Goal: Task Accomplishment & Management: Manage account settings

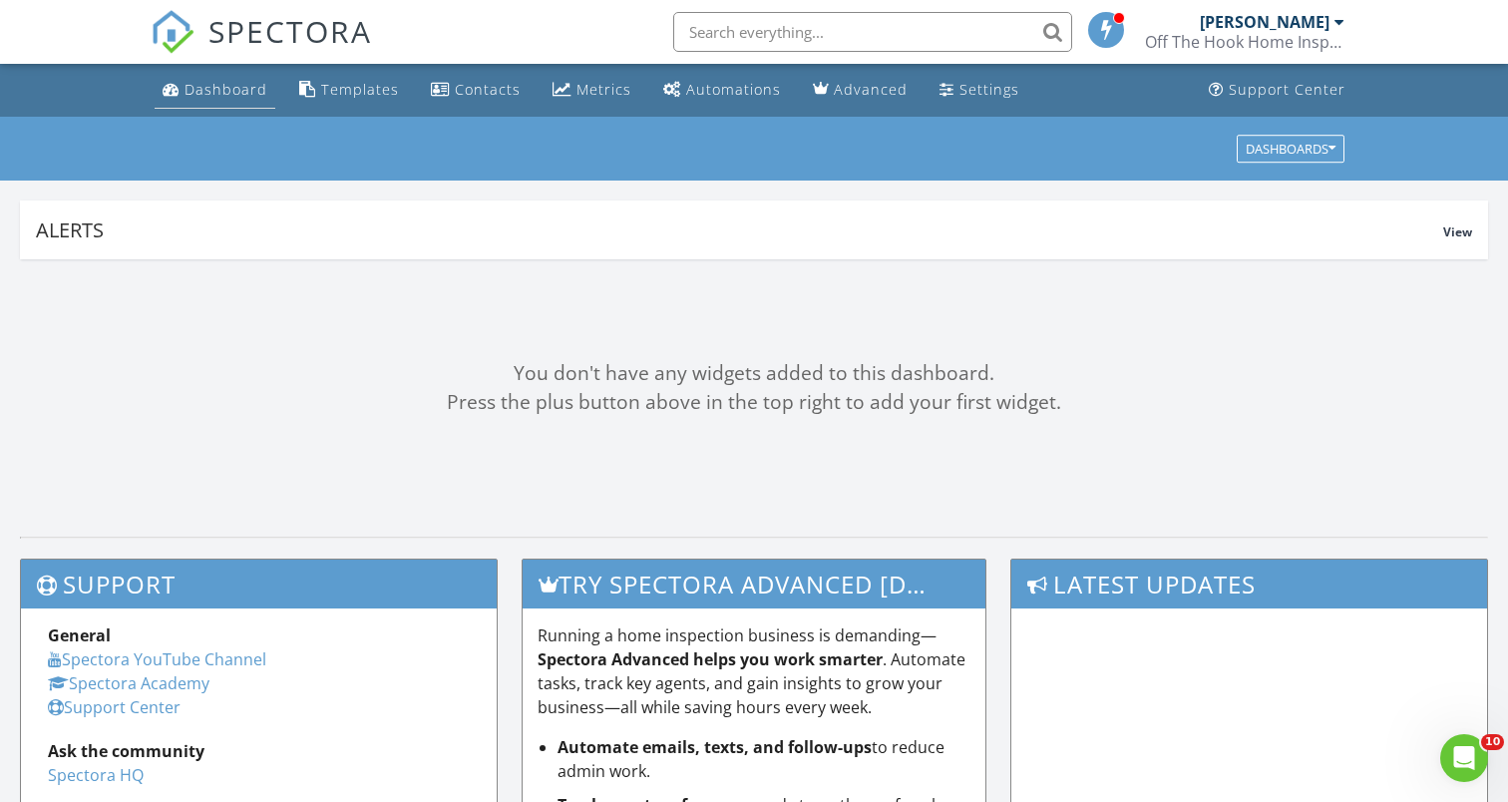
click at [189, 92] on div "Dashboard" at bounding box center [226, 89] width 83 height 19
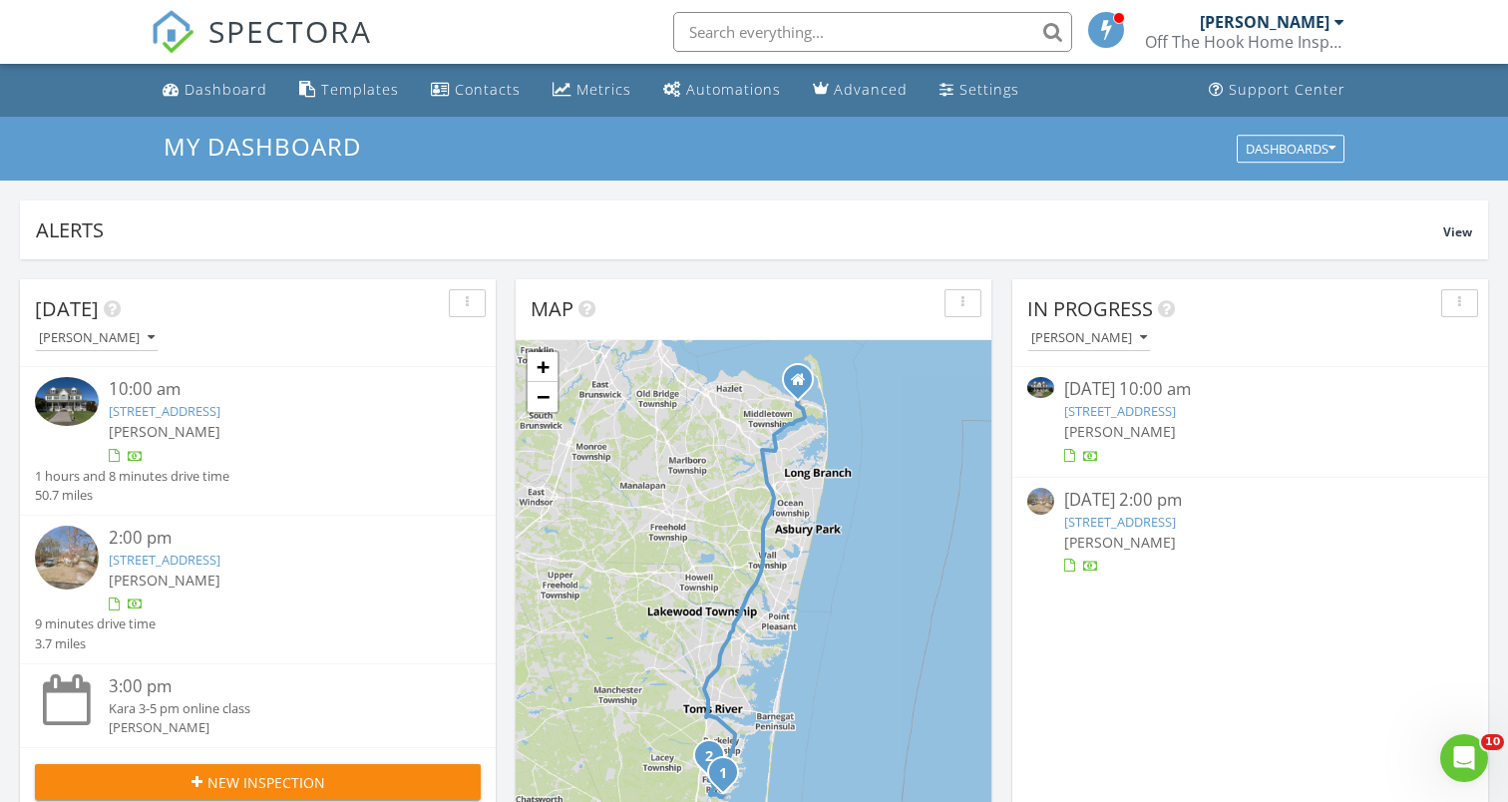
click at [1176, 414] on link "1019 Cape May Dr, Lacey Township, NJ 08731" at bounding box center [1120, 411] width 112 height 18
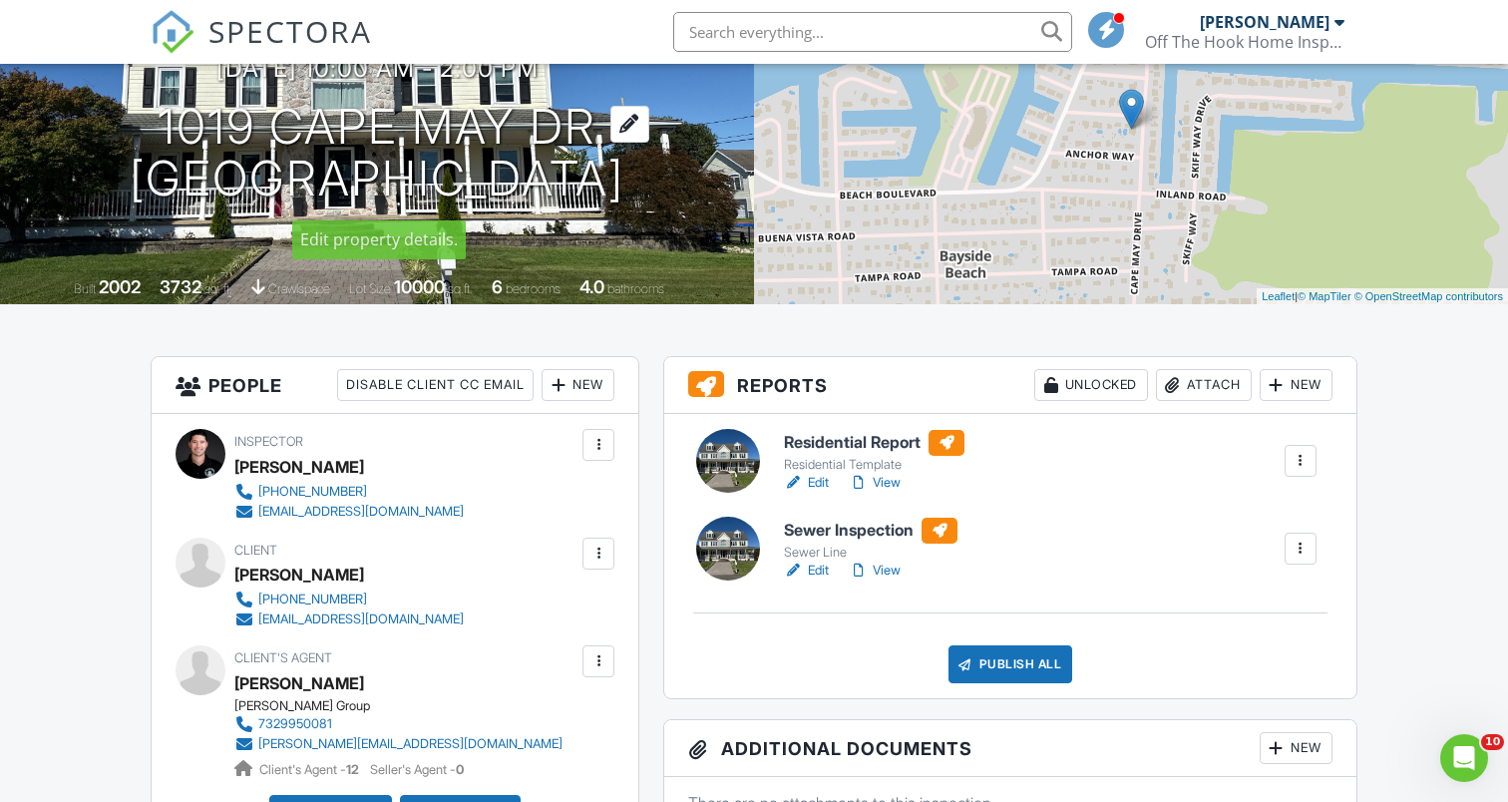
scroll to position [229, 0]
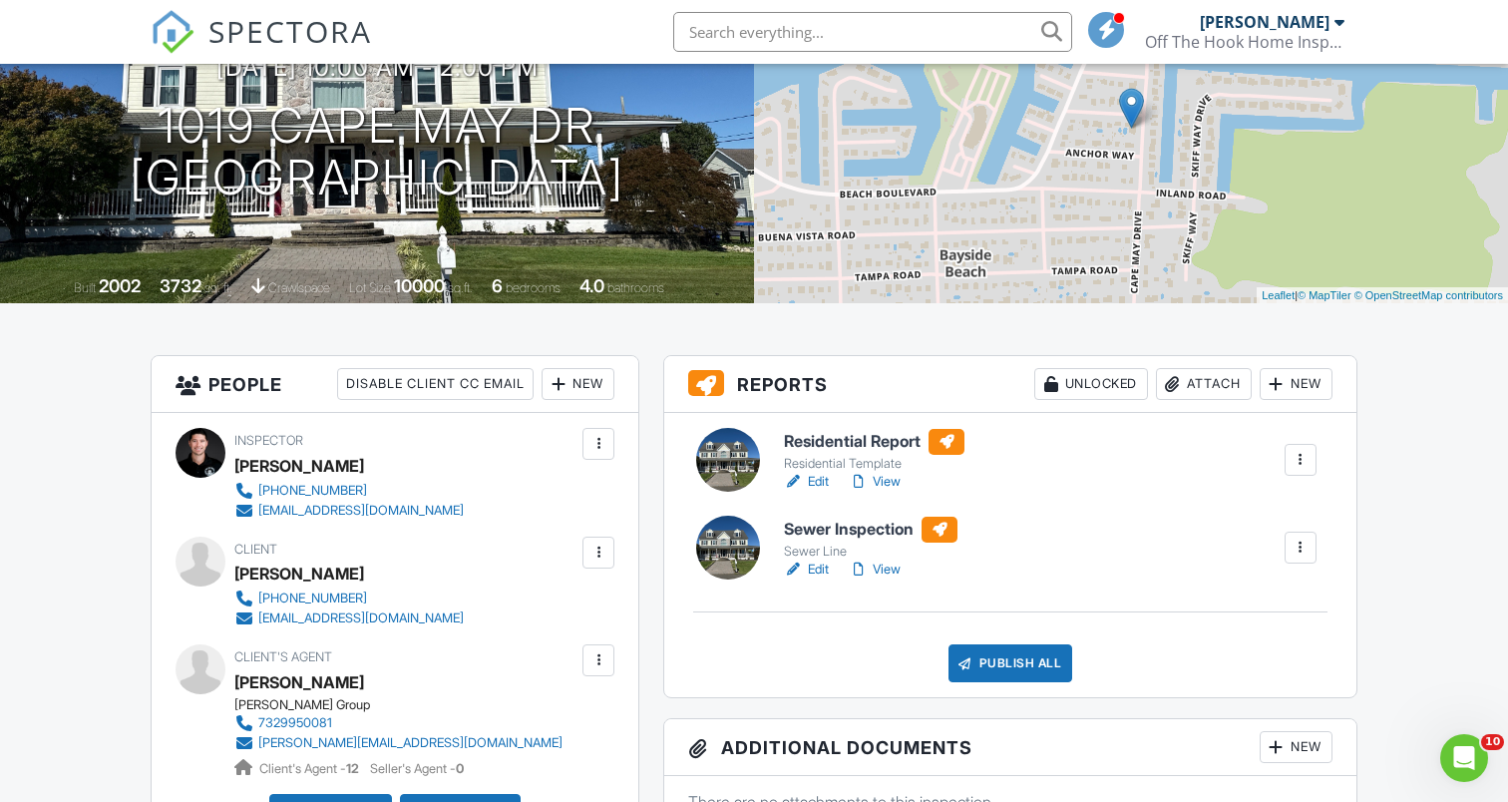
click at [818, 476] on link "Edit" at bounding box center [806, 482] width 45 height 20
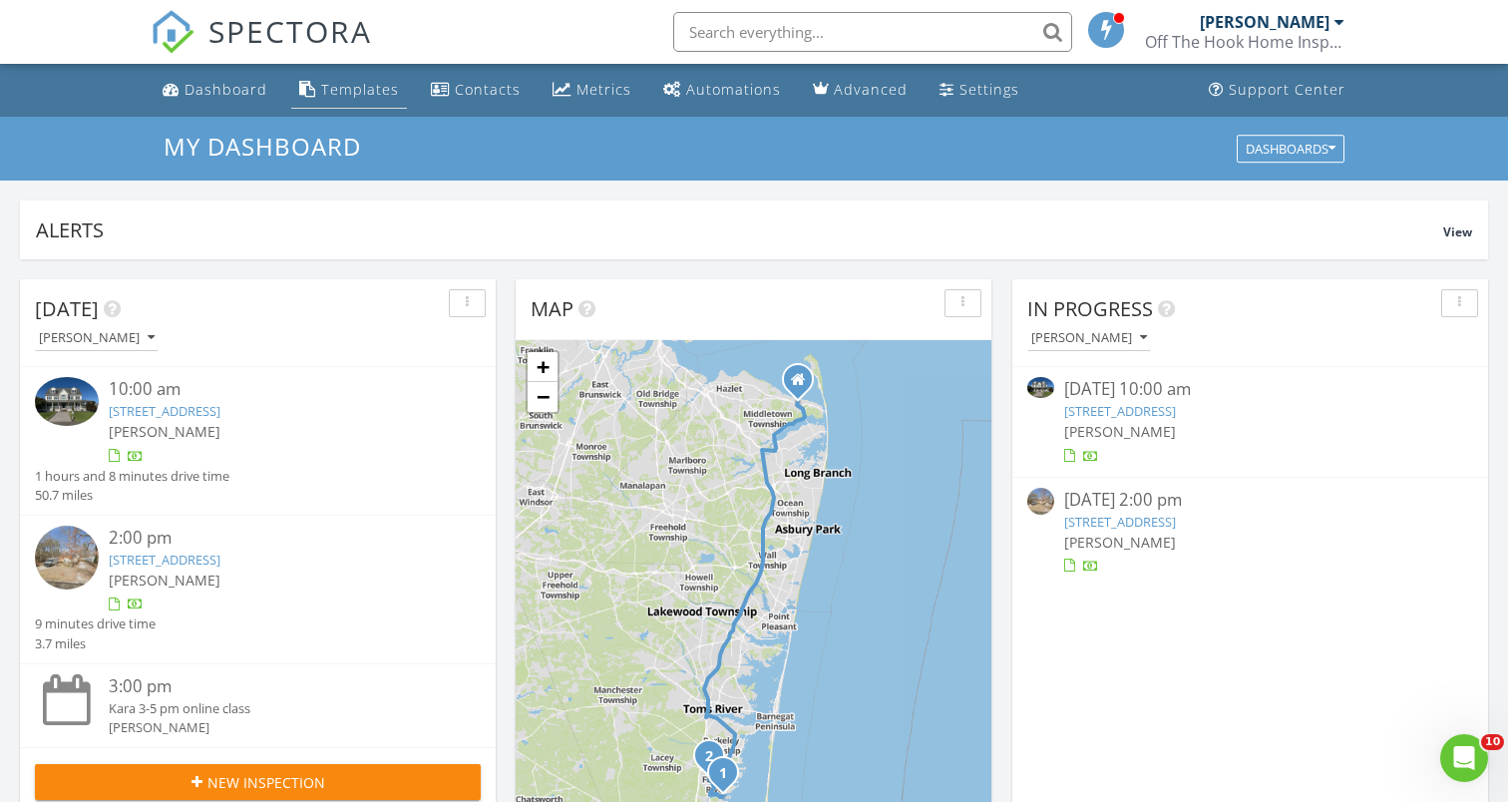
click at [396, 82] on link "Templates" at bounding box center [349, 90] width 116 height 37
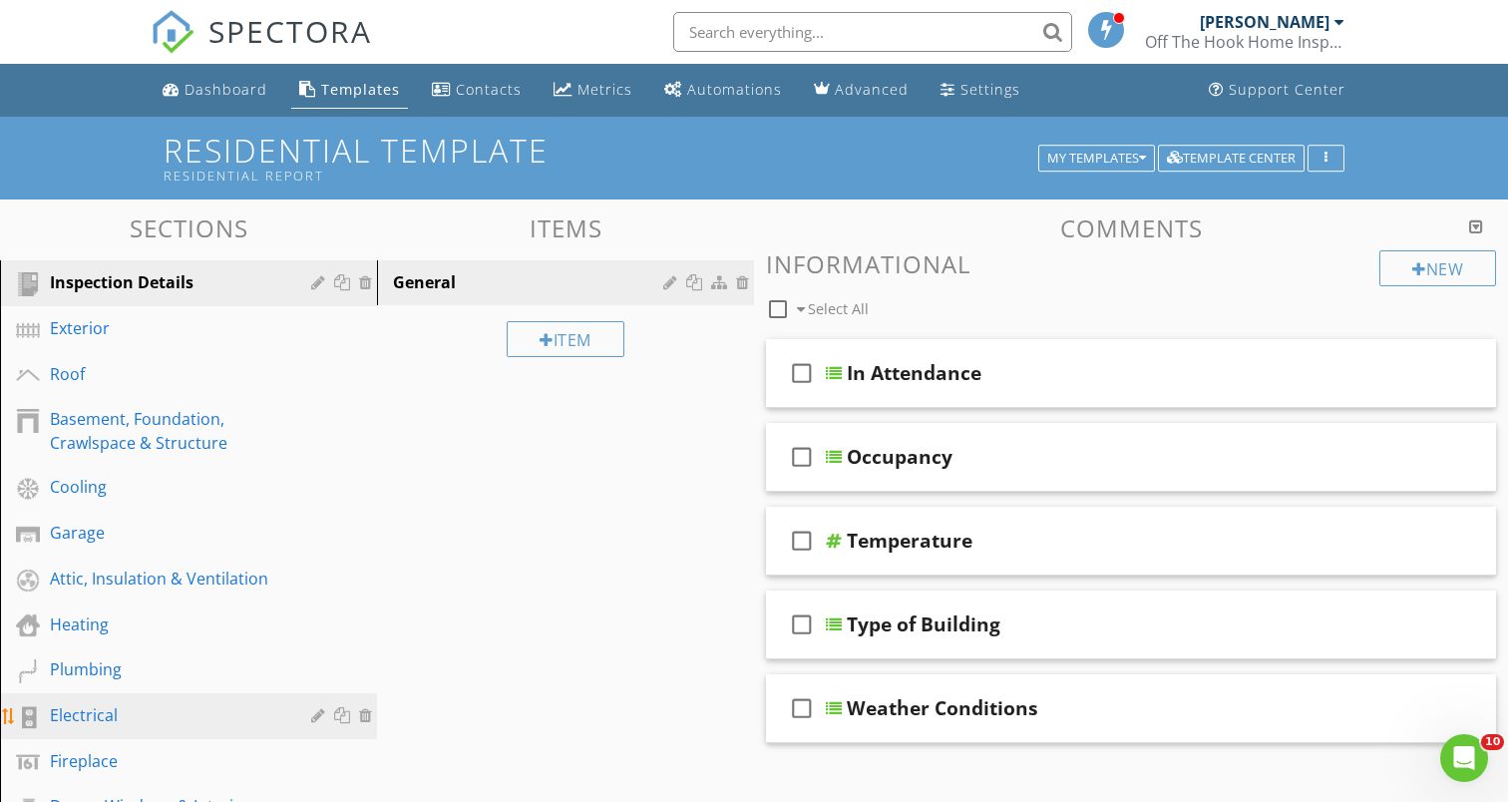
click at [105, 708] on div "Electrical" at bounding box center [166, 715] width 232 height 24
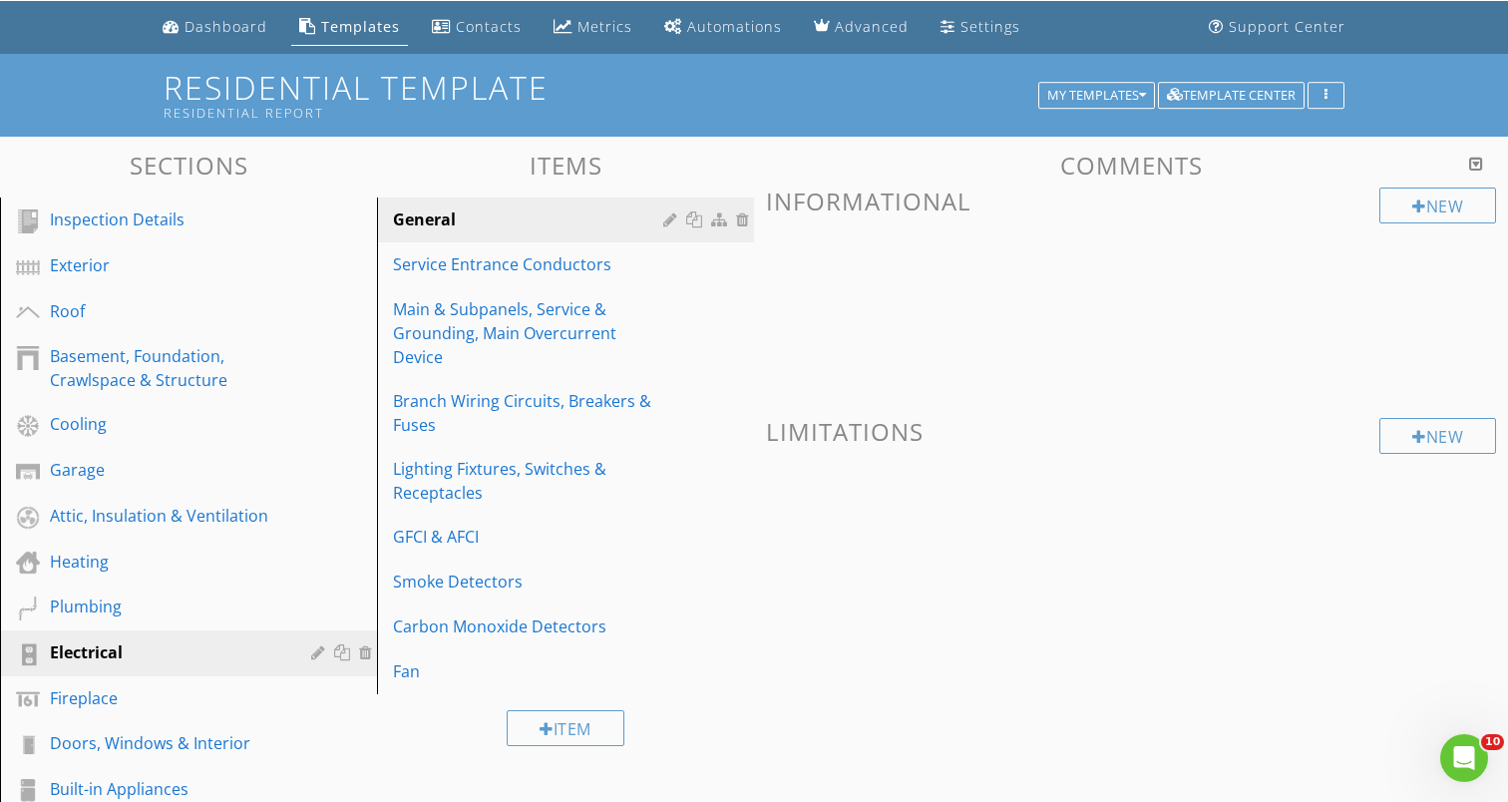
scroll to position [66, 0]
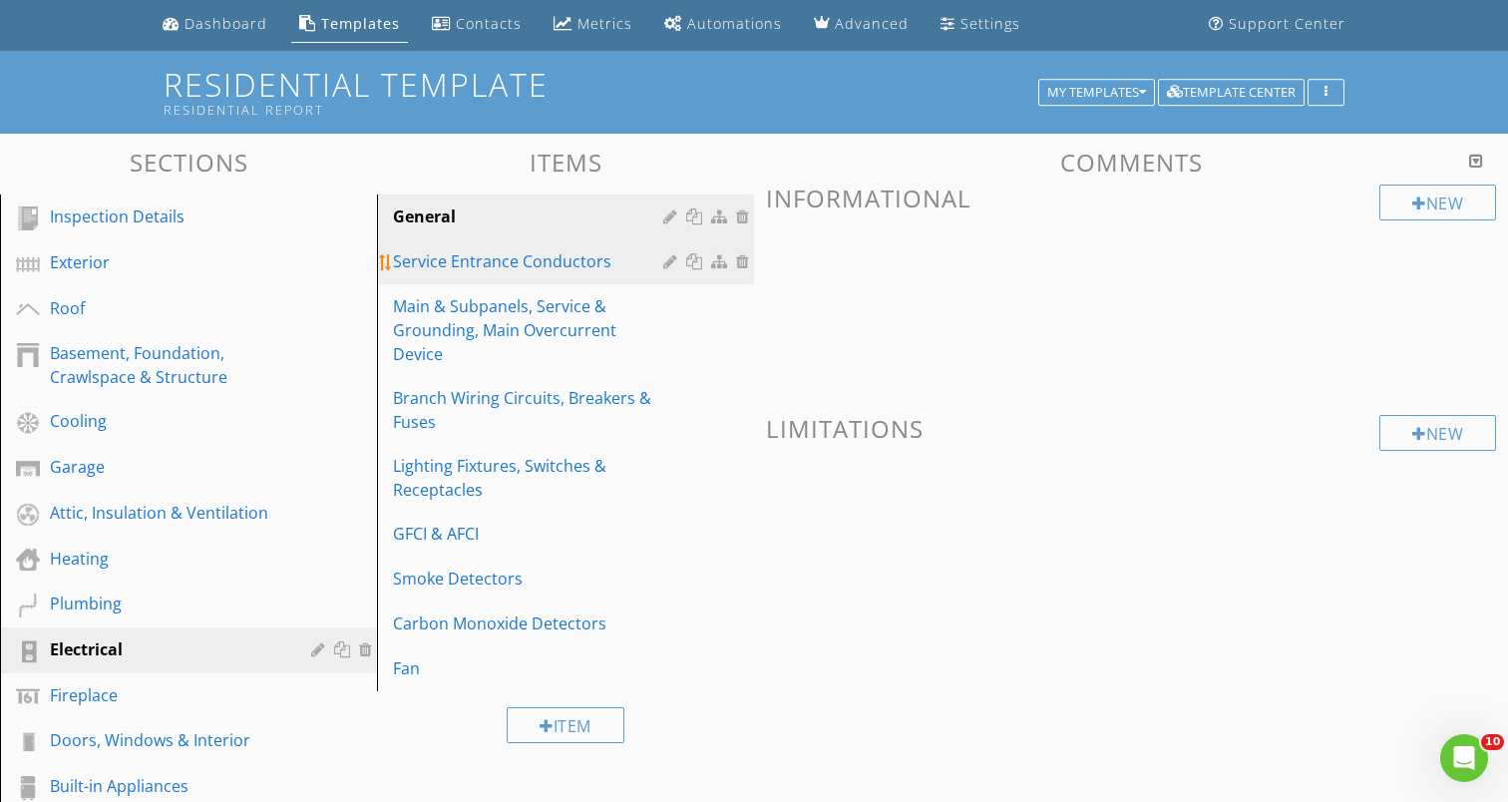
click at [472, 253] on div "Service Entrance Conductors" at bounding box center [531, 261] width 276 height 24
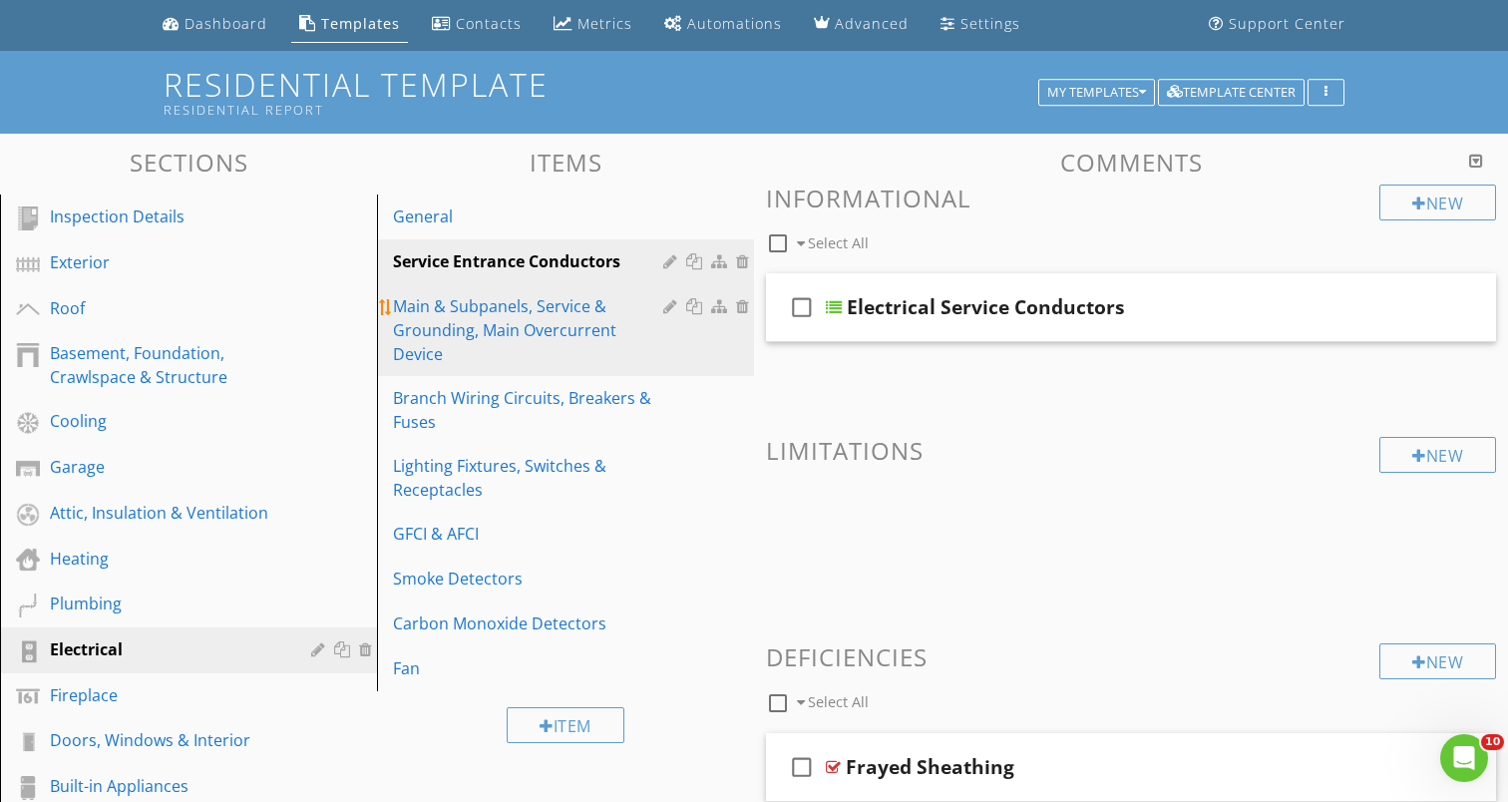
click at [471, 321] on div "Main & Subpanels, Service & Grounding, Main Overcurrent Device" at bounding box center [531, 330] width 276 height 72
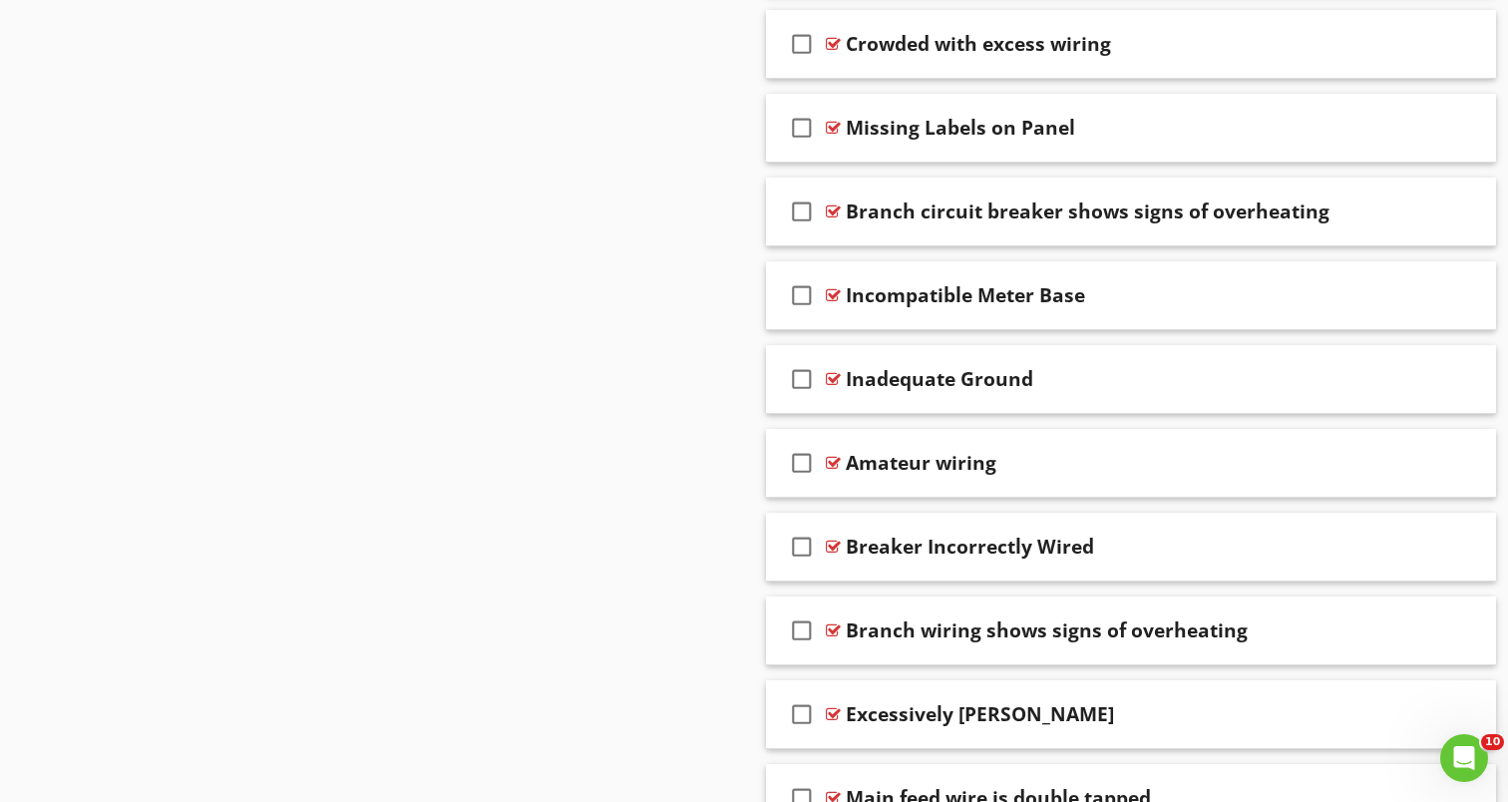
scroll to position [3135, 0]
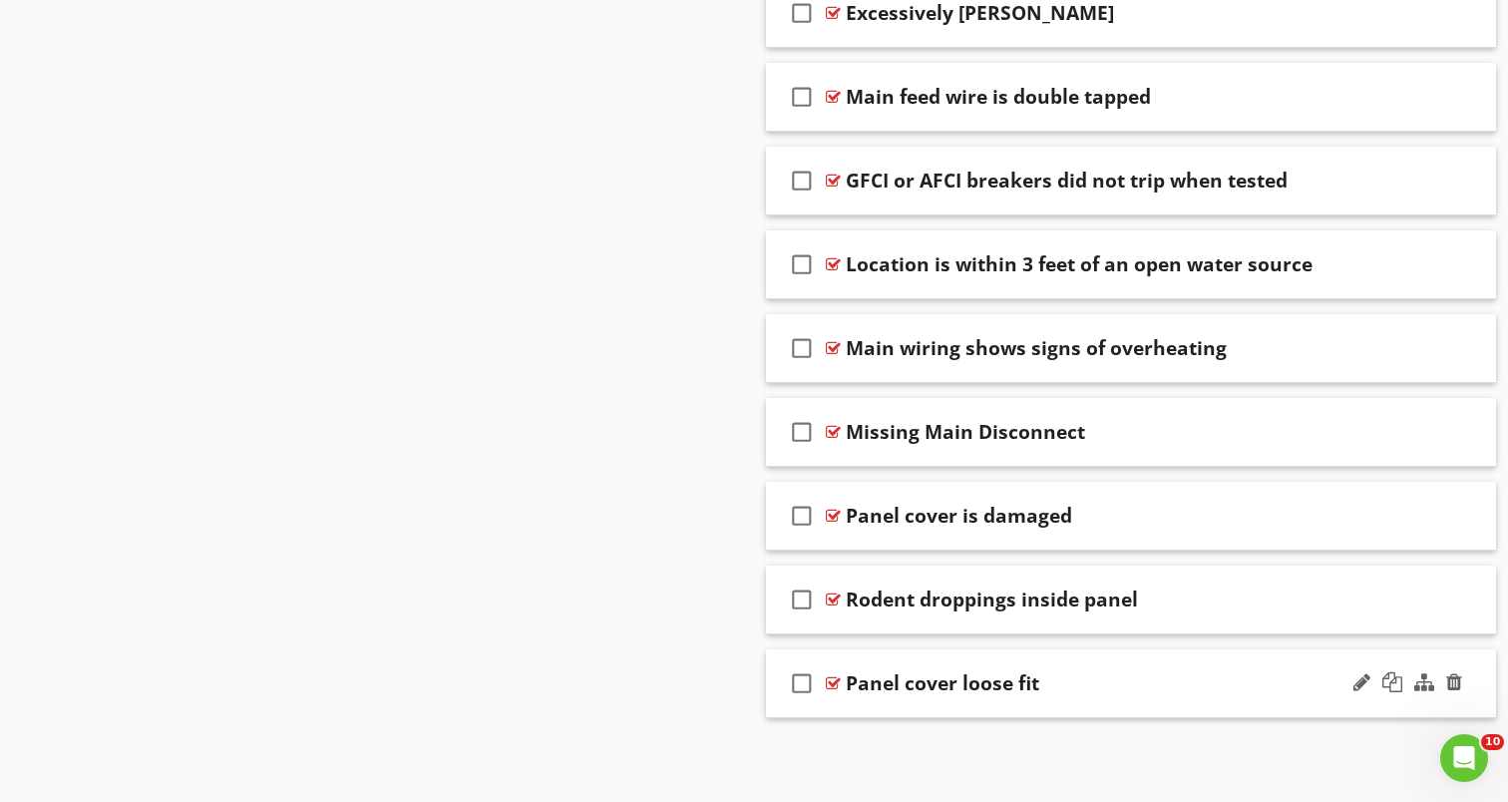
click at [834, 675] on div at bounding box center [833, 683] width 15 height 16
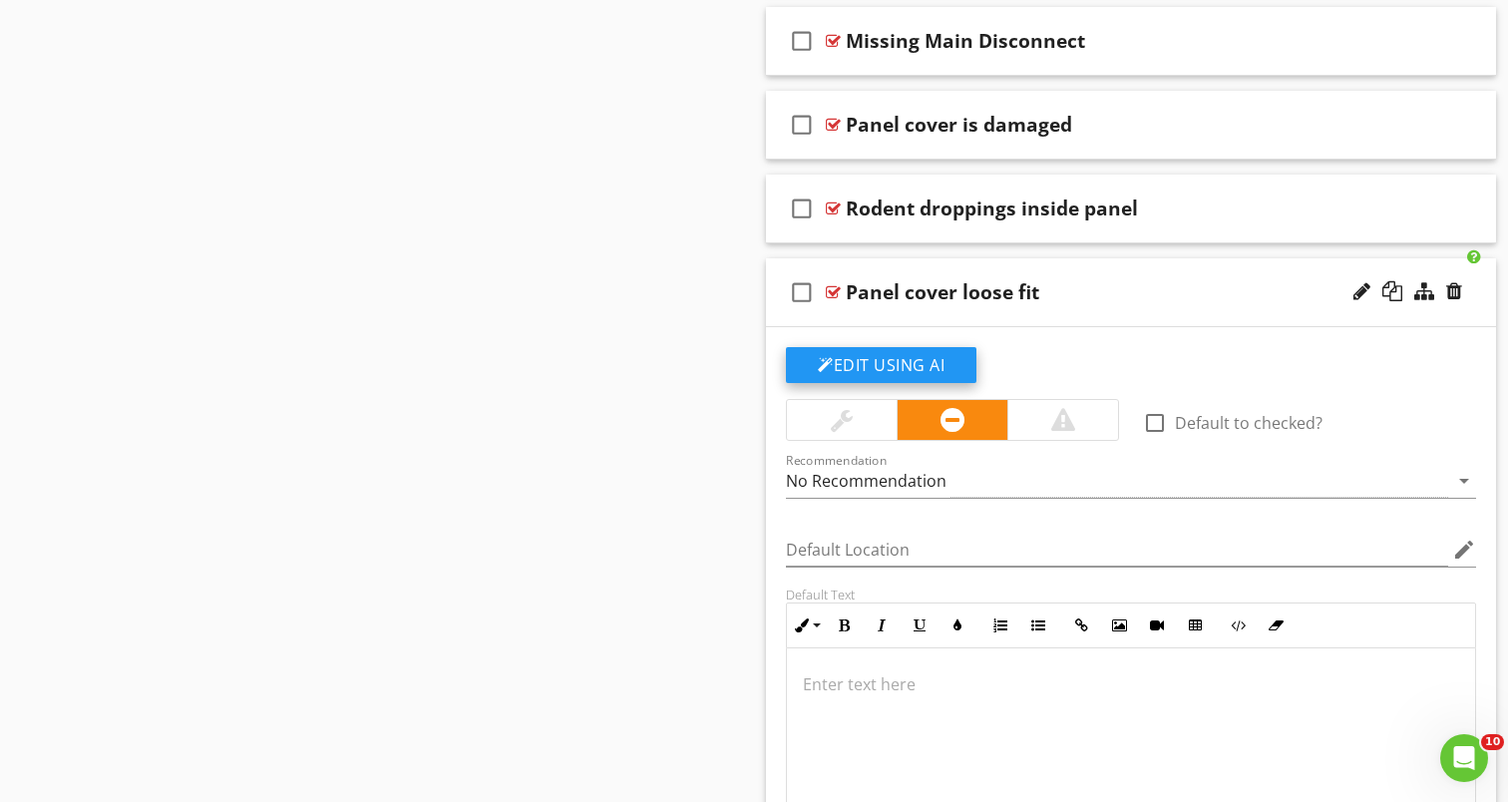
click at [898, 356] on button "Edit Using AI" at bounding box center [881, 365] width 190 height 36
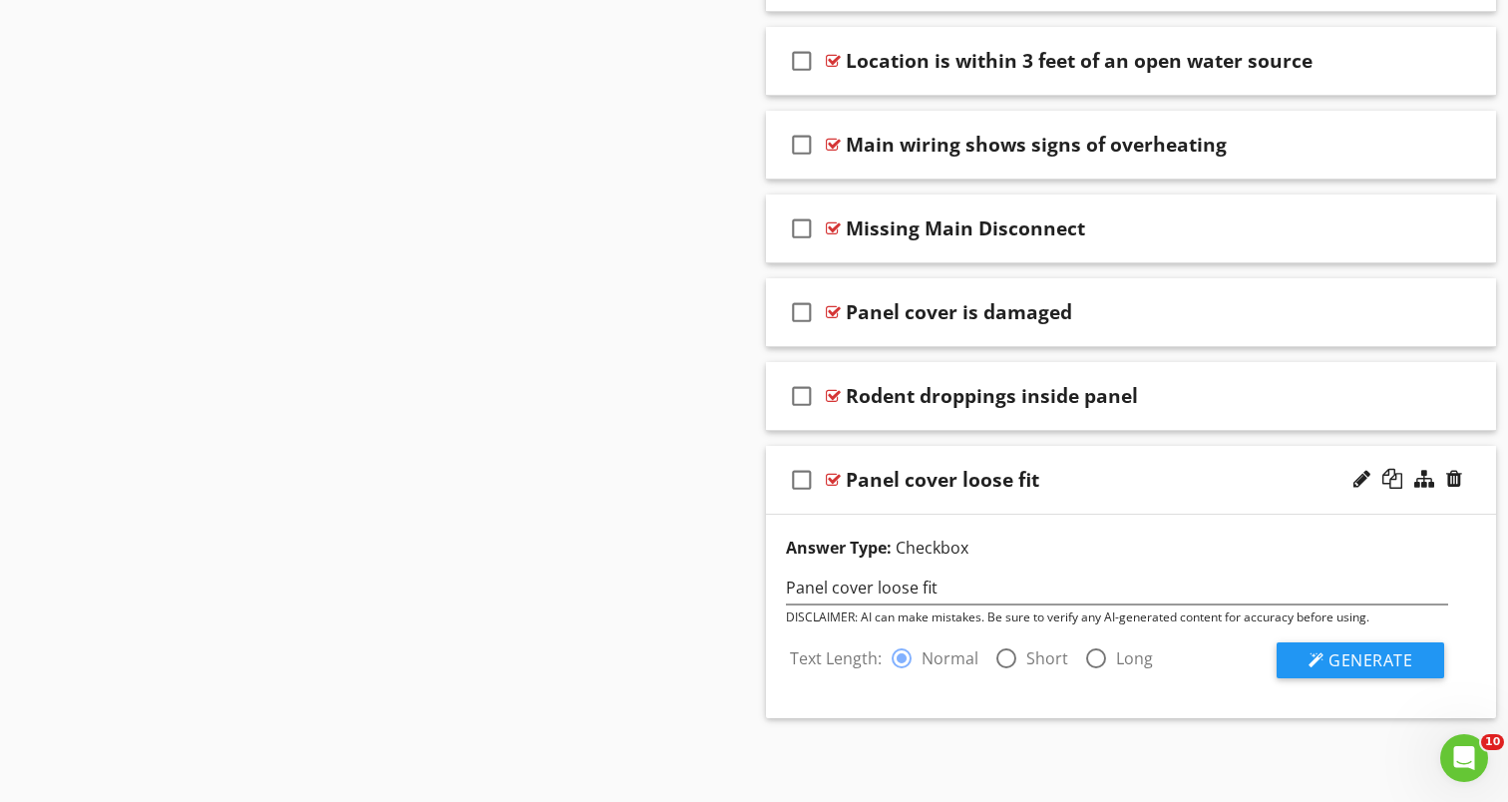
click at [1015, 654] on div at bounding box center [1006, 658] width 34 height 34
radio input "false"
radio input "true"
click at [1346, 662] on span "Generate" at bounding box center [1370, 660] width 84 height 22
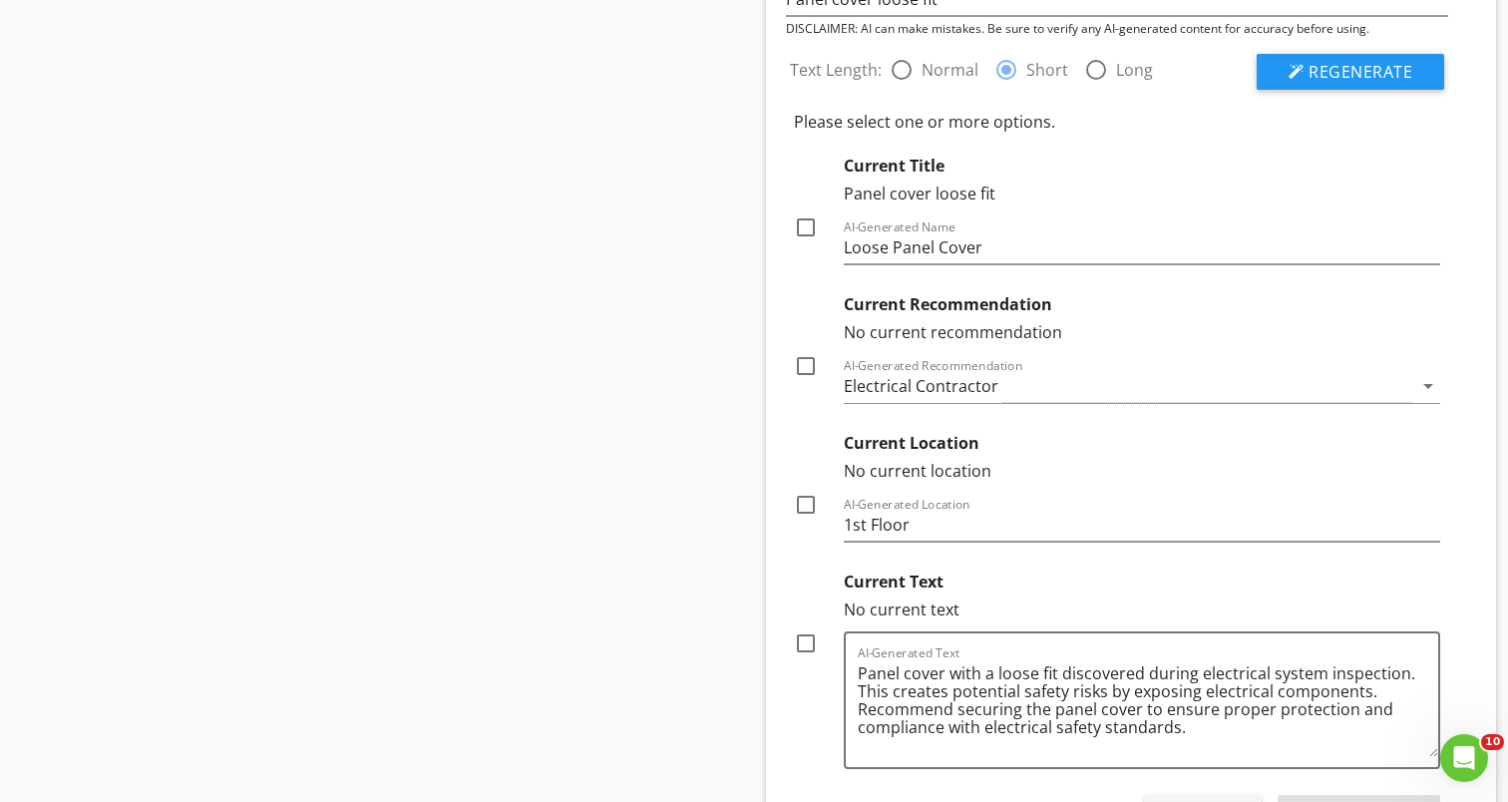
scroll to position [3949, 0]
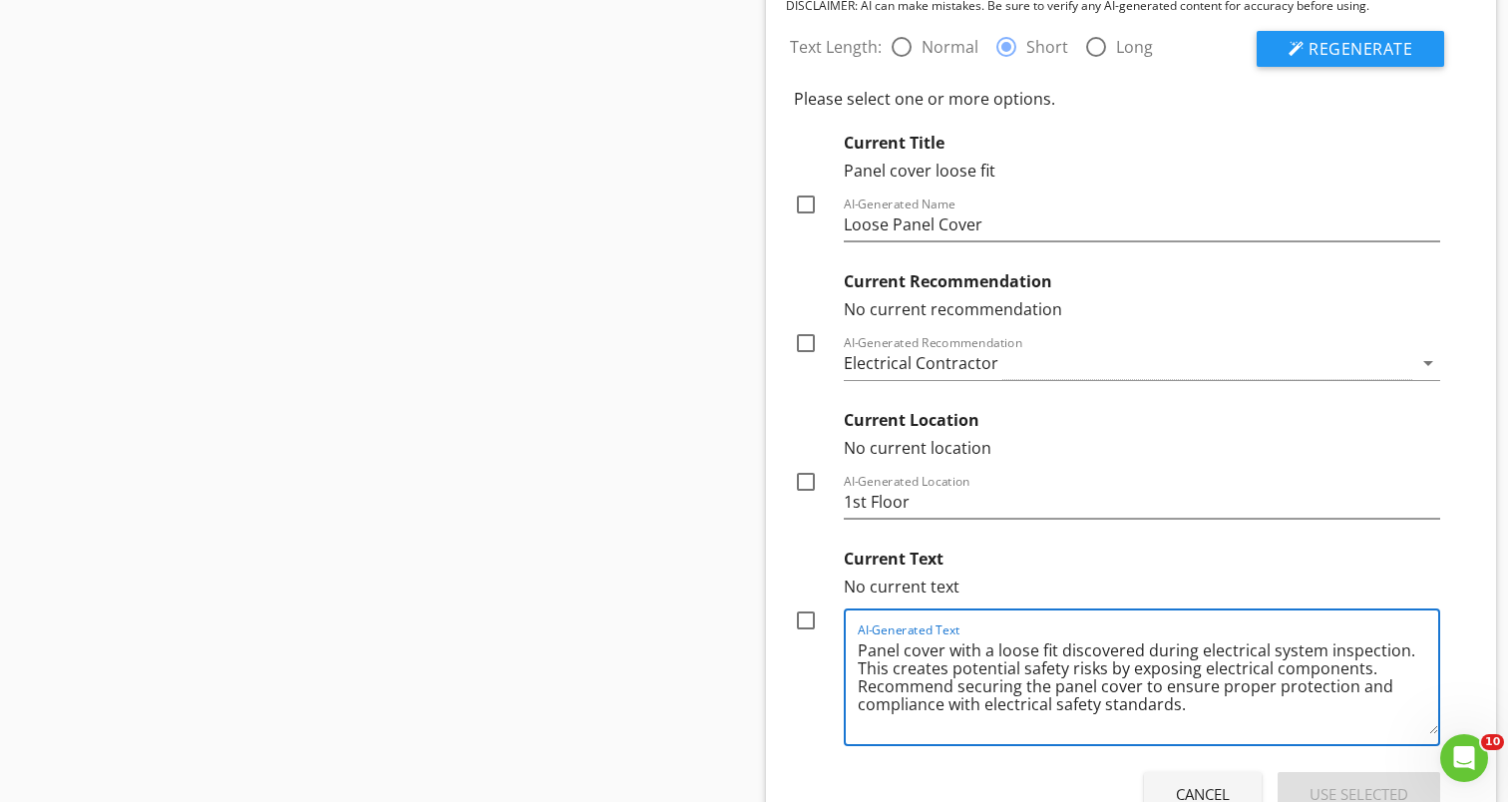
click at [994, 665] on textarea "Panel cover with a loose fit discovered during electrical system inspection. Th…" at bounding box center [1148, 684] width 580 height 100
click at [806, 618] on div at bounding box center [806, 620] width 34 height 34
checkbox input "true"
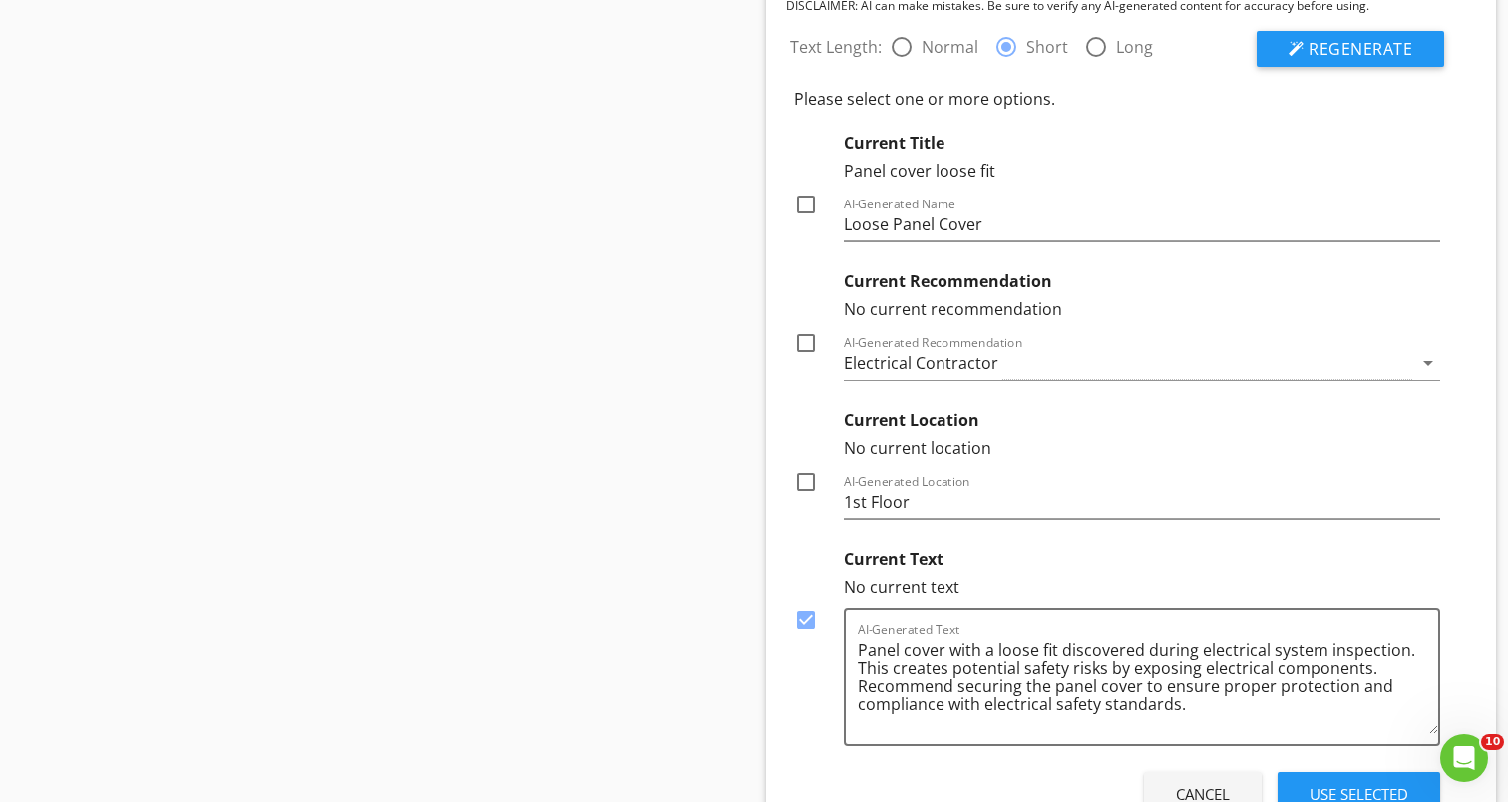
click at [802, 197] on div at bounding box center [806, 205] width 34 height 34
checkbox input "true"
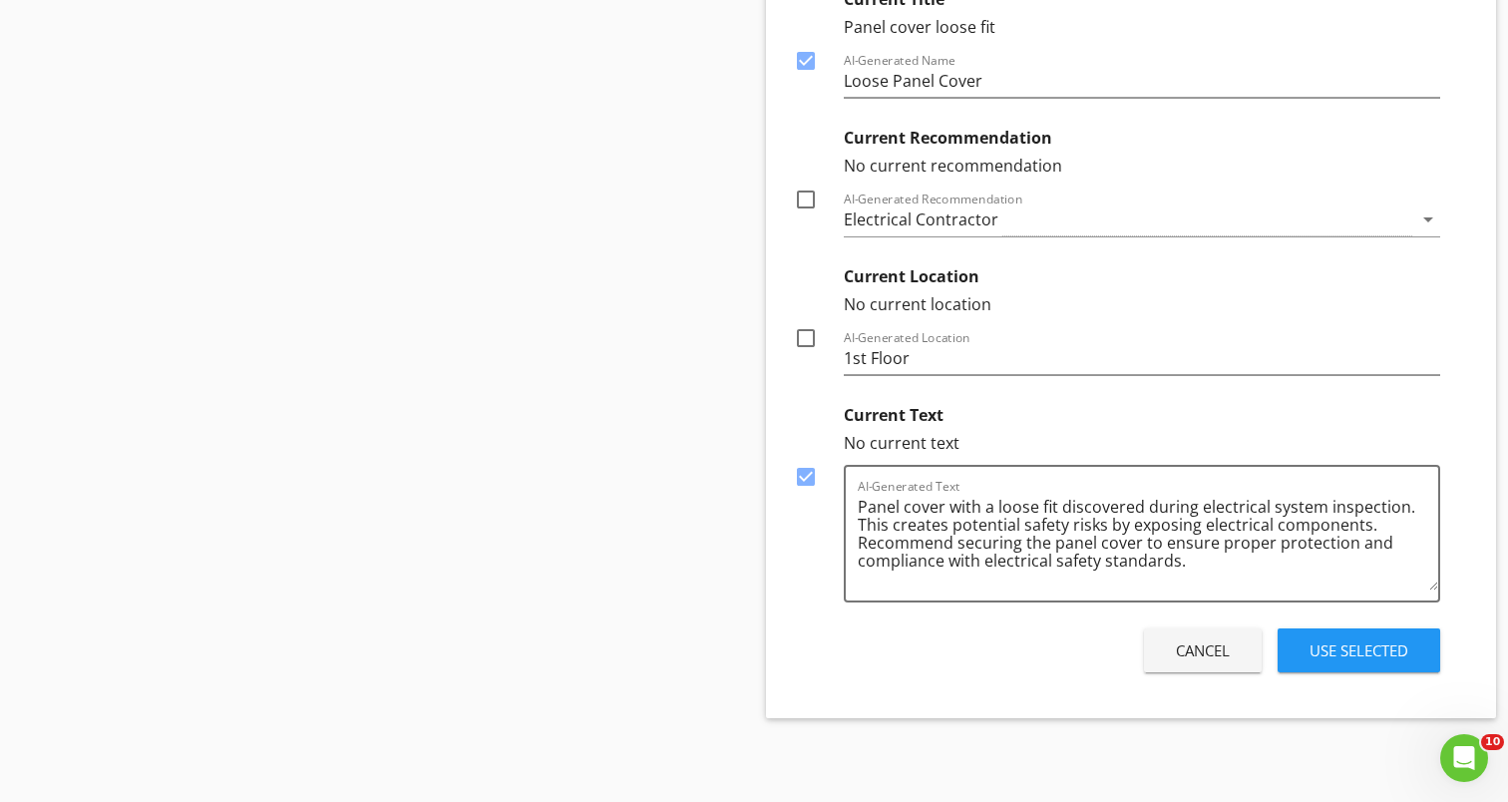
click at [1389, 655] on div "Use Selected" at bounding box center [1359, 650] width 99 height 23
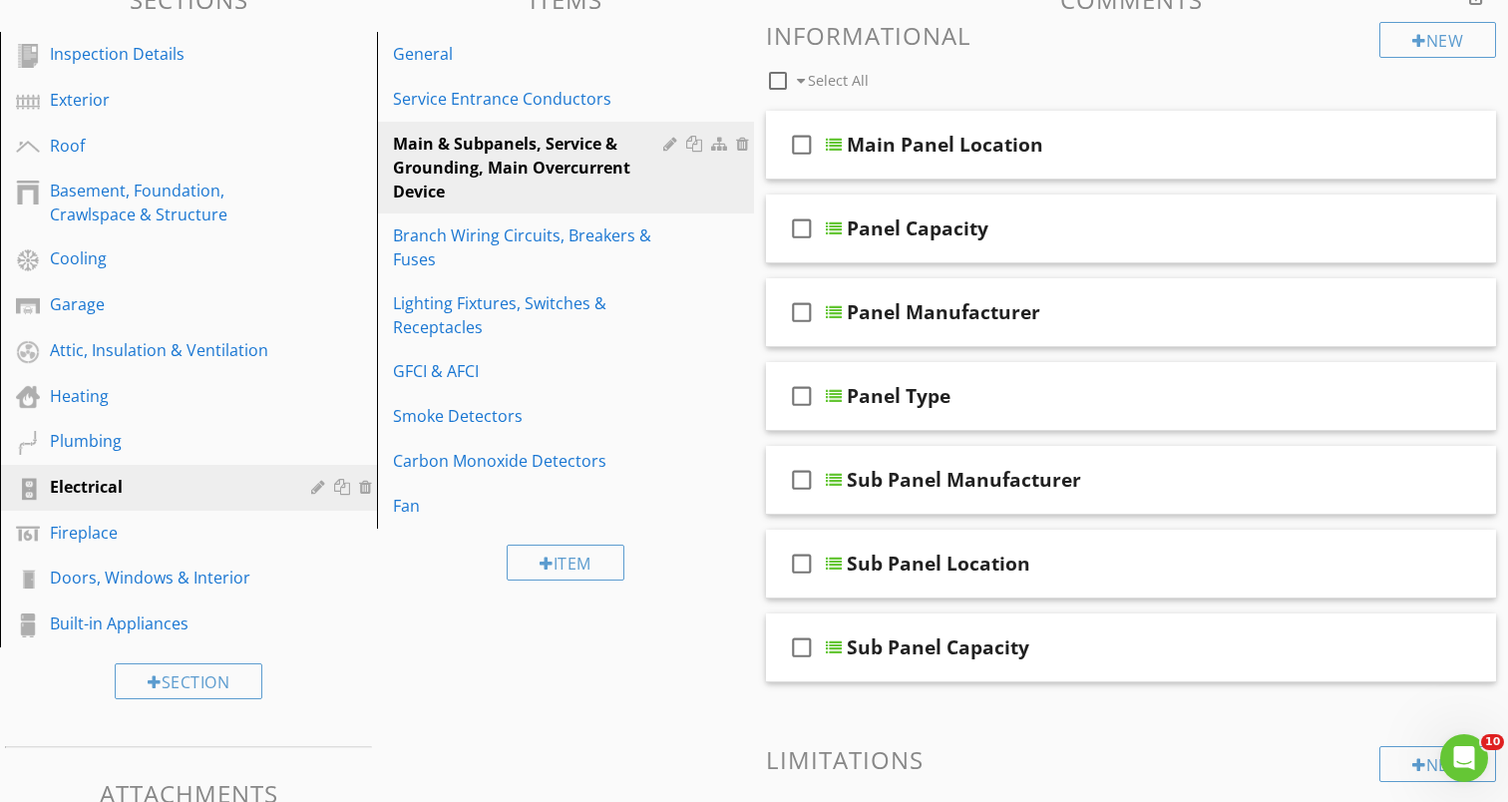
scroll to position [232, 0]
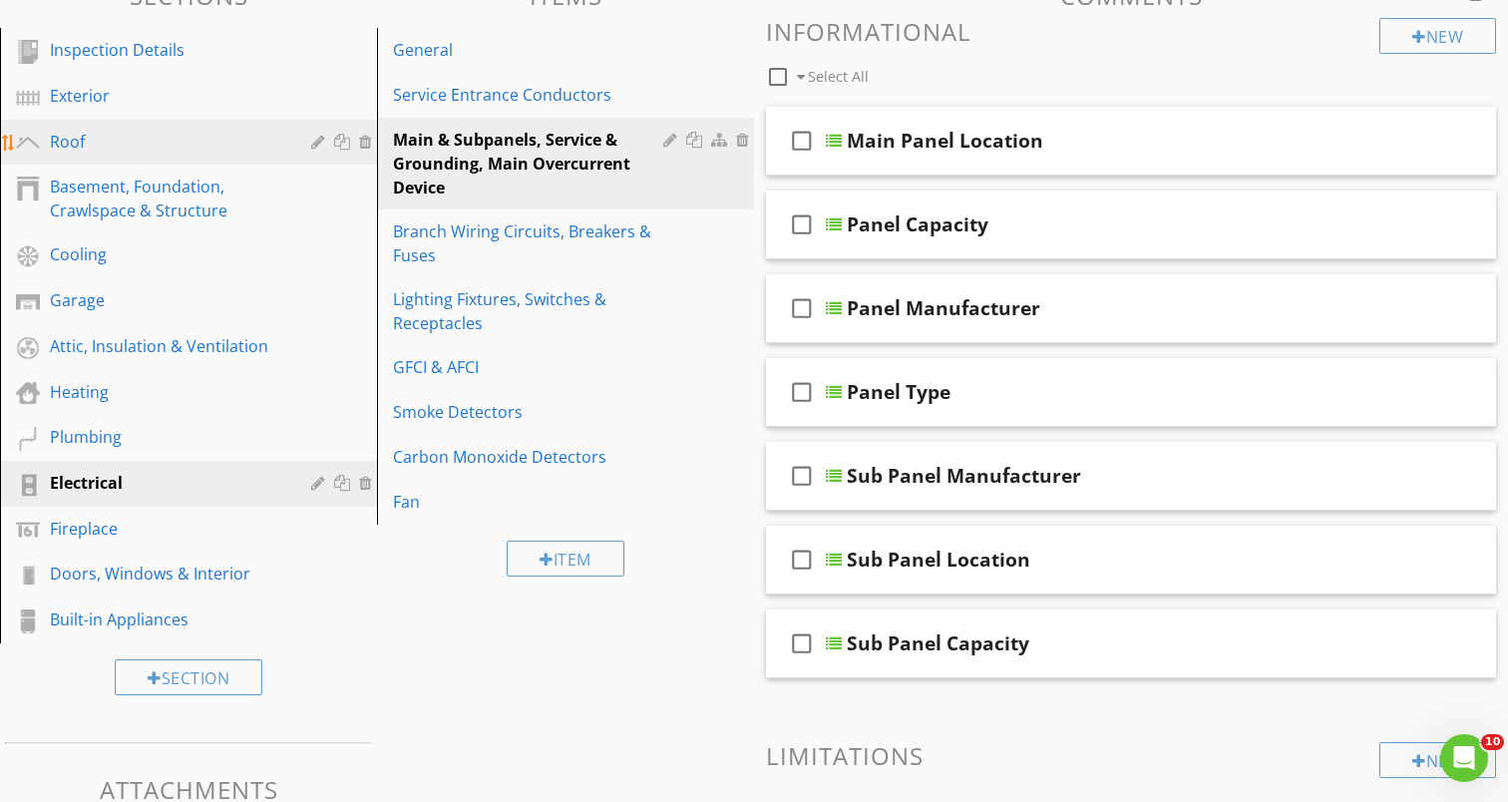
click at [84, 149] on div "Roof" at bounding box center [166, 142] width 232 height 24
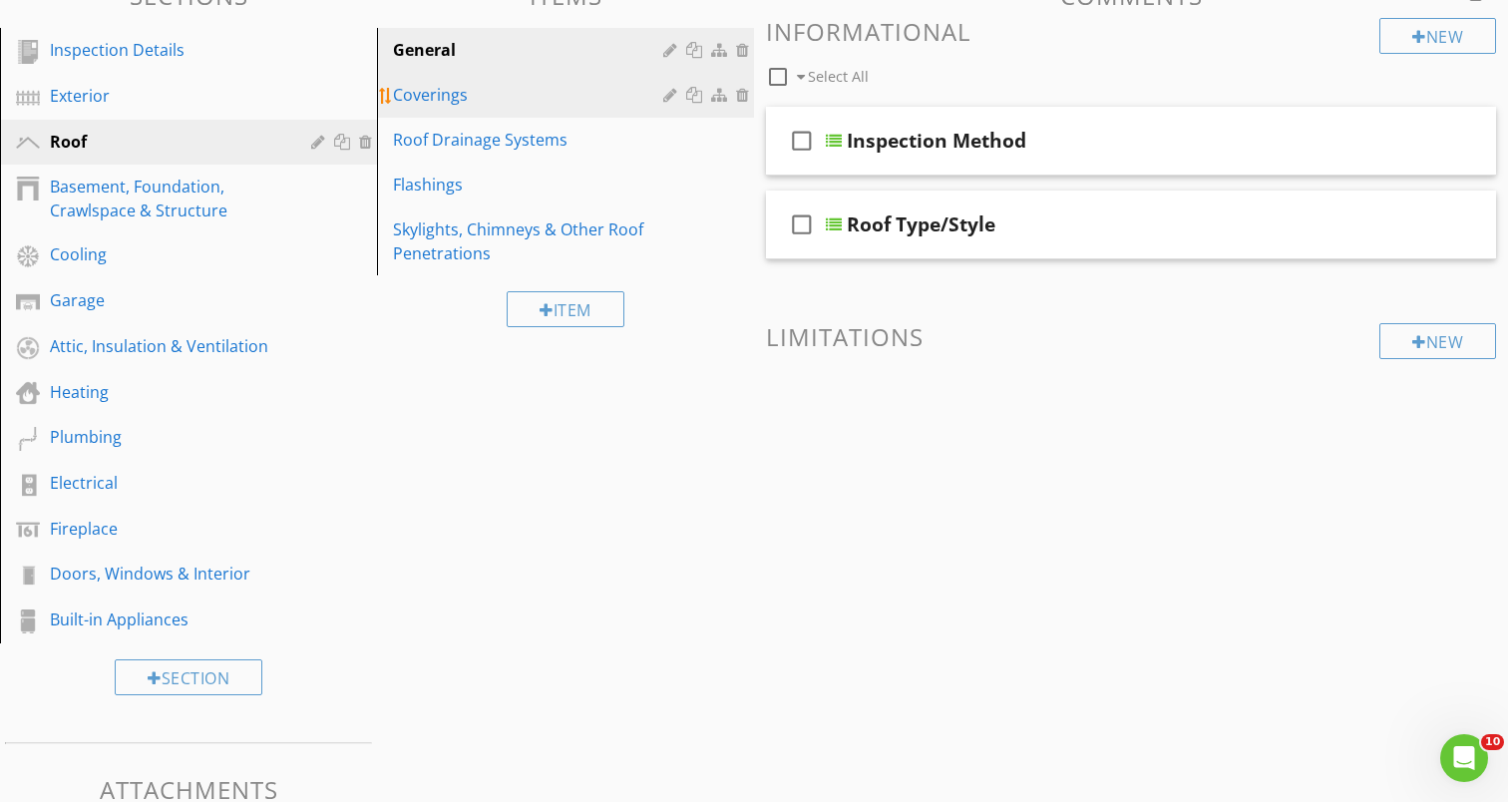
click at [508, 94] on div "Coverings" at bounding box center [531, 95] width 276 height 24
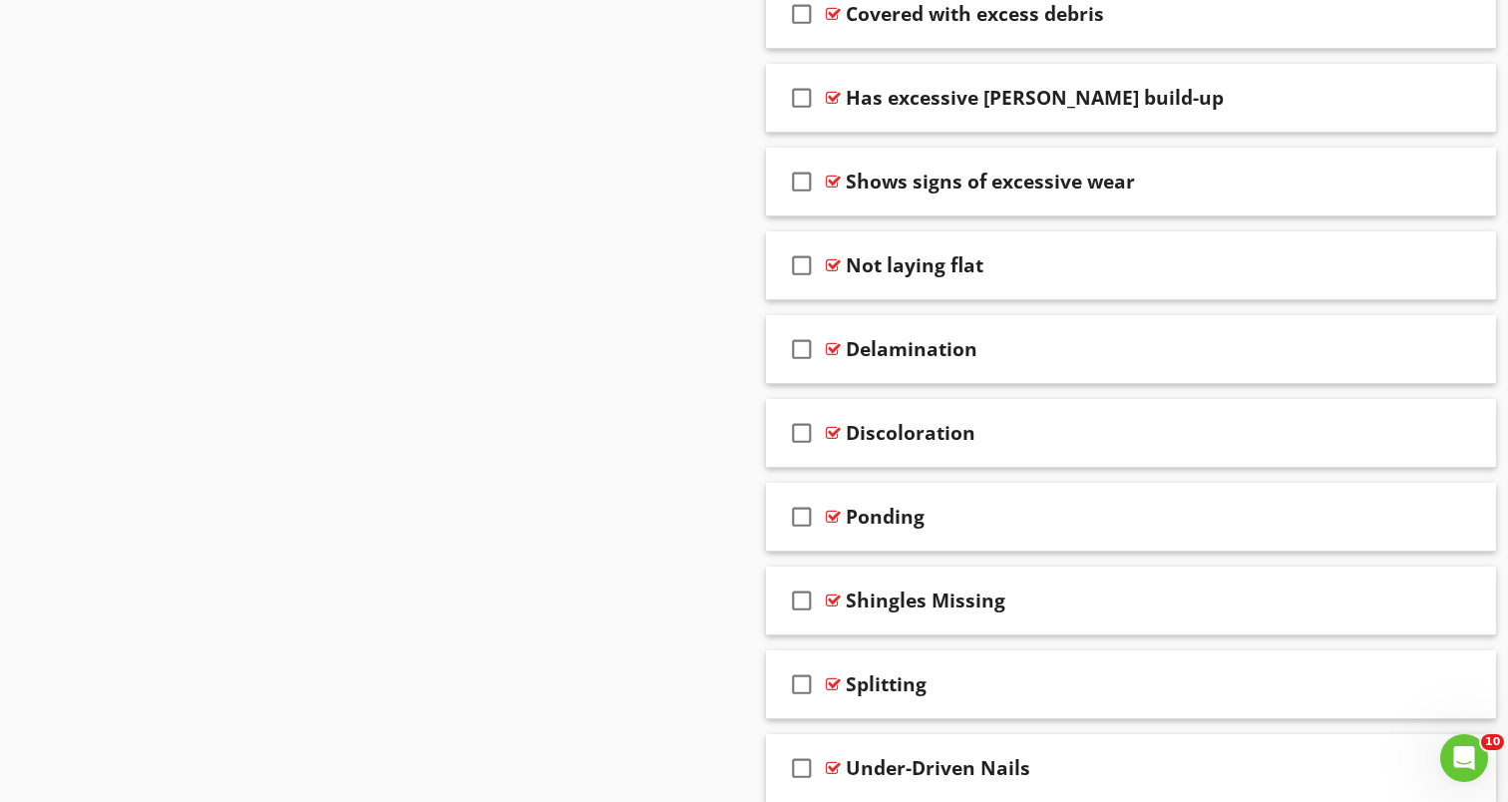
scroll to position [2160, 0]
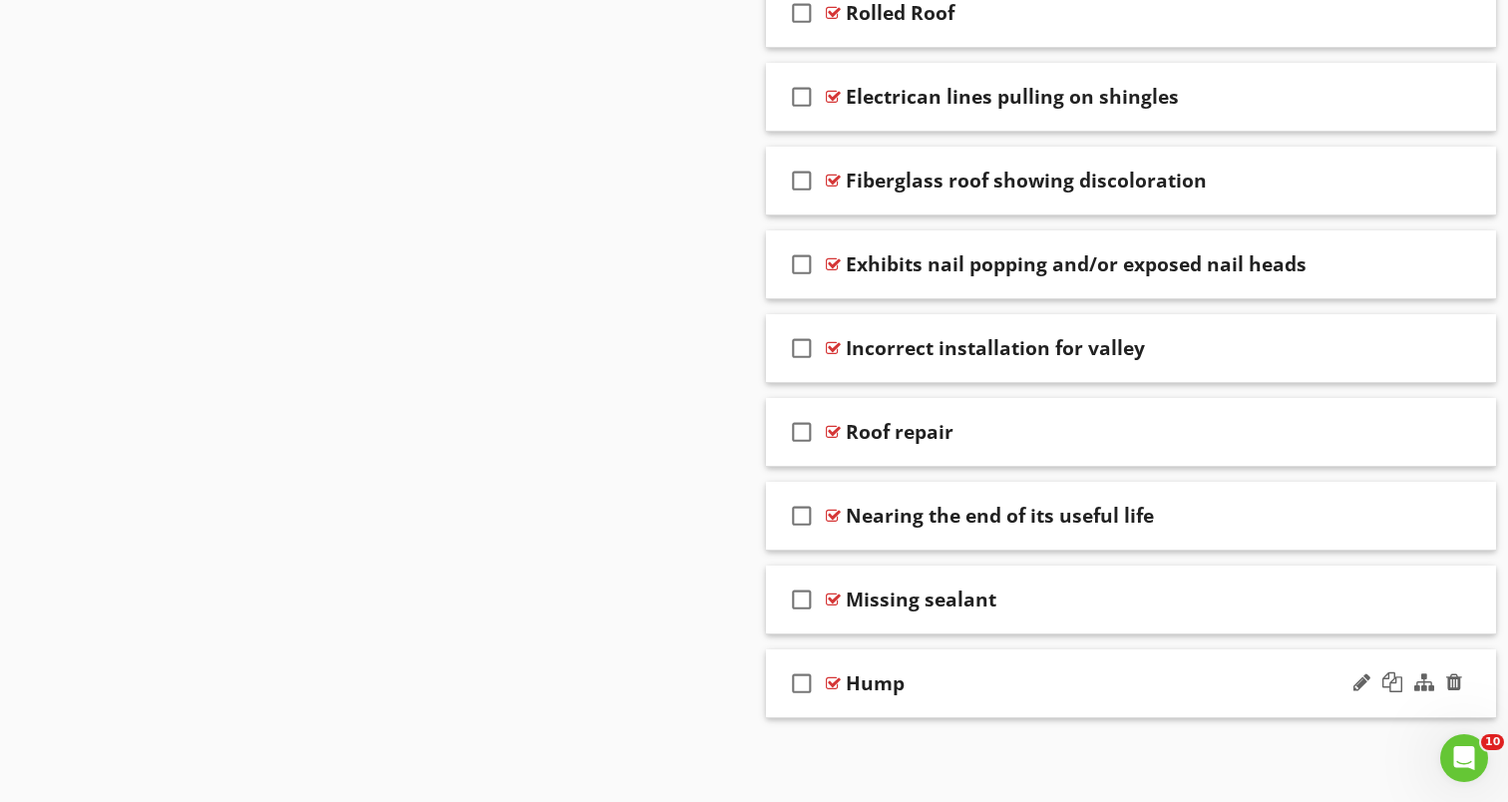
click at [909, 700] on div "check_box_outline_blank Hump" at bounding box center [1131, 683] width 730 height 69
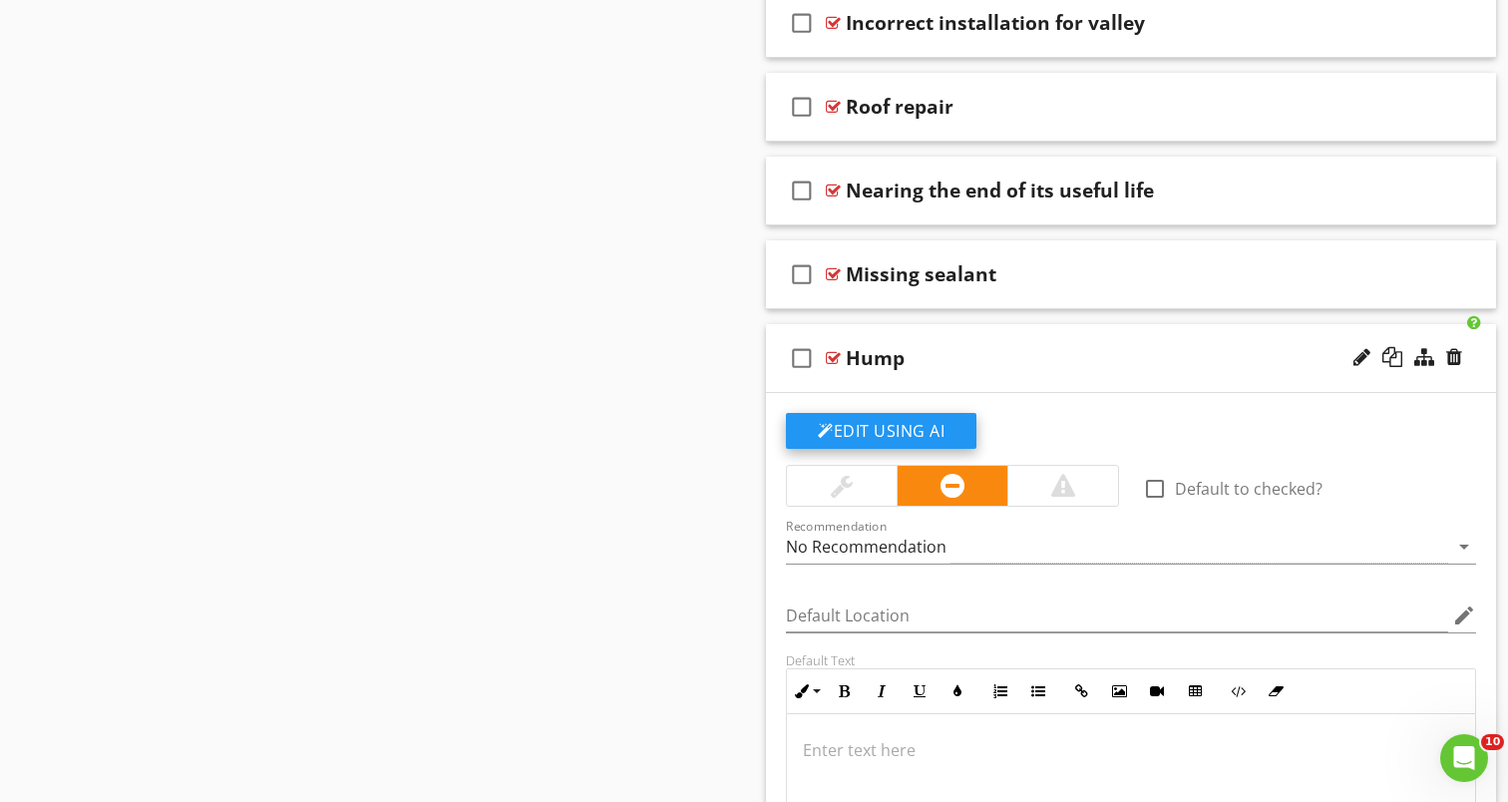
click at [912, 433] on button "Edit Using AI" at bounding box center [881, 431] width 190 height 36
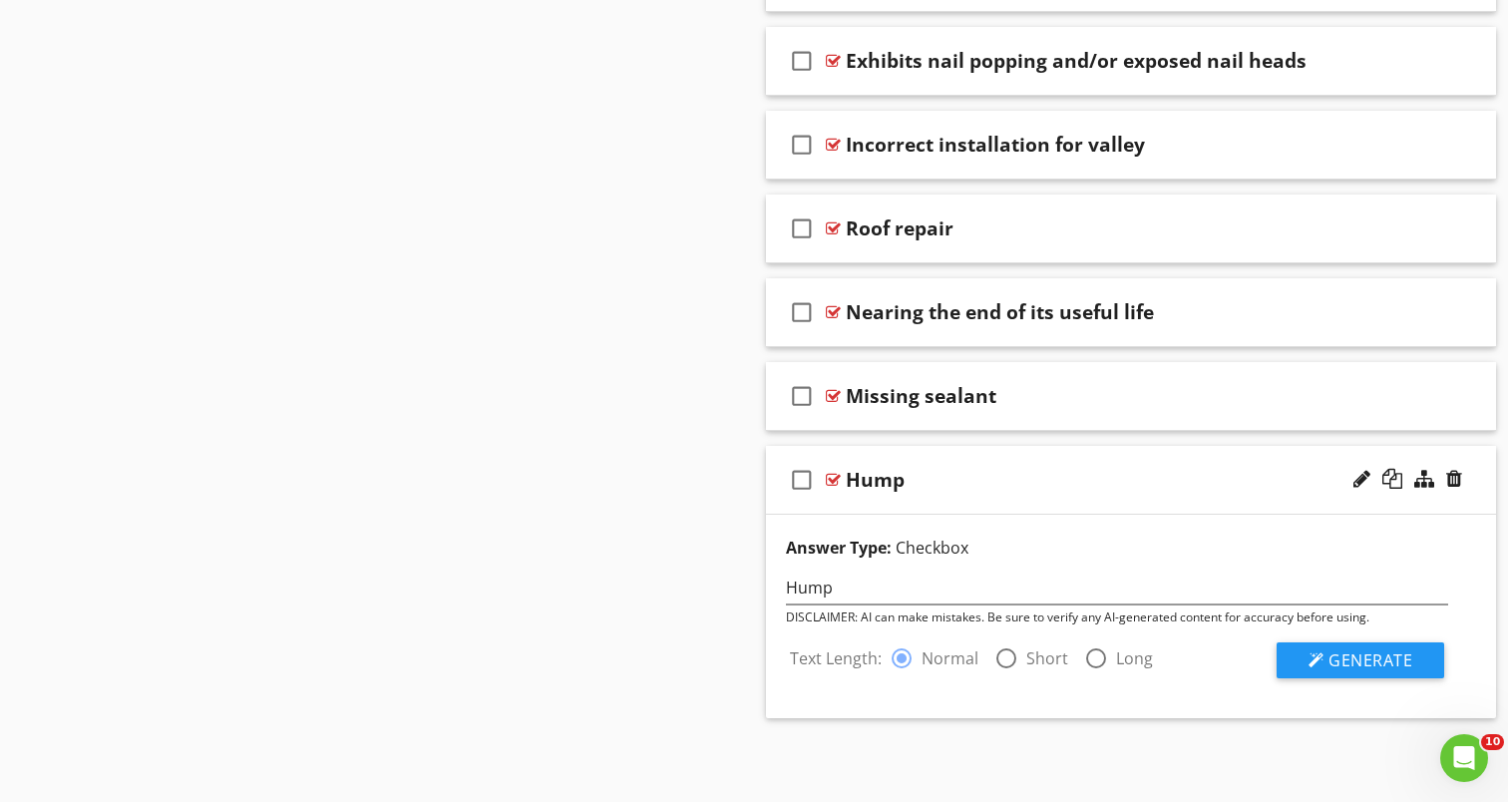
click at [1028, 665] on label "Short" at bounding box center [1047, 658] width 42 height 20
radio input "false"
radio input "true"
click at [1325, 650] on button "Generate" at bounding box center [1361, 660] width 168 height 36
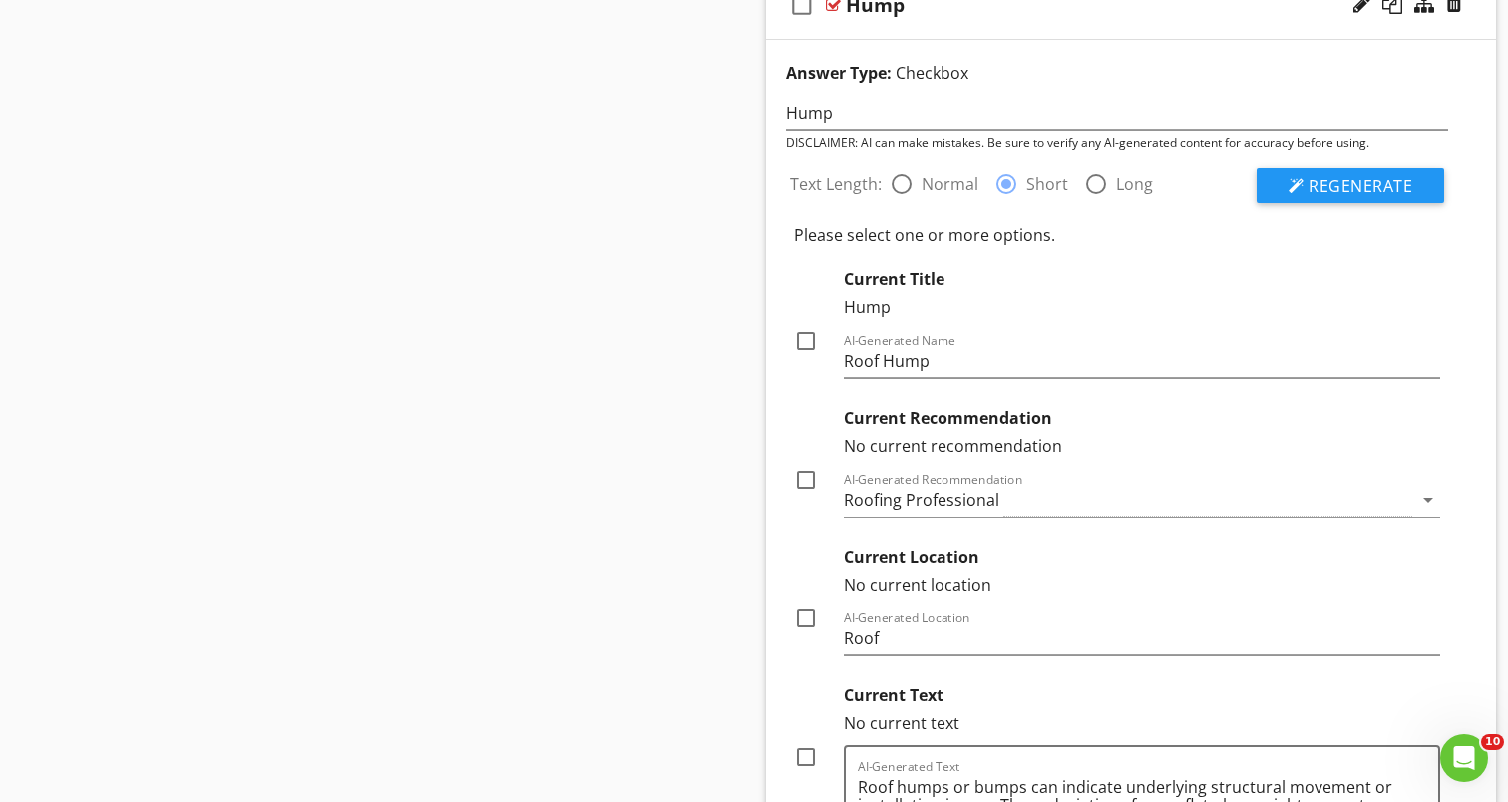
scroll to position [3119, 0]
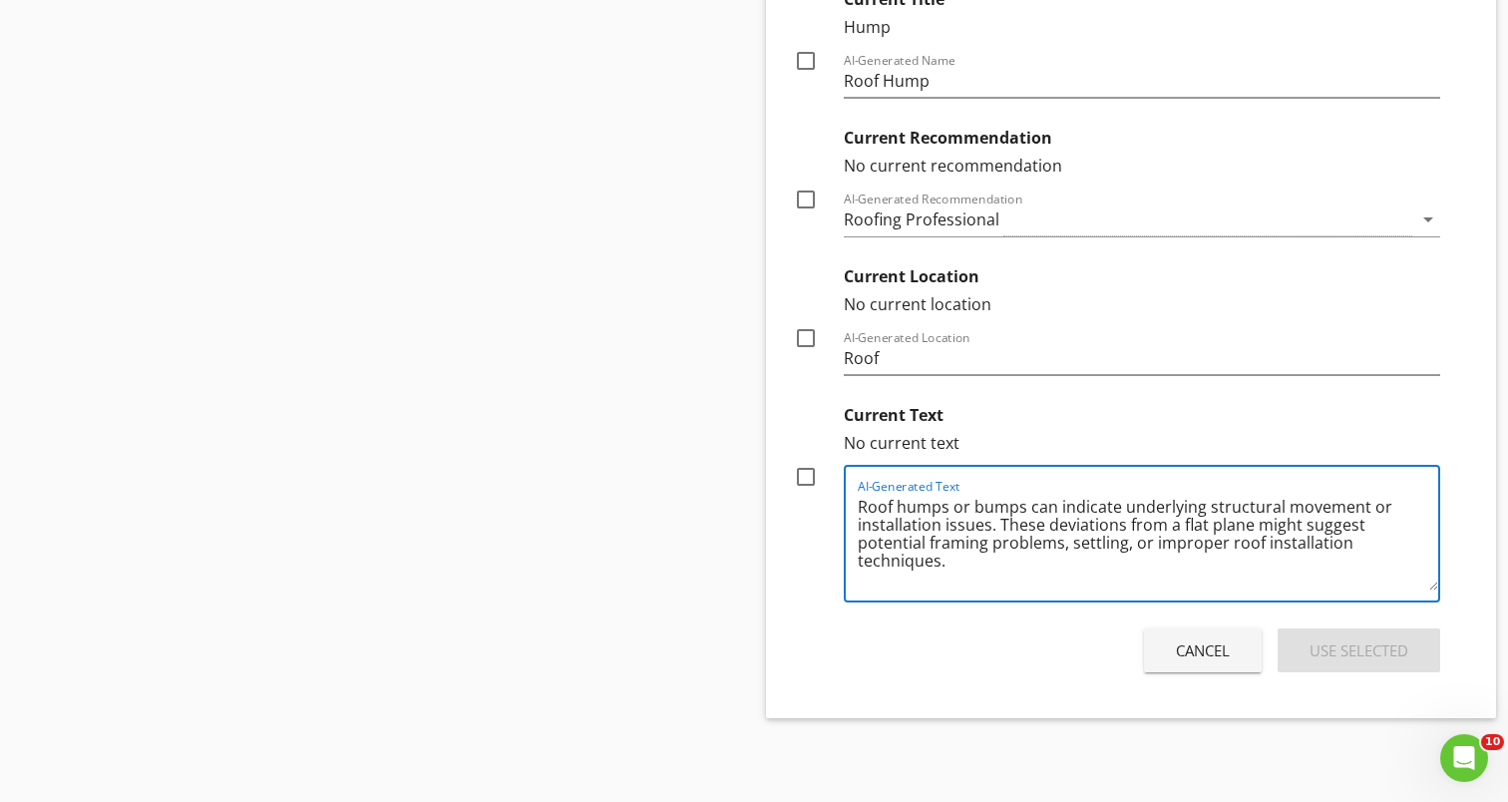
drag, startPoint x: 946, startPoint y: 569, endPoint x: 861, endPoint y: 500, distance: 110.6
click at [861, 500] on textarea "Roof humps or bumps can indicate underlying structural movement or installation…" at bounding box center [1148, 541] width 580 height 100
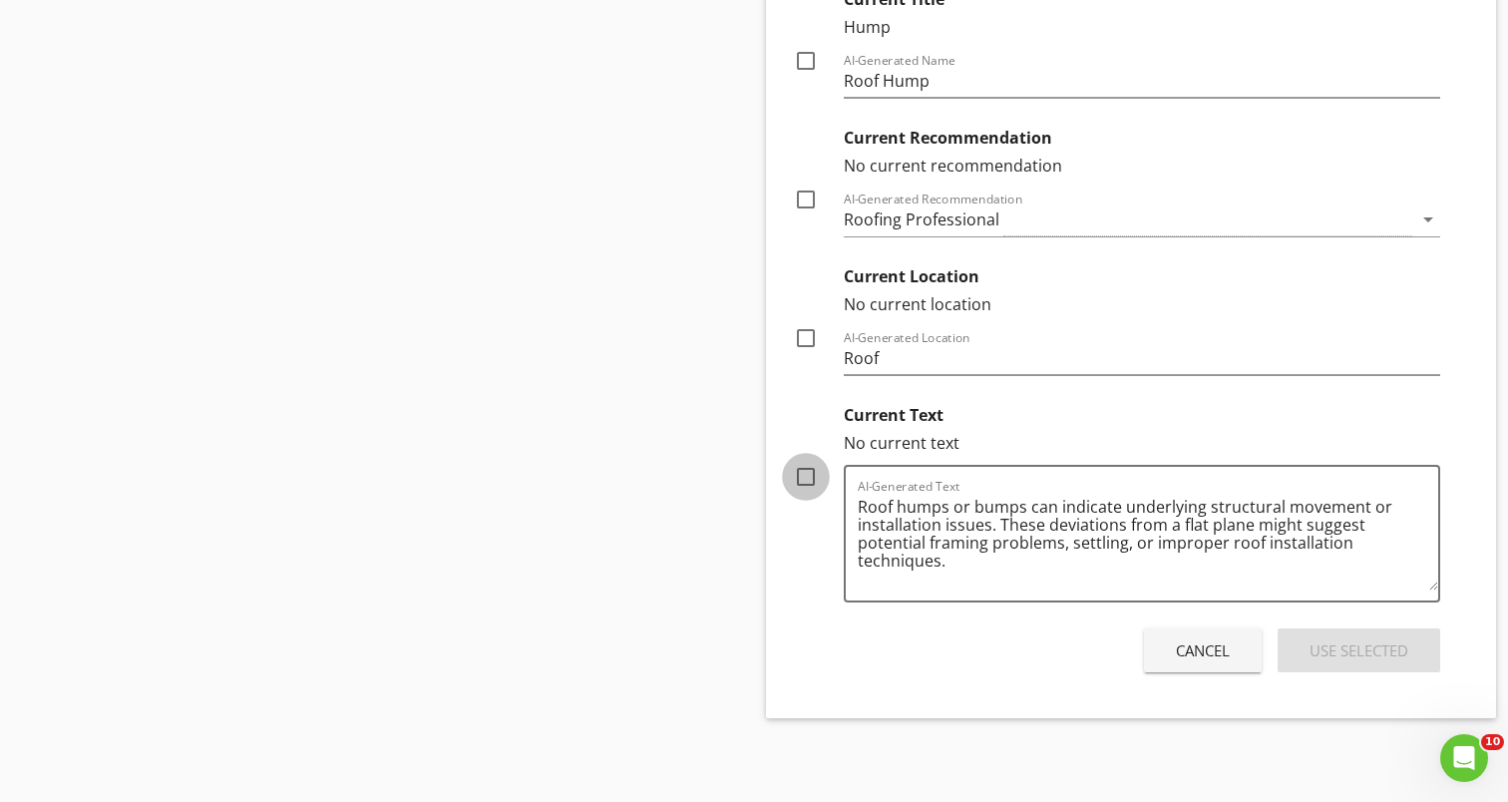
click at [800, 482] on div at bounding box center [806, 477] width 34 height 34
checkbox input "true"
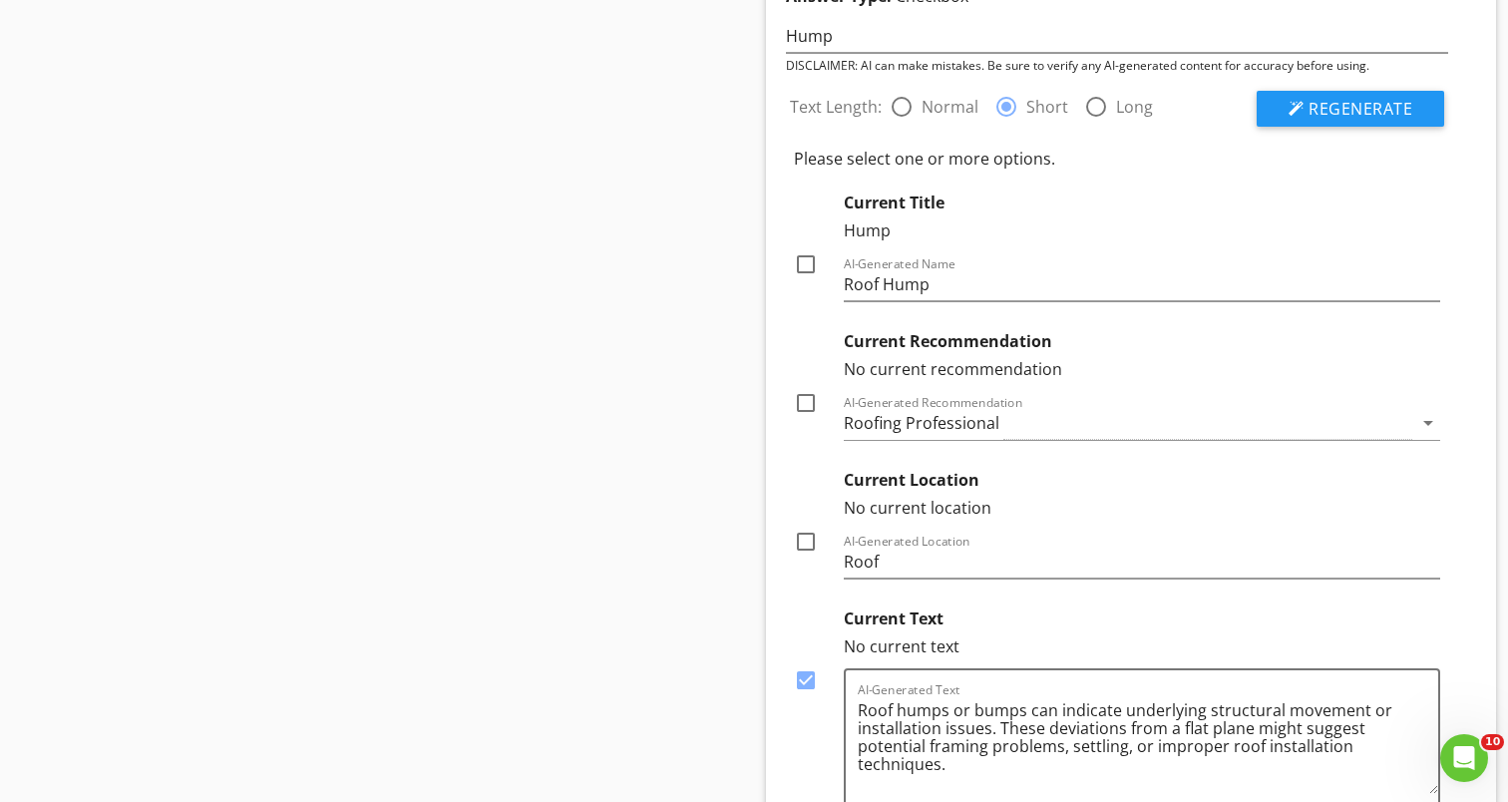
scroll to position [2915, 0]
click at [809, 262] on div at bounding box center [806, 264] width 34 height 34
checkbox input "true"
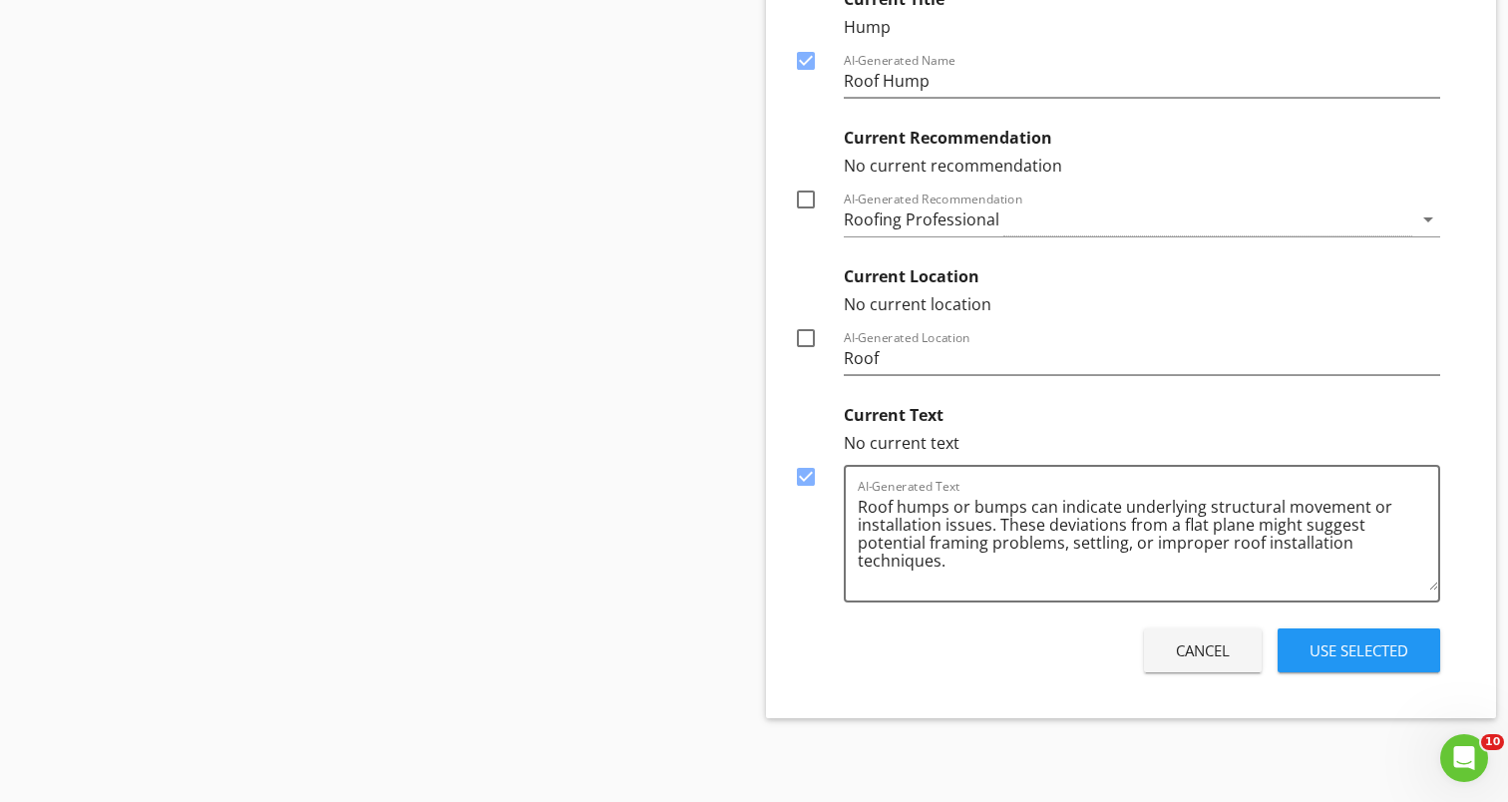
click at [1351, 649] on div "Use Selected" at bounding box center [1359, 650] width 99 height 23
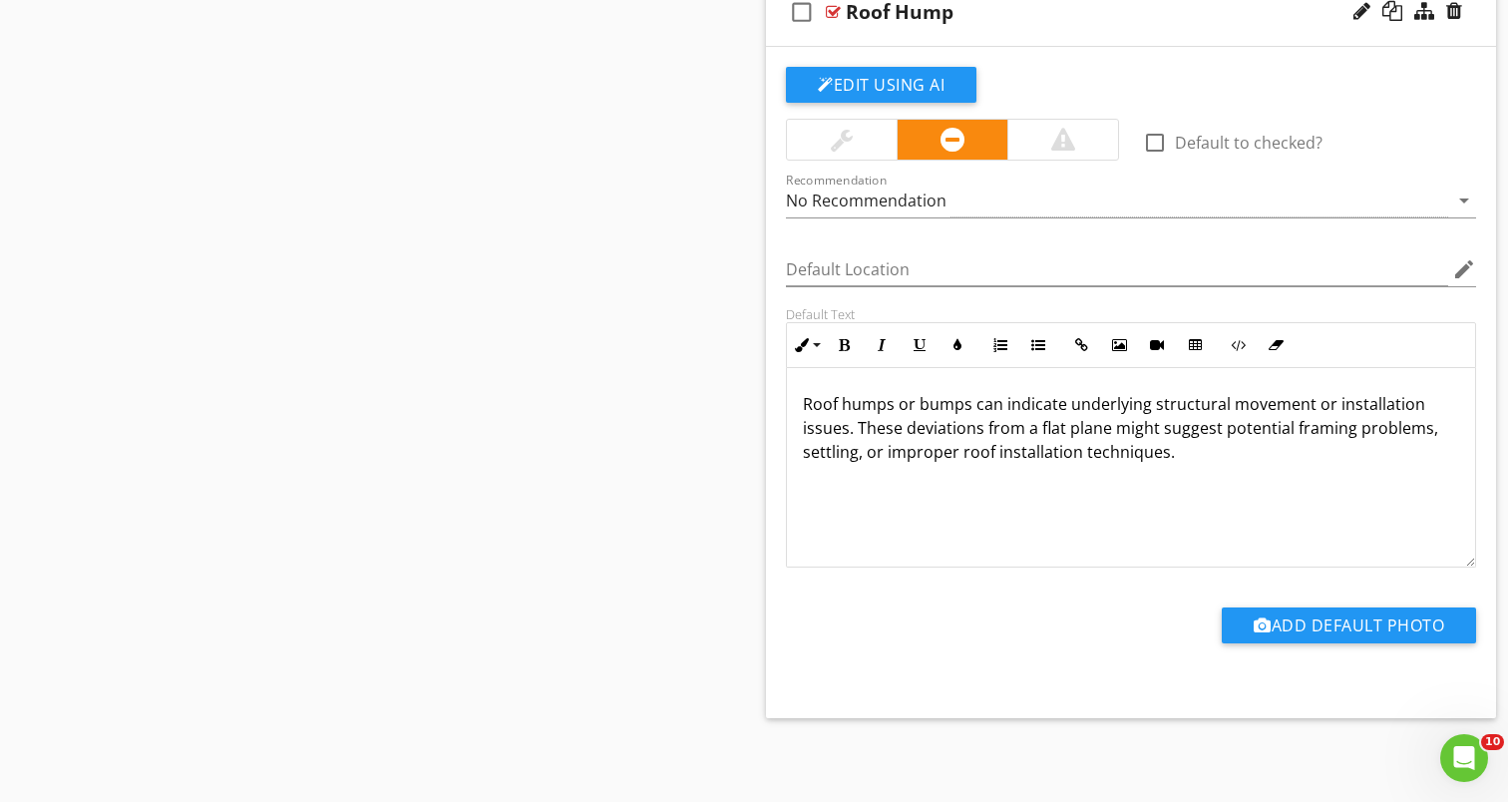
scroll to position [2446, 0]
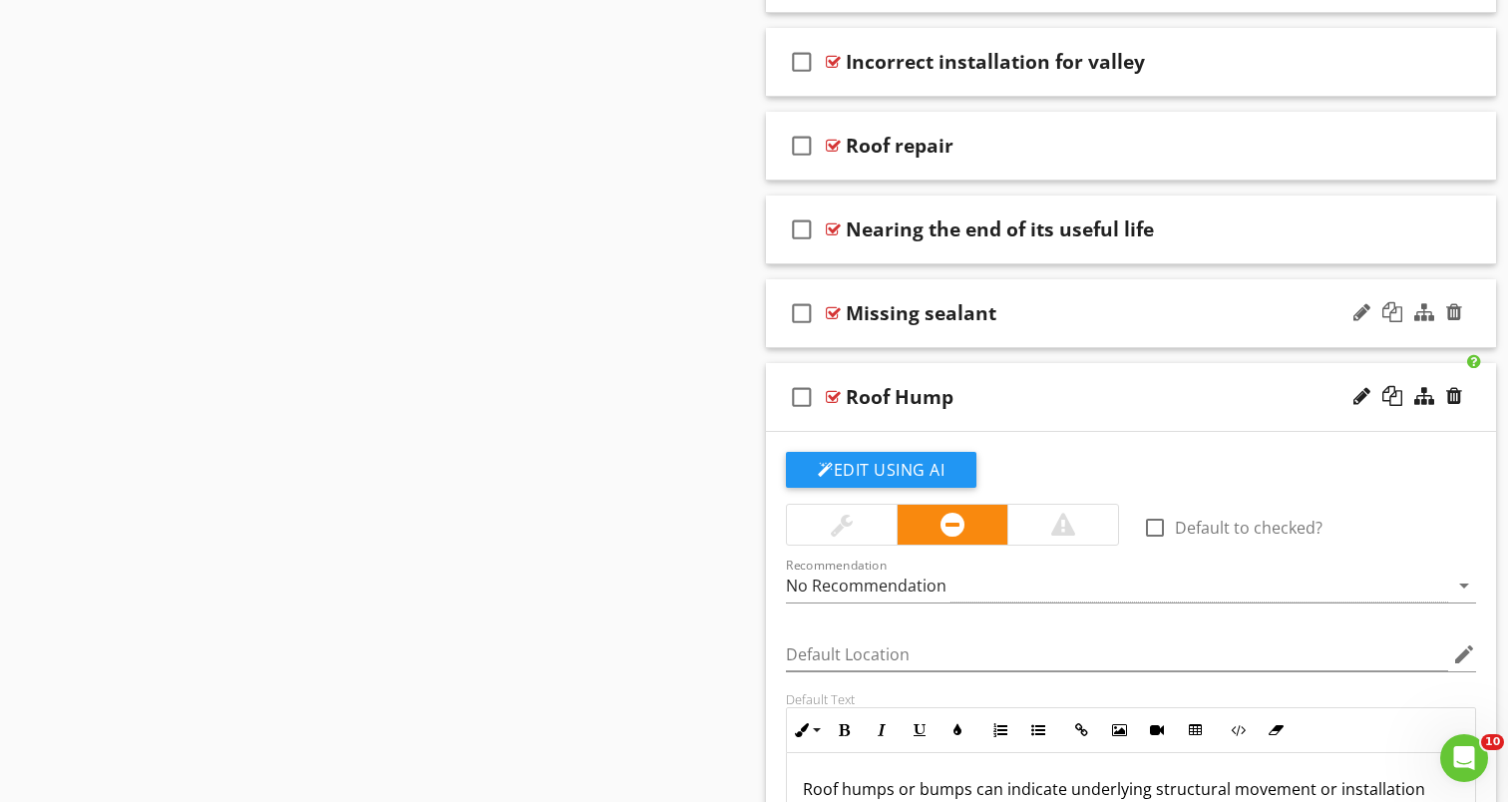
click at [903, 312] on div "Missing sealant" at bounding box center [921, 313] width 151 height 24
click at [987, 309] on input "Missing sealant" at bounding box center [1105, 314] width 518 height 33
click at [821, 315] on div "check_box_outline_blank" at bounding box center [806, 313] width 40 height 48
click at [821, 315] on div "check_box" at bounding box center [806, 313] width 40 height 48
click at [832, 314] on div at bounding box center [833, 313] width 15 height 16
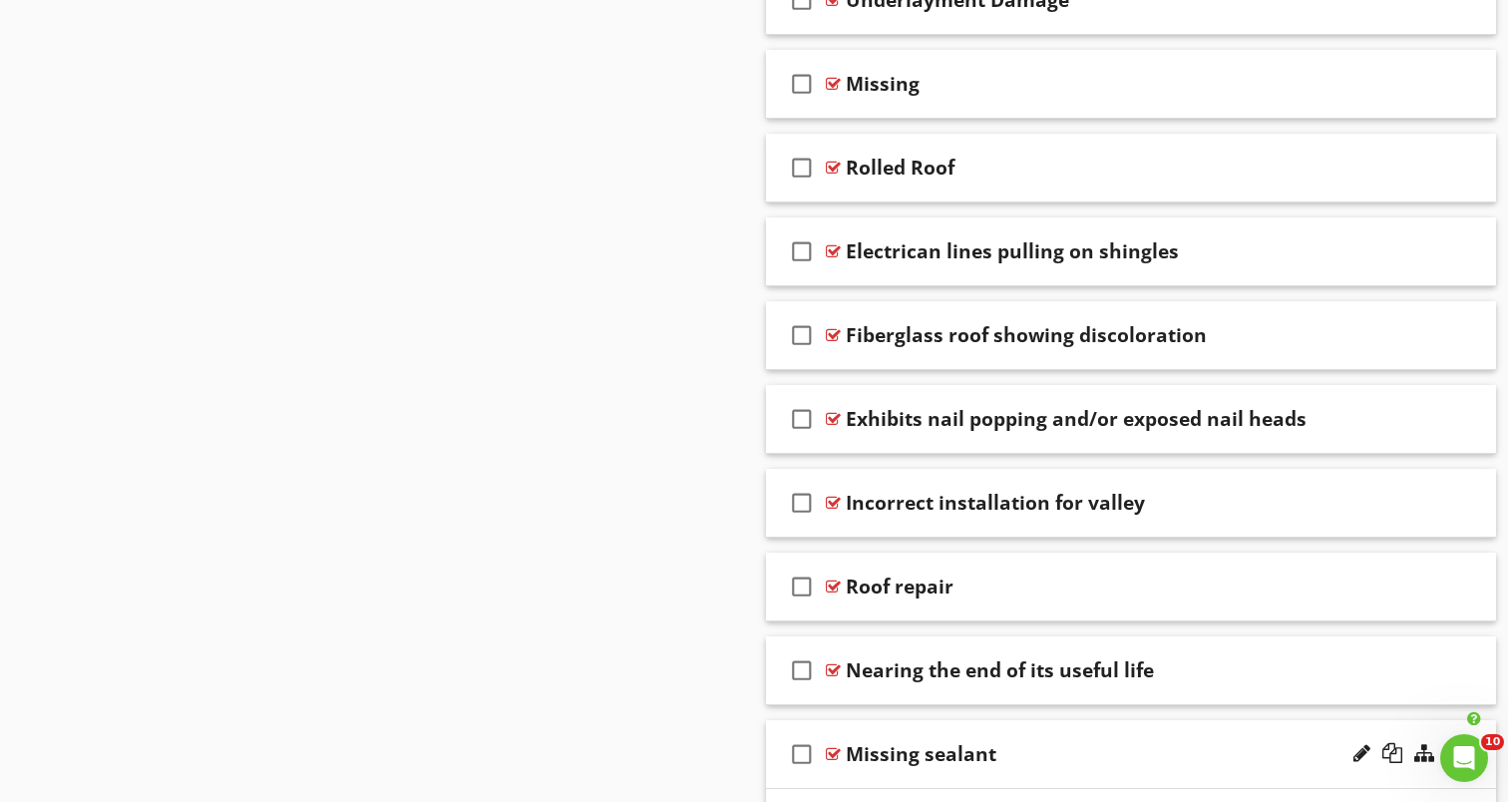
scroll to position [1537, 0]
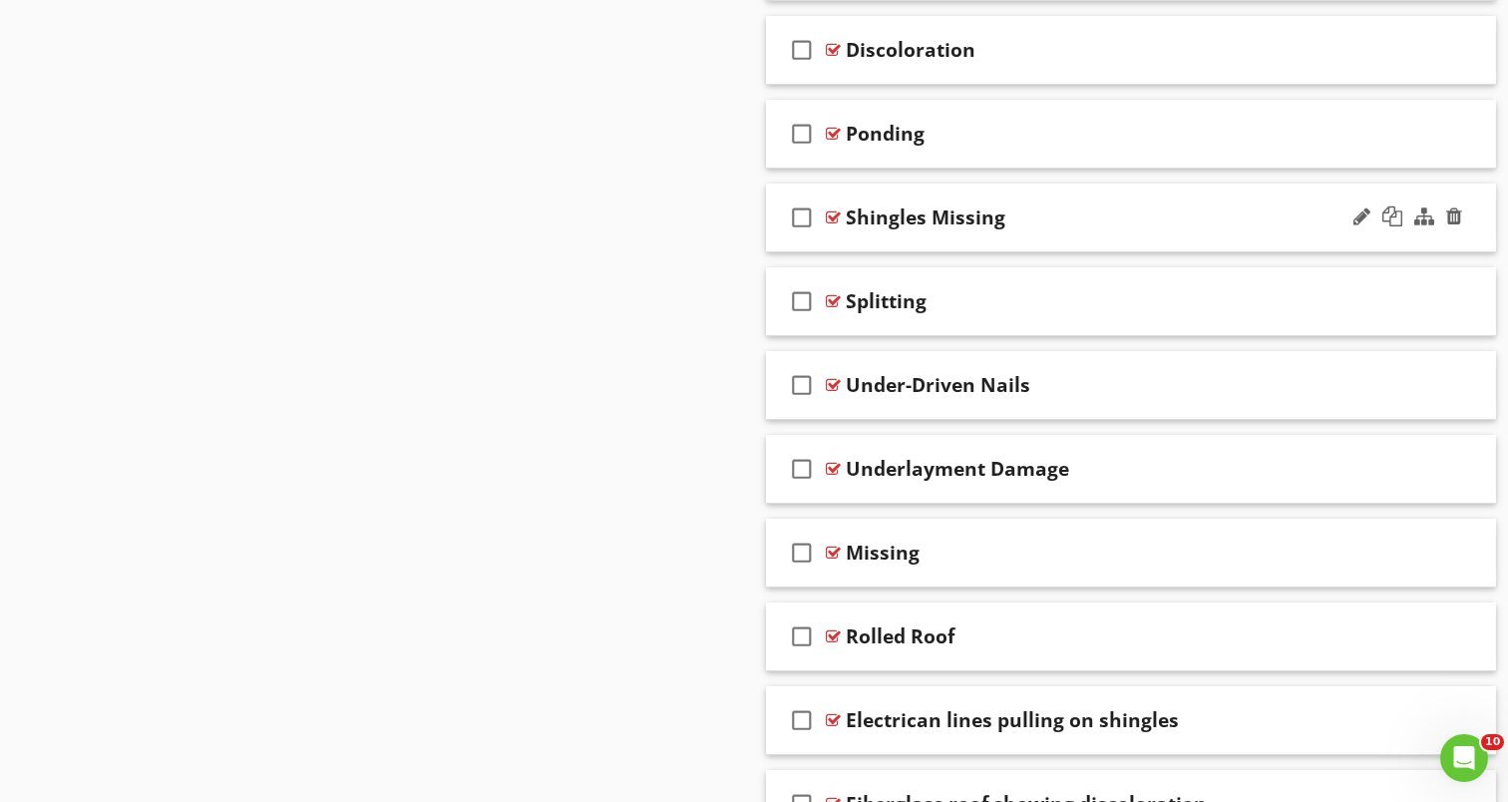
click at [841, 216] on div "check_box_outline_blank Shingles Missing" at bounding box center [1131, 218] width 730 height 69
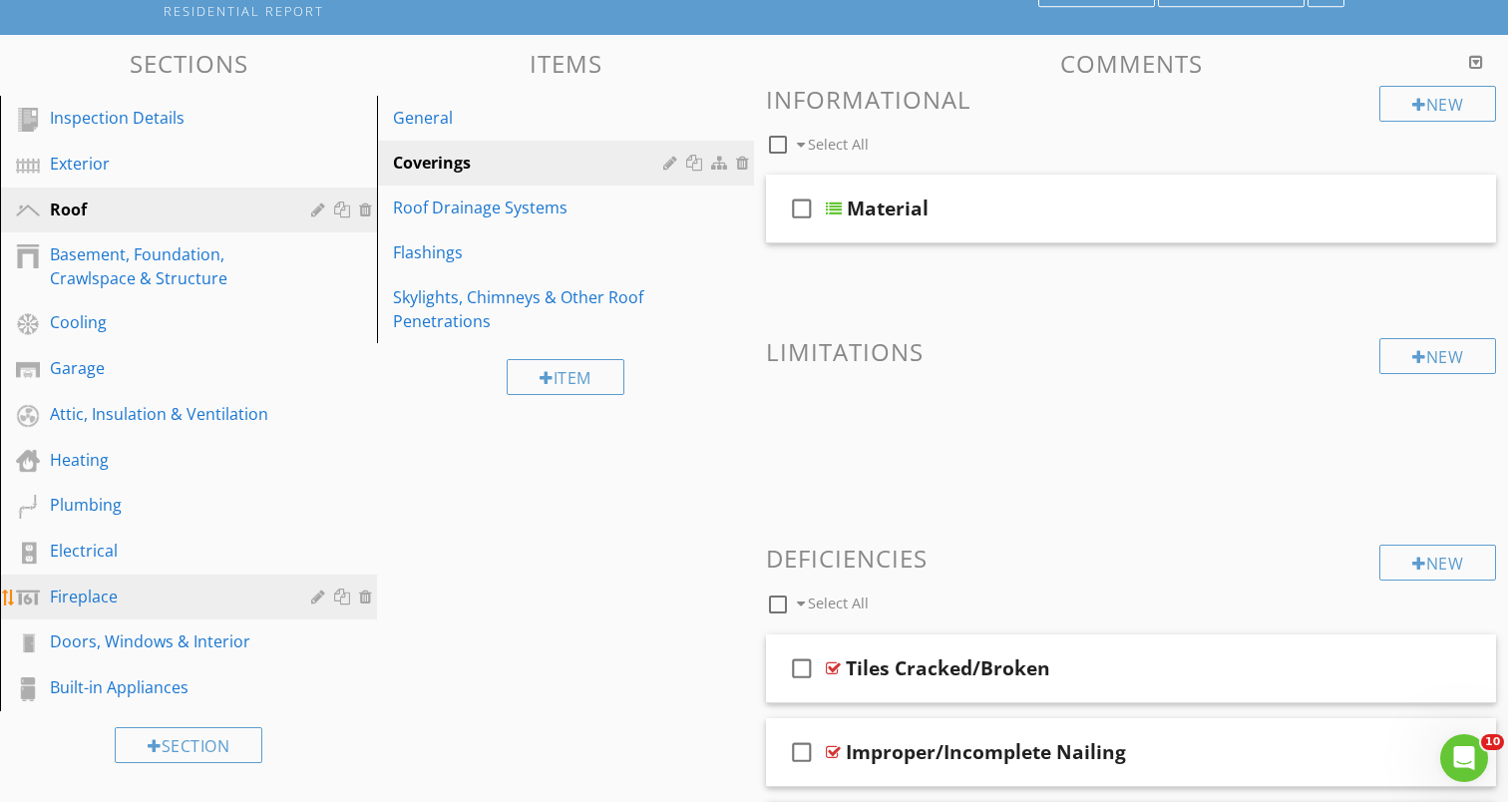
scroll to position [179, 0]
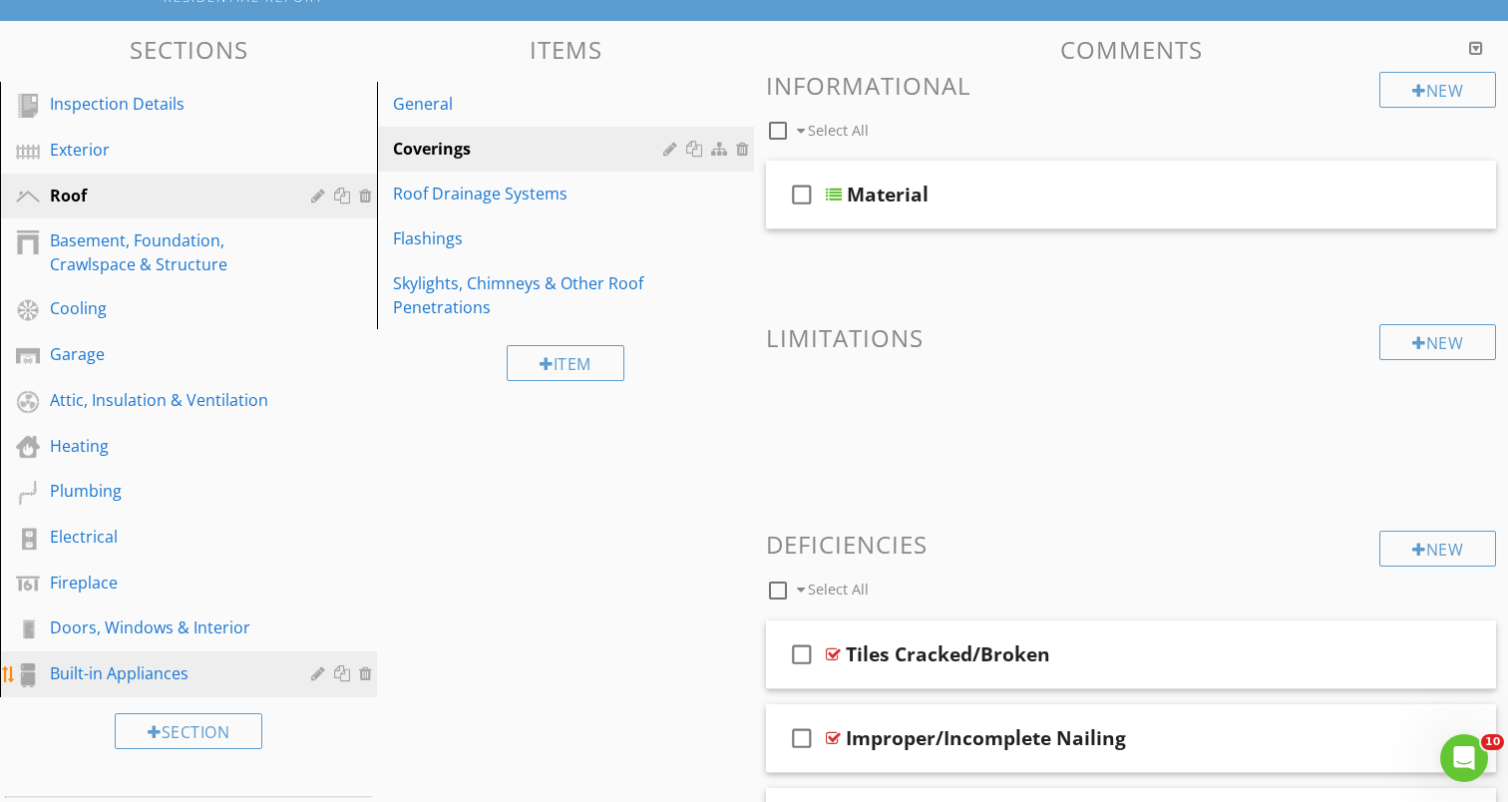
click at [156, 683] on div "Built-in Appliances" at bounding box center [166, 673] width 232 height 24
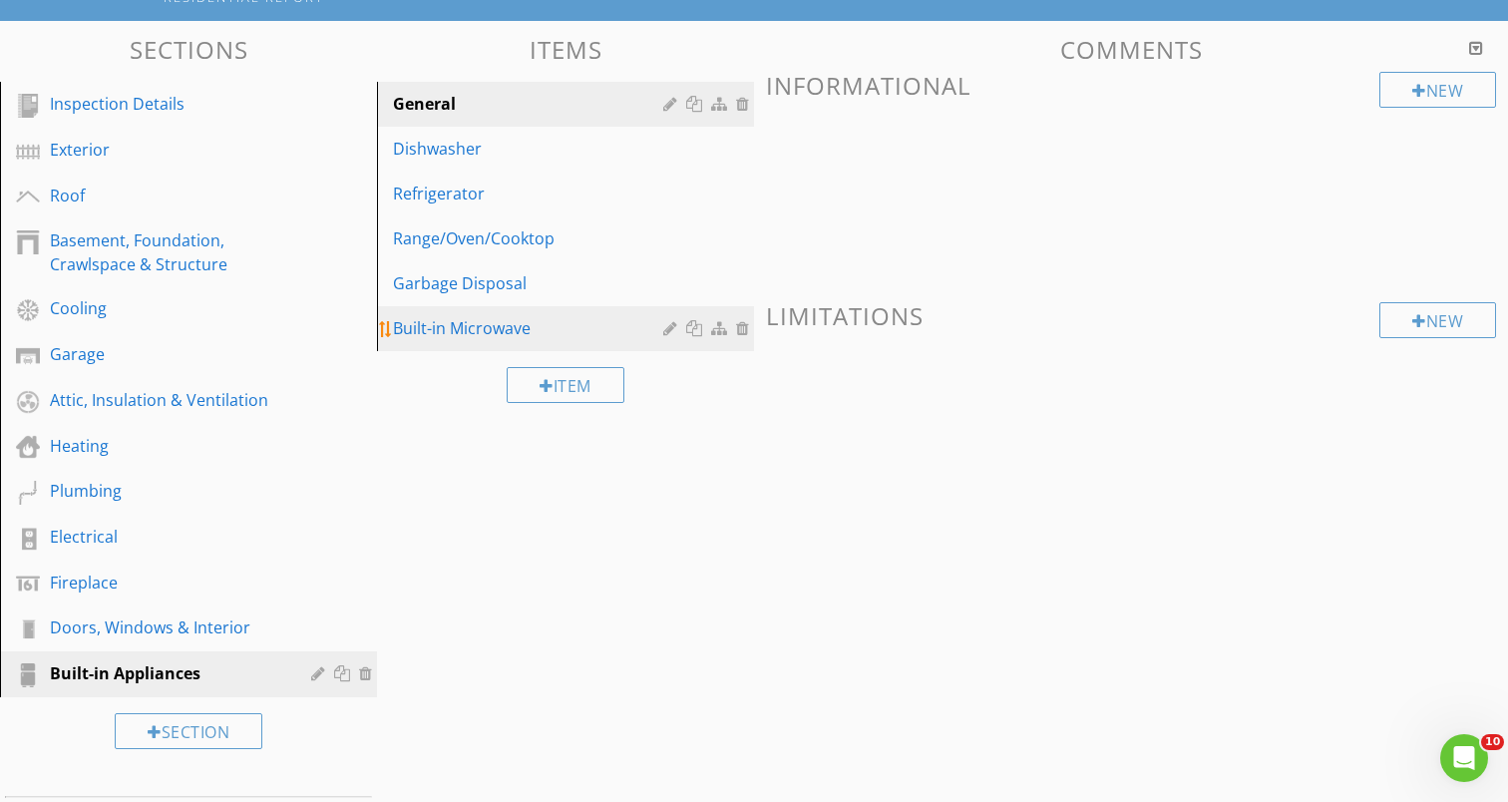
click at [499, 316] on div "Built-in Microwave" at bounding box center [531, 328] width 276 height 24
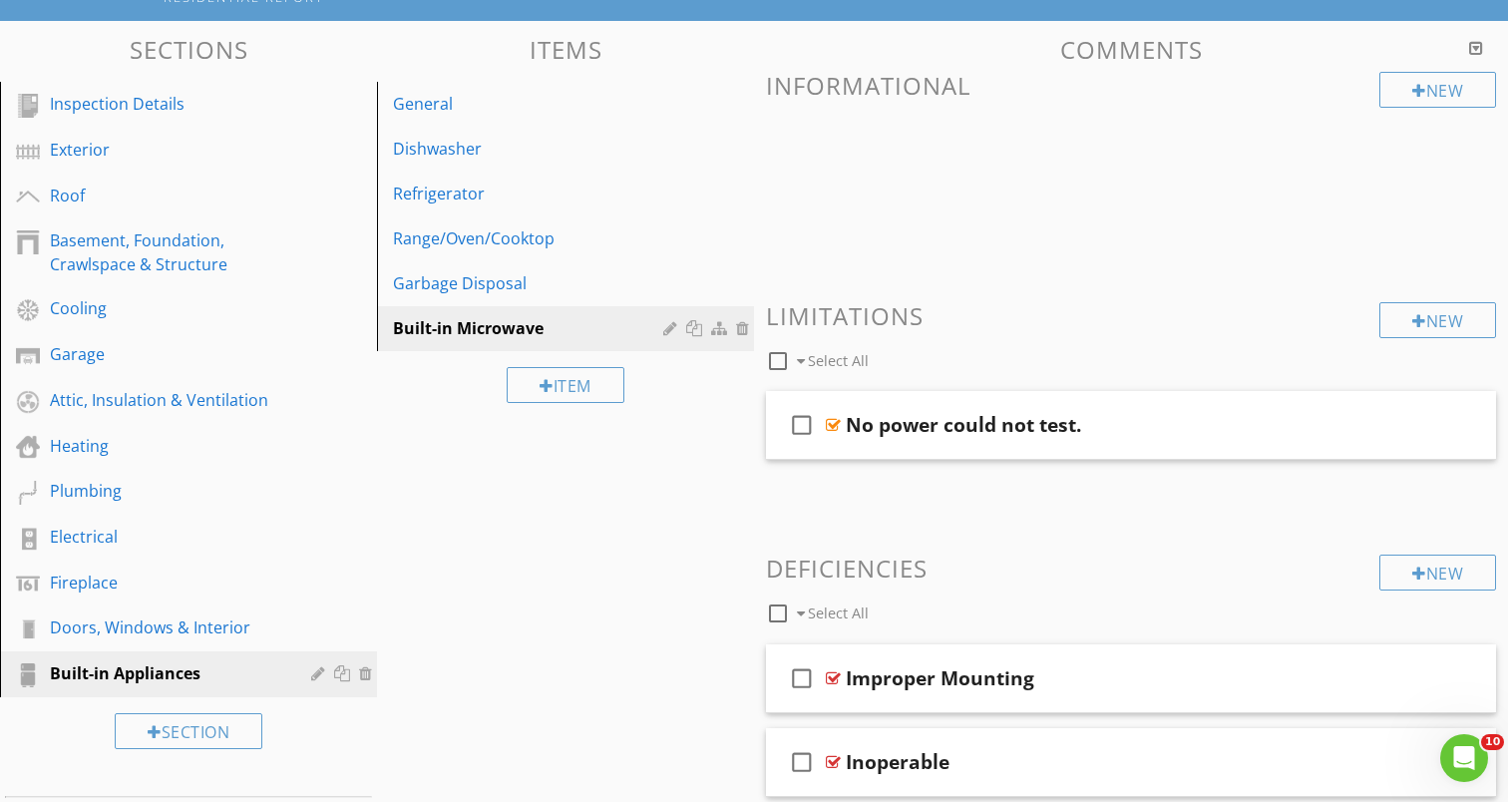
scroll to position [843, 0]
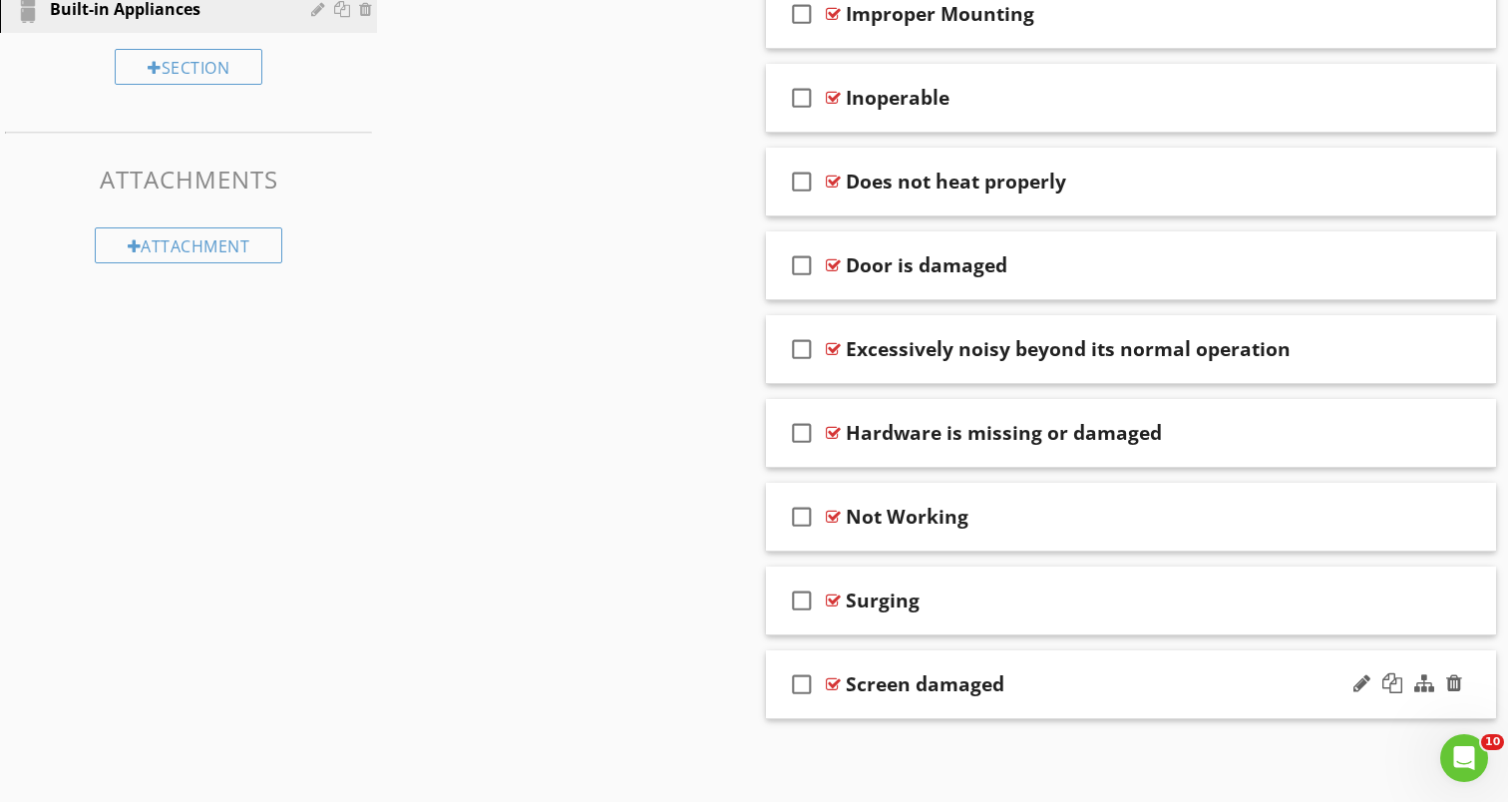
click at [837, 684] on div at bounding box center [833, 684] width 15 height 16
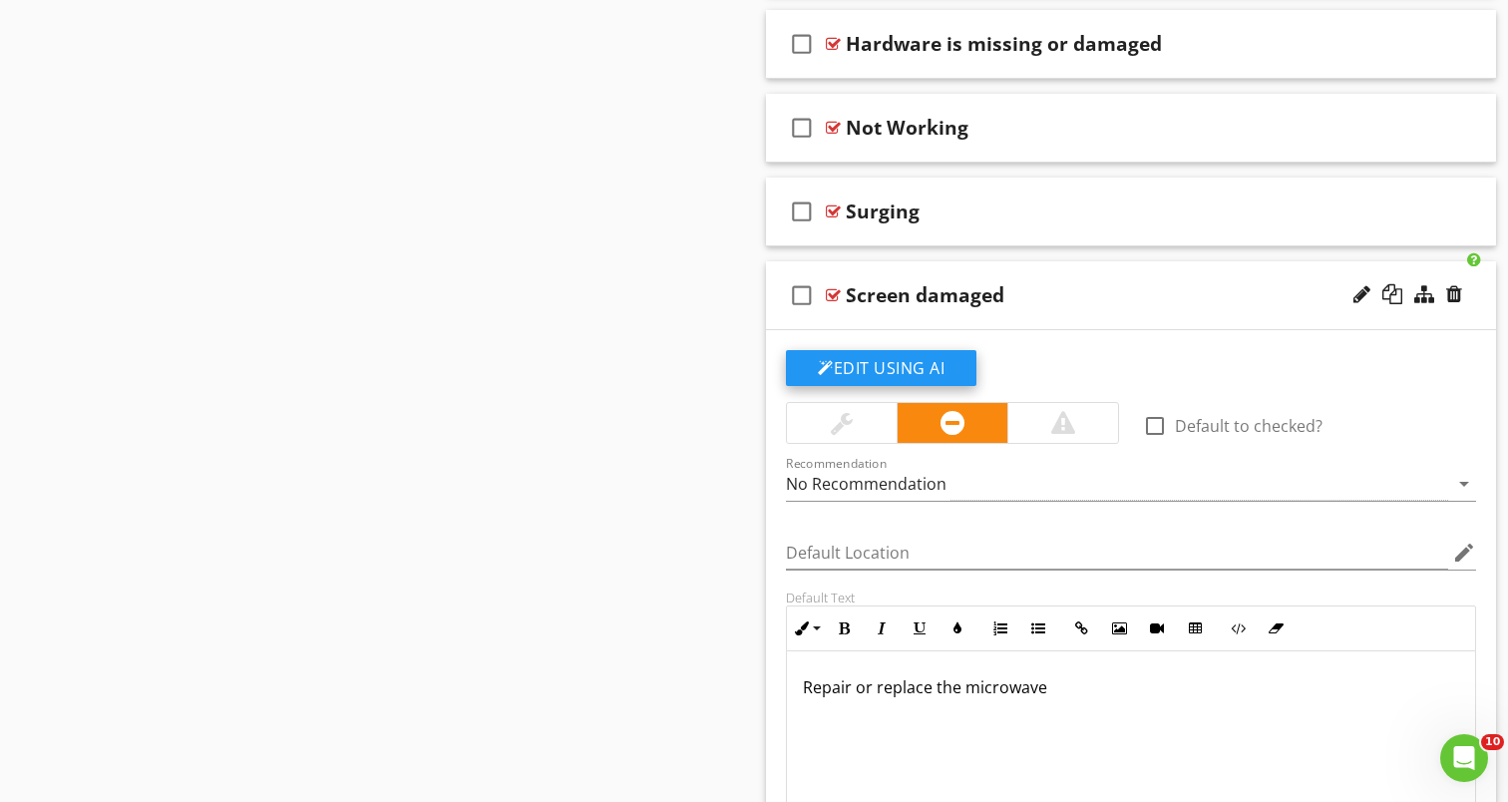
click at [900, 372] on button "Edit Using AI" at bounding box center [881, 368] width 190 height 36
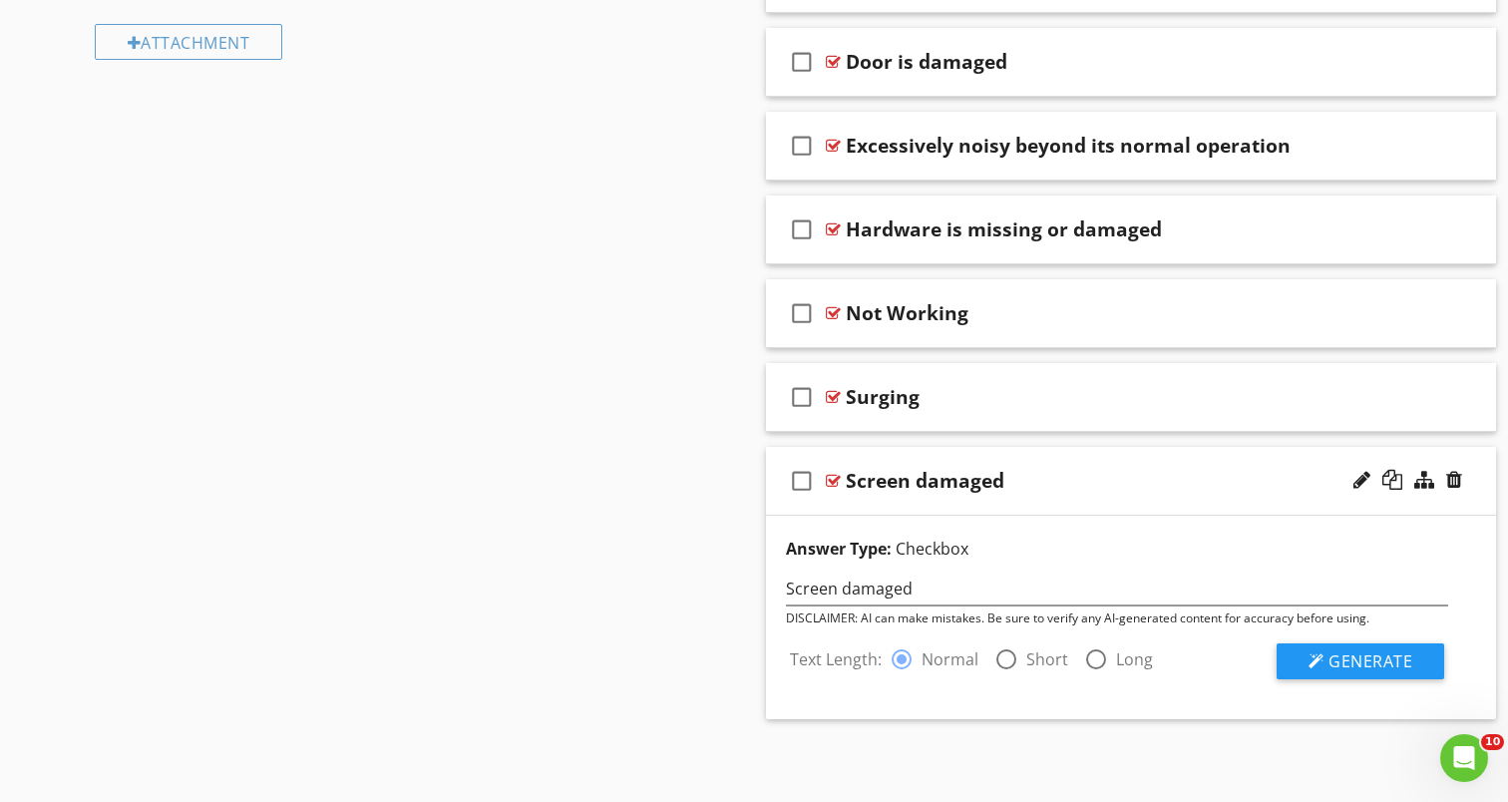
click at [1019, 667] on div "radio_button_unchecked Short" at bounding box center [1031, 659] width 74 height 24
click at [1010, 656] on div at bounding box center [1006, 659] width 34 height 34
radio input "false"
radio input "true"
click at [1338, 658] on span "Generate" at bounding box center [1370, 661] width 84 height 22
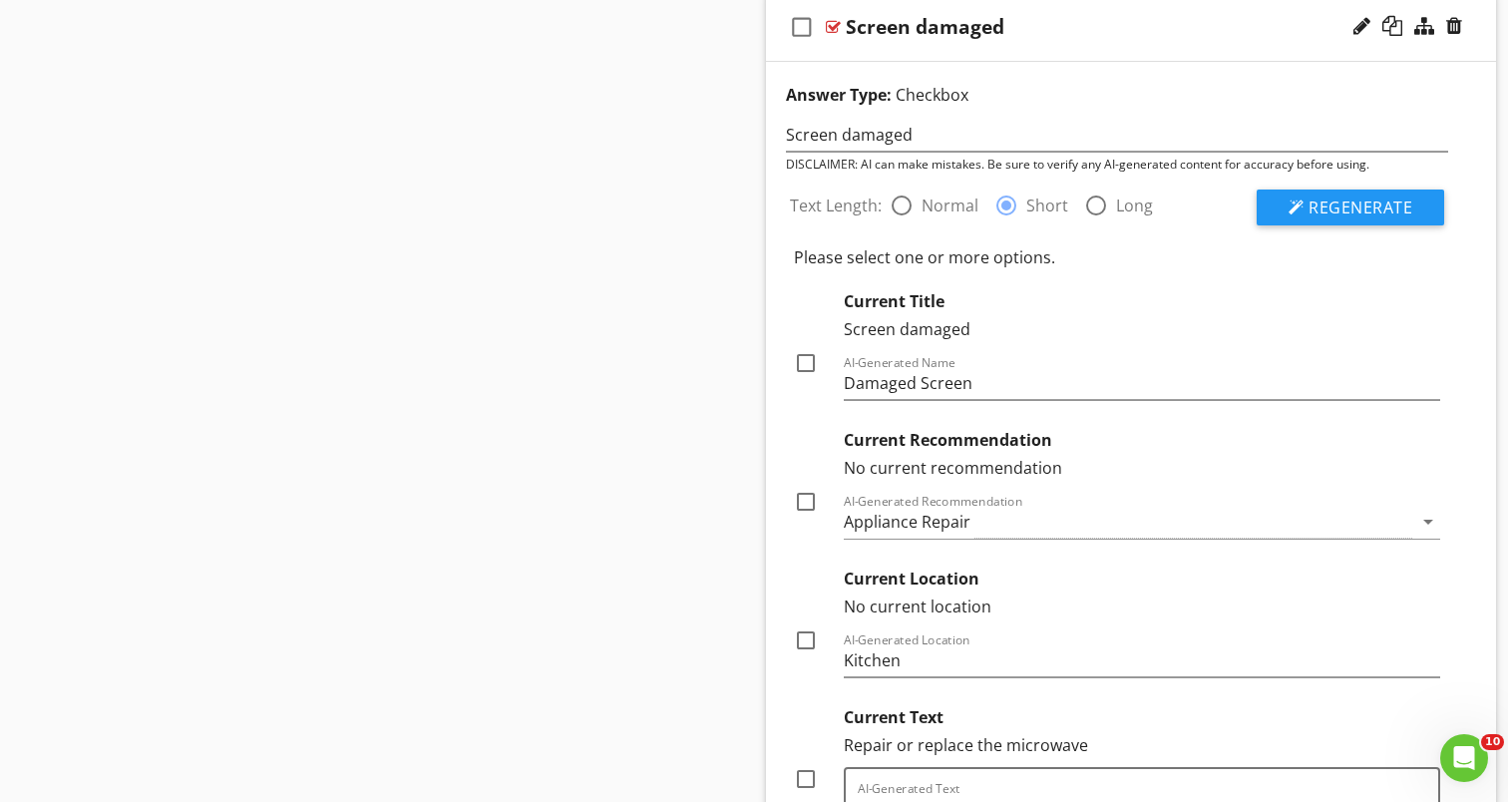
scroll to position [1801, 0]
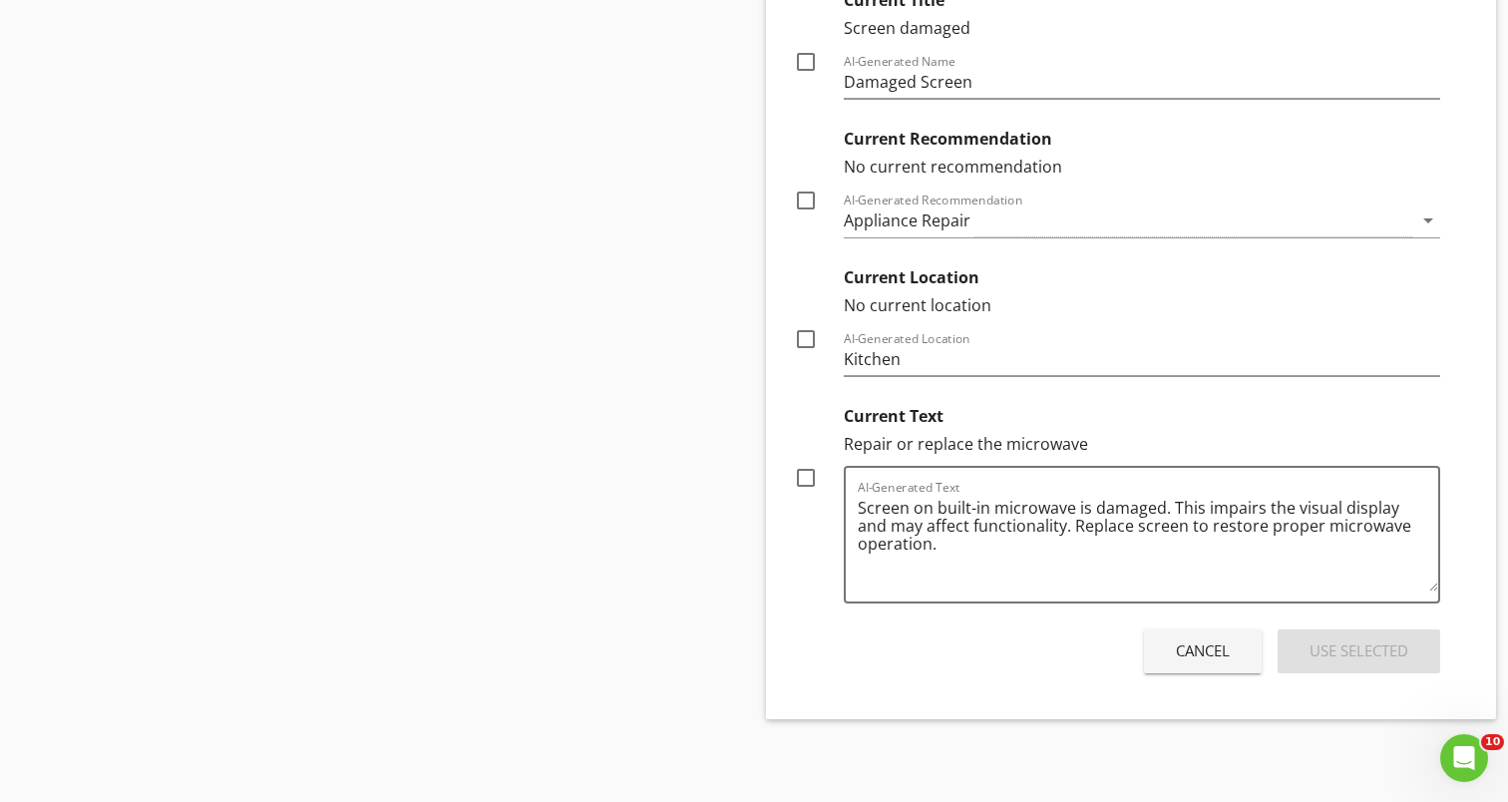
click at [812, 480] on div at bounding box center [806, 478] width 34 height 34
checkbox input "true"
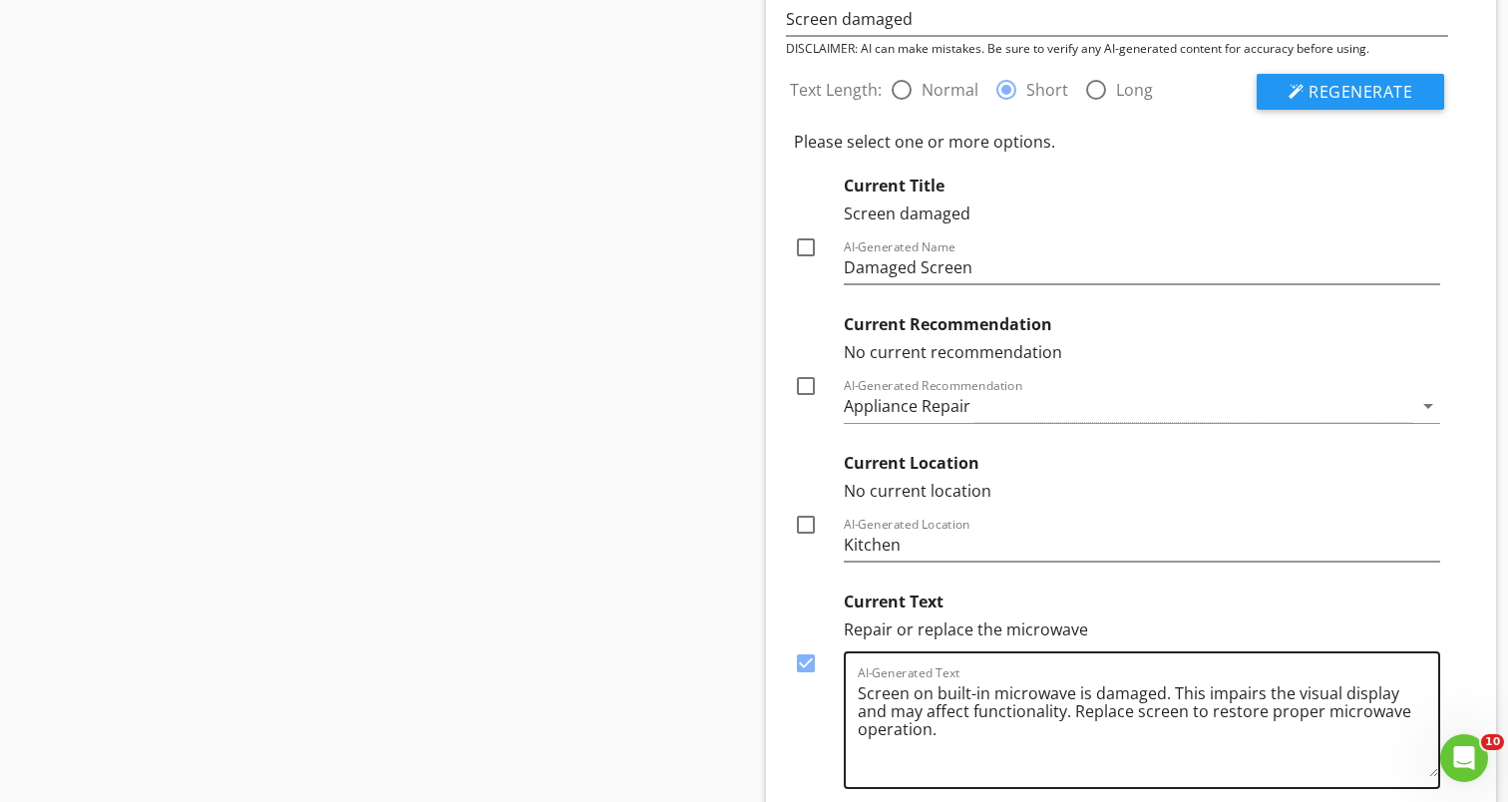
scroll to position [1612, 0]
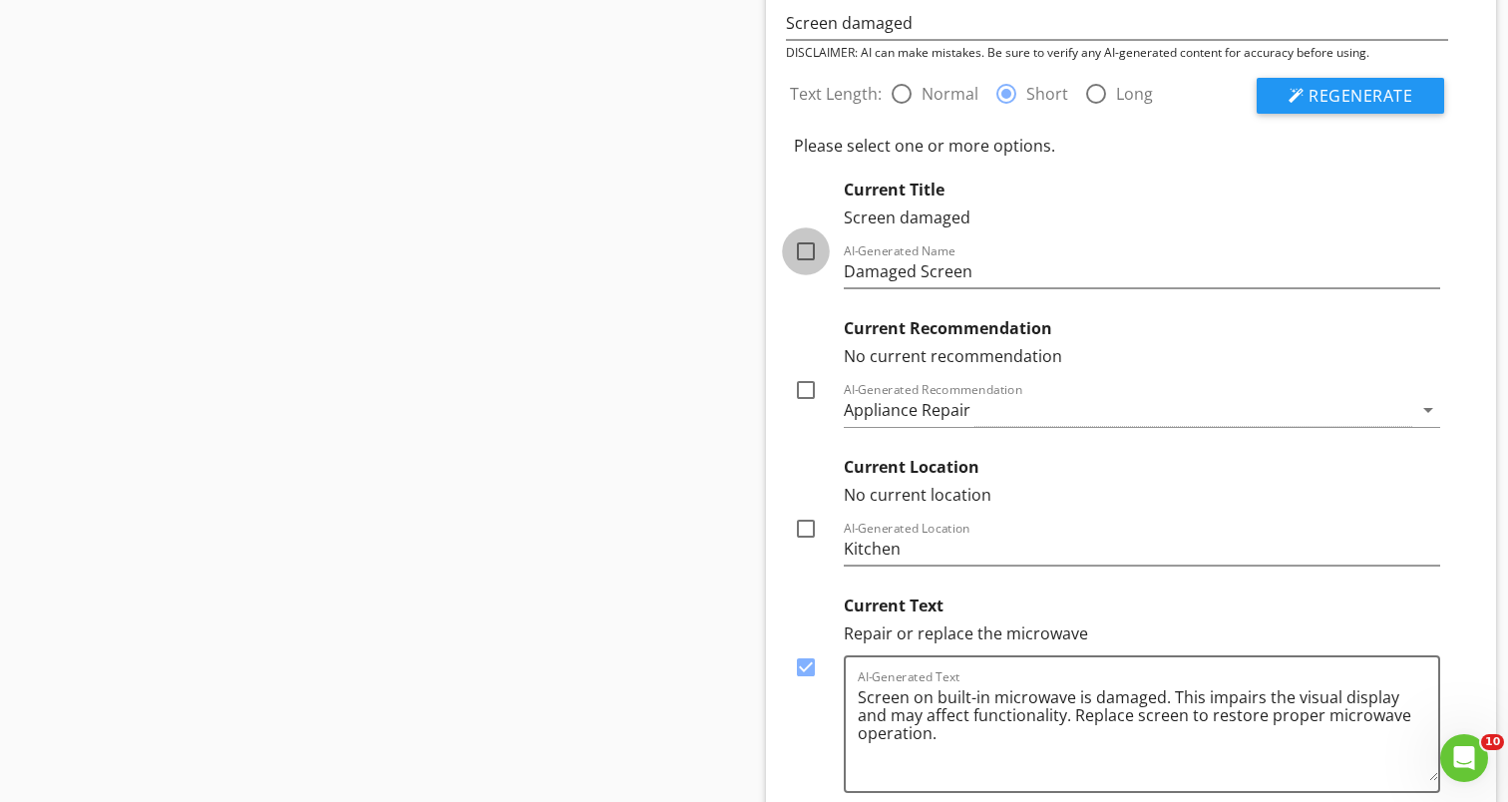
click at [805, 247] on div at bounding box center [806, 251] width 34 height 34
checkbox input "true"
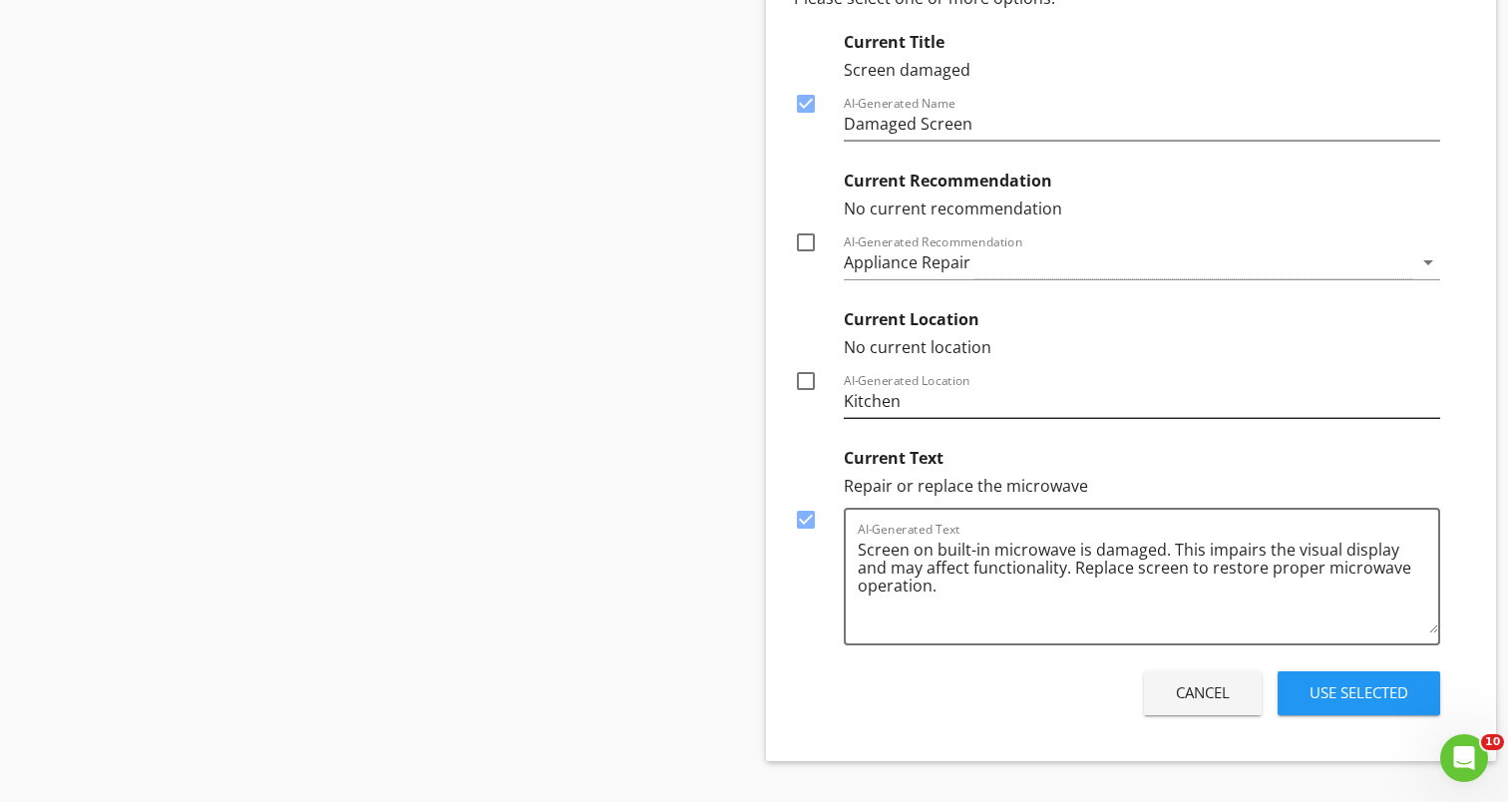
scroll to position [1801, 0]
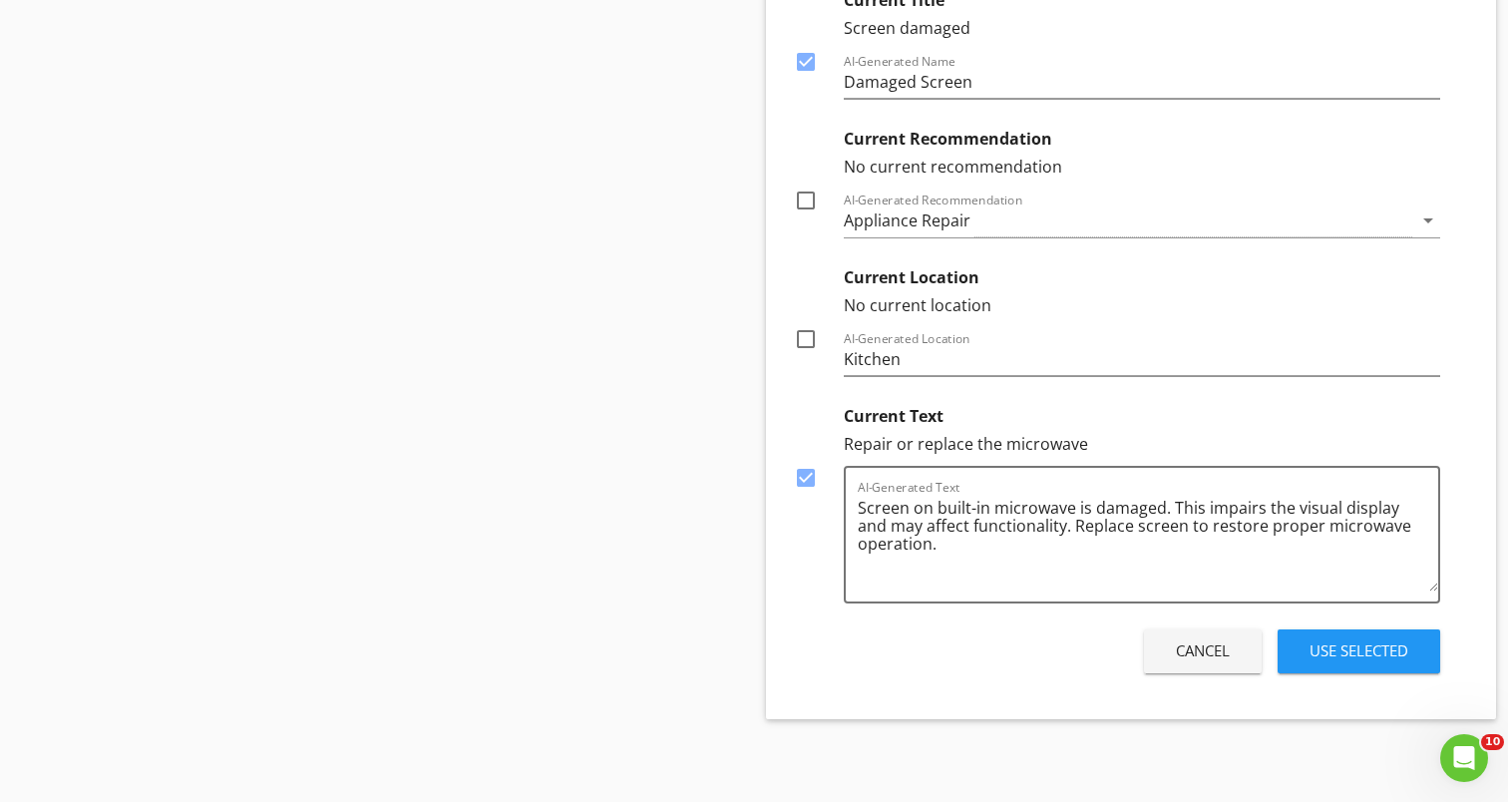
click at [778, 190] on div "Text Length: radio_button_unchecked Normal radio_button_checked Short radio_but…" at bounding box center [1117, 275] width 686 height 807
click at [796, 199] on div at bounding box center [806, 201] width 34 height 34
checkbox input "true"
click at [1372, 650] on div "Use Selected" at bounding box center [1359, 650] width 99 height 23
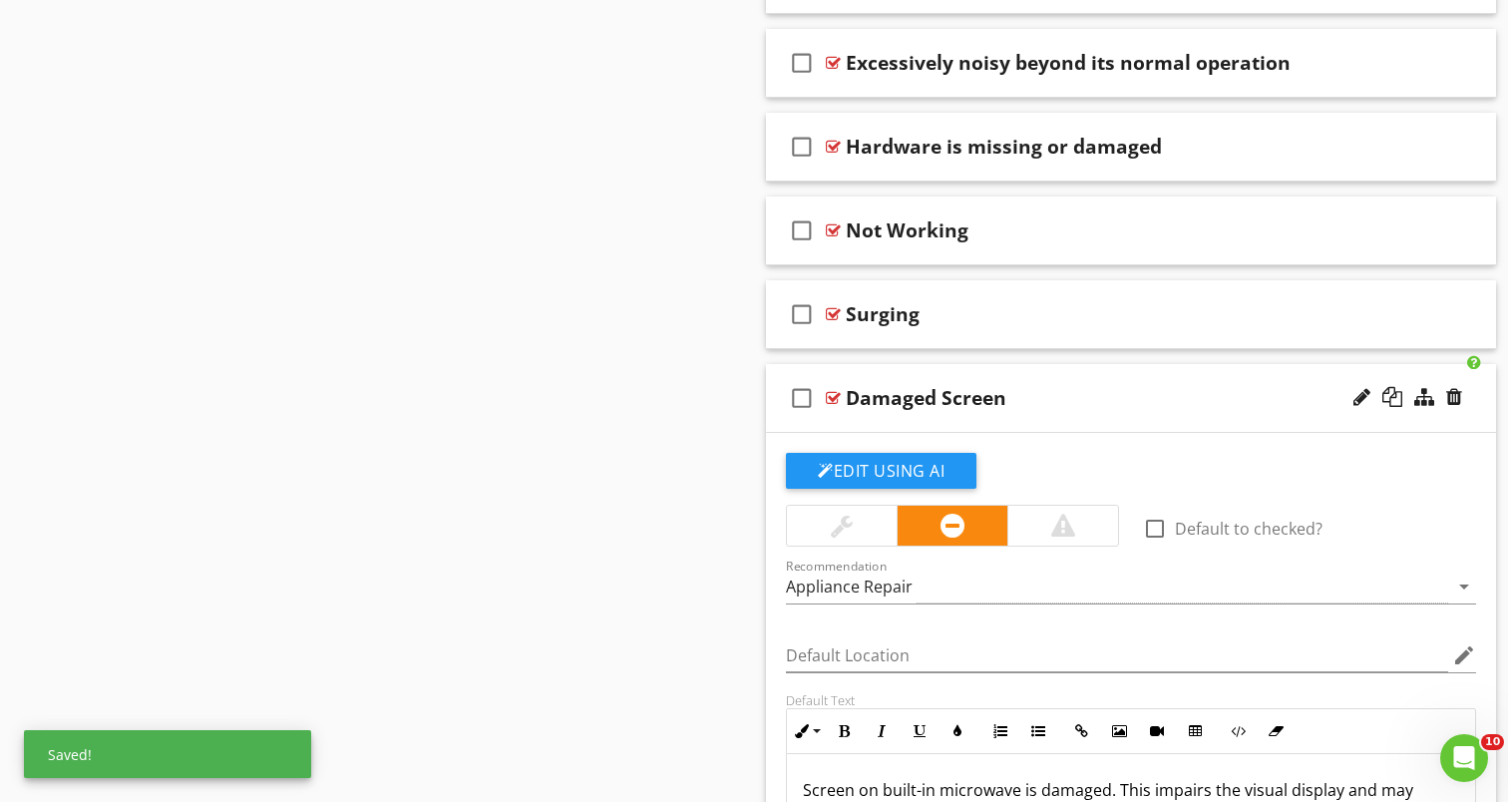
scroll to position [1514, 0]
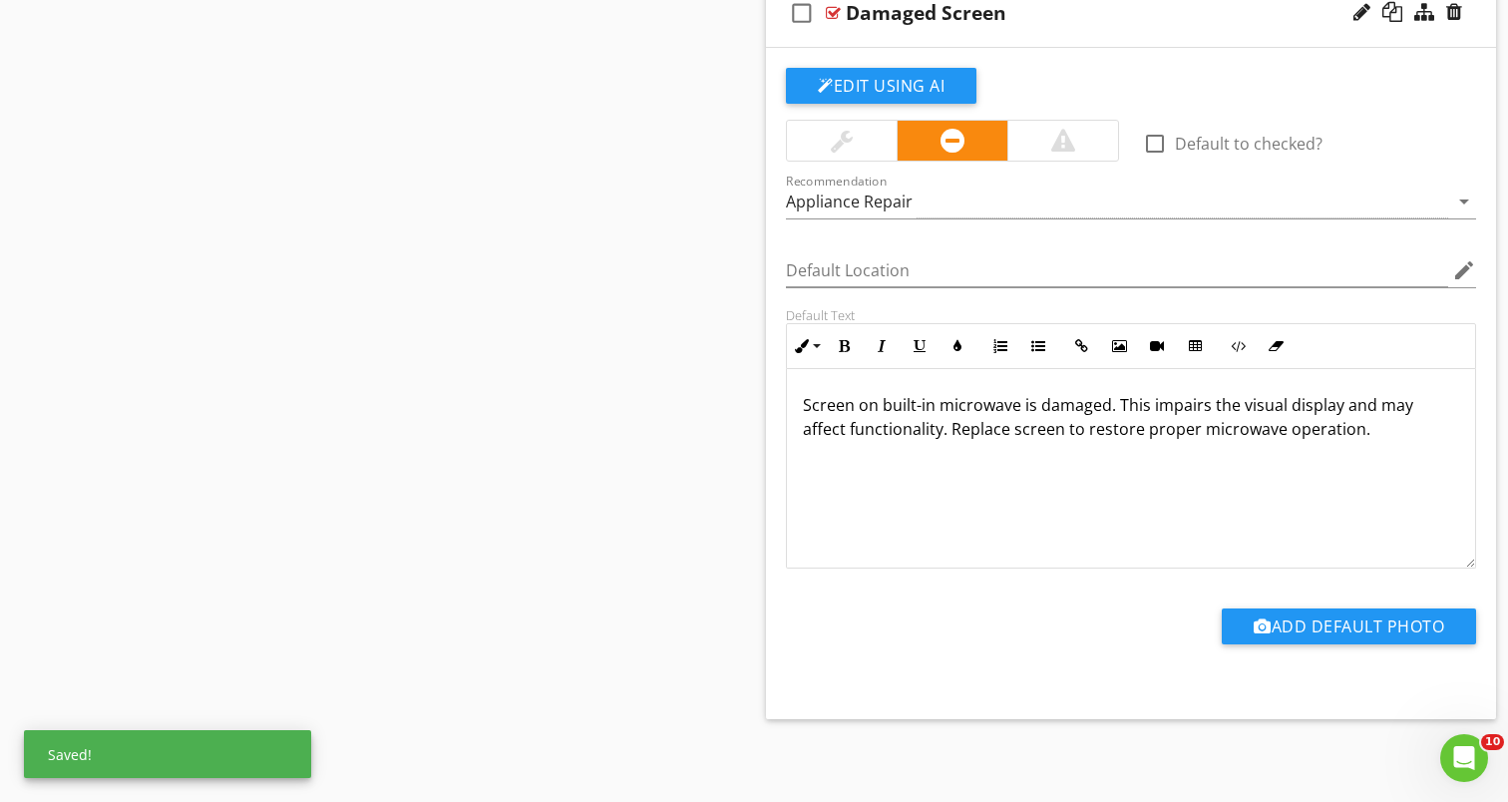
click at [978, 415] on p "Screen on built-in microwave is damaged. This impairs the visual display and ma…" at bounding box center [1131, 417] width 656 height 48
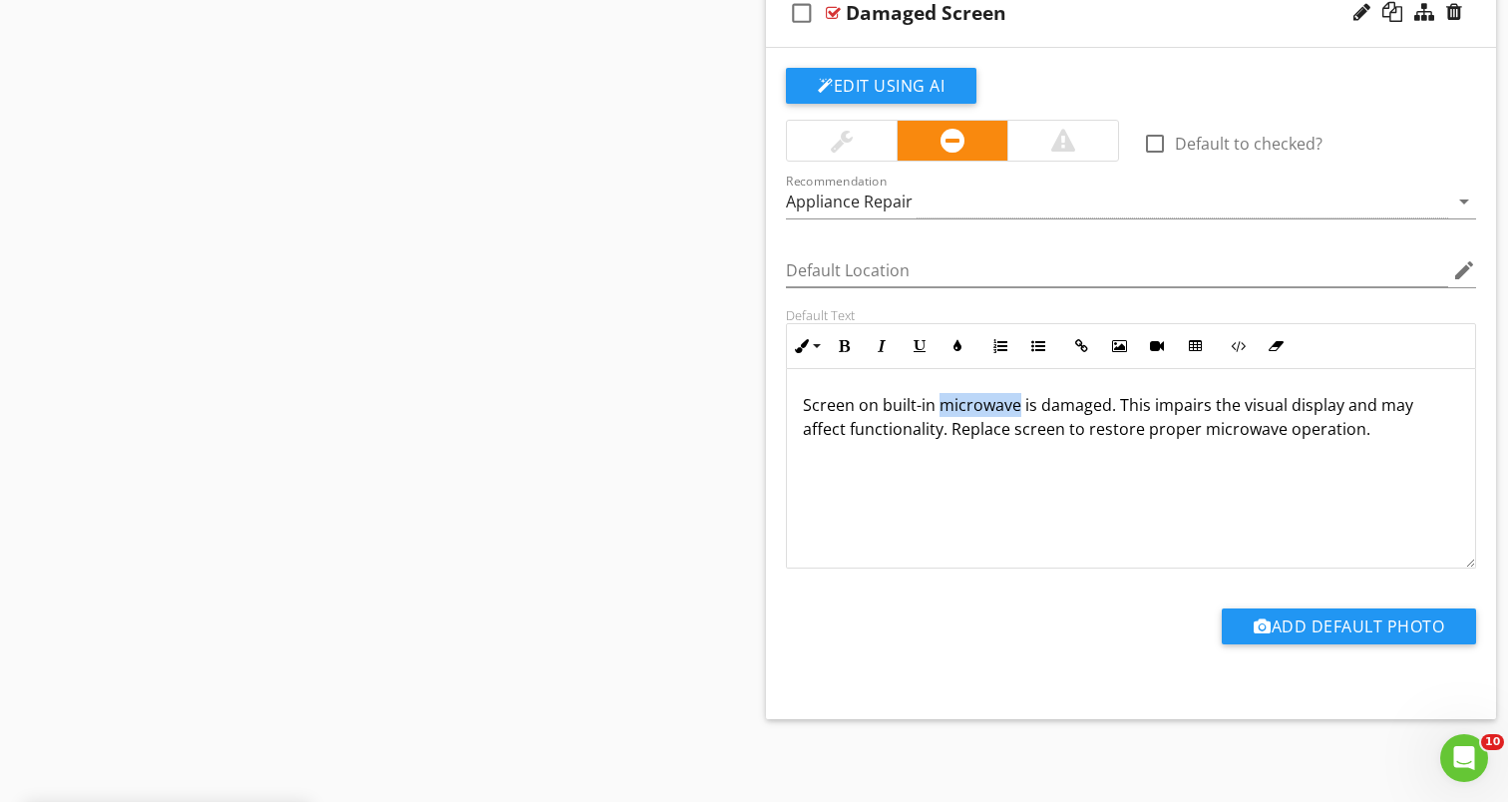
click at [978, 414] on p "Screen on built-in microwave is damaged. This impairs the visual display and ma…" at bounding box center [1131, 417] width 656 height 48
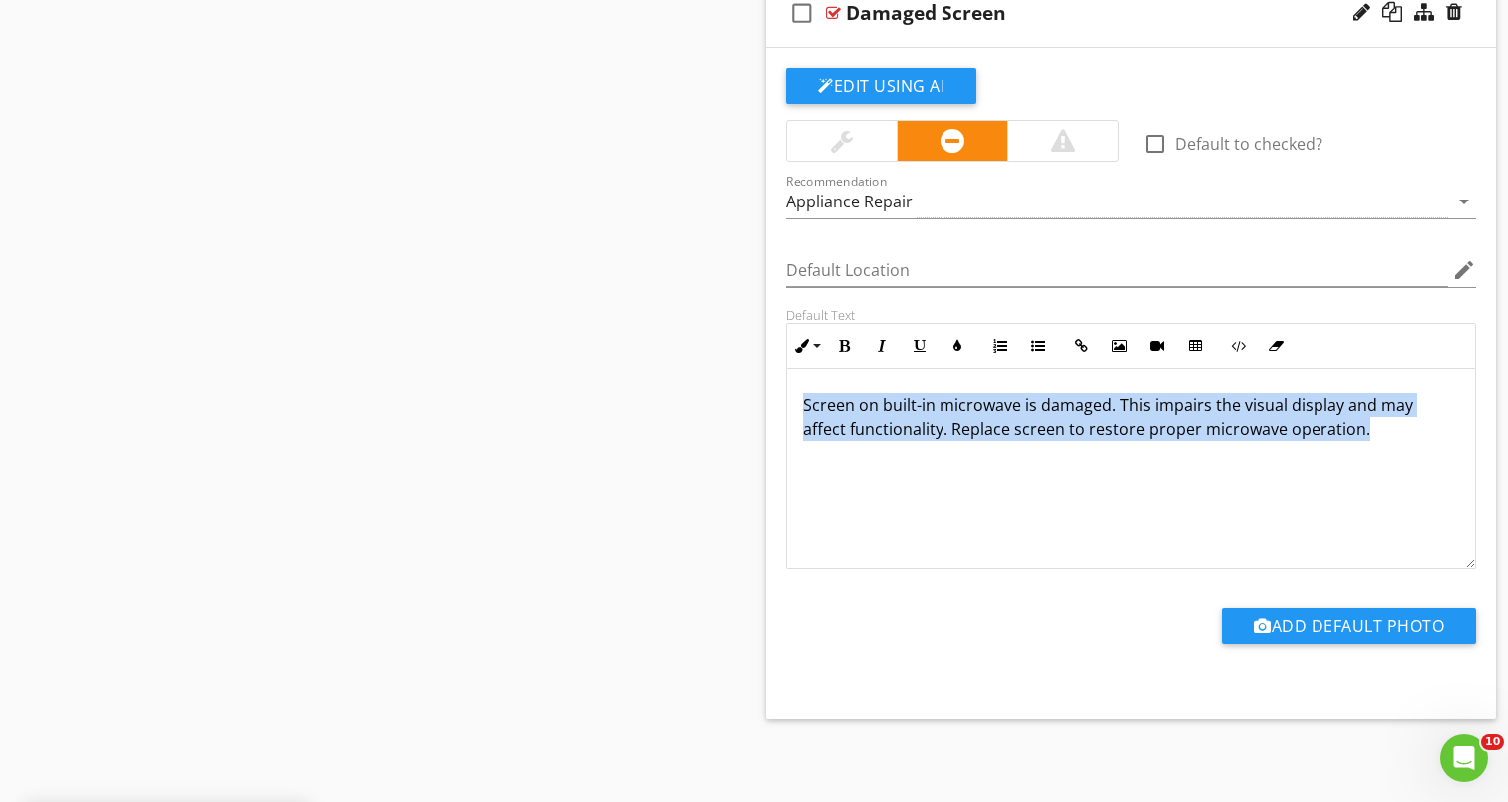
click at [978, 414] on p "Screen on built-in microwave is damaged. This impairs the visual display and ma…" at bounding box center [1131, 417] width 656 height 48
copy p "Screen on built-in microwave is damaged. This impairs the visual display and ma…"
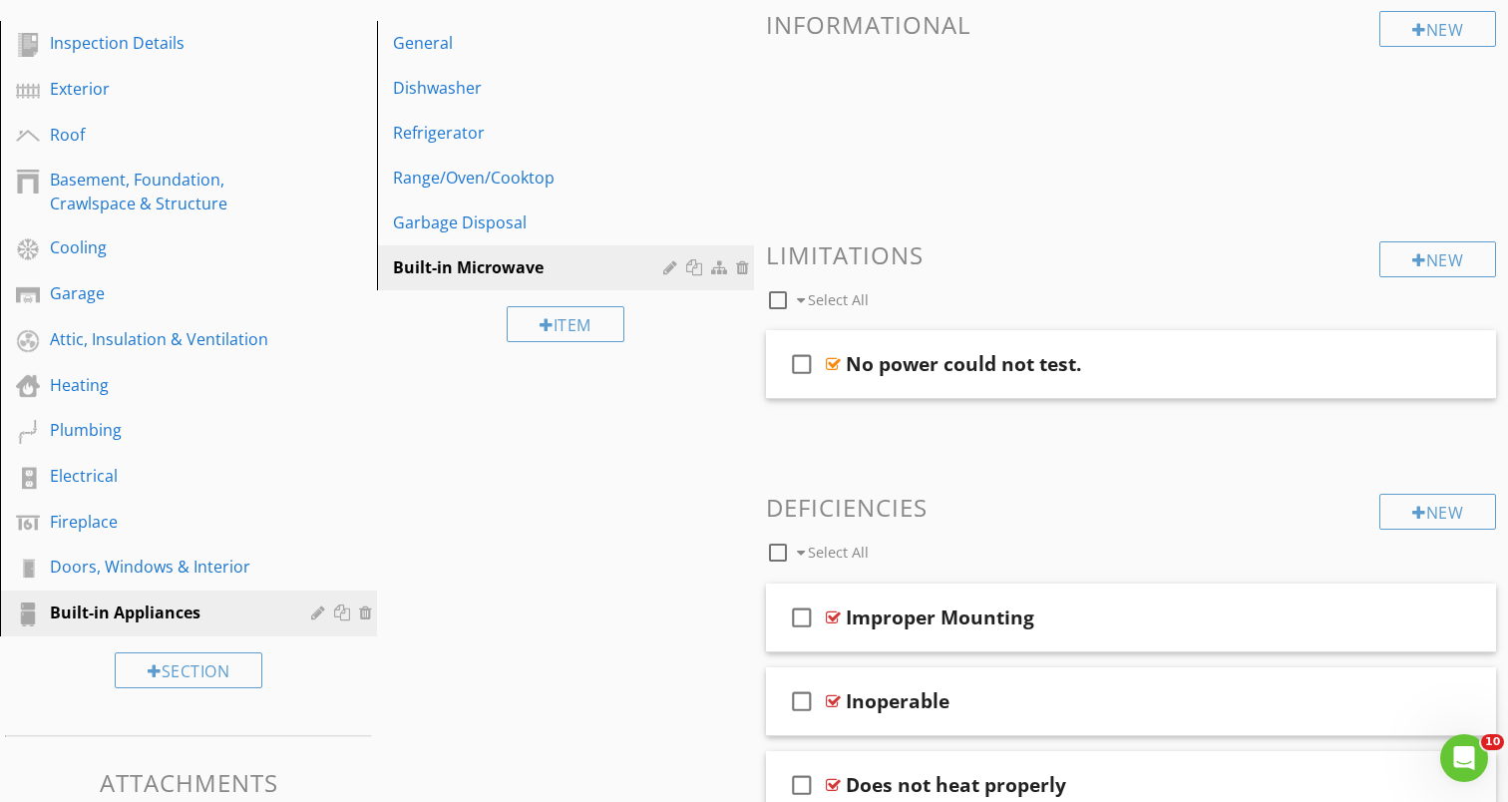
scroll to position [0, 0]
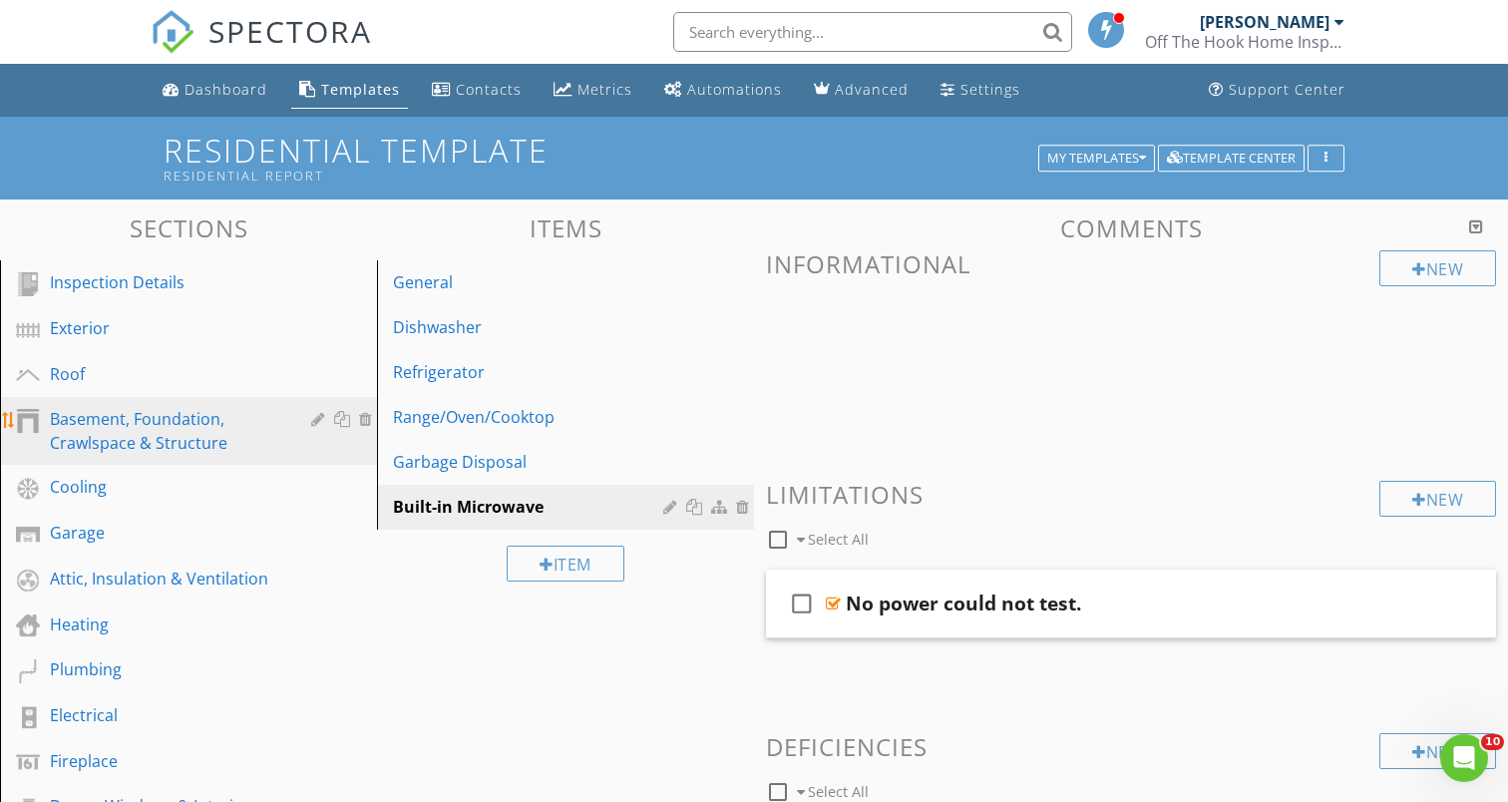
click at [199, 423] on div "Basement, Foundation, Crawlspace & Structure" at bounding box center [166, 431] width 232 height 48
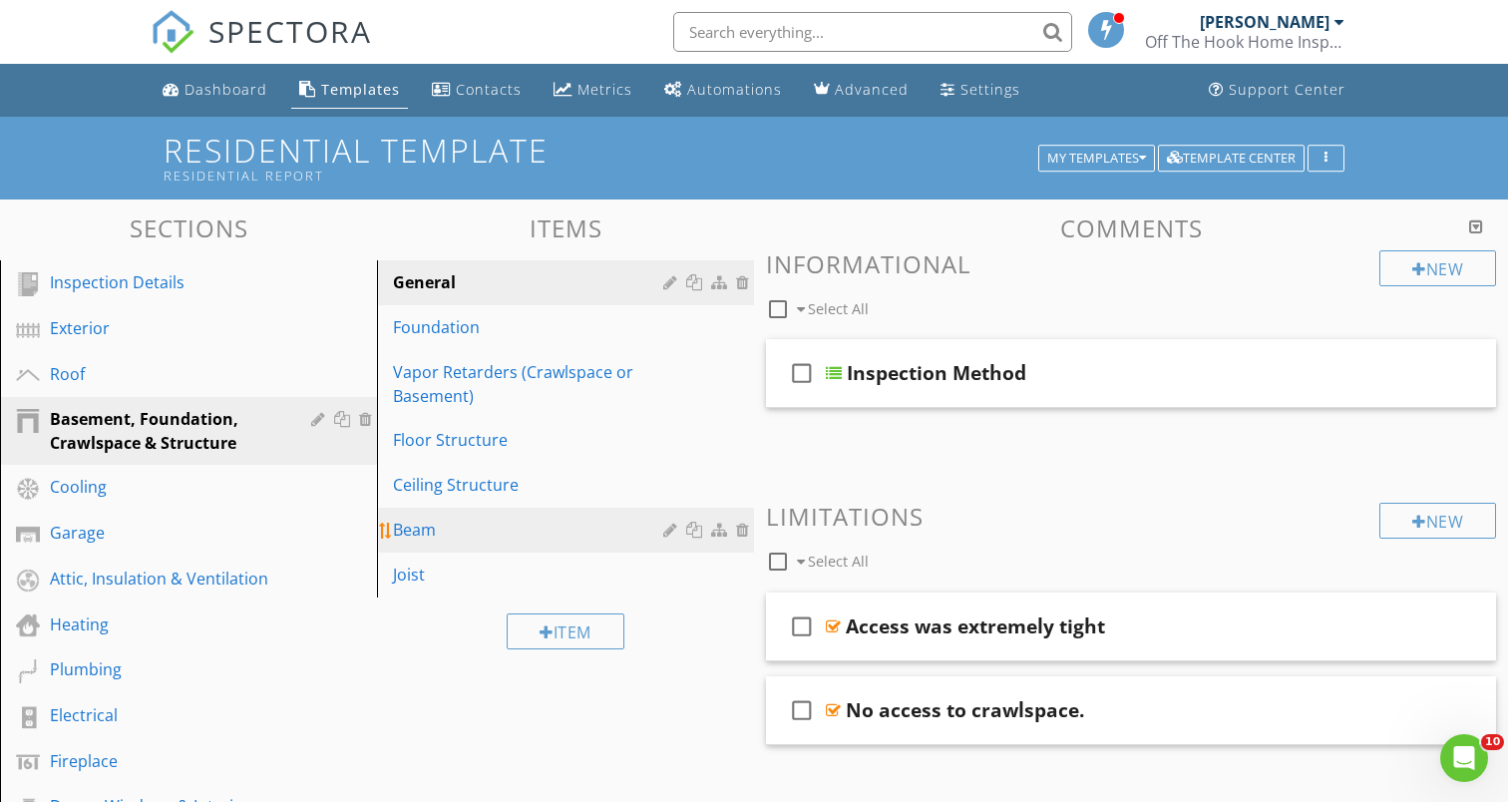
click at [471, 545] on link "Beam" at bounding box center [568, 530] width 371 height 44
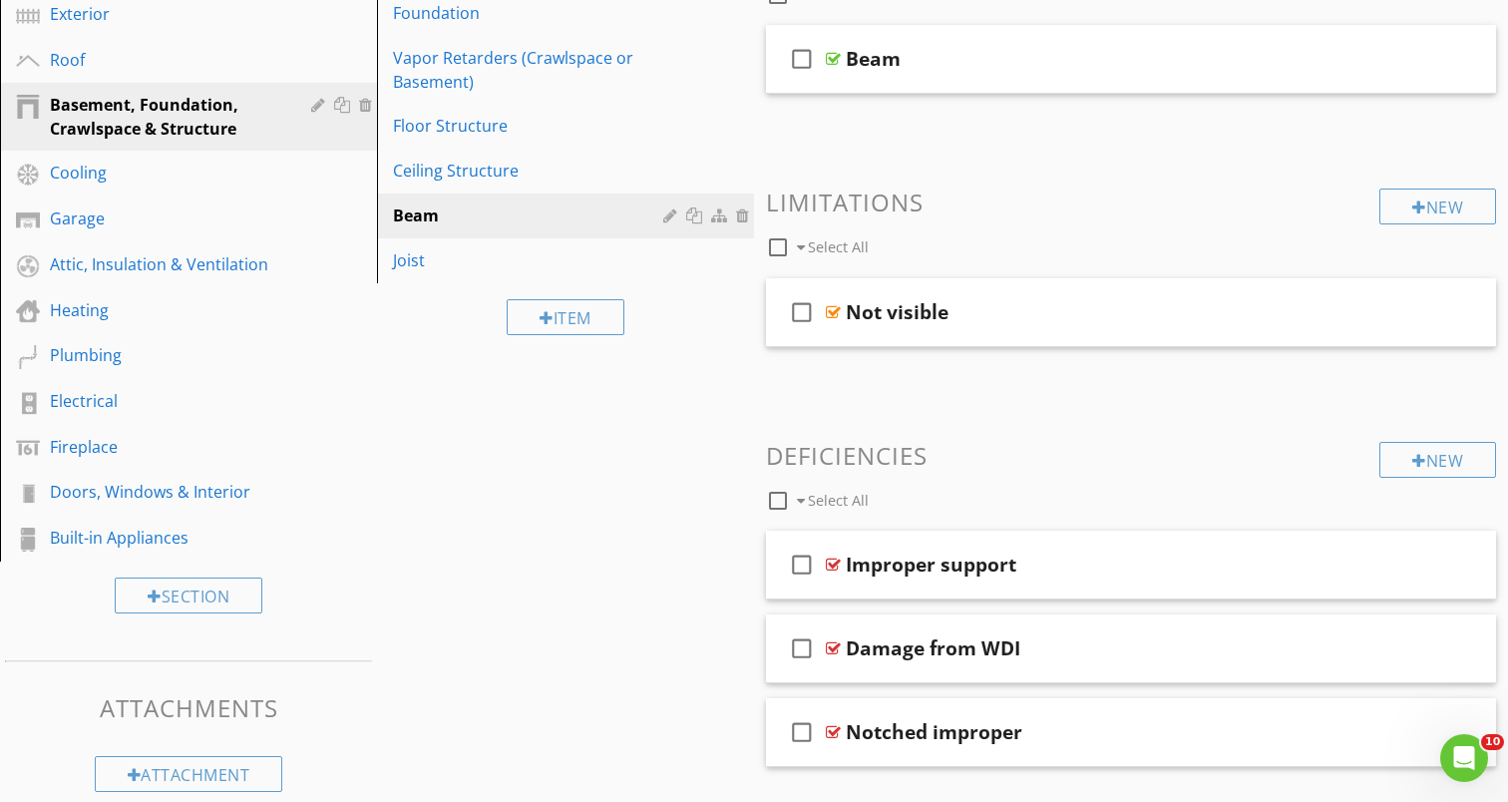
scroll to position [363, 0]
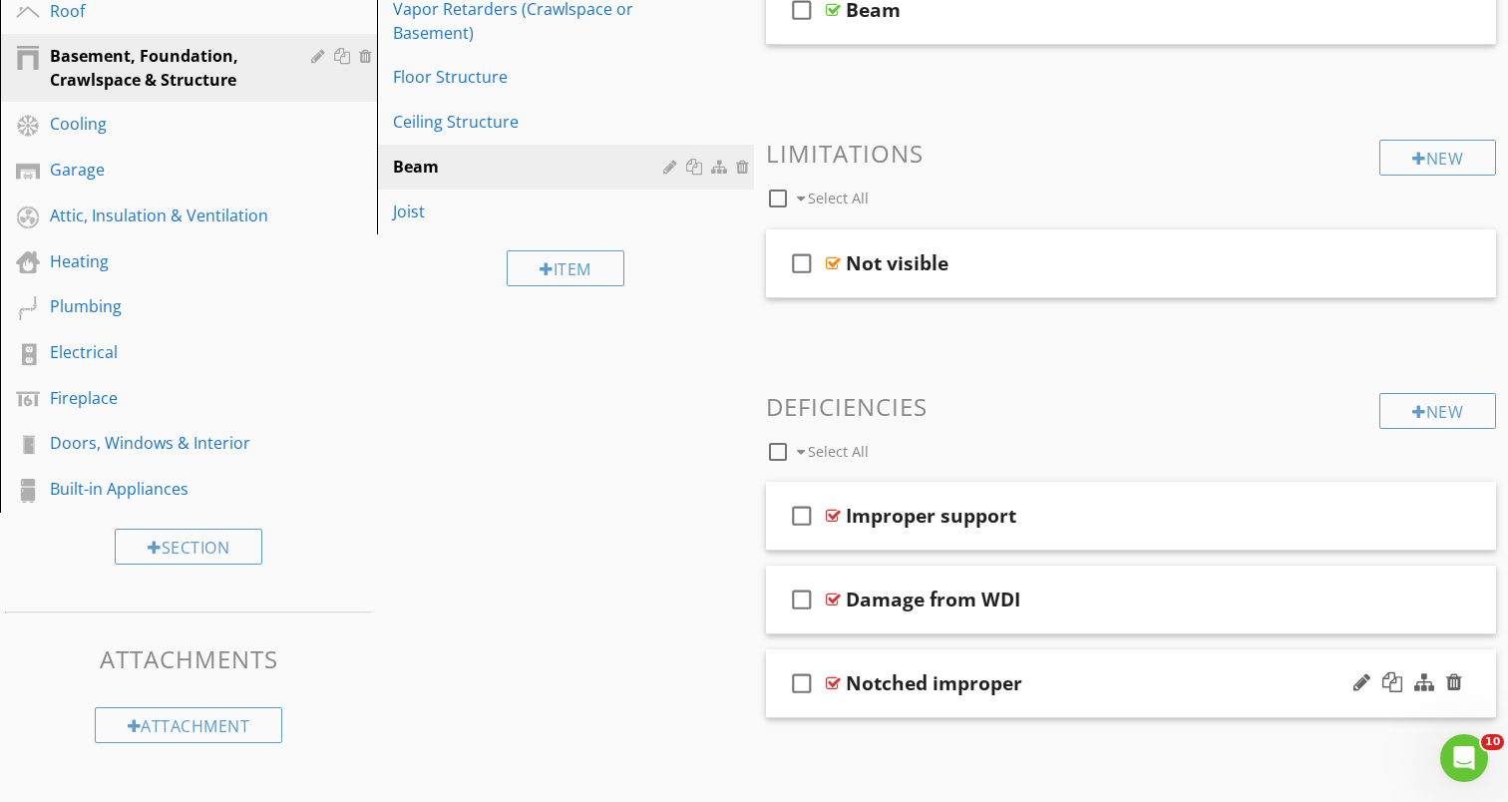
click at [825, 683] on div "check_box_outline_blank" at bounding box center [806, 683] width 40 height 48
click at [848, 683] on div "Notched improper" at bounding box center [934, 683] width 177 height 24
click at [834, 683] on div at bounding box center [833, 683] width 15 height 16
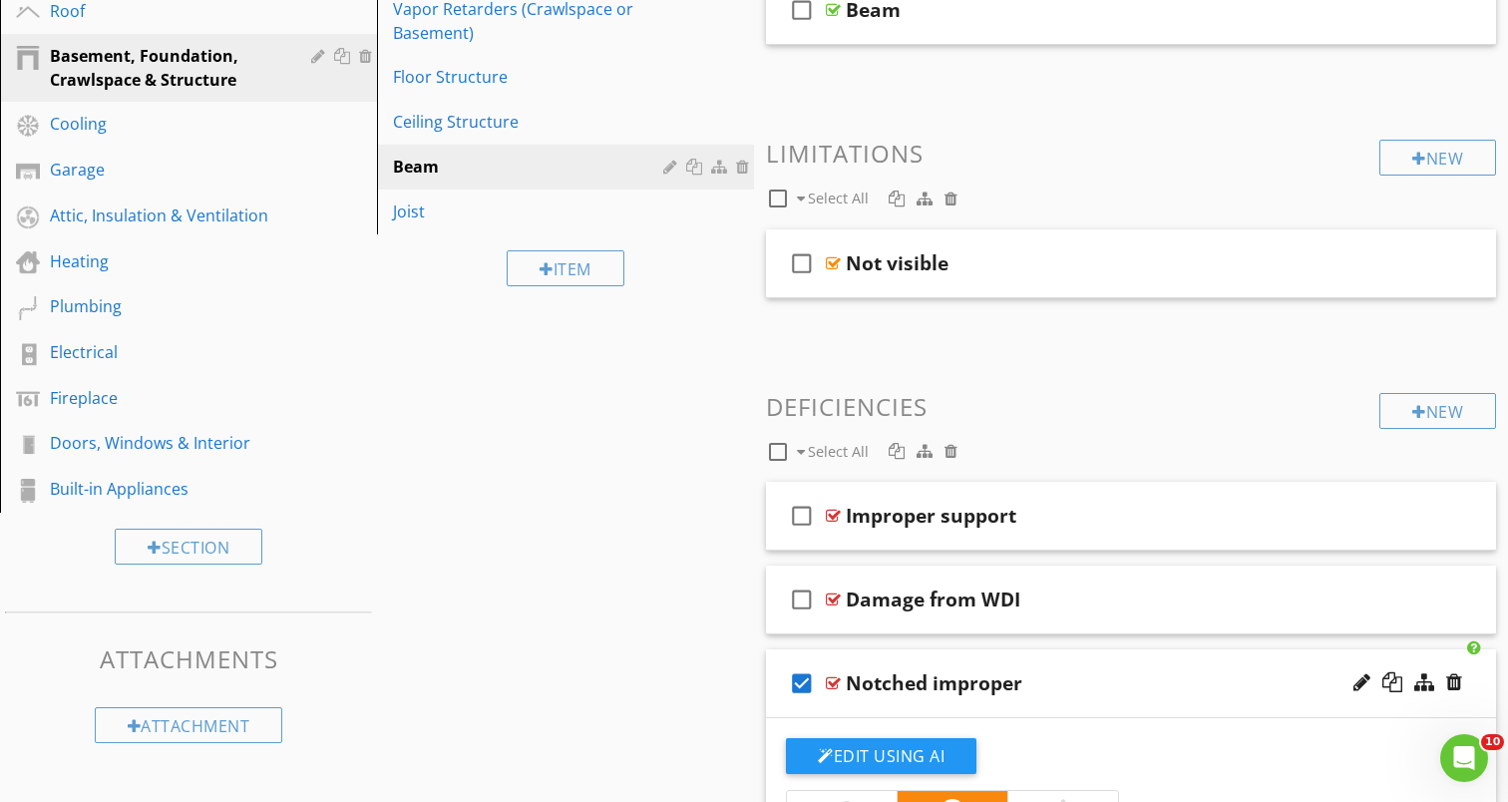
click at [834, 683] on div at bounding box center [833, 683] width 15 height 16
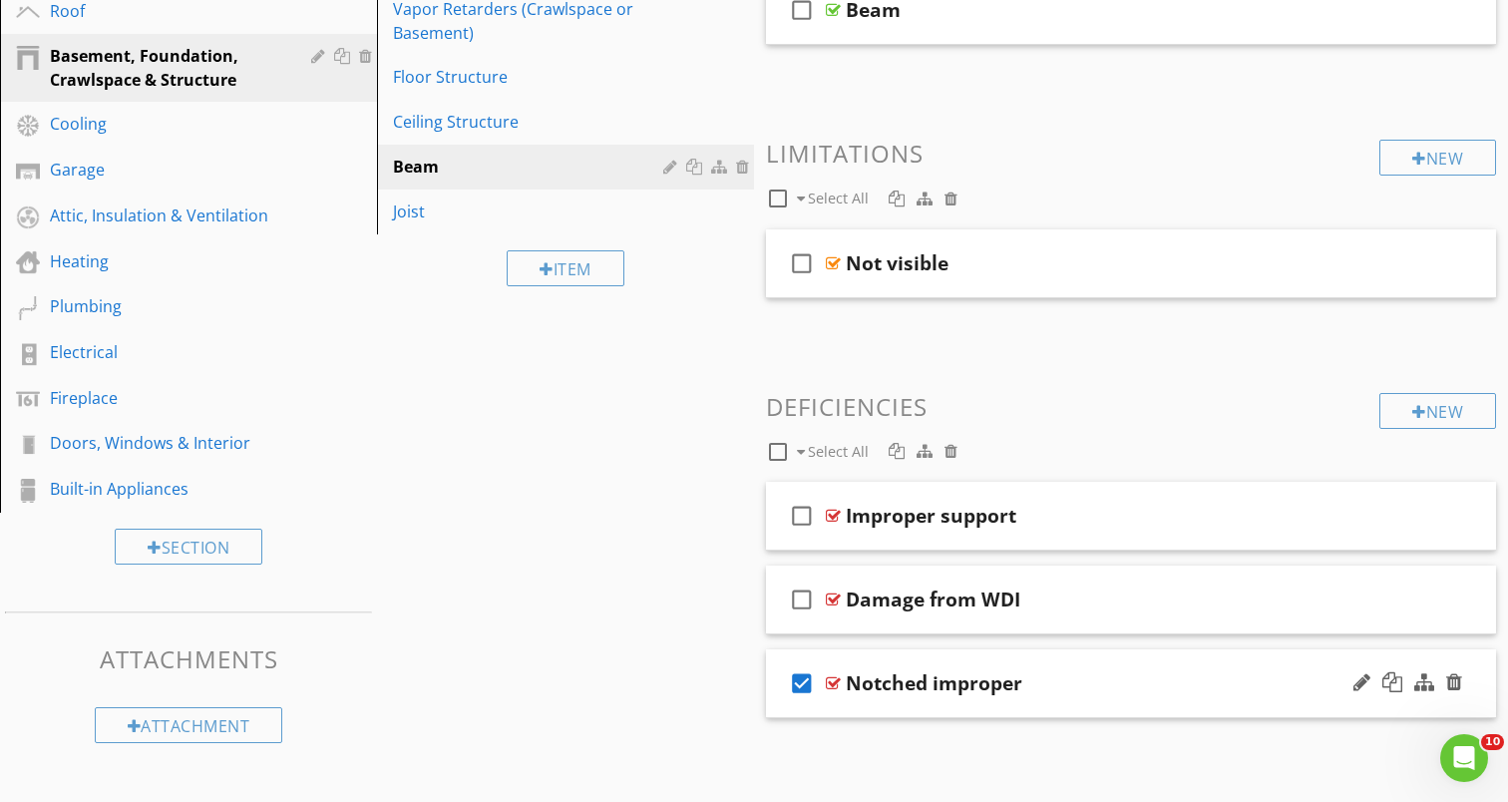
click at [834, 683] on div at bounding box center [833, 683] width 15 height 16
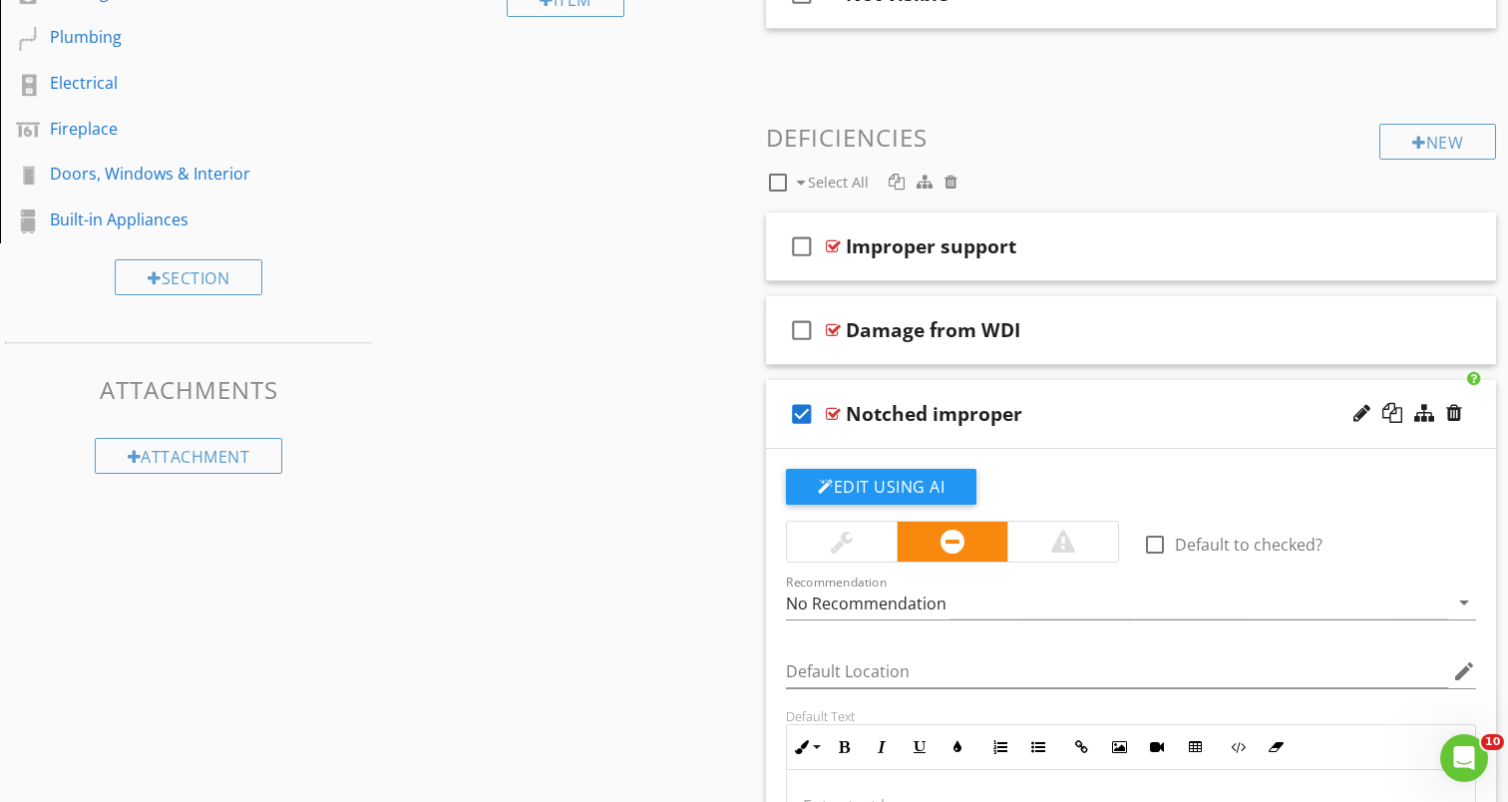
scroll to position [666, 0]
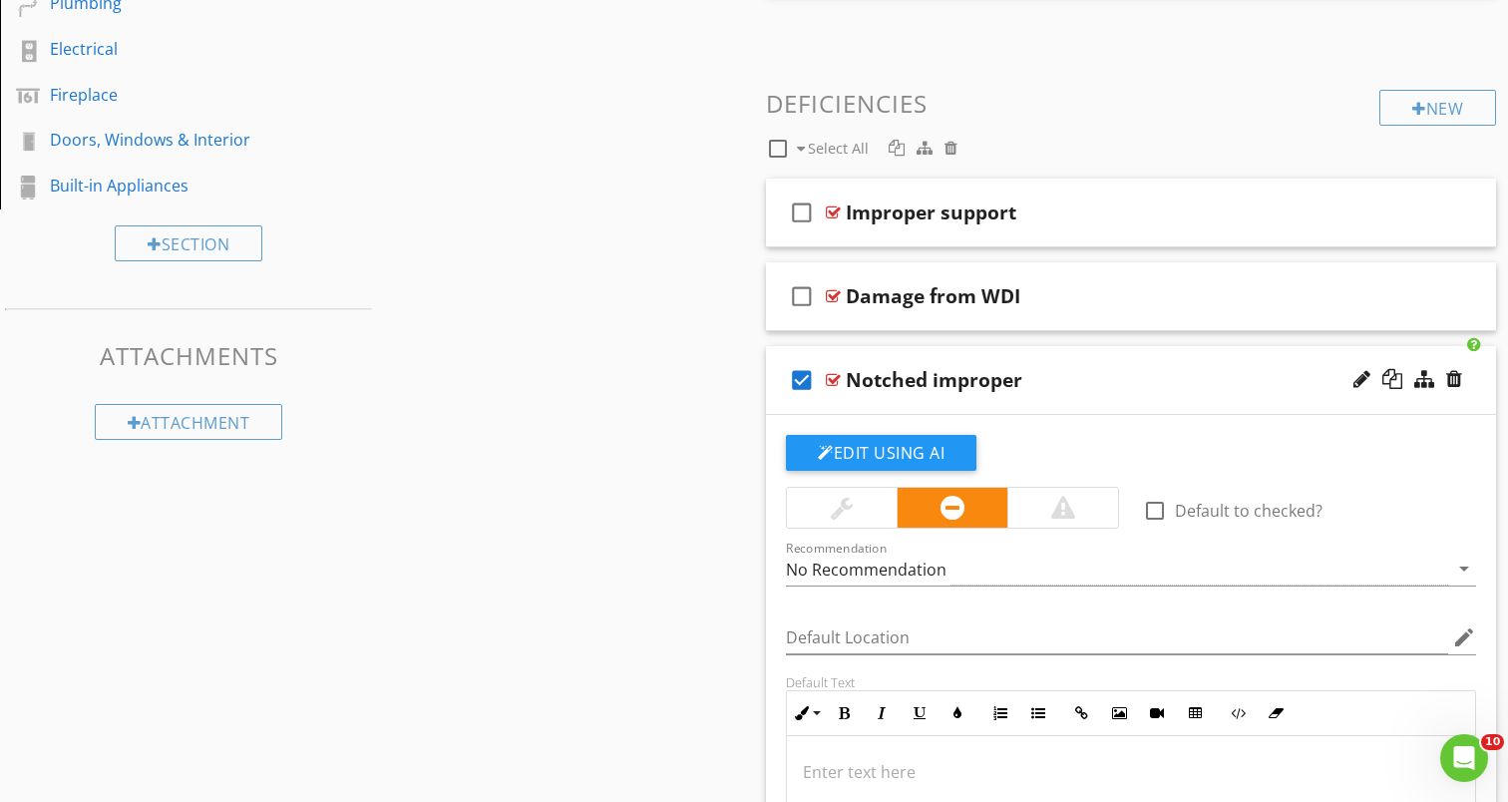
click at [909, 432] on div "Edit Using AI check_box_outline_blank Default to checked? Recommendation No Rec…" at bounding box center [1131, 750] width 730 height 671
click at [898, 443] on button "Edit Using AI" at bounding box center [881, 453] width 190 height 36
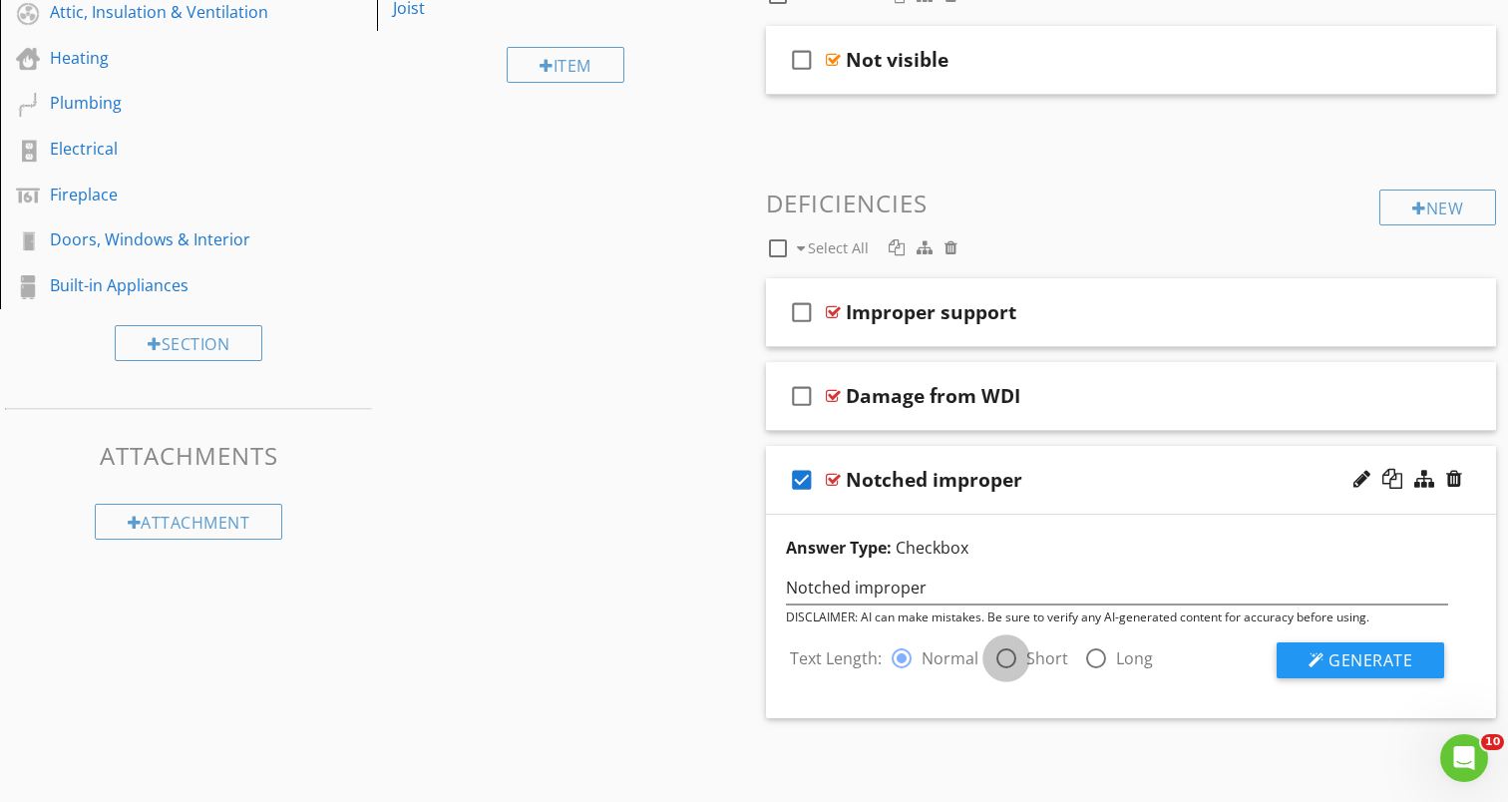
click at [1004, 656] on div at bounding box center [1006, 658] width 34 height 34
radio input "false"
radio input "true"
click at [1313, 659] on div at bounding box center [1317, 660] width 16 height 16
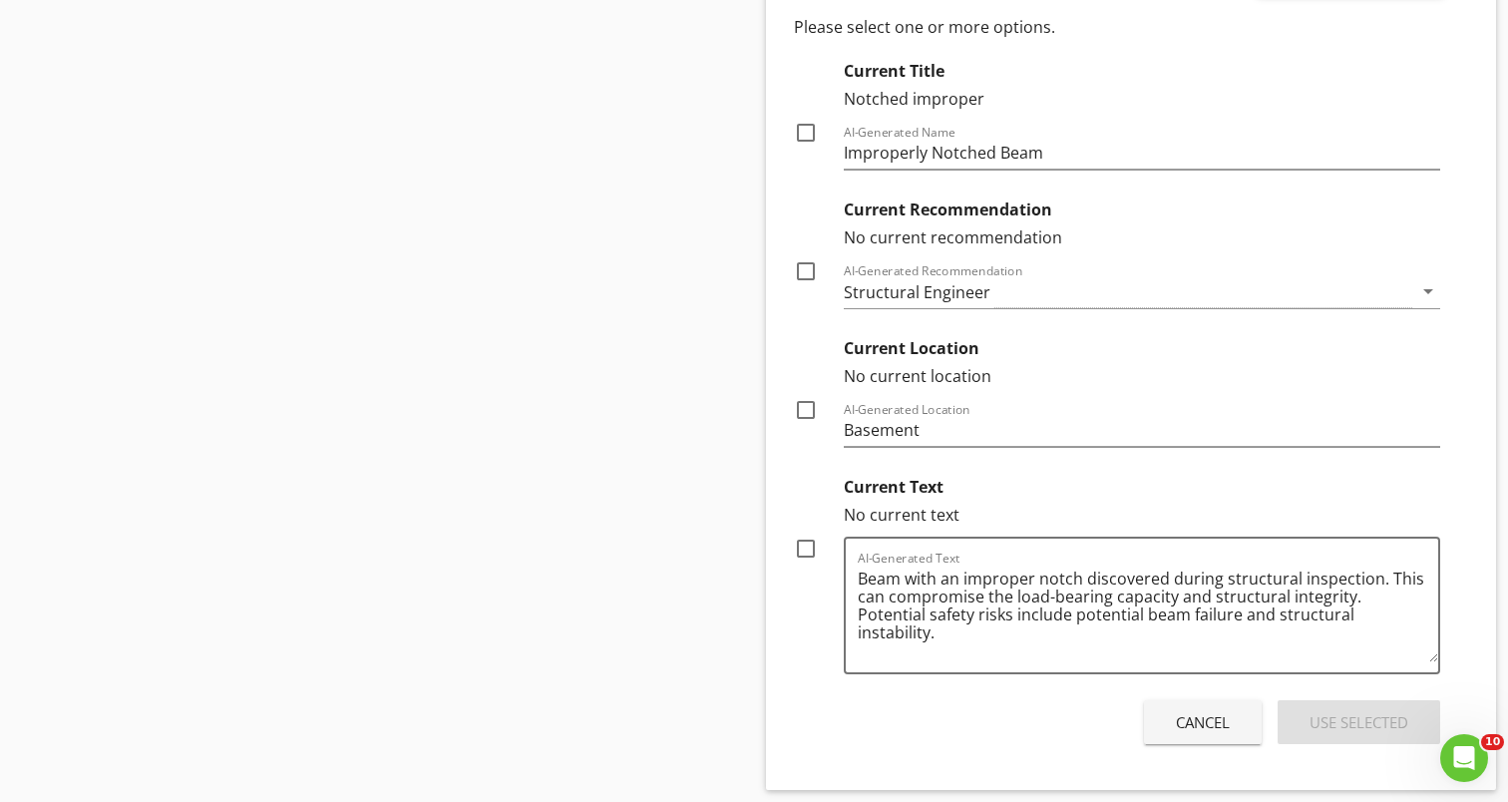
scroll to position [1265, 0]
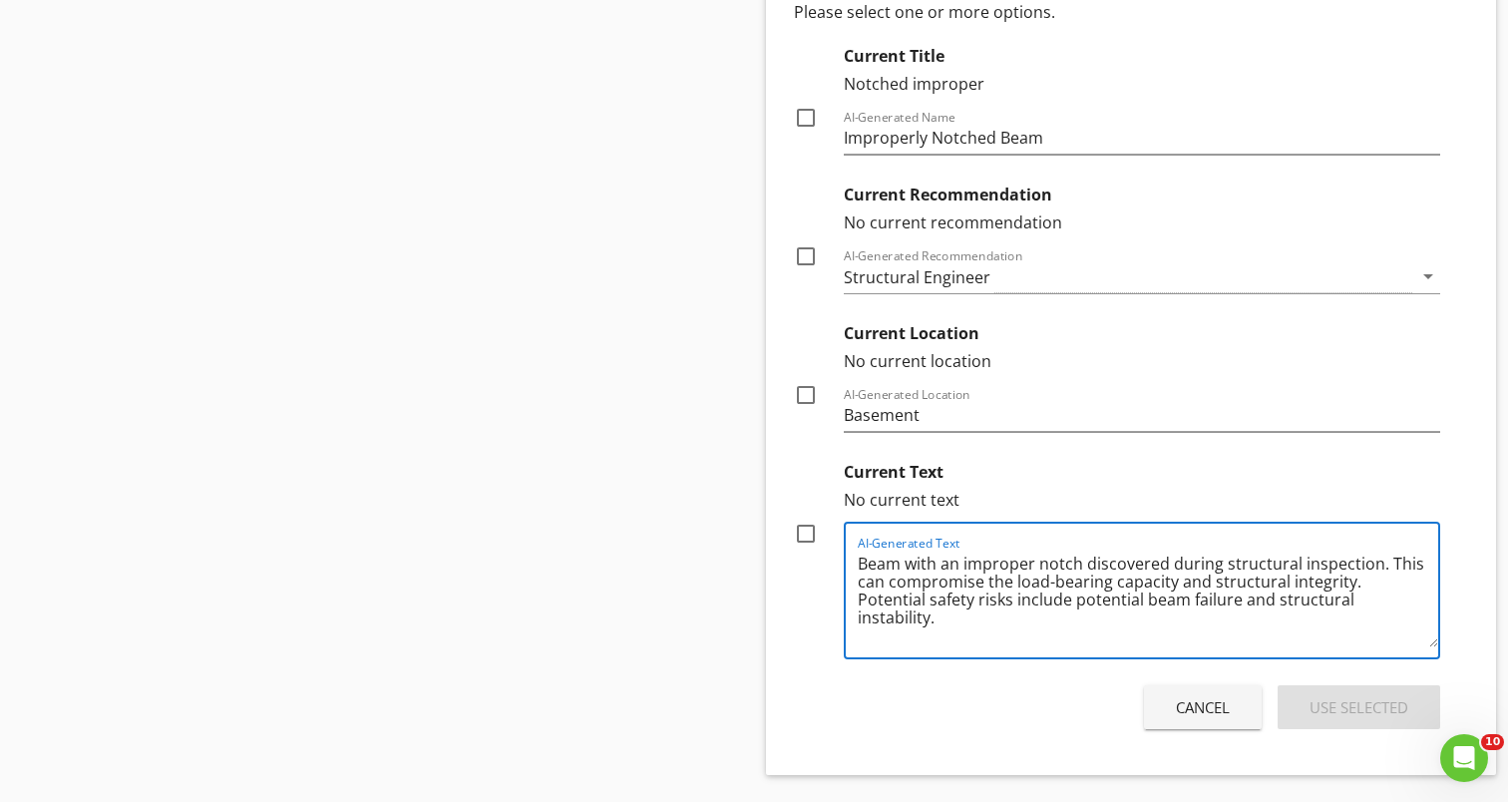
drag, startPoint x: 1294, startPoint y: 566, endPoint x: 1220, endPoint y: 565, distance: 73.8
click at [1220, 565] on textarea "Beam with an improper notch discovered during structural inspection. This can c…" at bounding box center [1148, 598] width 580 height 100
drag, startPoint x: 1174, startPoint y: 602, endPoint x: 1378, endPoint y: 606, distance: 204.5
click at [1378, 606] on textarea "Beam with an improper notch discovered during inspection. This can compromise t…" at bounding box center [1148, 598] width 580 height 100
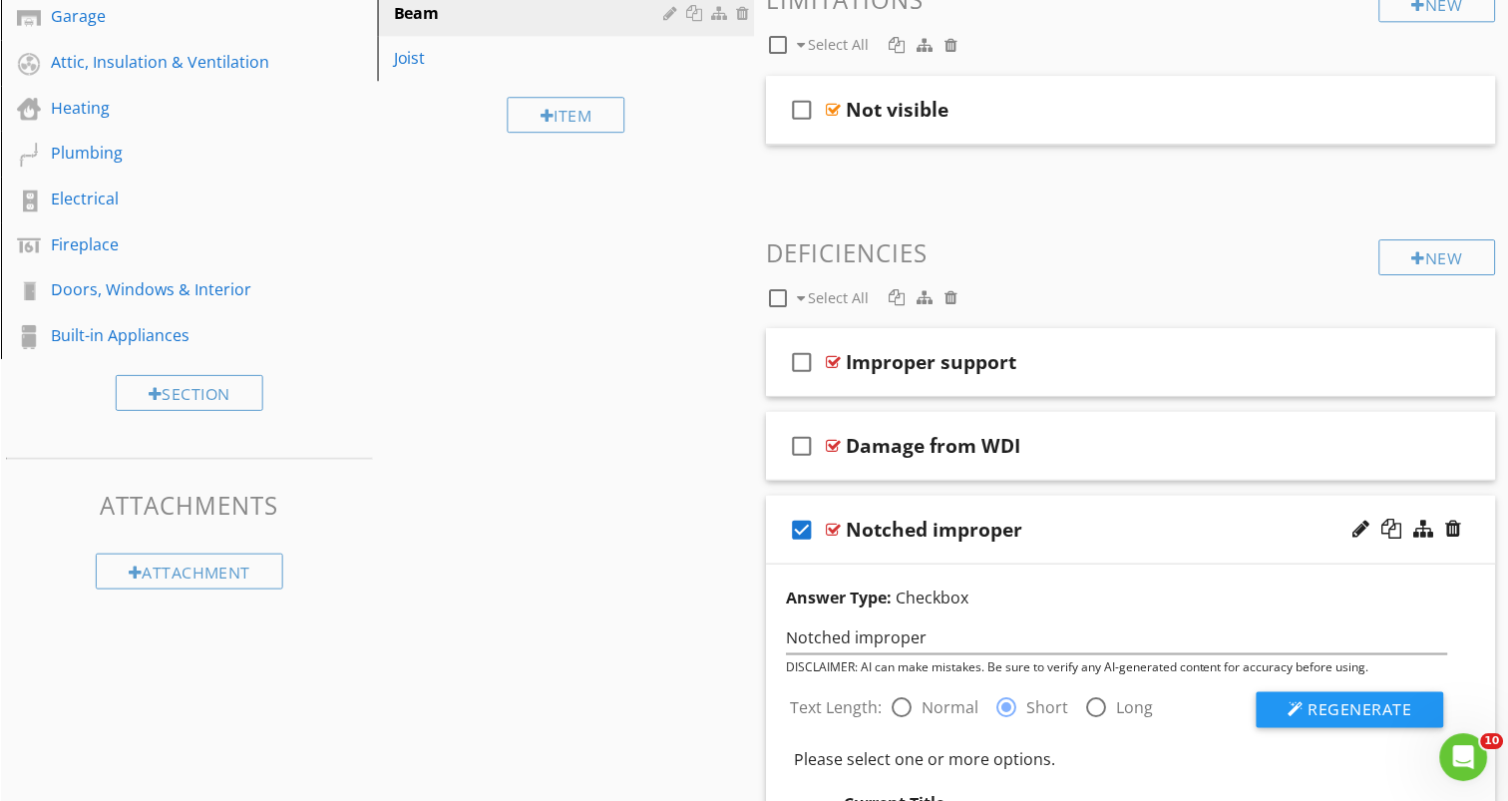
scroll to position [520, 0]
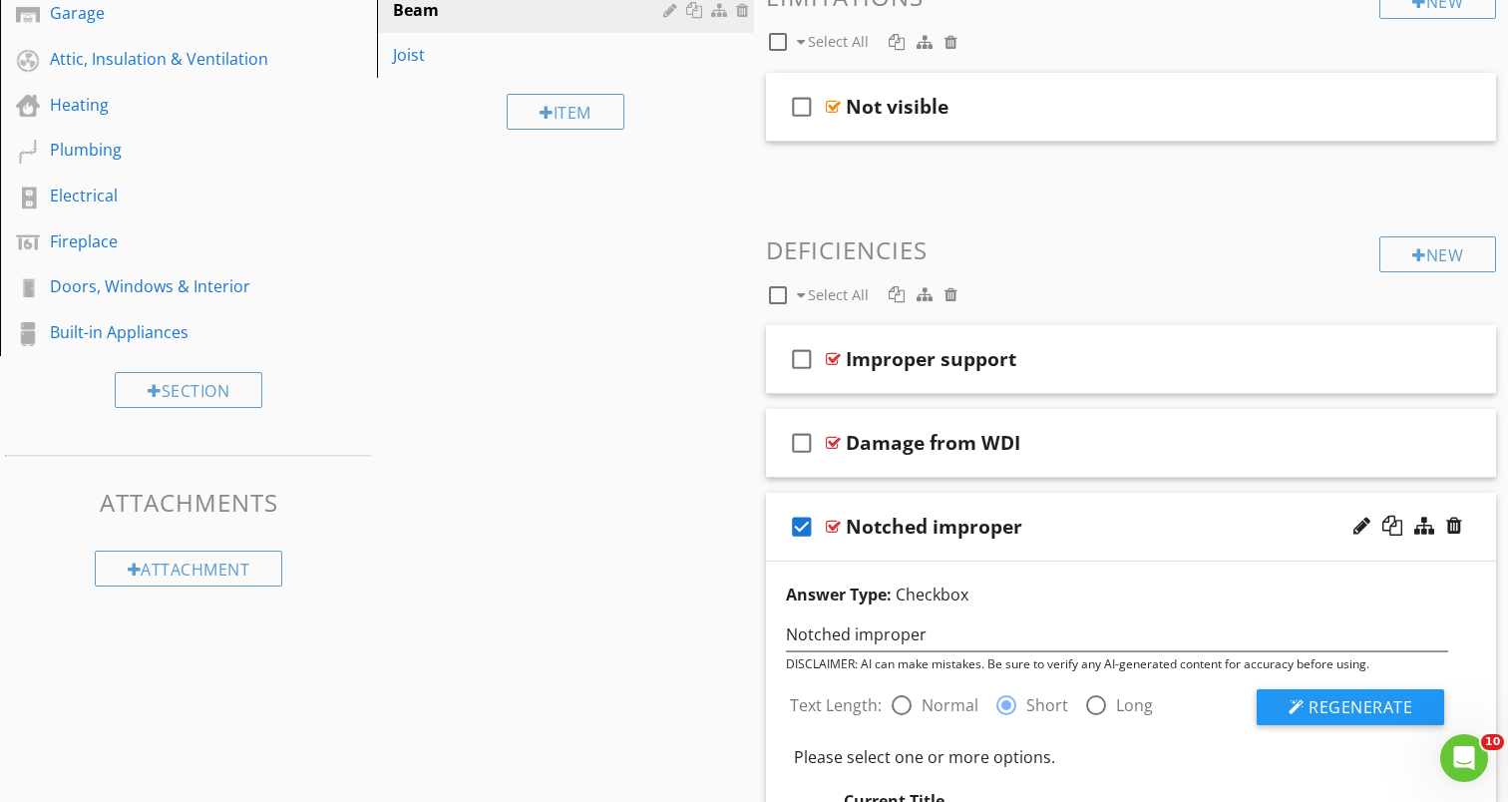
type textarea "Beam with an improper notch discovered during inspection. This can compromise t…"
click at [956, 527] on div "Notched improper" at bounding box center [934, 527] width 177 height 24
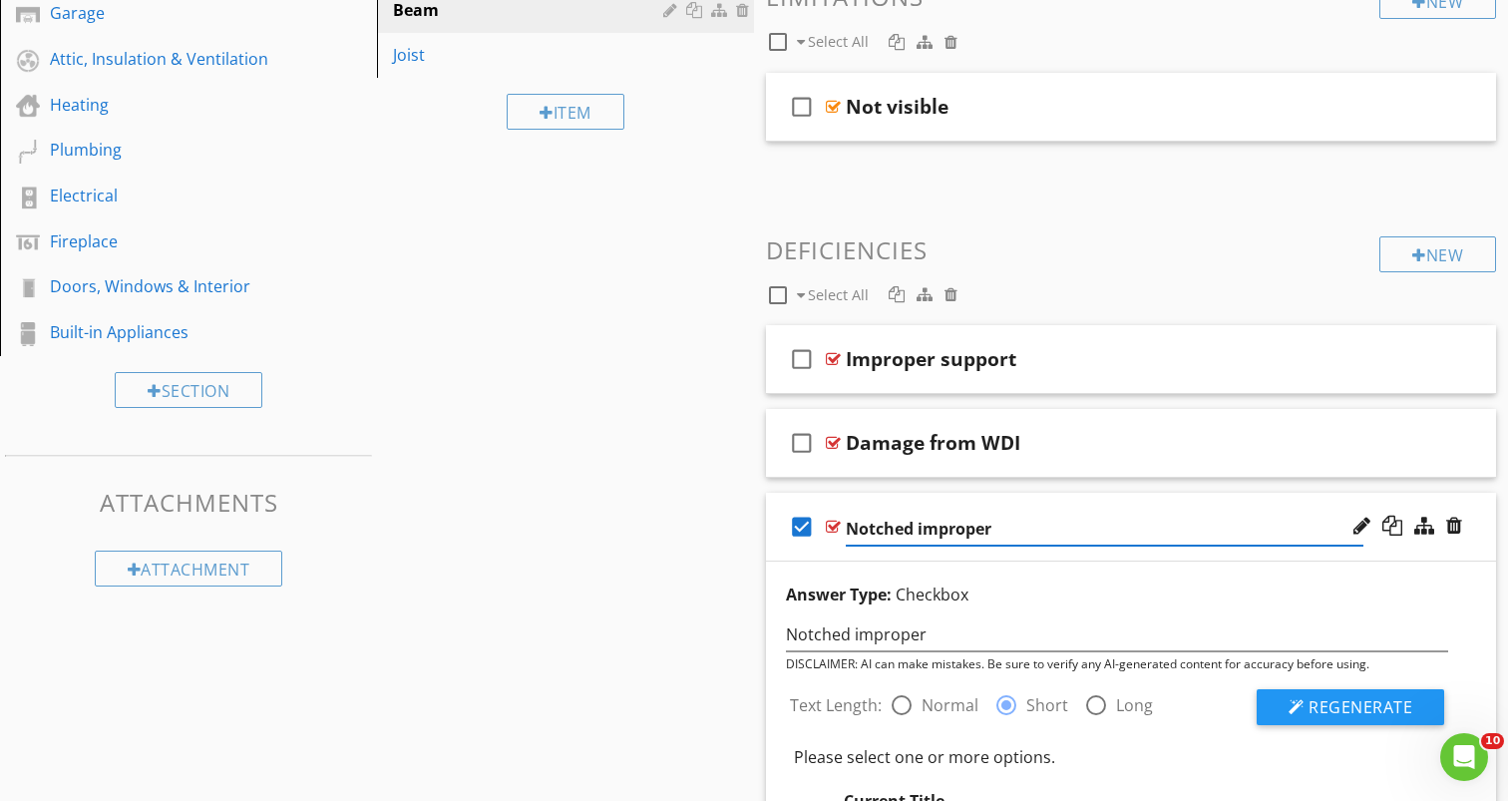
click at [912, 531] on input "Notched improper" at bounding box center [1105, 529] width 518 height 33
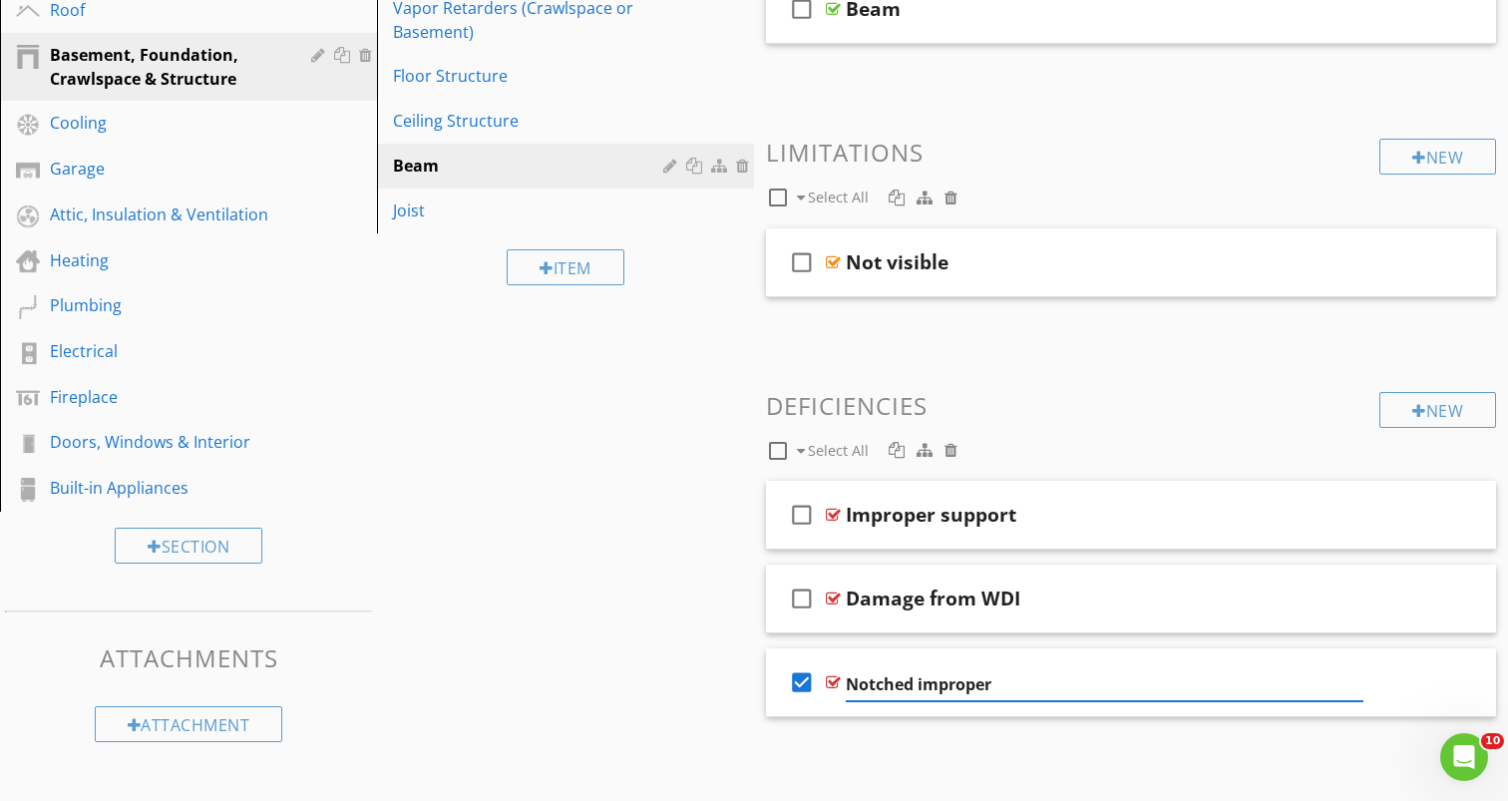
scroll to position [364, 0]
type input "n"
type input "Notched beam"
click at [992, 681] on div "Notched beam" at bounding box center [1105, 682] width 518 height 24
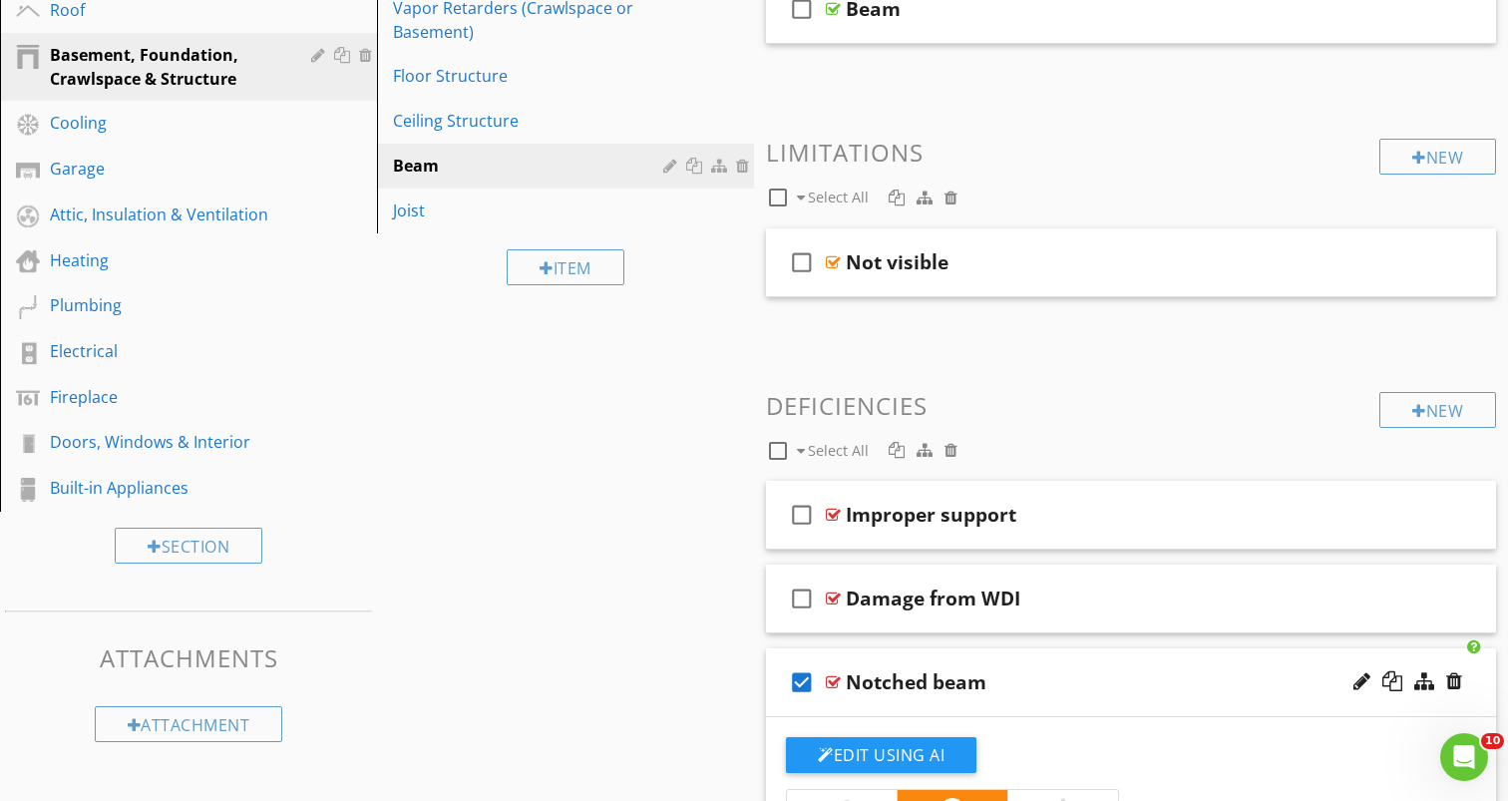
click at [945, 684] on div "Notched beam" at bounding box center [916, 682] width 141 height 24
click at [945, 684] on input "Notched beam" at bounding box center [1105, 684] width 518 height 33
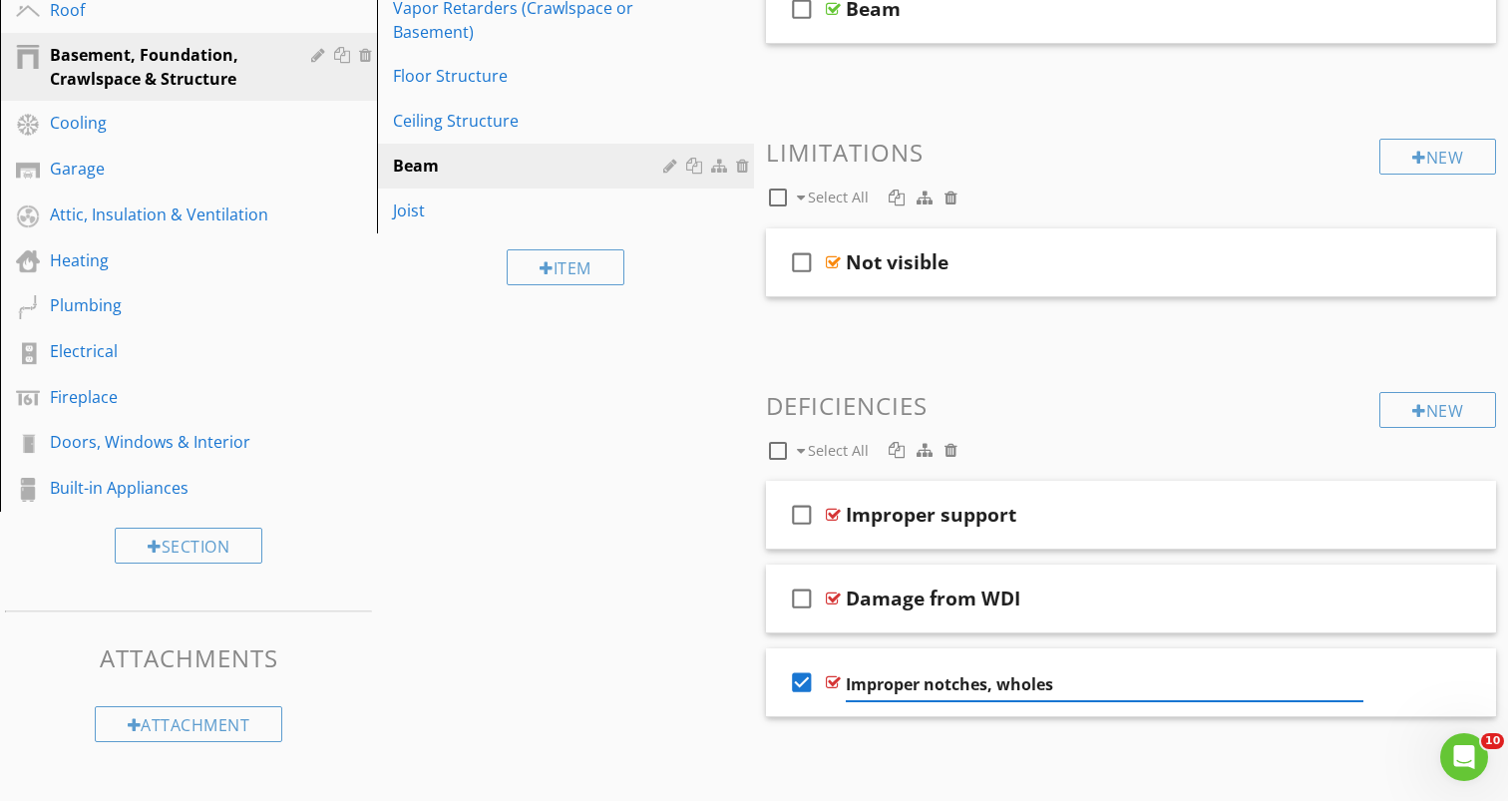
type input "Improper notches, wholes"
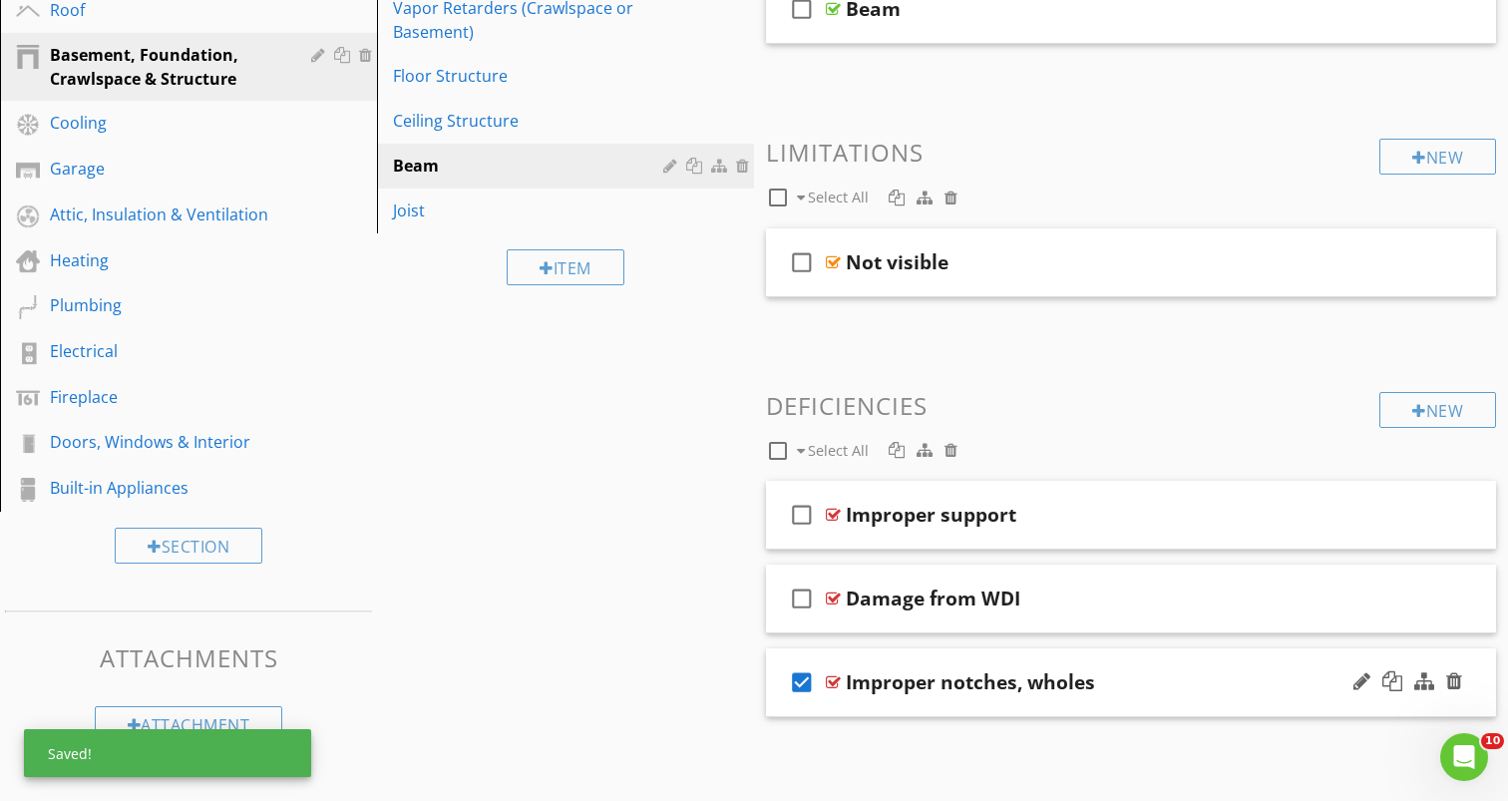
click at [1099, 658] on div "check_box Improper notches, wholes" at bounding box center [1131, 682] width 730 height 69
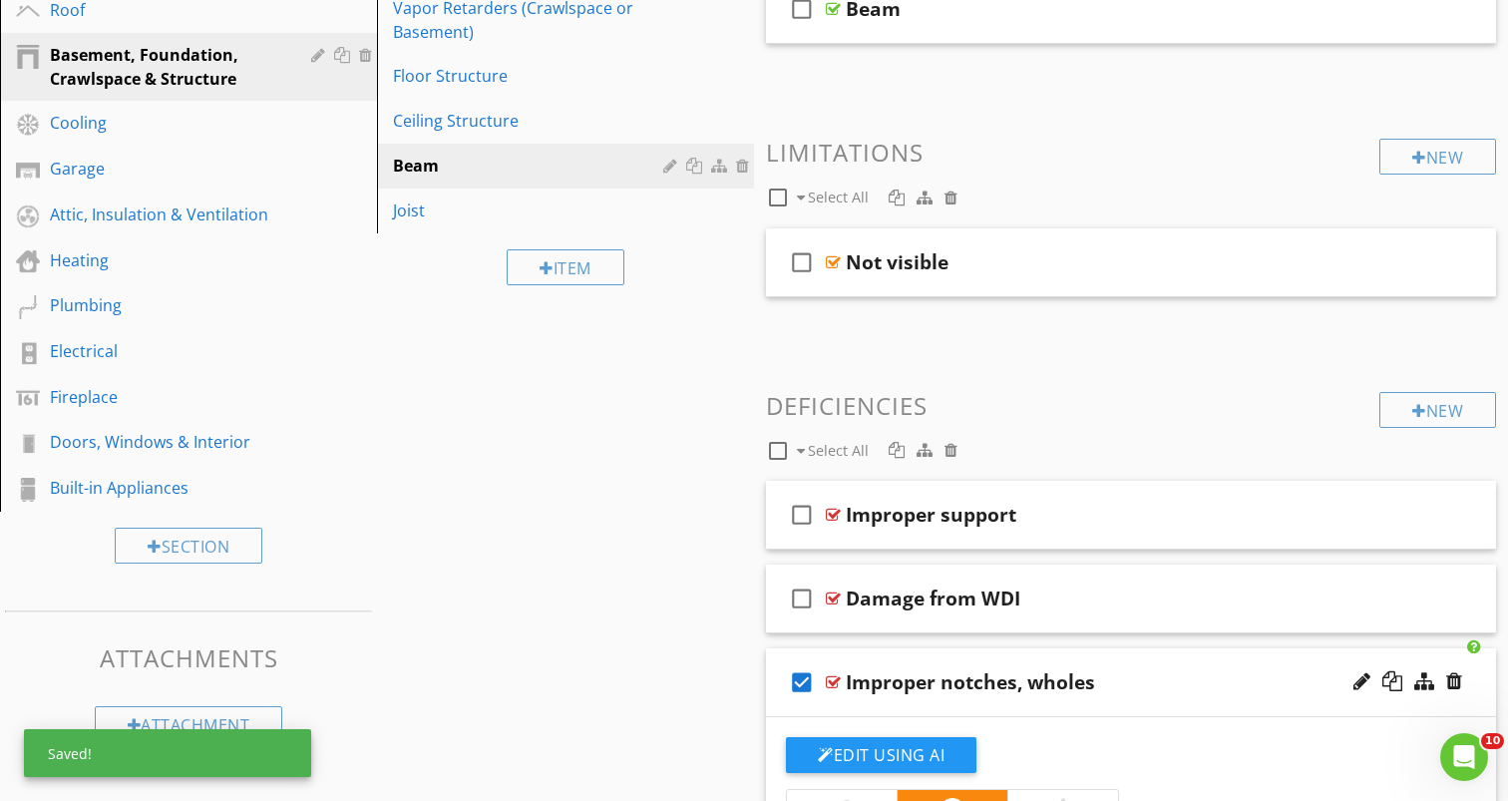
click at [1066, 679] on div "Improper notches, wholes" at bounding box center [970, 682] width 249 height 24
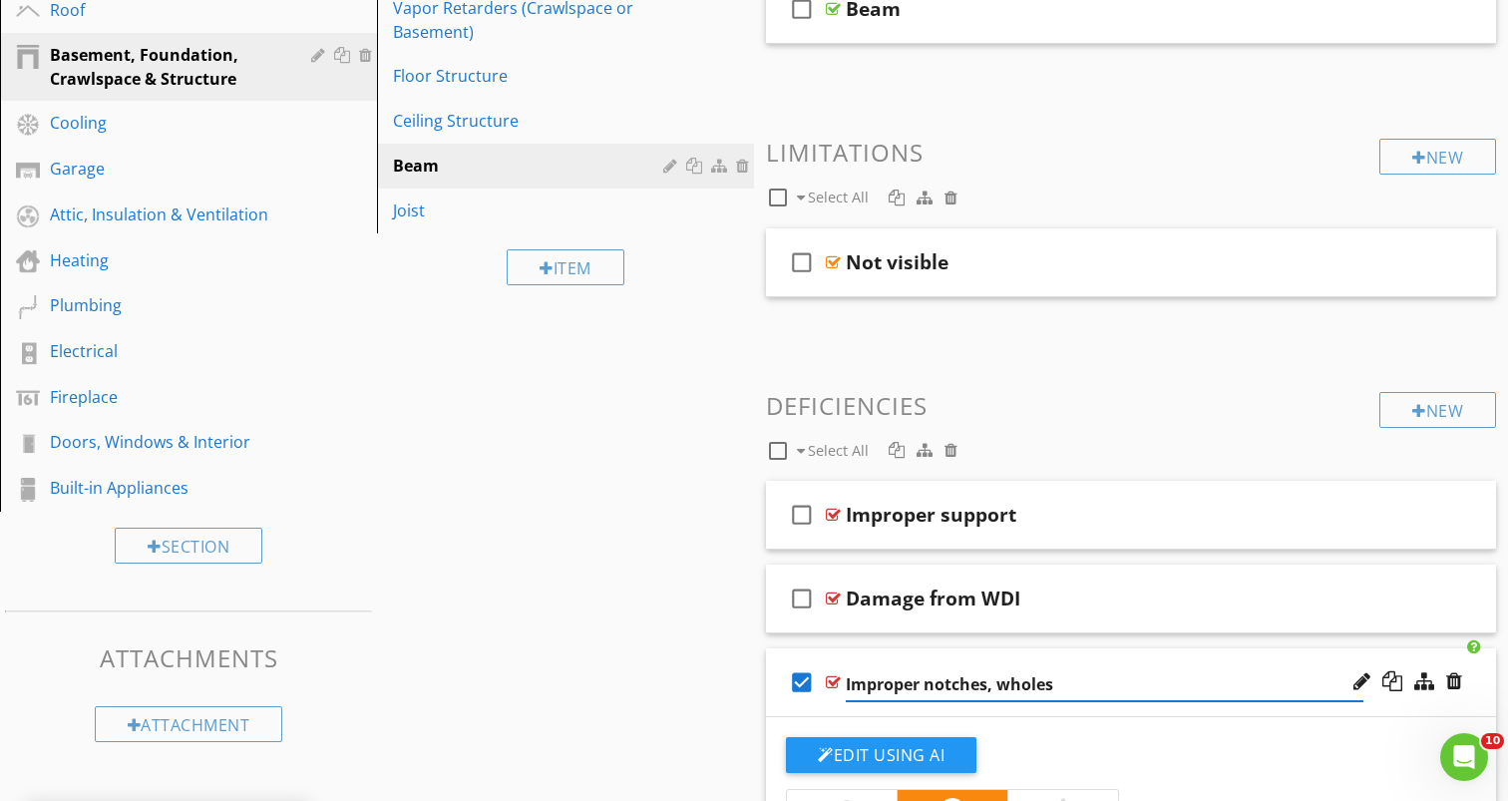
click at [1066, 679] on input "Improper notches, wholes" at bounding box center [1105, 684] width 518 height 33
type input "Improper notches, holes"
click at [902, 755] on button "Edit Using AI" at bounding box center [881, 755] width 190 height 36
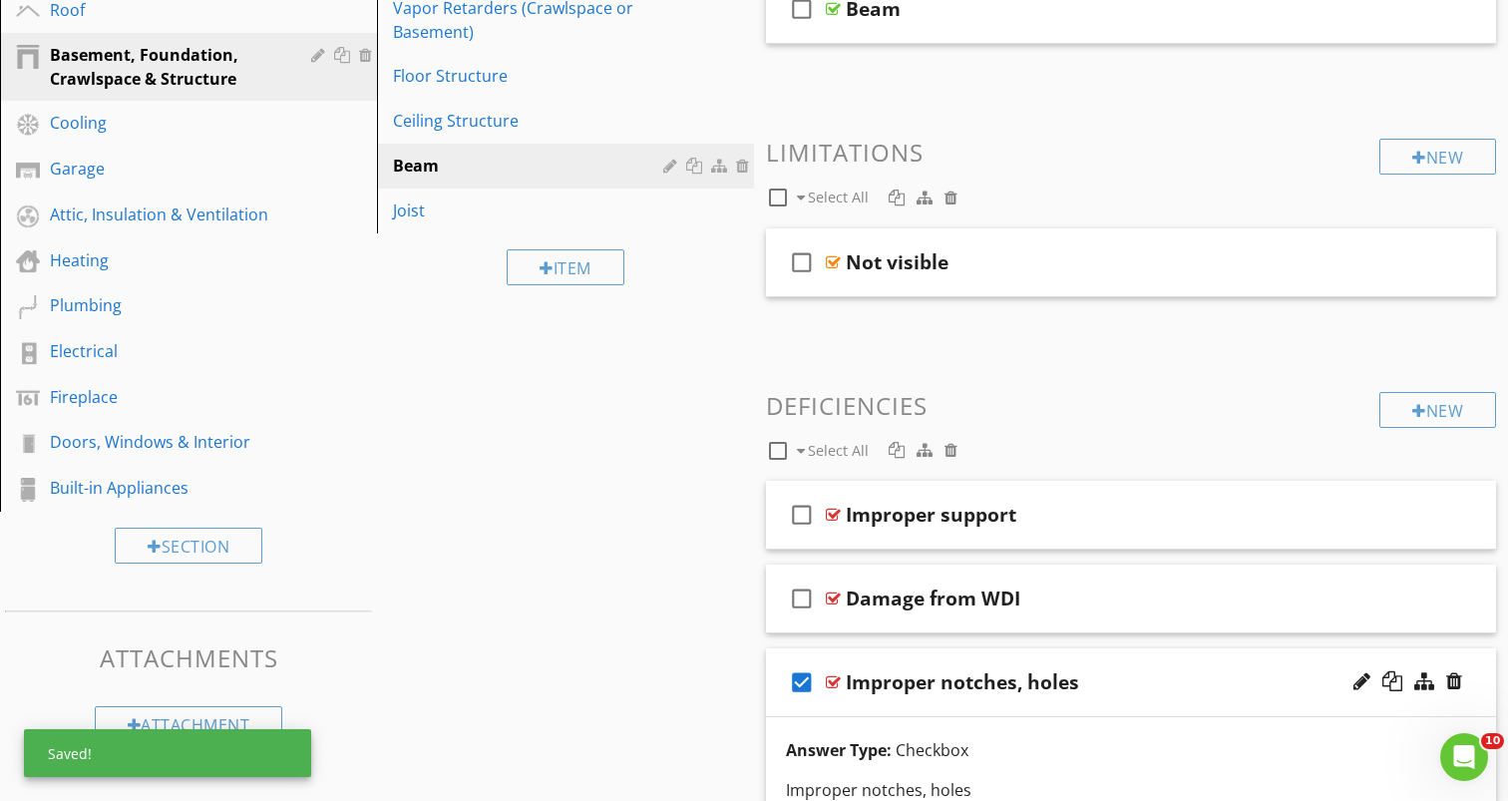
scroll to position [567, 0]
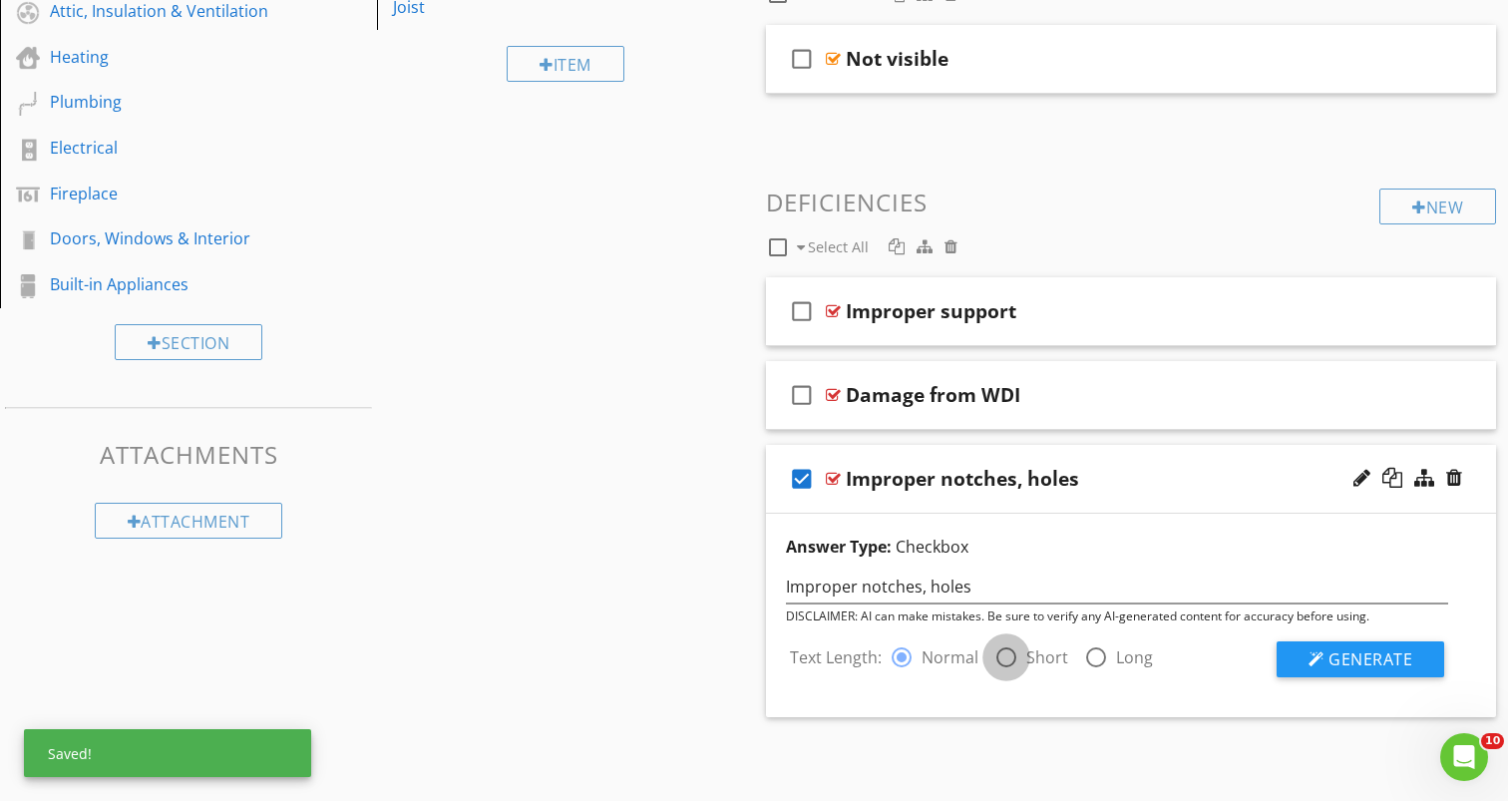
click at [1006, 650] on div at bounding box center [1006, 657] width 34 height 34
radio input "false"
radio input "true"
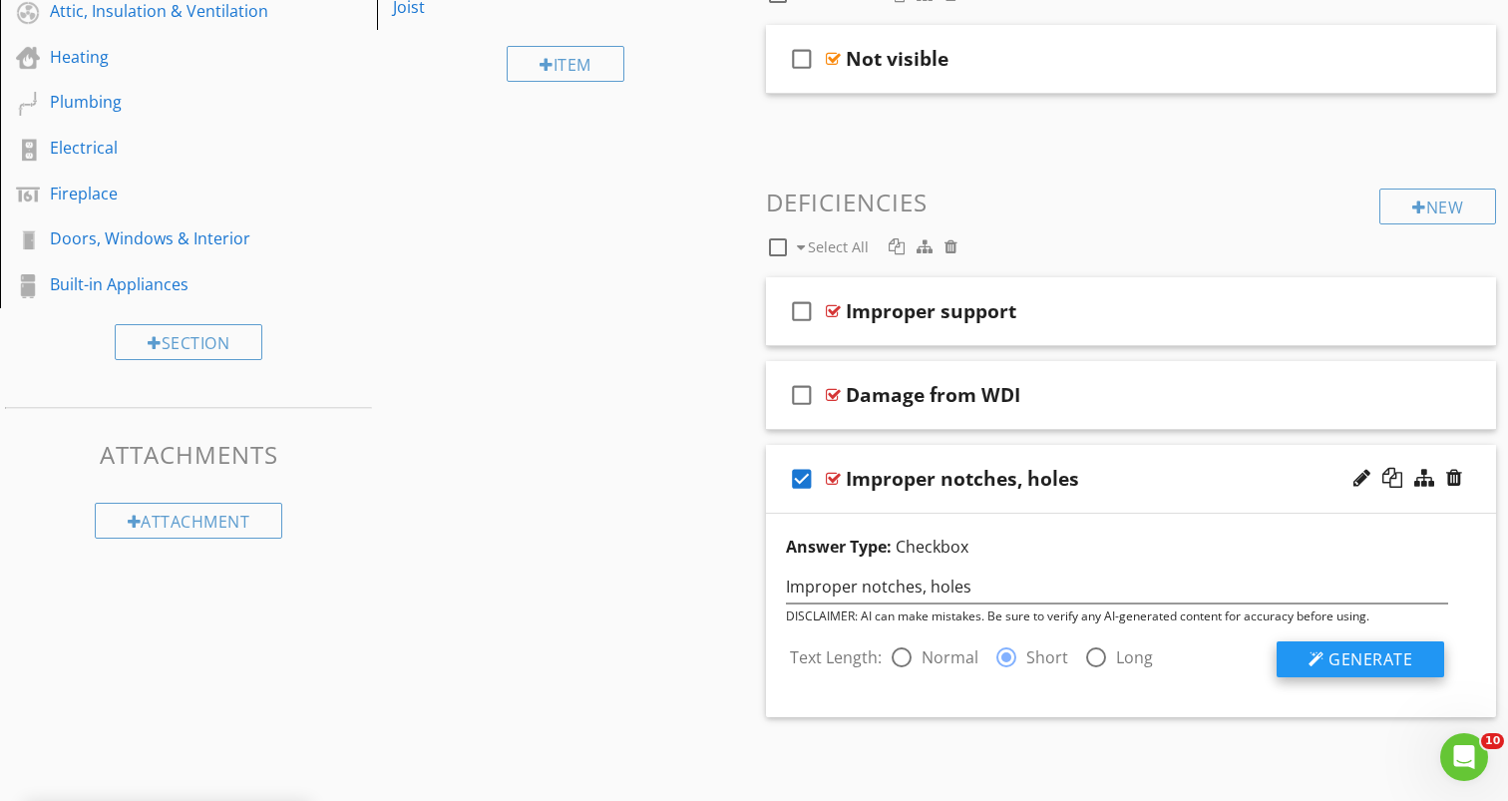
click at [1345, 666] on span "Generate" at bounding box center [1370, 659] width 84 height 22
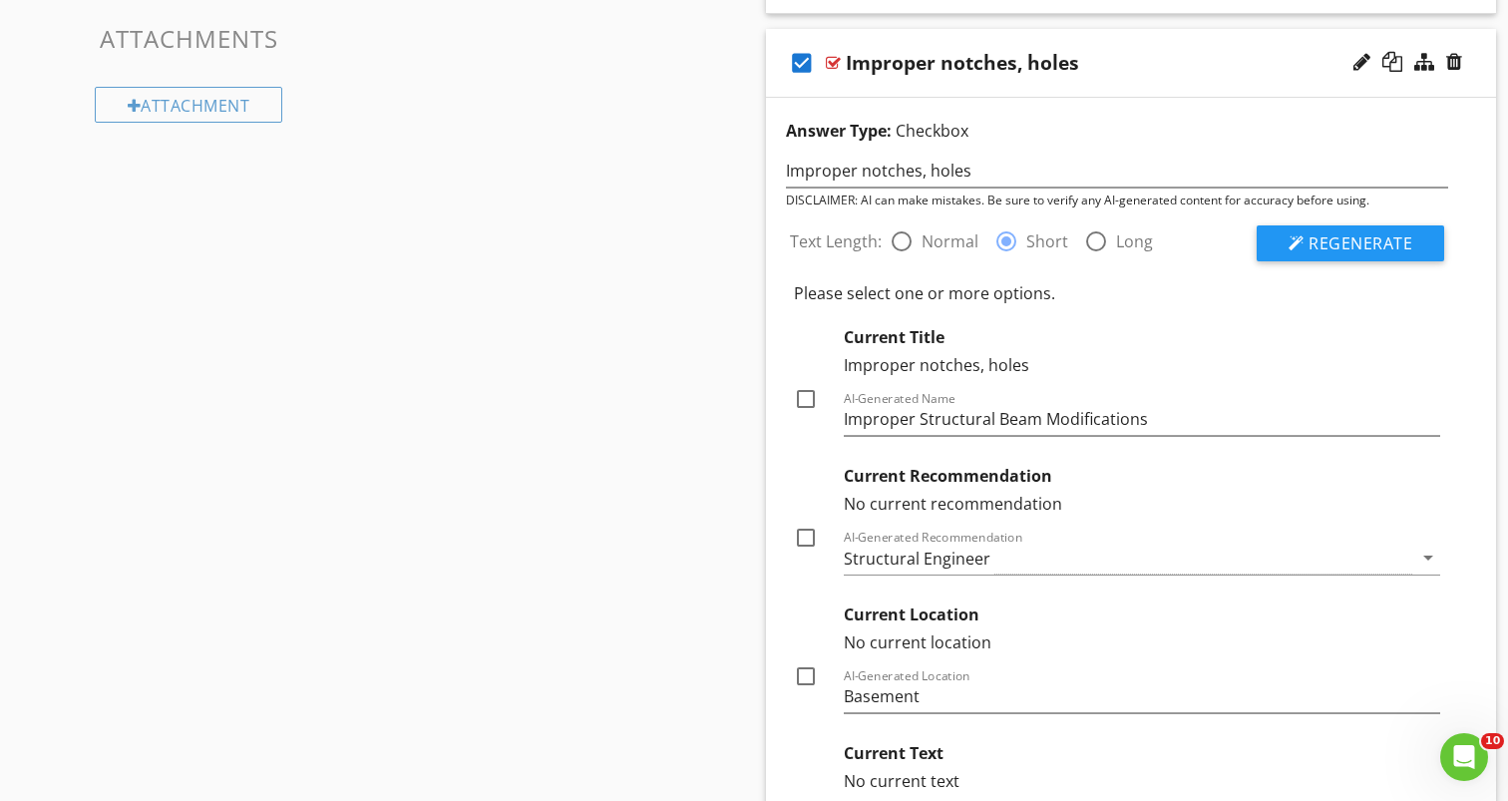
scroll to position [1322, 0]
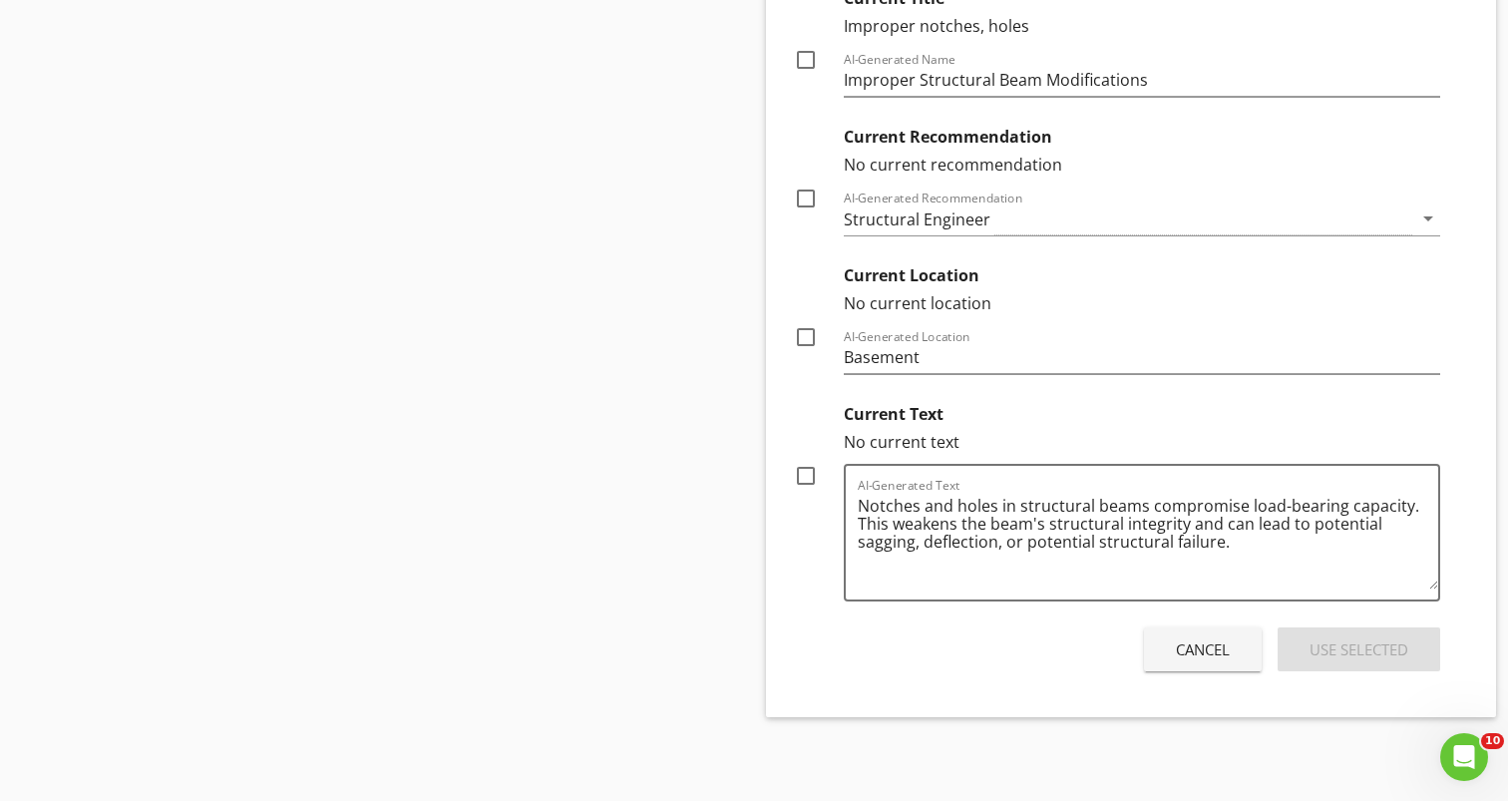
click at [808, 473] on div at bounding box center [806, 476] width 34 height 34
checkbox input "true"
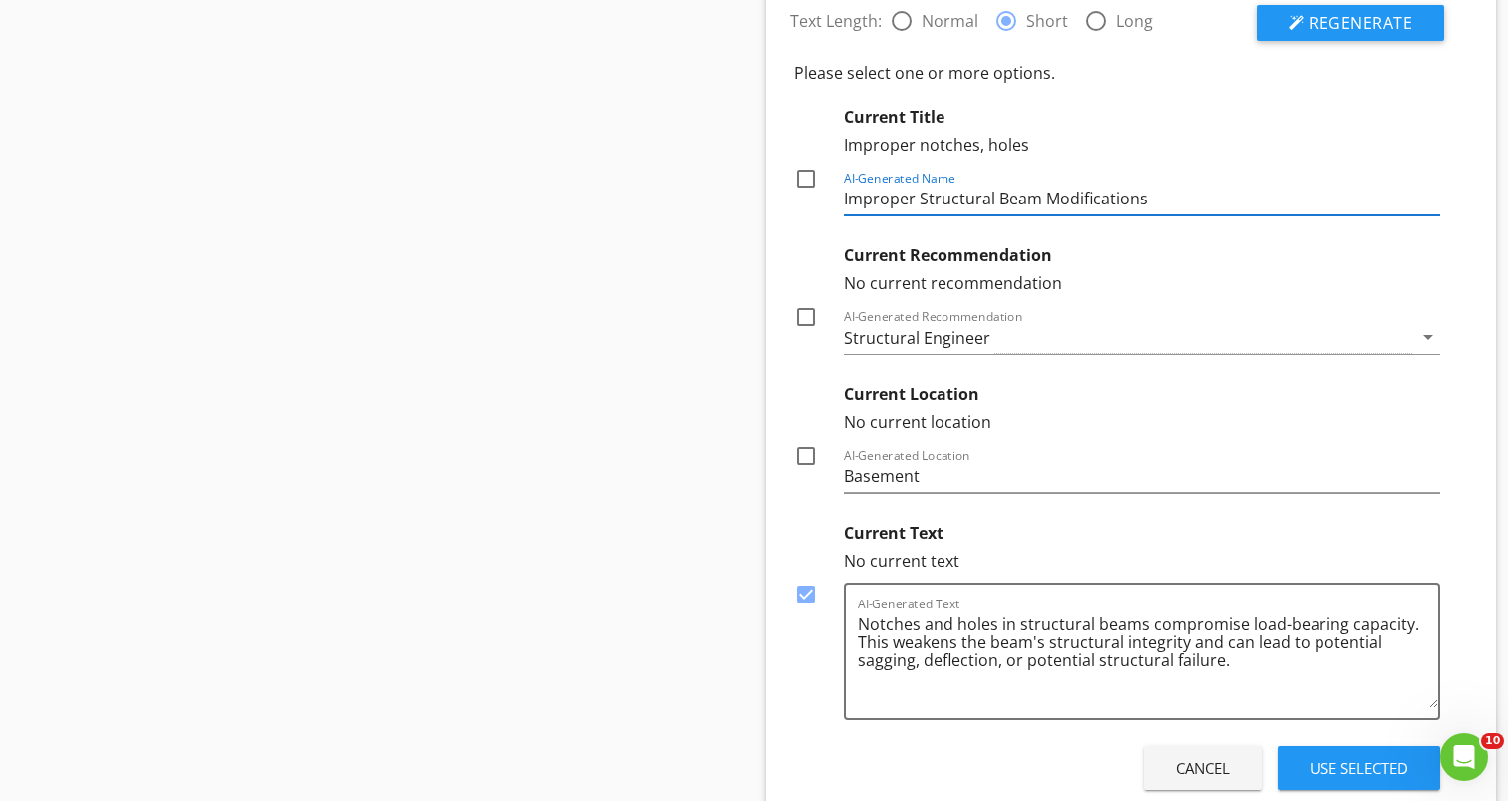
click at [999, 201] on input "Improper Structural Beam Modifications" at bounding box center [1142, 199] width 596 height 33
type input "Improper Beam Modifications"
click at [812, 177] on div at bounding box center [806, 179] width 34 height 34
checkbox input "true"
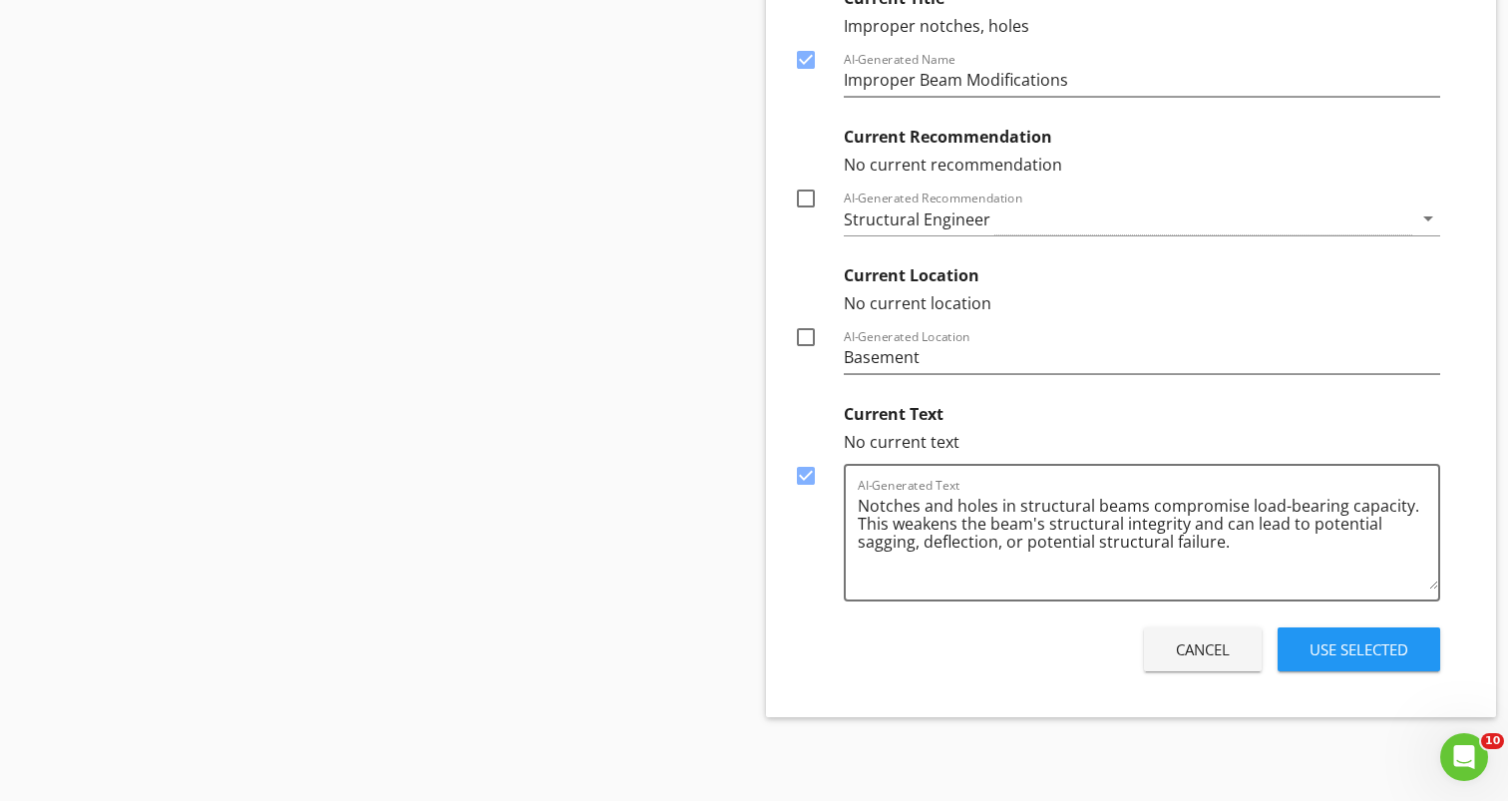
click at [1323, 644] on div "Use Selected" at bounding box center [1359, 649] width 99 height 23
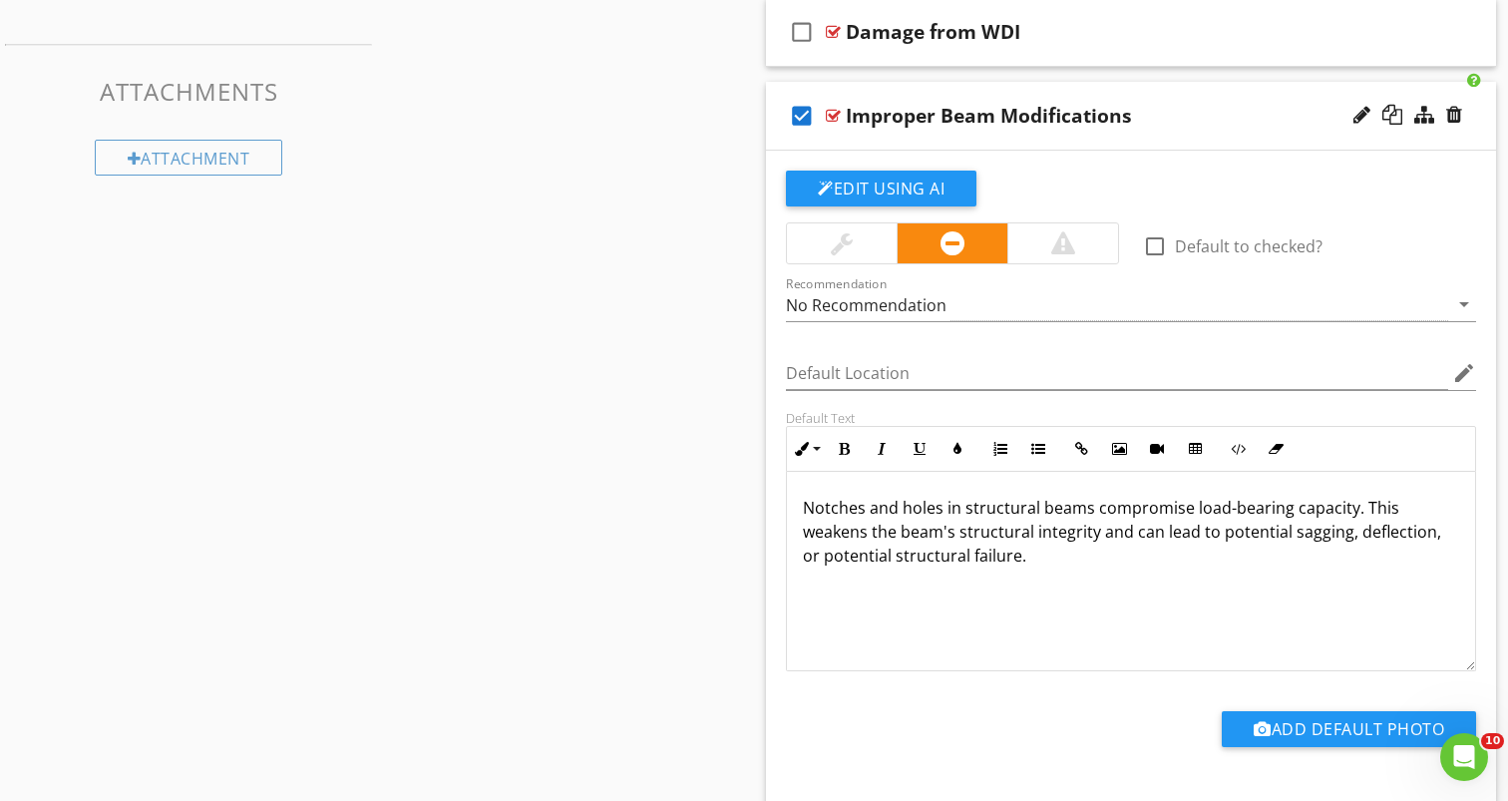
scroll to position [939, 0]
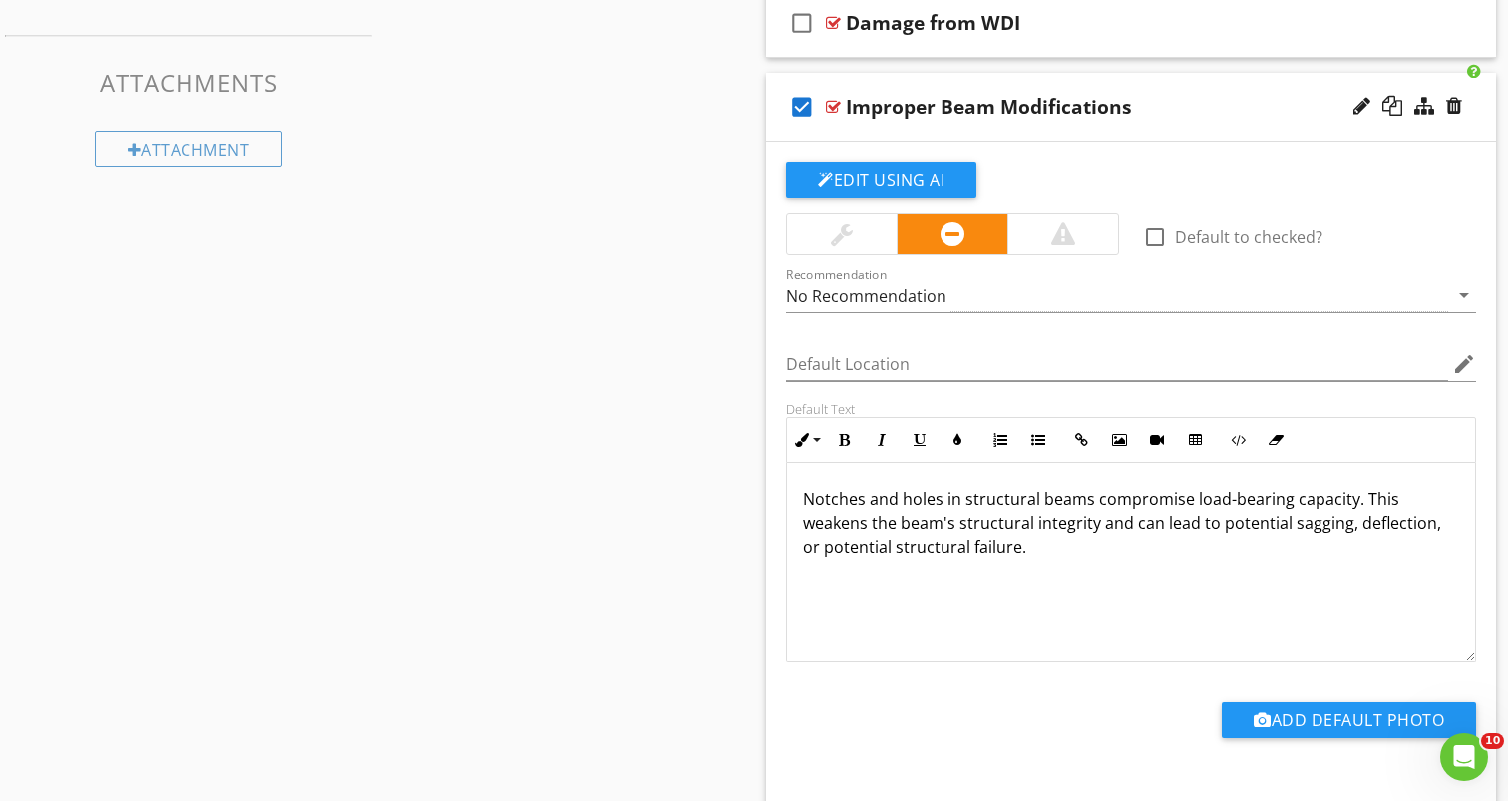
click at [902, 518] on p "Notches and holes in structural beams compromise load-bearing capacity. This we…" at bounding box center [1131, 523] width 656 height 72
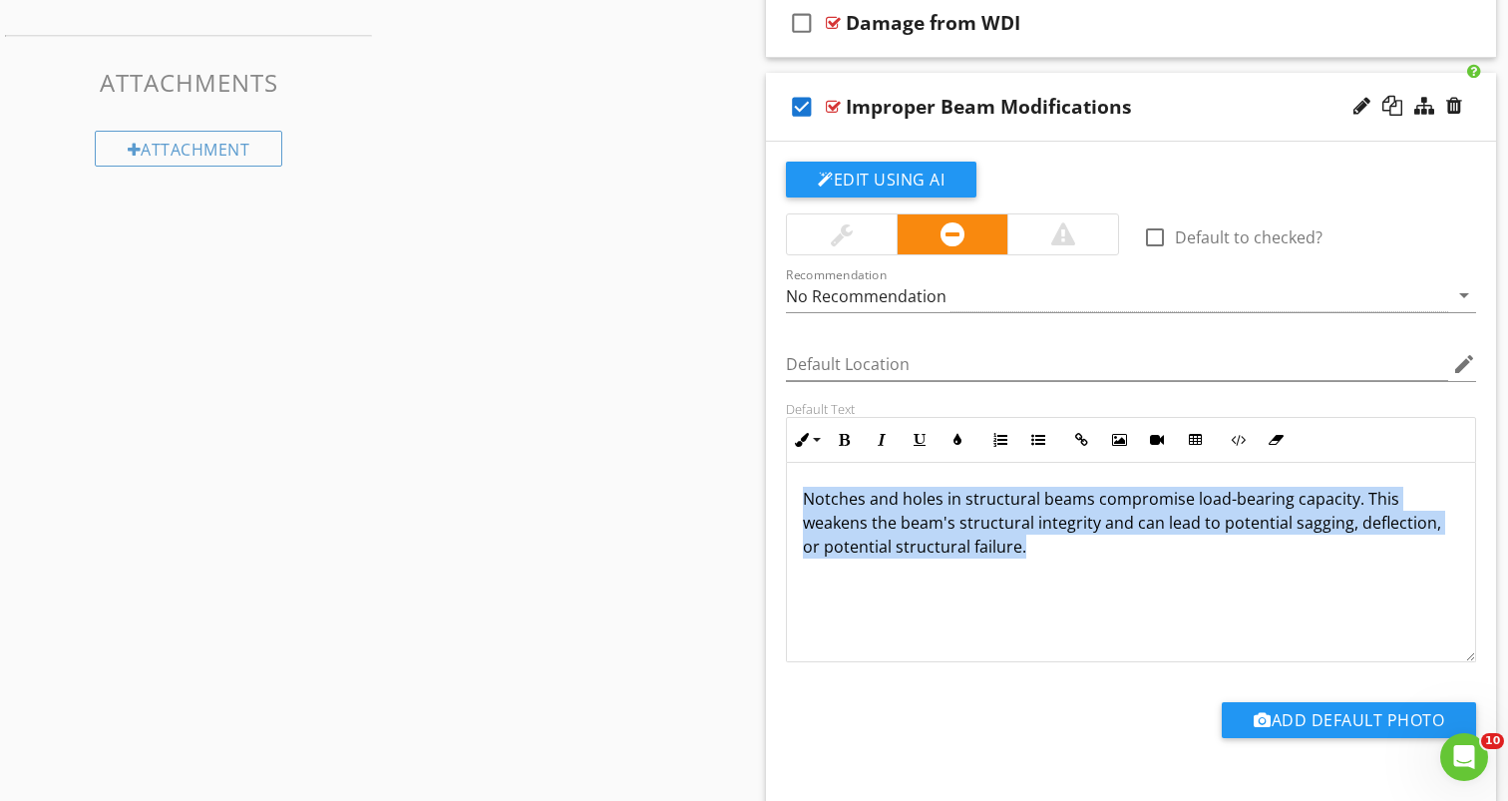
click at [902, 518] on p "Notches and holes in structural beams compromise load-bearing capacity. This we…" at bounding box center [1131, 523] width 656 height 72
copy p "Notches and holes in structural beams compromise load-bearing capacity. This we…"
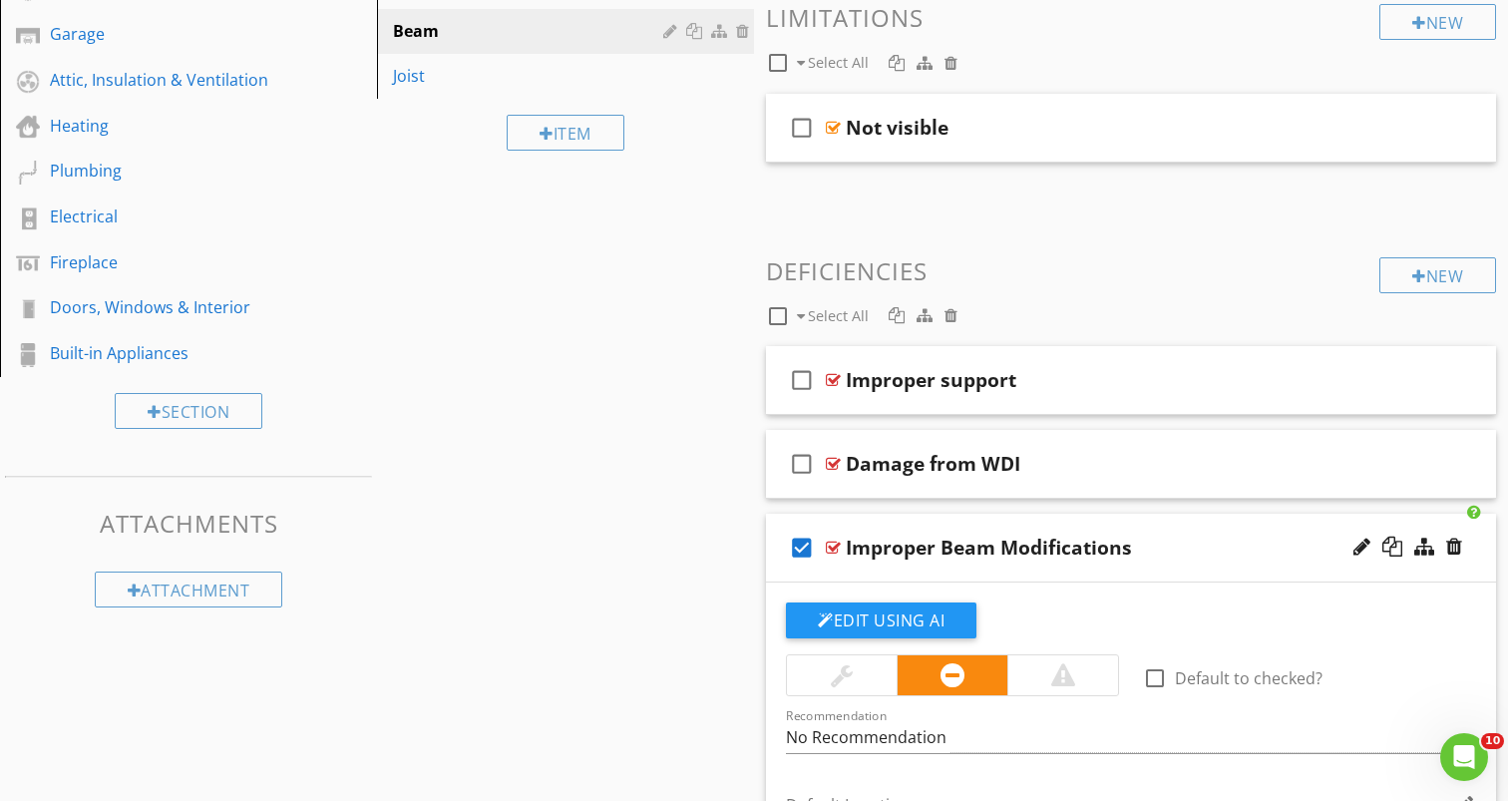
scroll to position [0, 0]
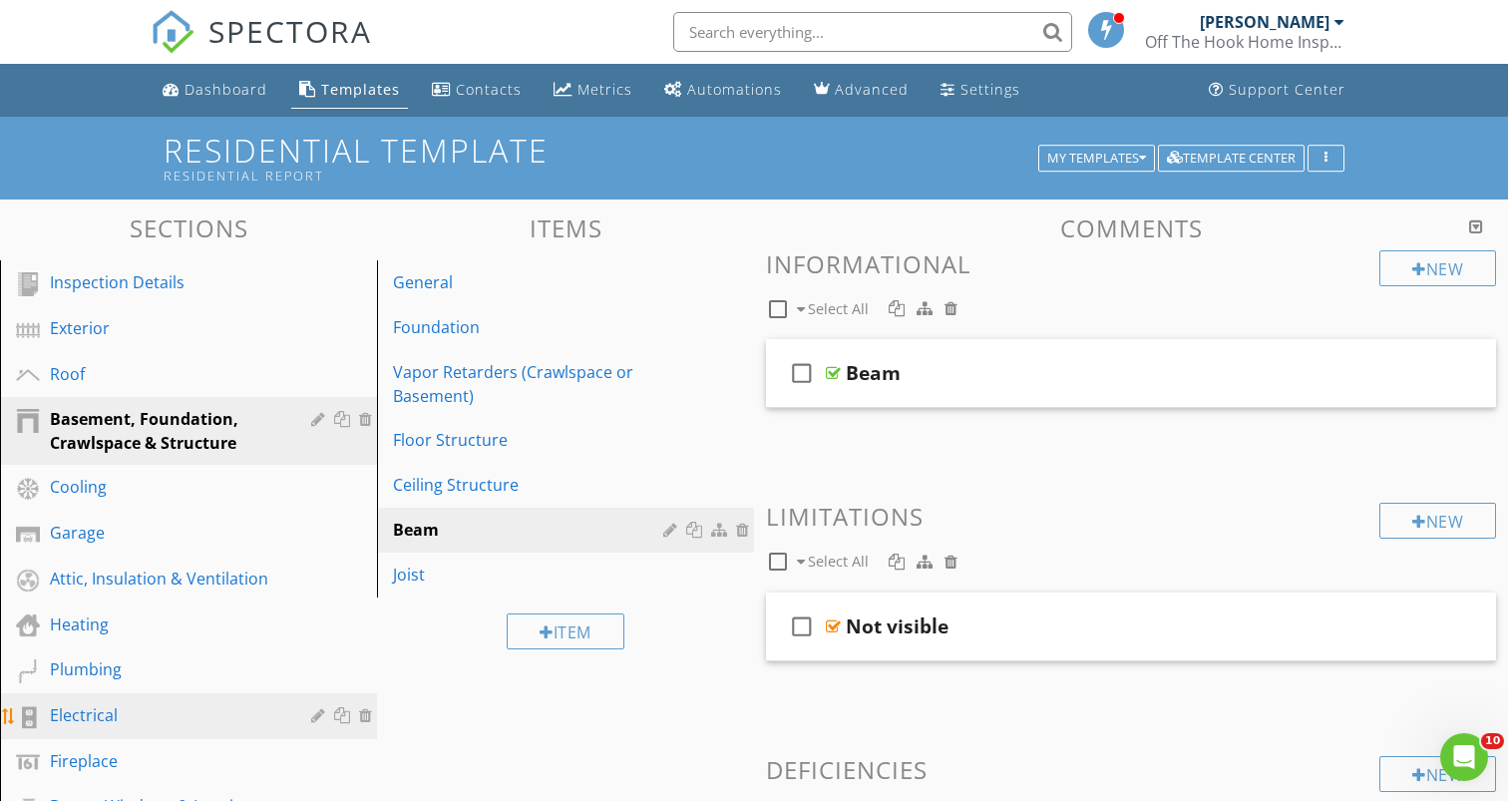
click at [137, 708] on div "Electrical" at bounding box center [166, 715] width 232 height 24
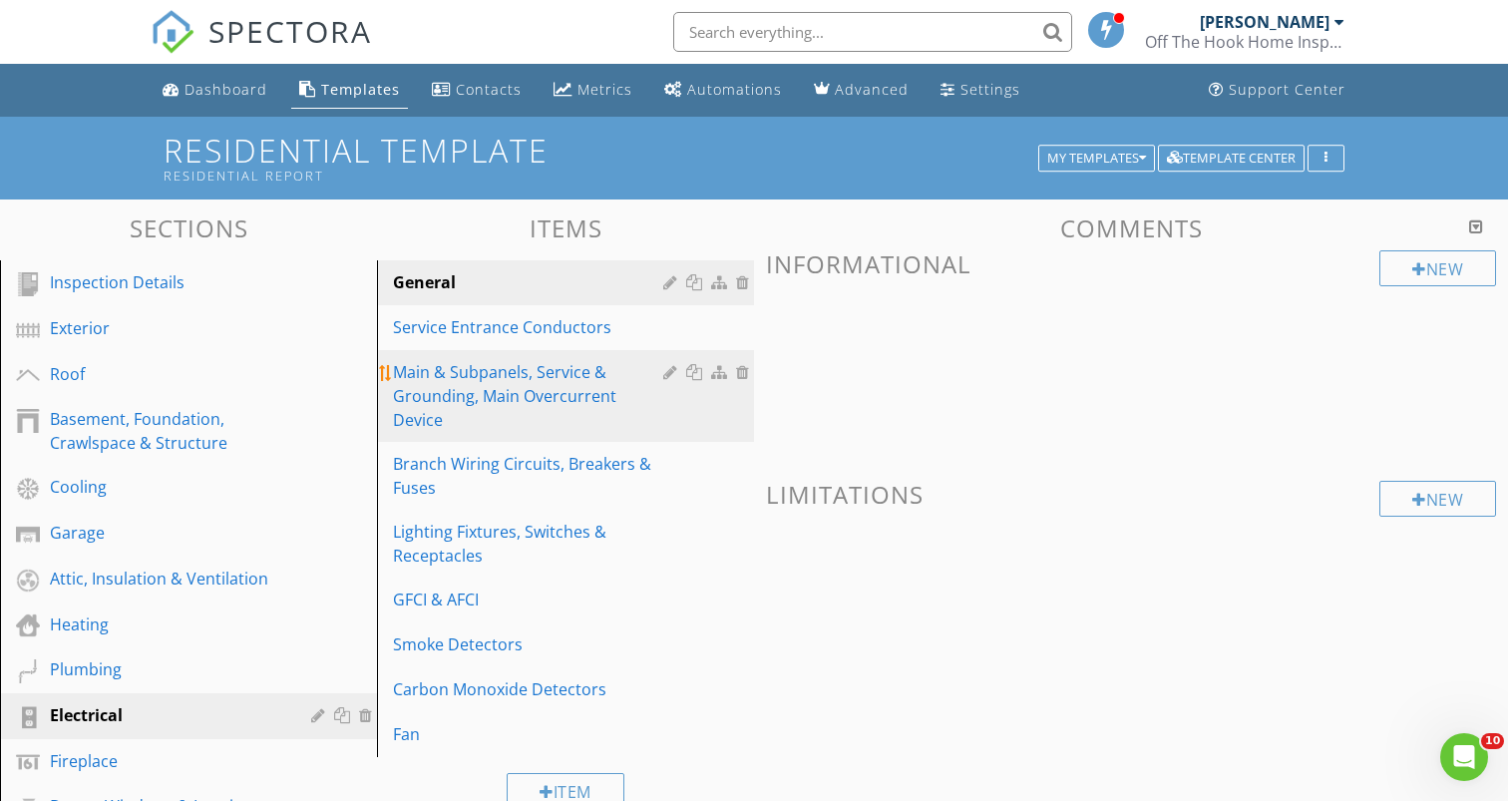
click at [553, 379] on div "Main & Subpanels, Service & Grounding, Main Overcurrent Device" at bounding box center [531, 396] width 276 height 72
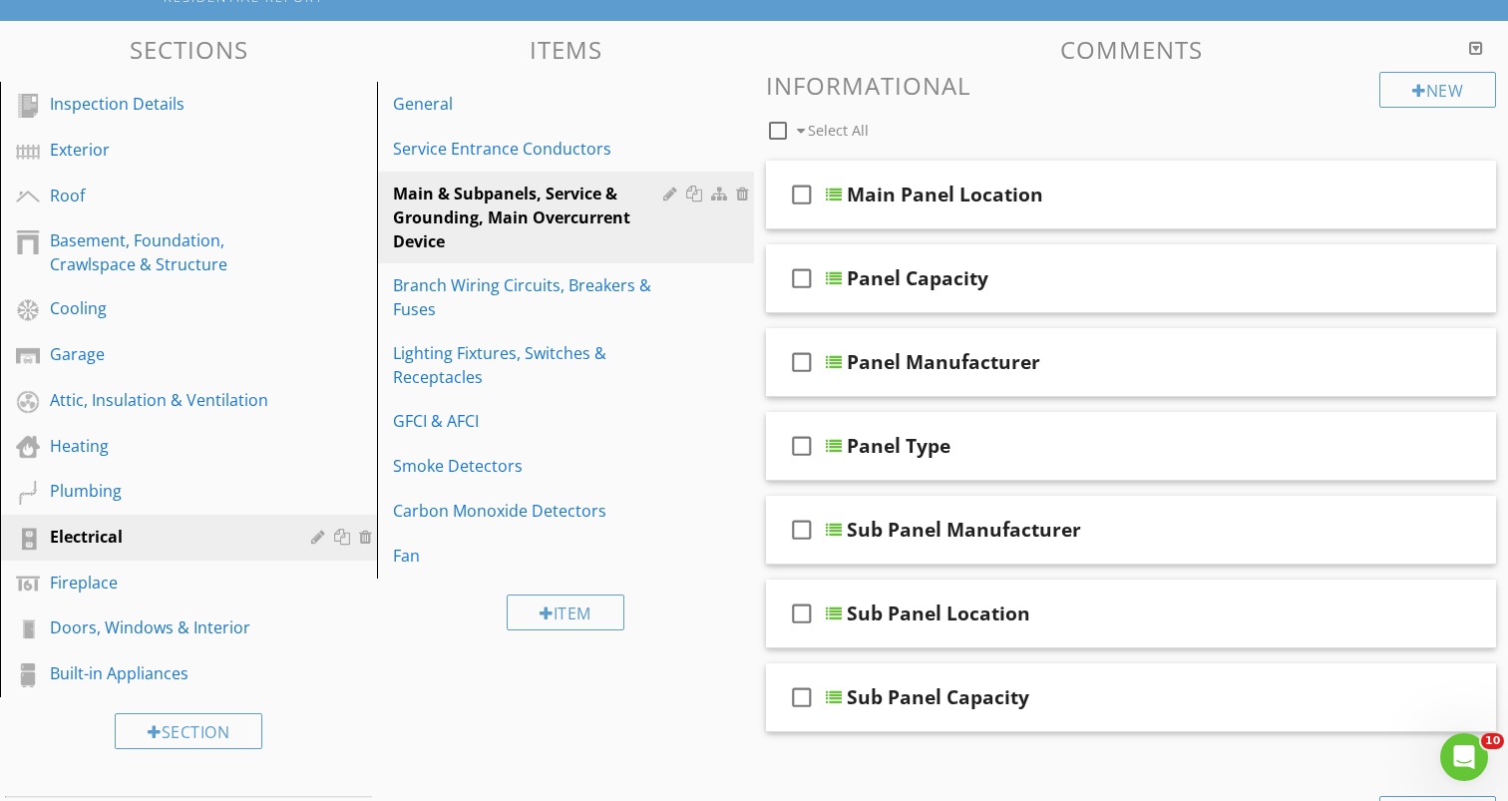
scroll to position [188, 0]
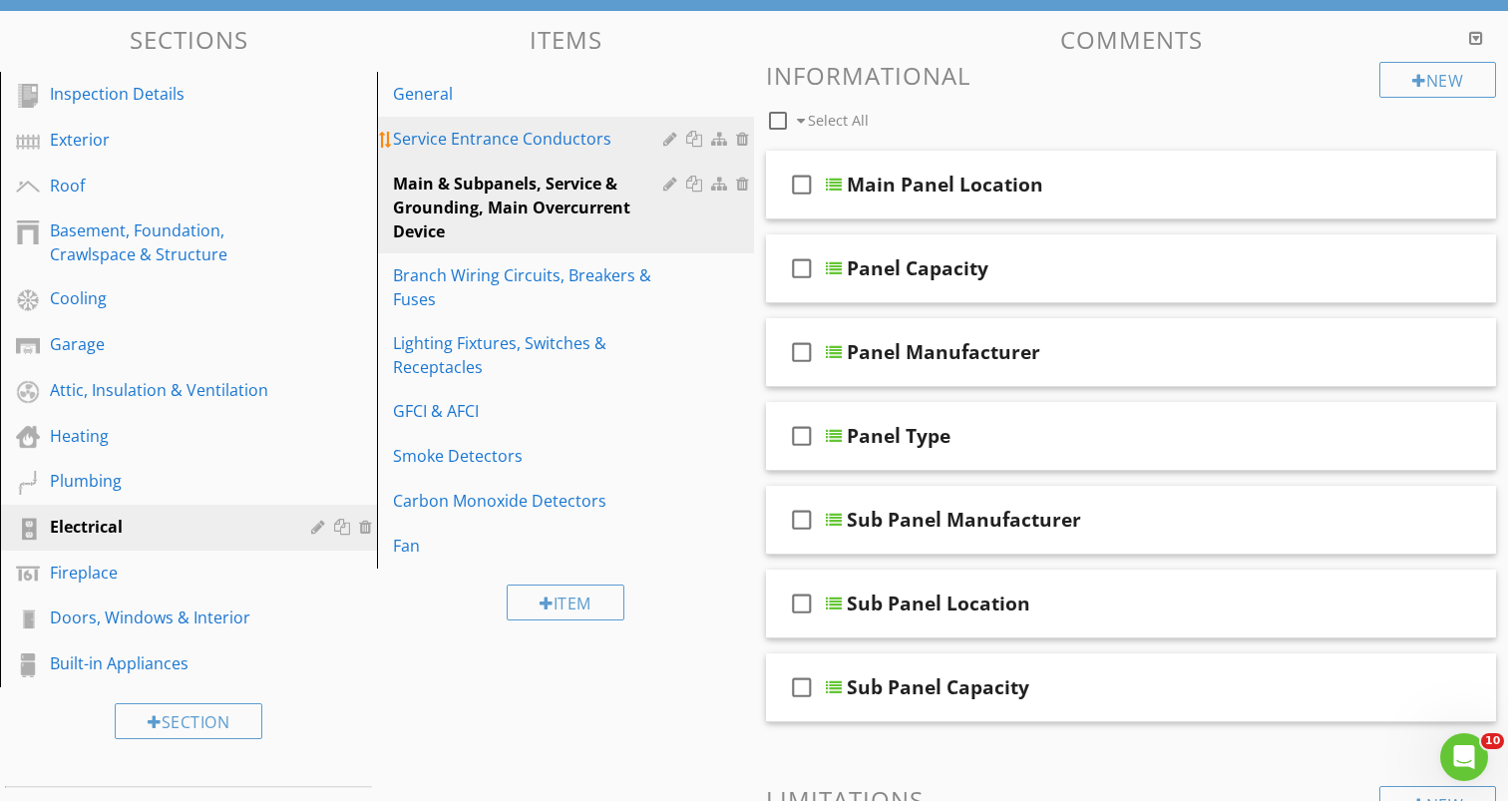
click at [585, 142] on div "Service Entrance Conductors" at bounding box center [531, 139] width 276 height 24
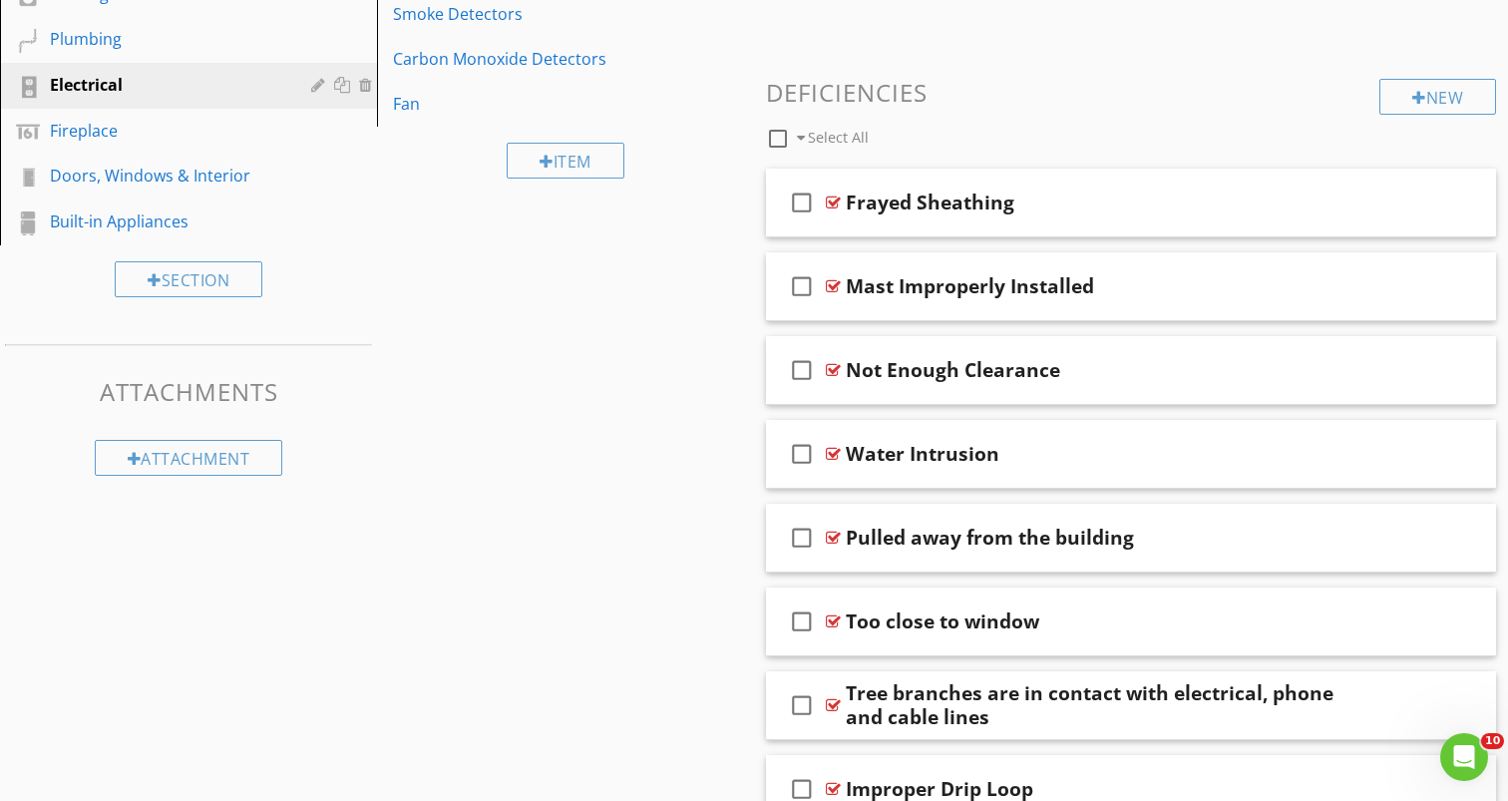
scroll to position [821, 0]
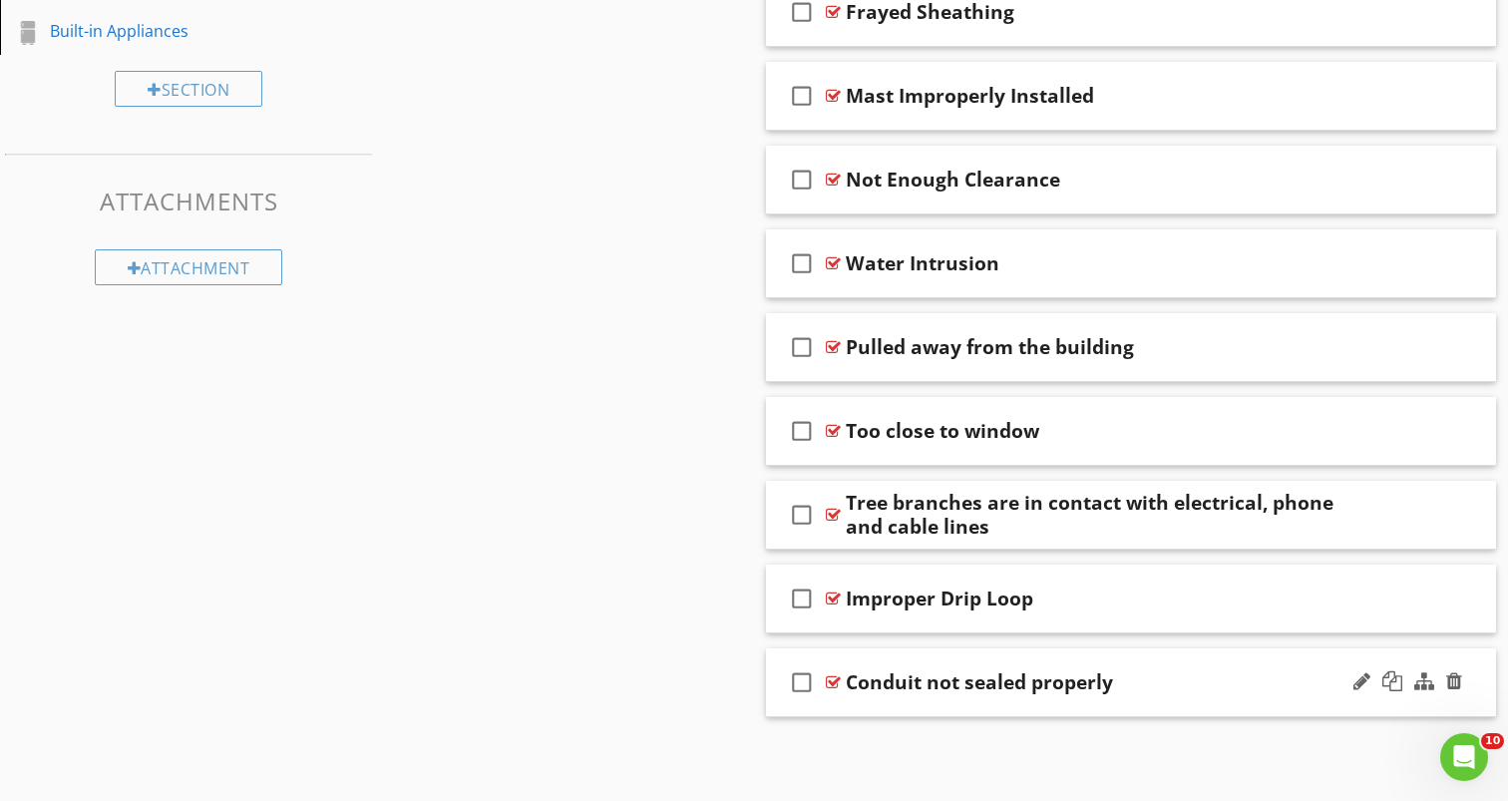
click at [1020, 690] on div "Conduit not sealed properly" at bounding box center [979, 682] width 267 height 24
click at [835, 681] on div at bounding box center [833, 682] width 15 height 16
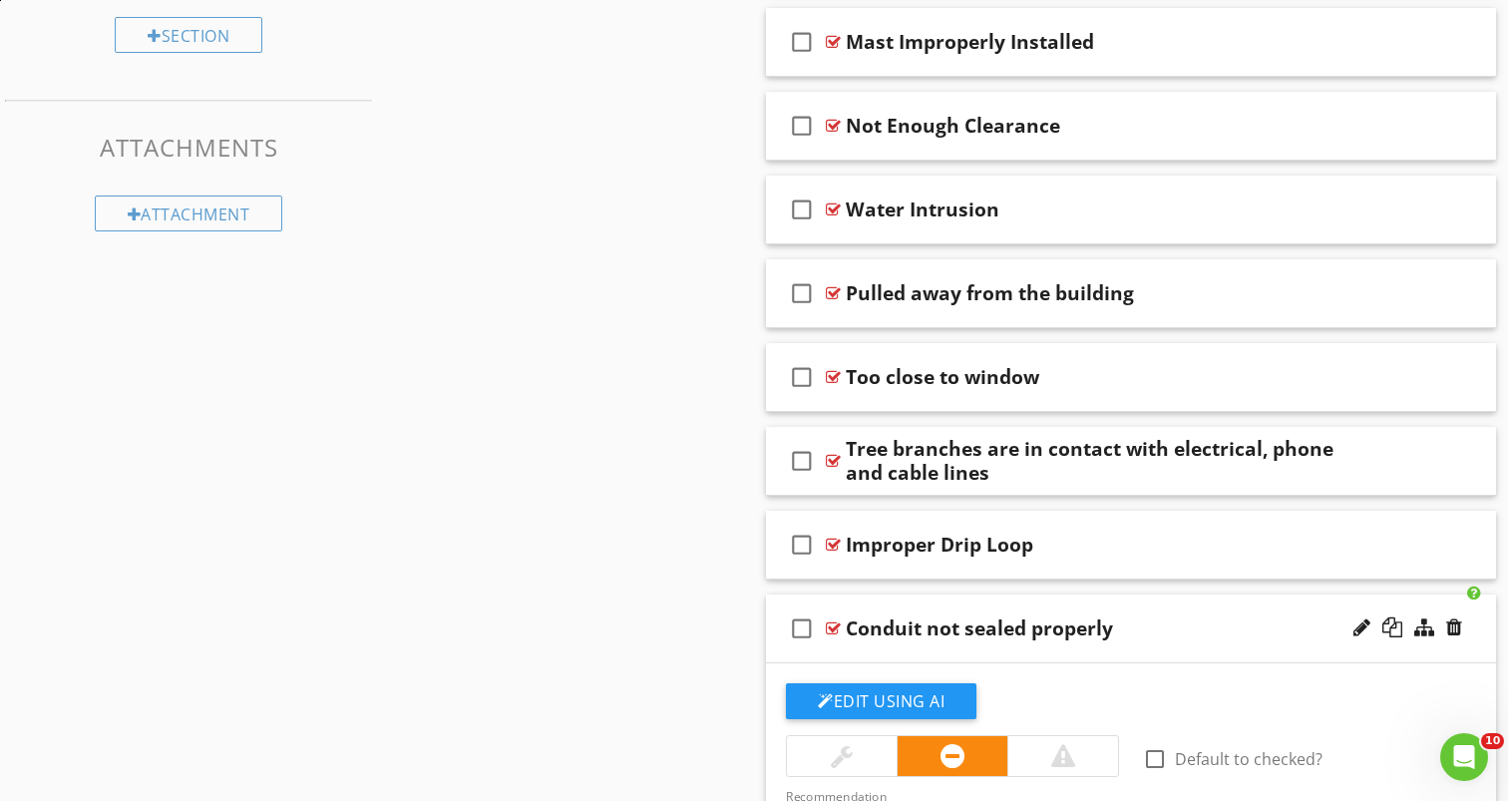
scroll to position [876, 0]
click at [848, 707] on button "Edit Using AI" at bounding box center [881, 700] width 190 height 36
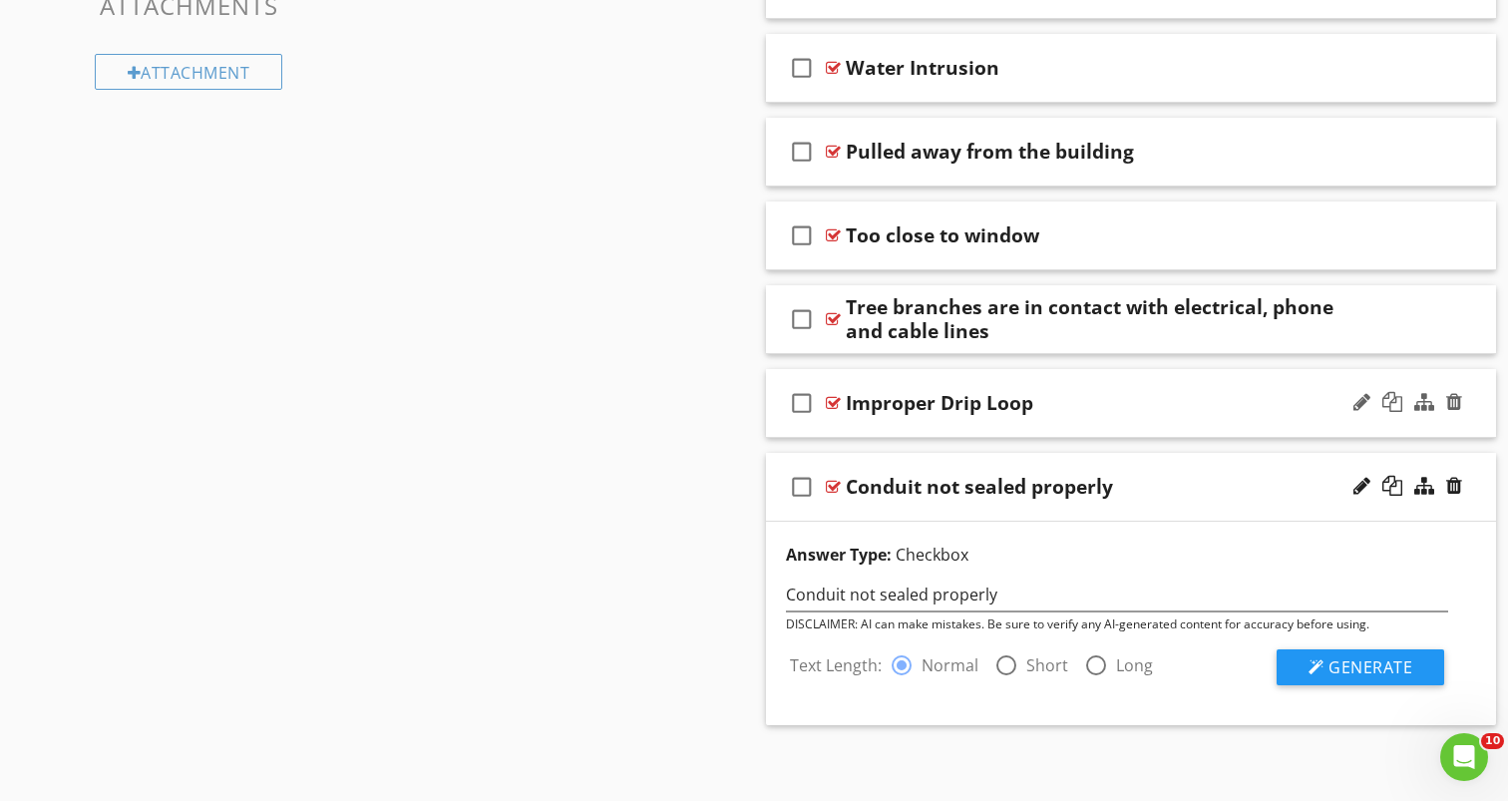
scroll to position [1024, 0]
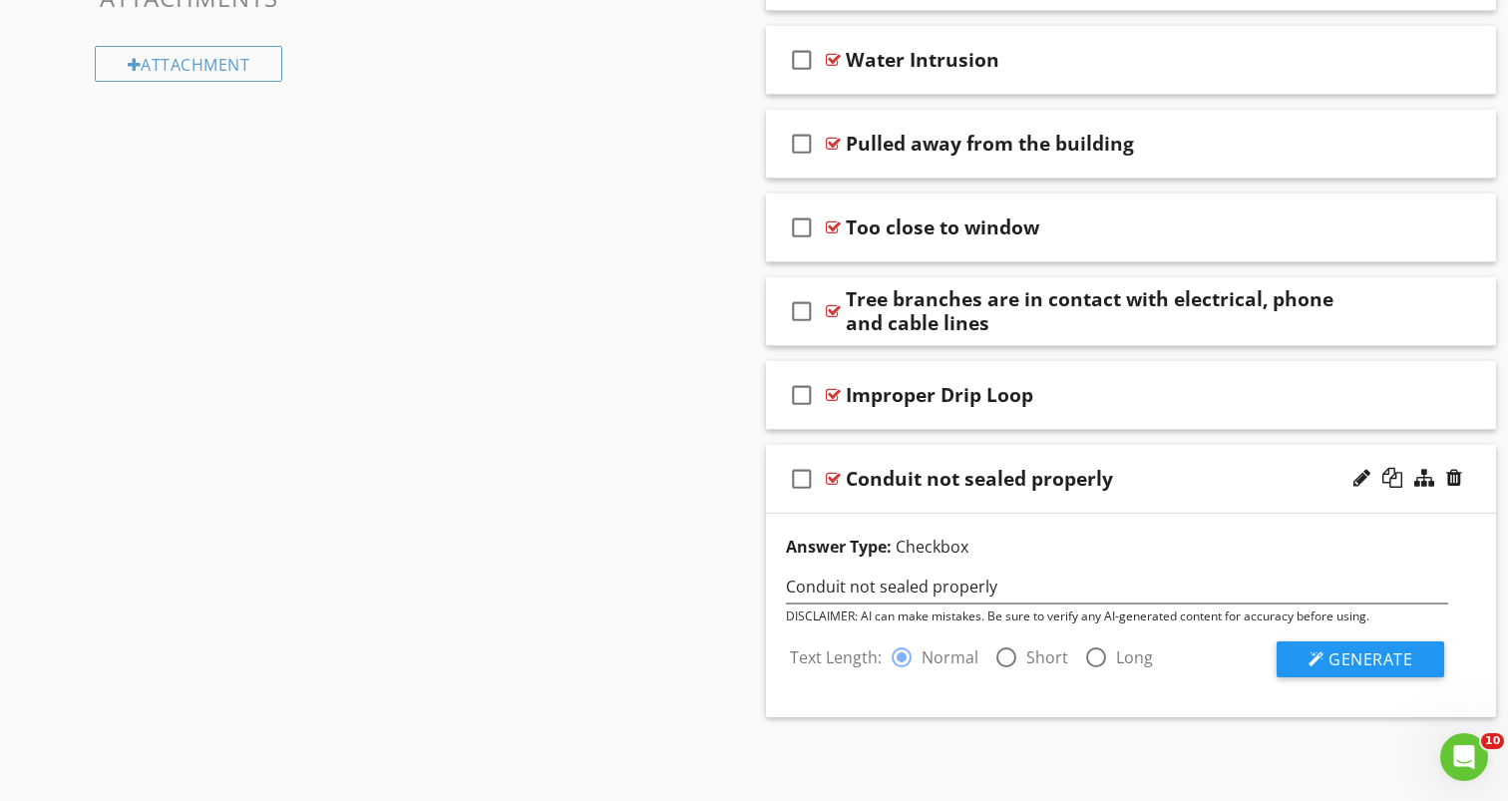
click at [1012, 651] on div at bounding box center [1006, 657] width 34 height 34
radio input "false"
radio input "true"
click at [1421, 655] on button "Generate" at bounding box center [1361, 659] width 168 height 36
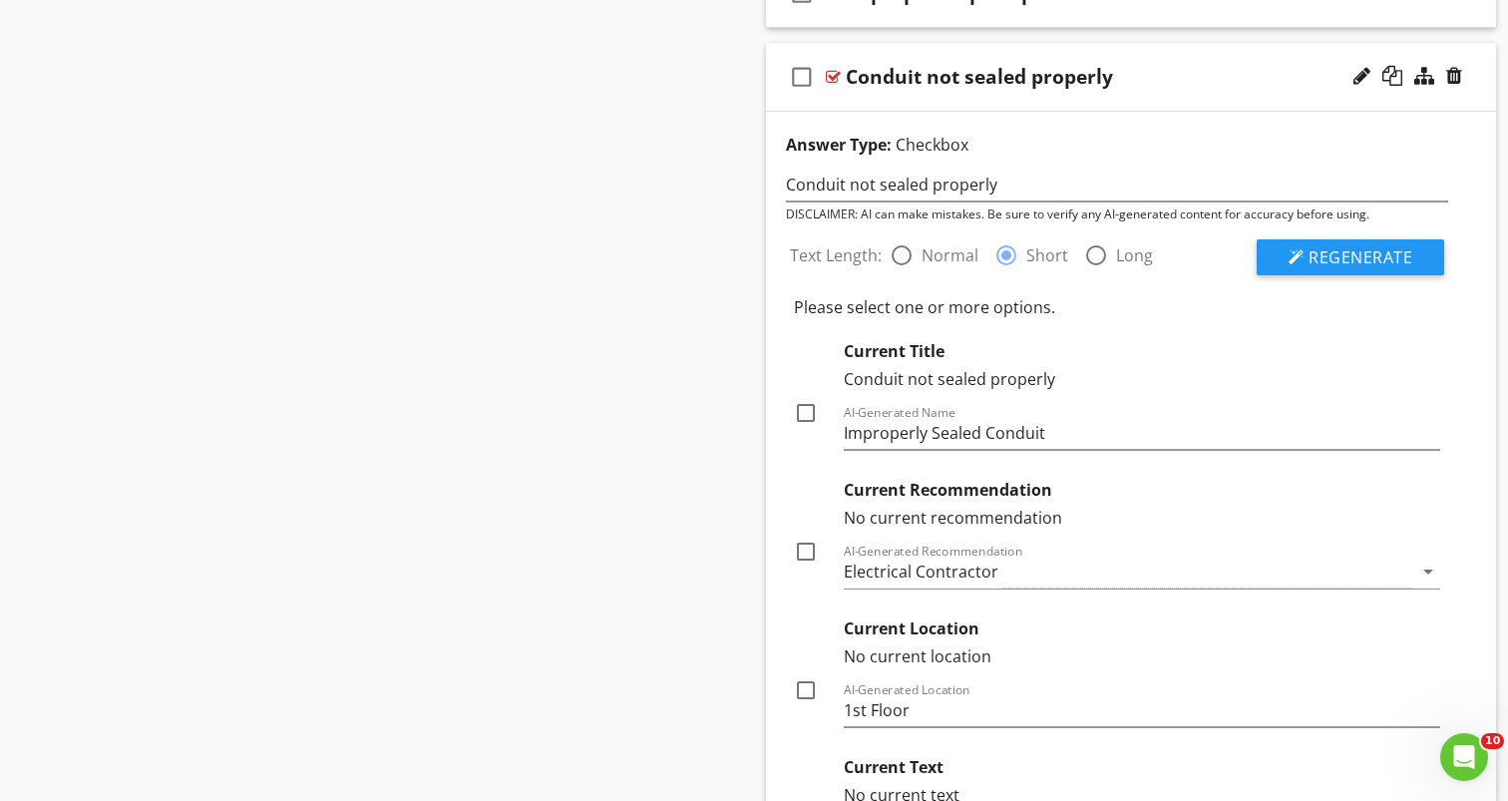
scroll to position [1779, 0]
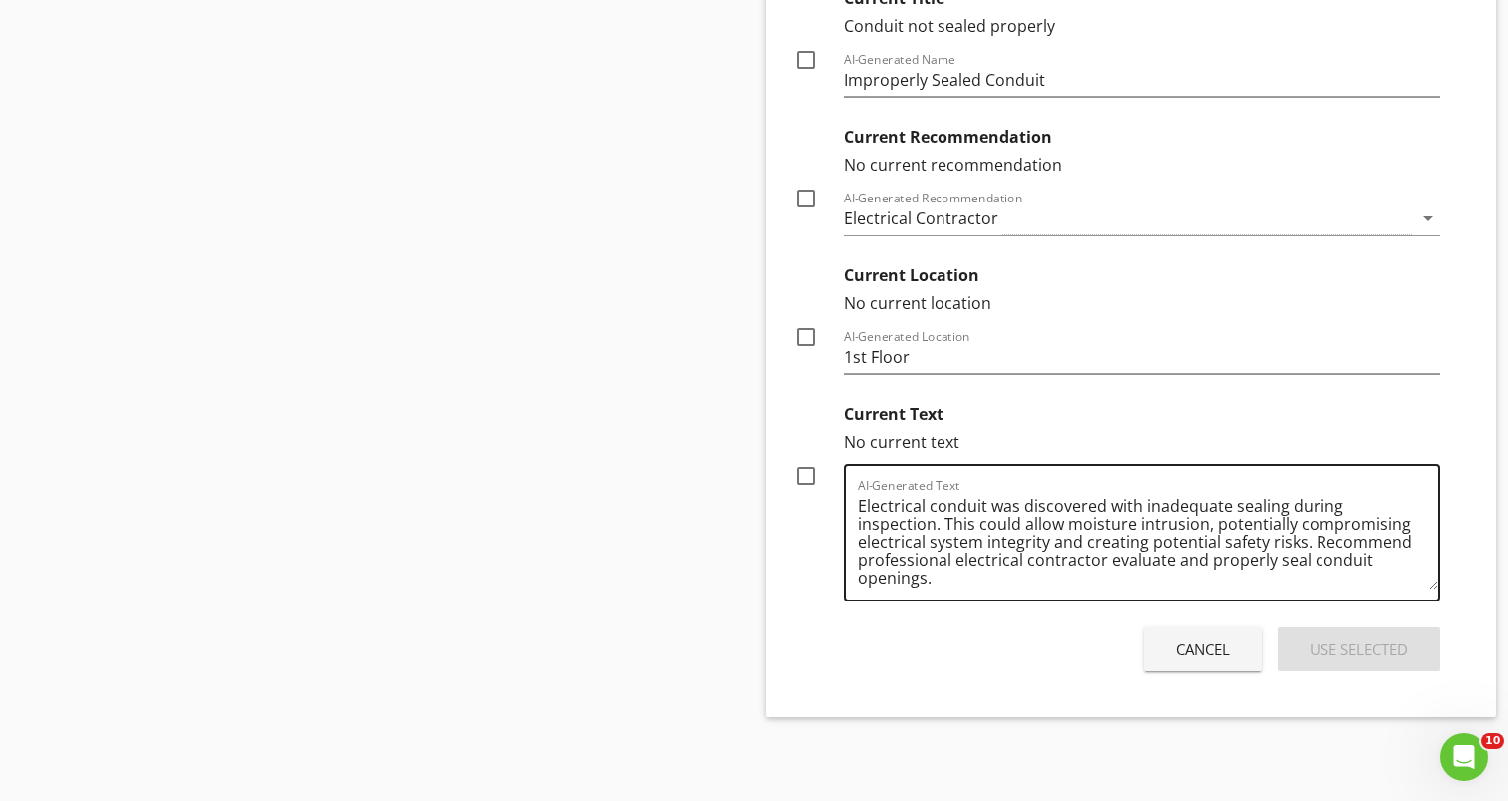
drag, startPoint x: 880, startPoint y: 488, endPoint x: 944, endPoint y: 572, distance: 106.7
click at [944, 572] on div "AI-Generated Text Electrical conduit was discovered with inadequate sealing dur…" at bounding box center [1148, 533] width 580 height 134
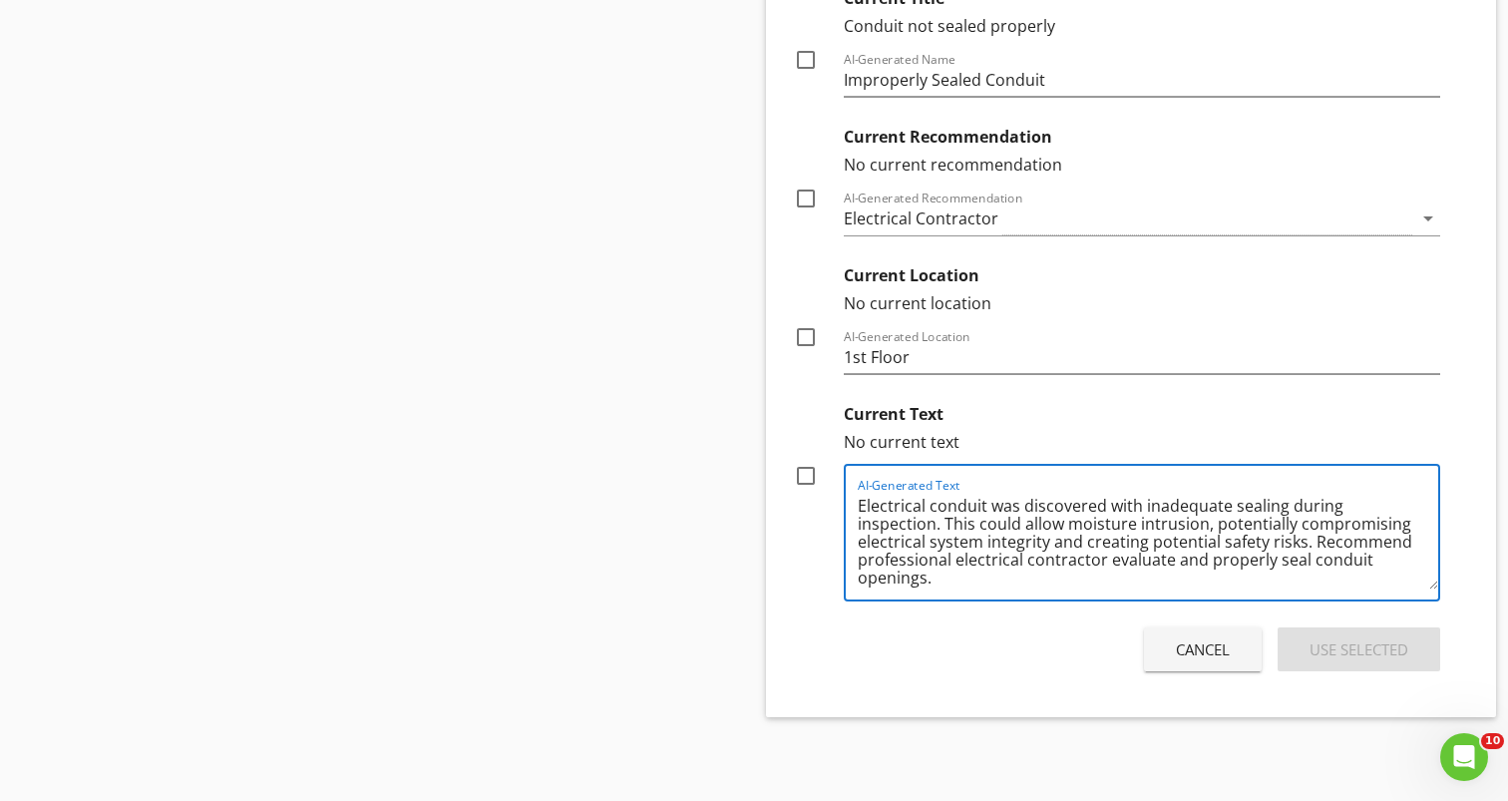
click at [944, 572] on textarea "Electrical conduit was discovered with inadequate sealing during inspection. Th…" at bounding box center [1148, 540] width 580 height 100
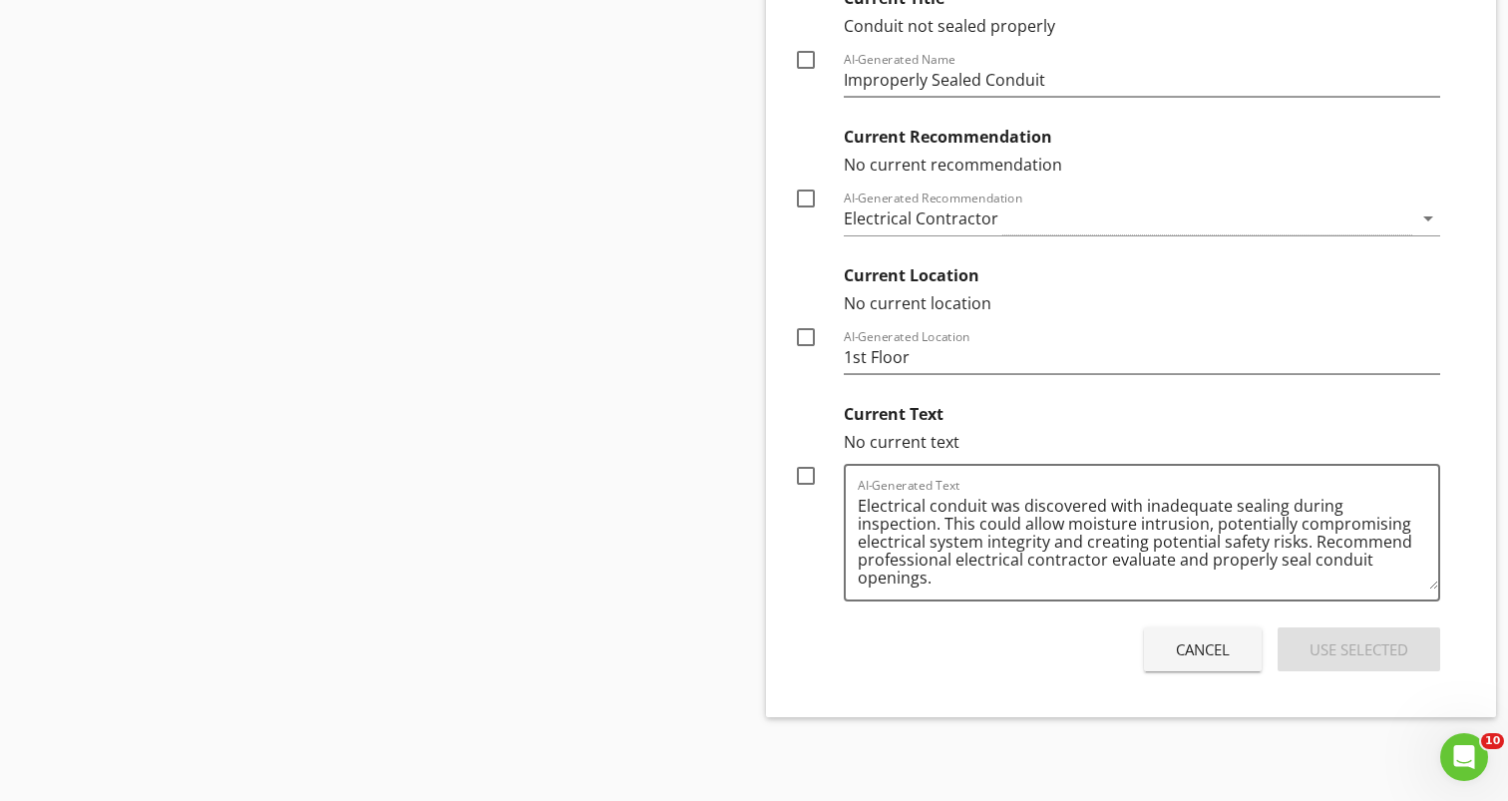
click at [980, 655] on div "Cancel Use Selected" at bounding box center [1117, 649] width 662 height 56
click at [804, 475] on div at bounding box center [806, 476] width 34 height 34
checkbox input "true"
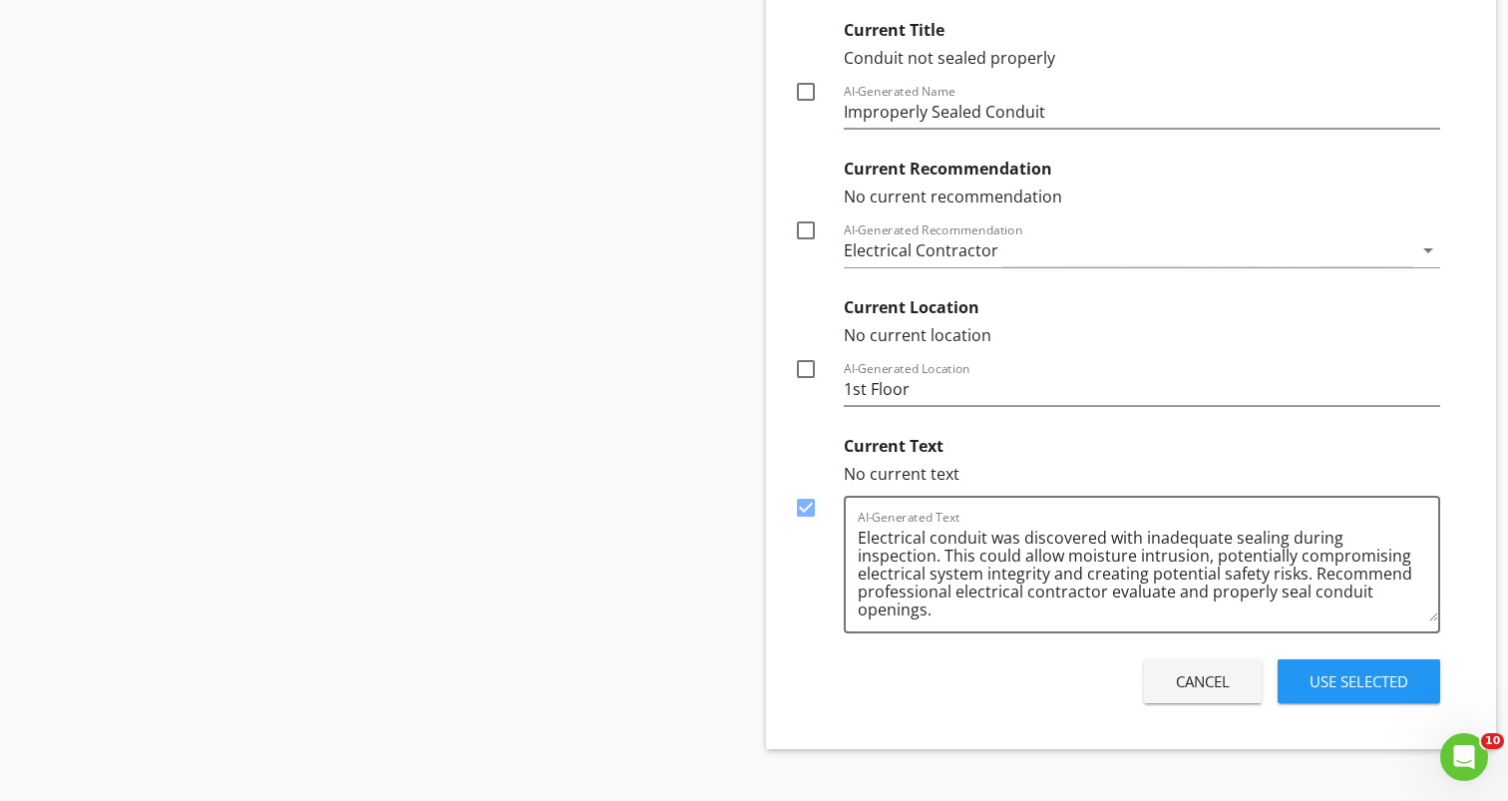
click at [802, 81] on div at bounding box center [806, 92] width 34 height 34
checkbox input "true"
click at [802, 232] on div at bounding box center [806, 230] width 34 height 34
checkbox input "true"
click at [1319, 682] on div "Use Selected" at bounding box center [1359, 681] width 99 height 23
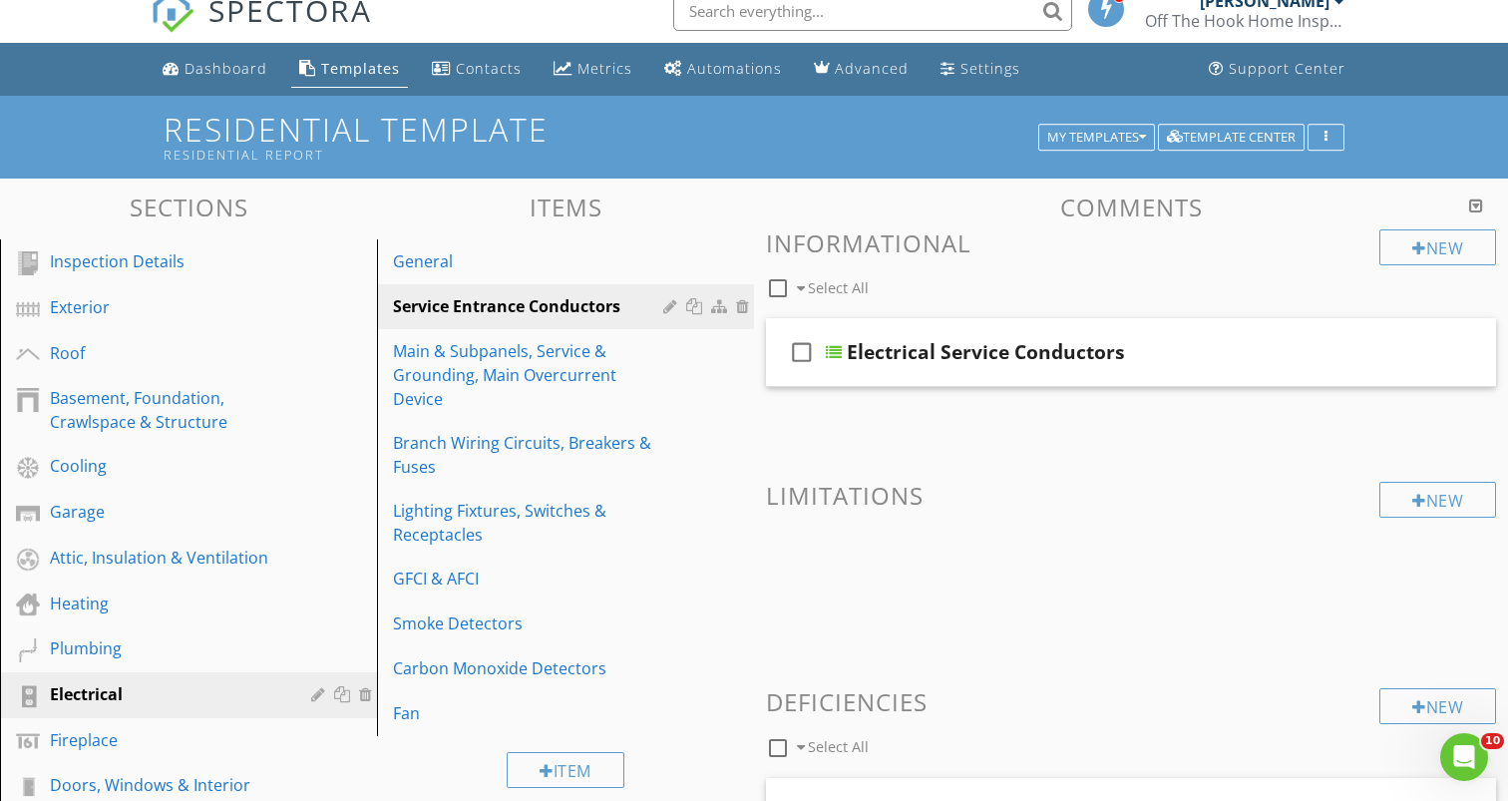
scroll to position [0, 0]
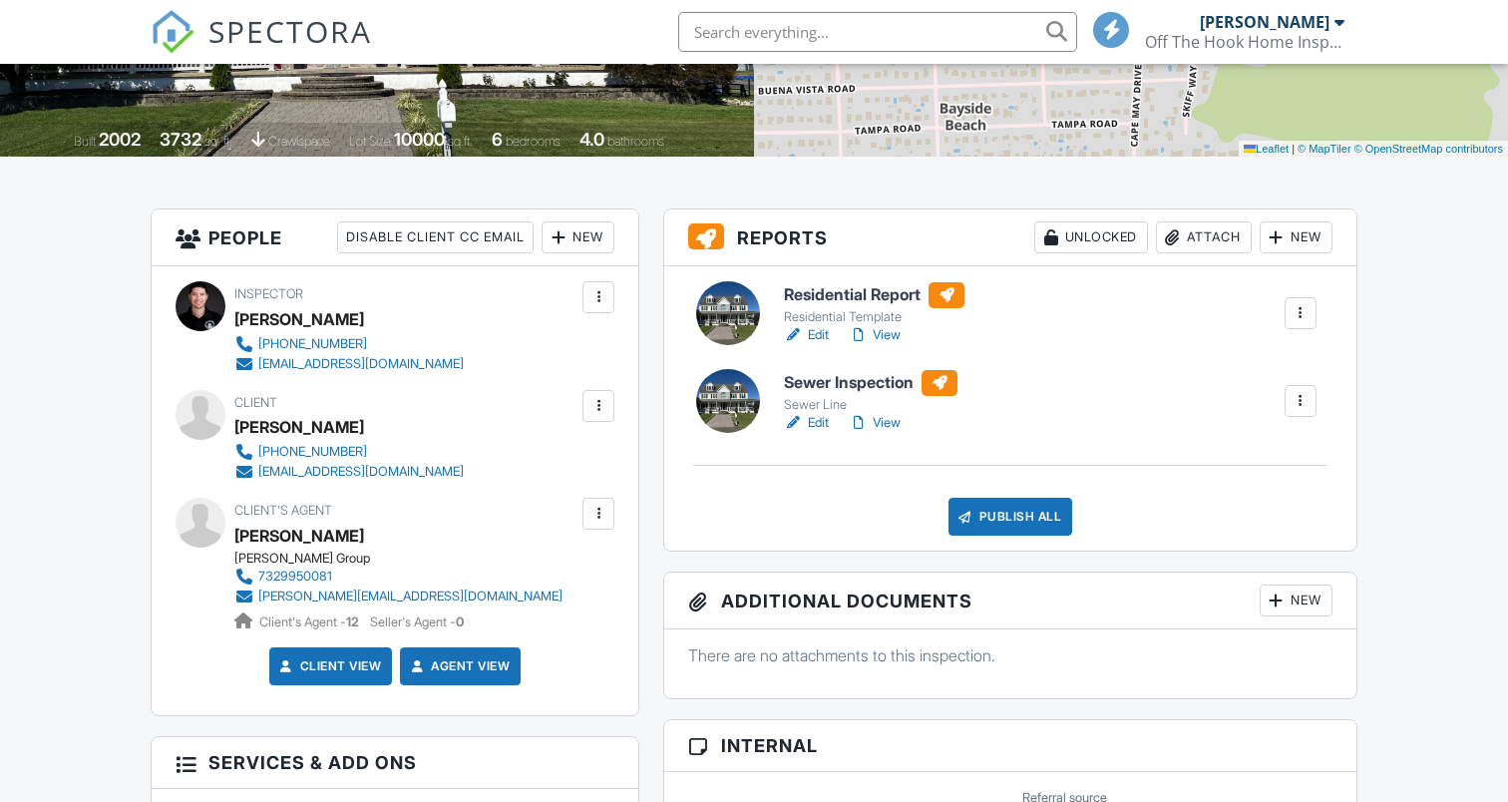
scroll to position [376, 0]
click at [1036, 533] on div "Publish All" at bounding box center [1010, 517] width 125 height 38
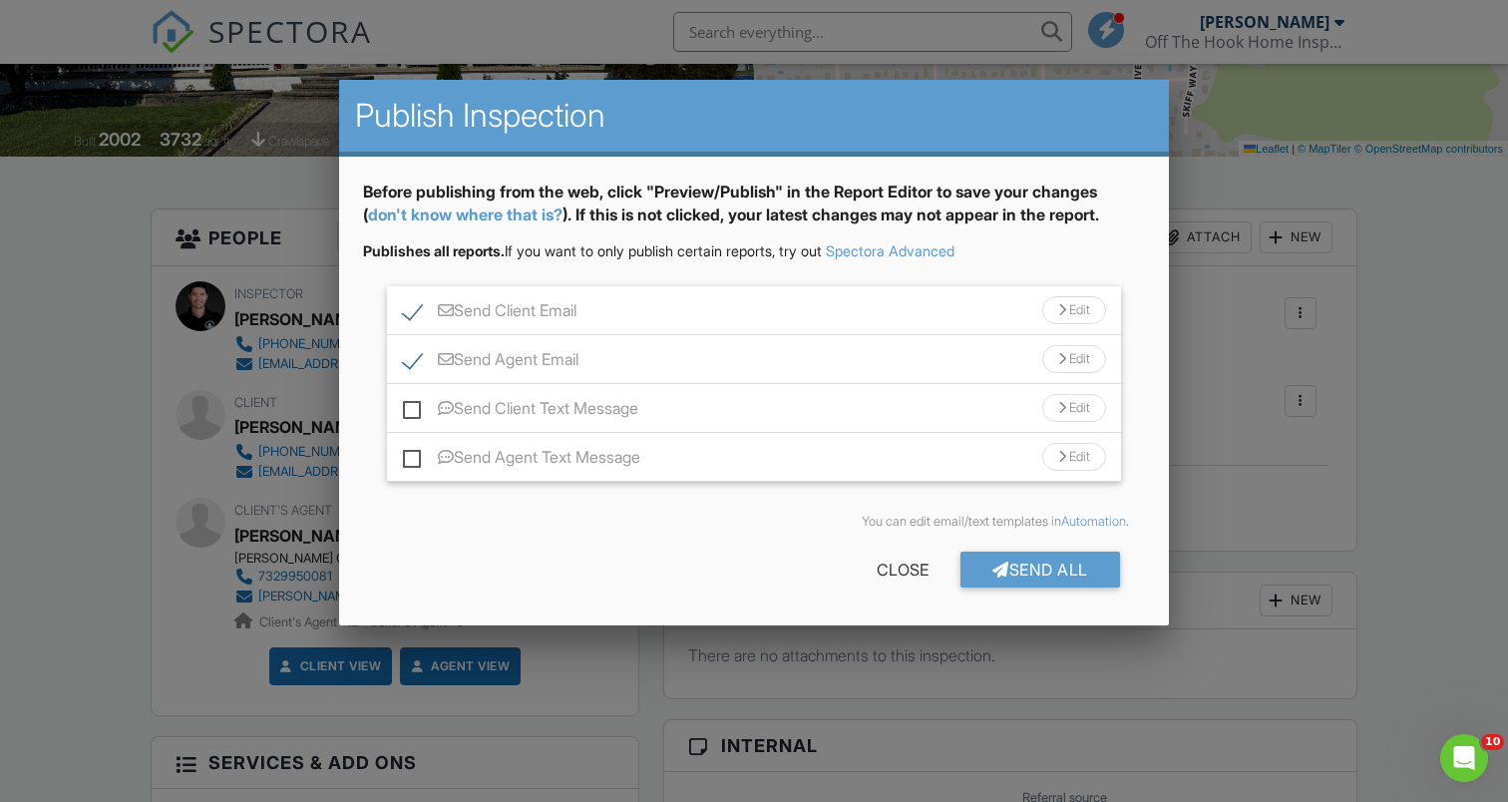
scroll to position [0, 0]
click at [408, 409] on label "Send Client Text Message" at bounding box center [520, 411] width 235 height 25
click at [408, 405] on input "Send Client Text Message" at bounding box center [409, 398] width 13 height 13
checkbox input "true"
click at [408, 459] on label "Send Agent Text Message" at bounding box center [521, 460] width 237 height 25
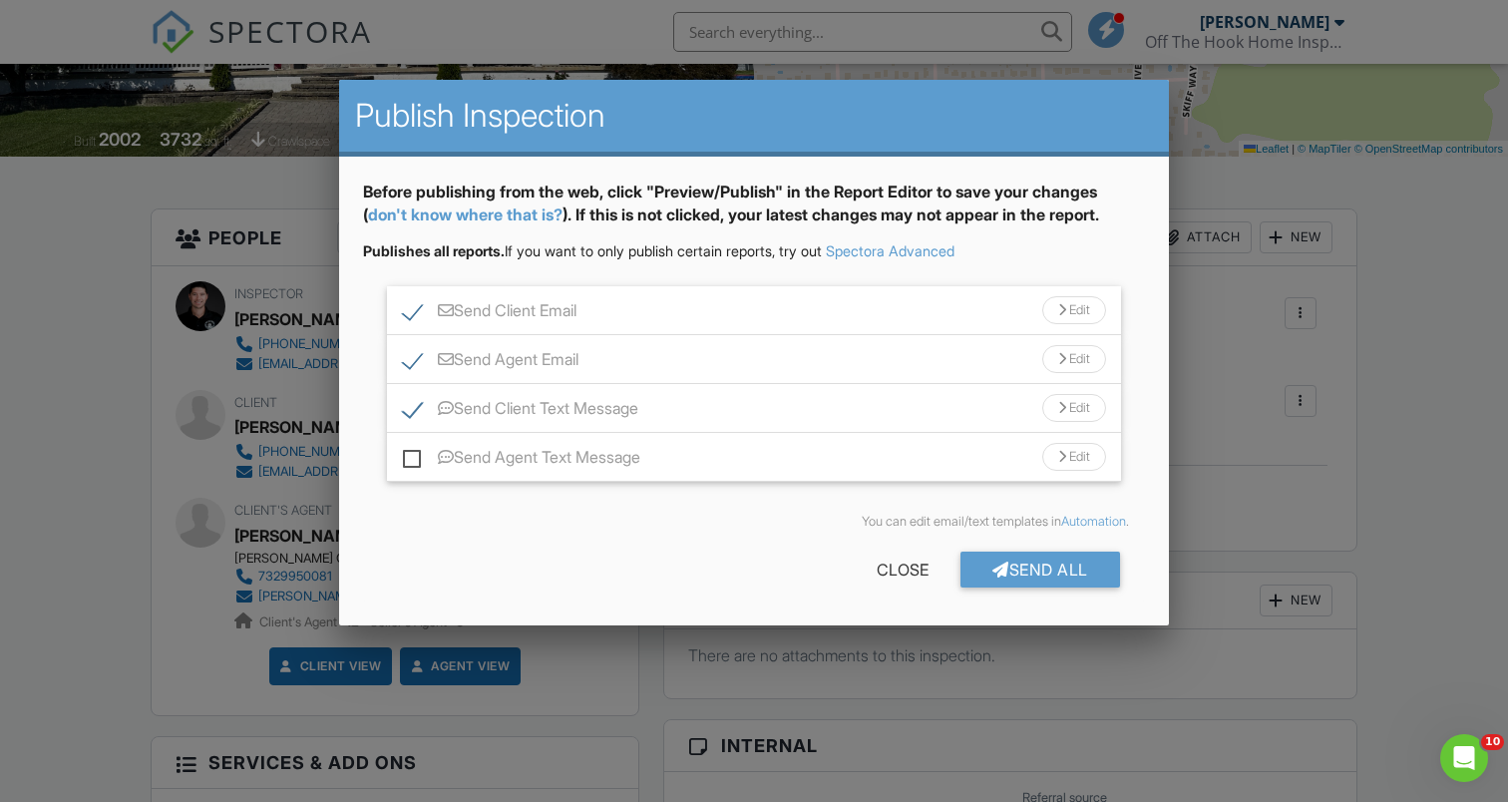
click at [408, 454] on input "Send Agent Text Message" at bounding box center [409, 447] width 13 height 13
checkbox input "true"
click at [891, 563] on div "Close" at bounding box center [903, 570] width 116 height 36
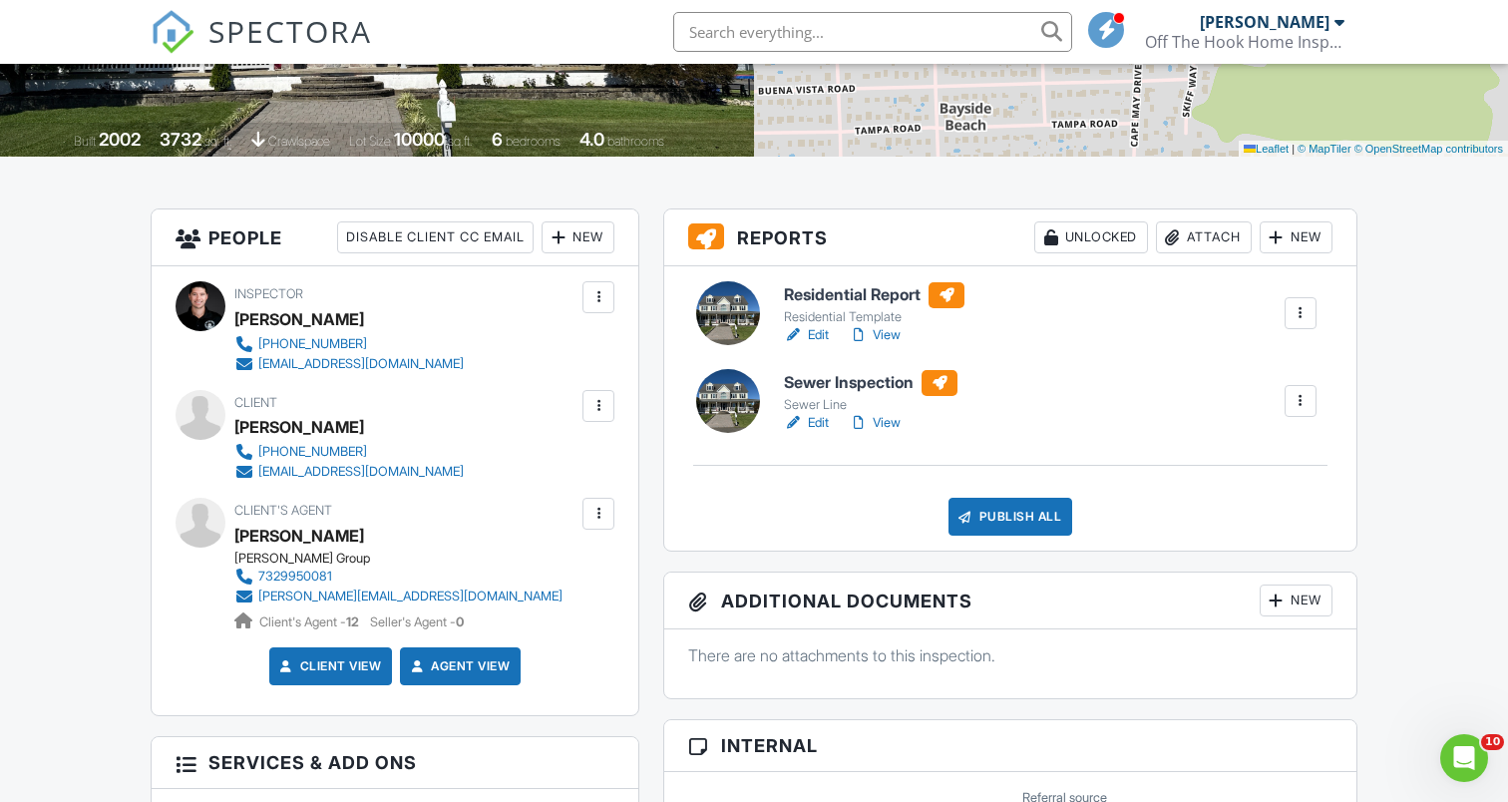
click at [873, 328] on link "View" at bounding box center [875, 335] width 52 height 20
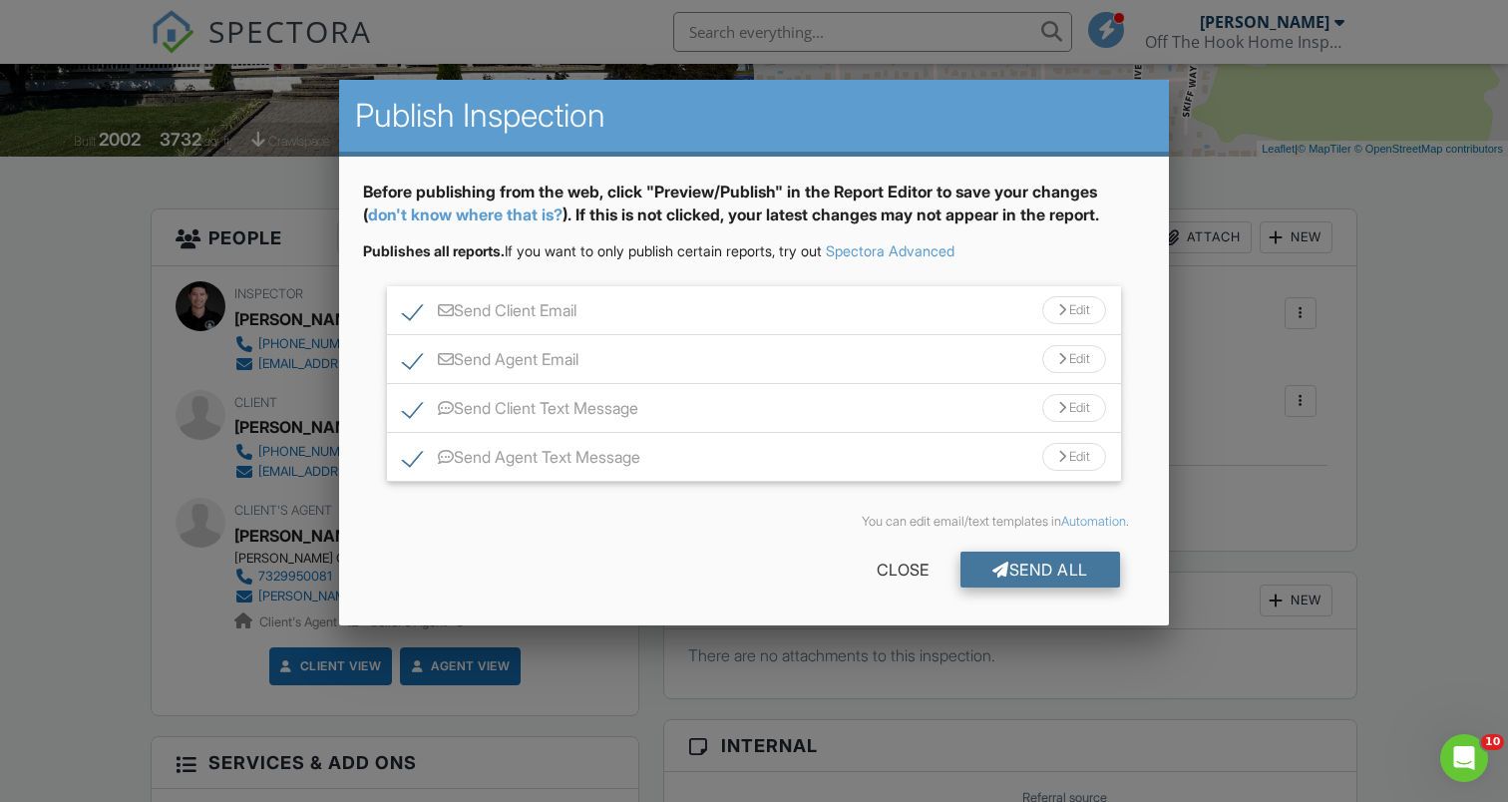
click at [1097, 572] on div "Send All" at bounding box center [1040, 570] width 160 height 36
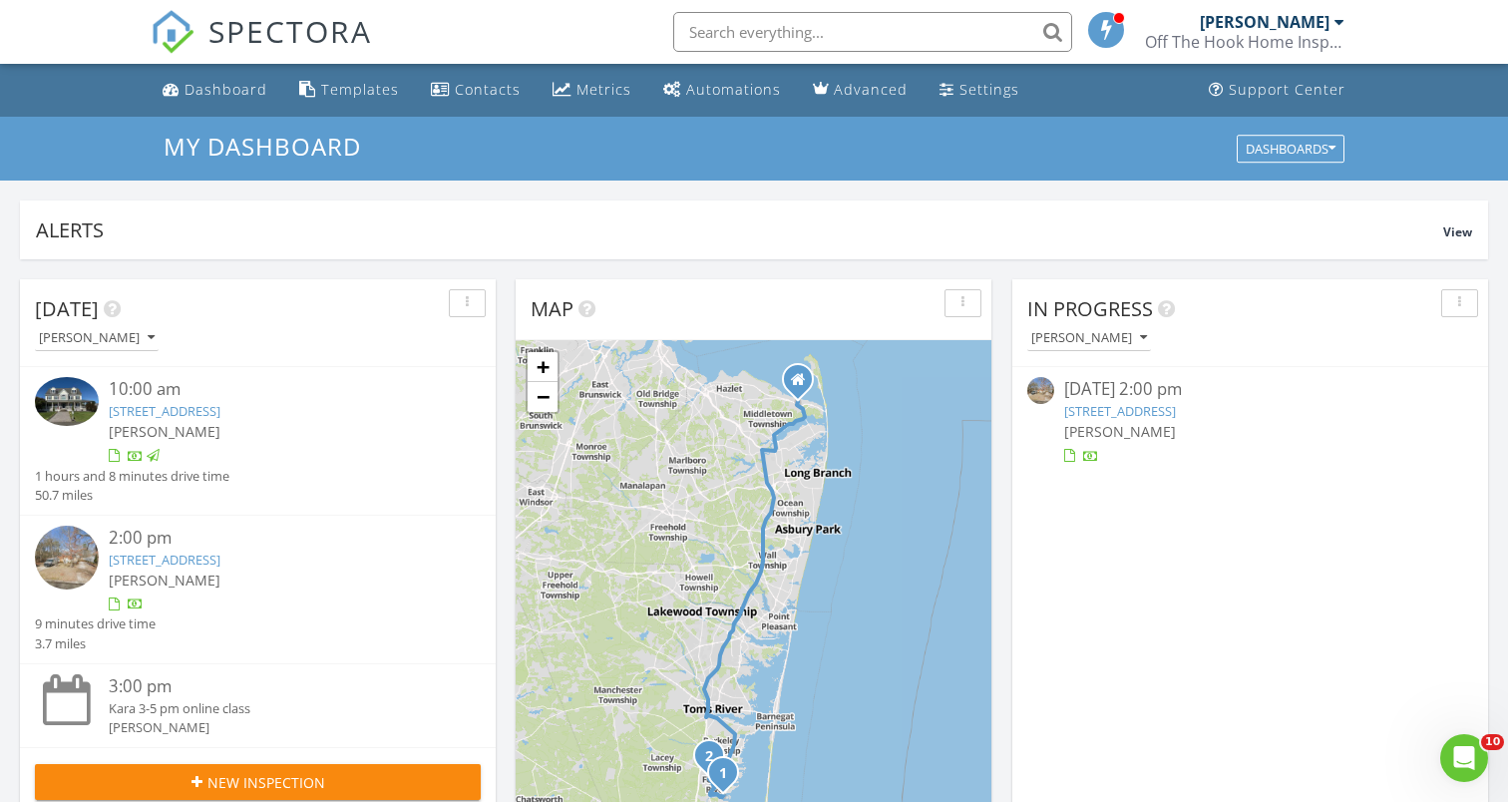
click at [1176, 415] on link "[STREET_ADDRESS]" at bounding box center [1120, 411] width 112 height 18
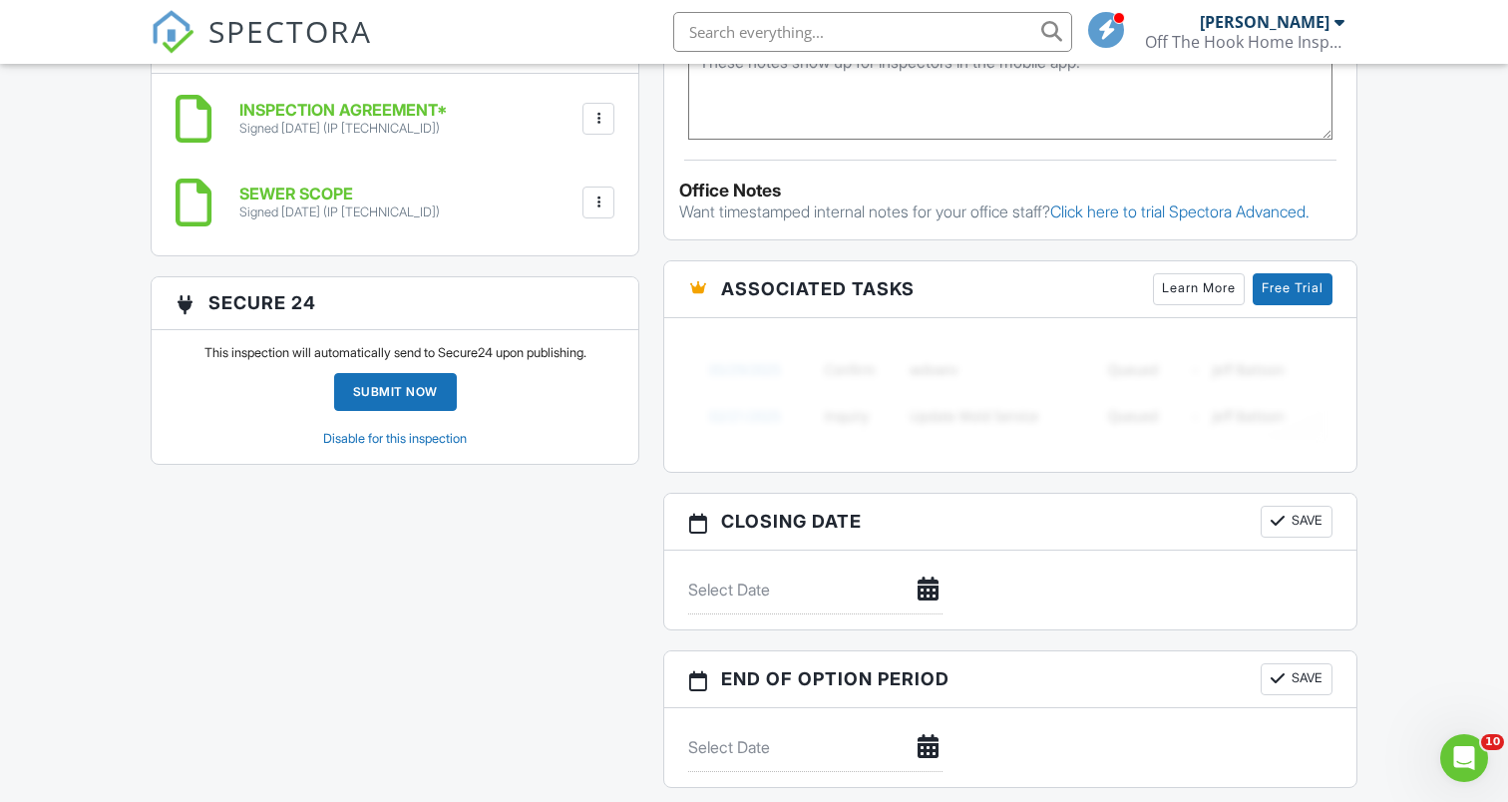
scroll to position [1489, 0]
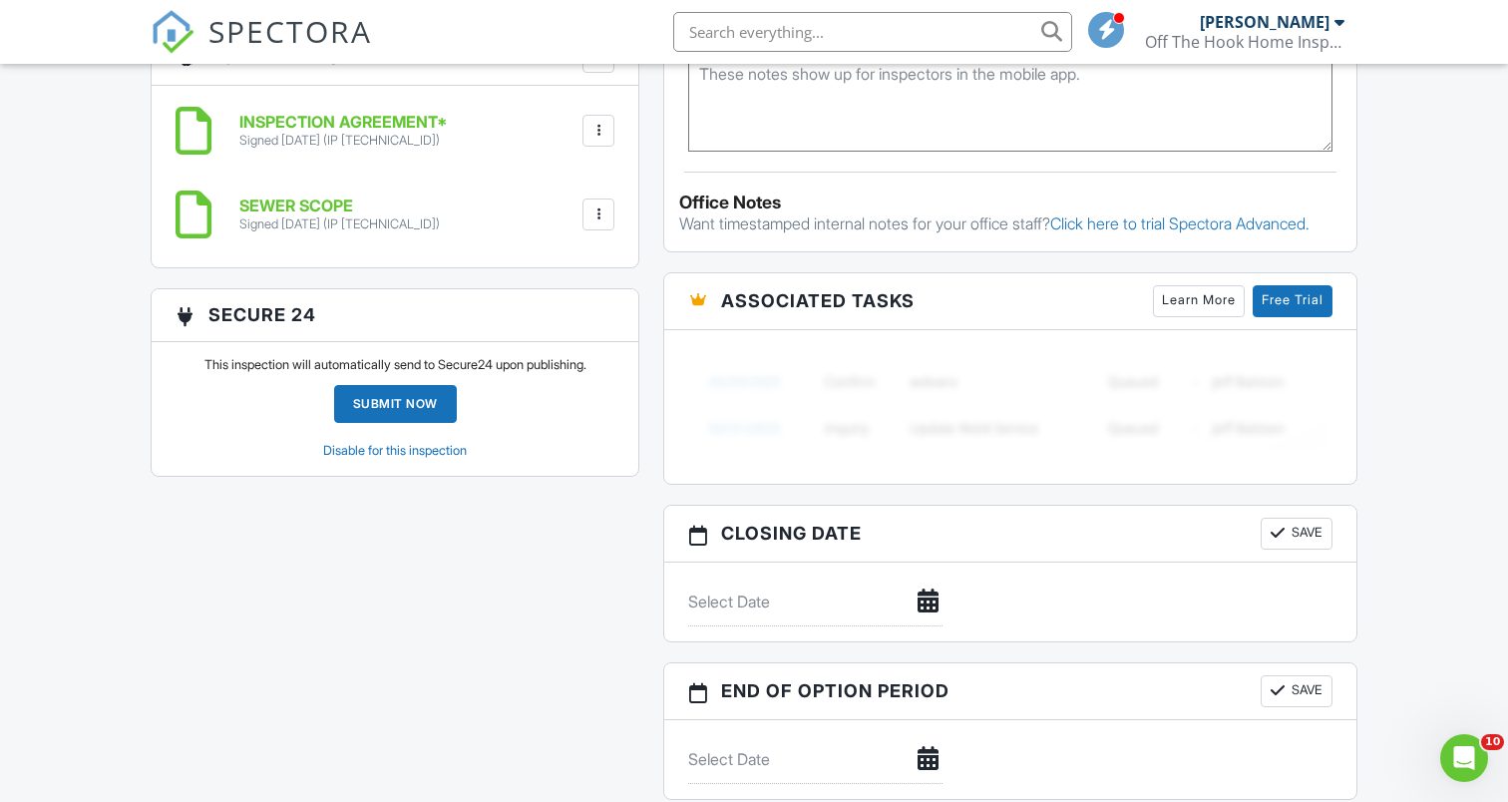
click at [395, 454] on link "Disable for this inspection" at bounding box center [395, 450] width 144 height 15
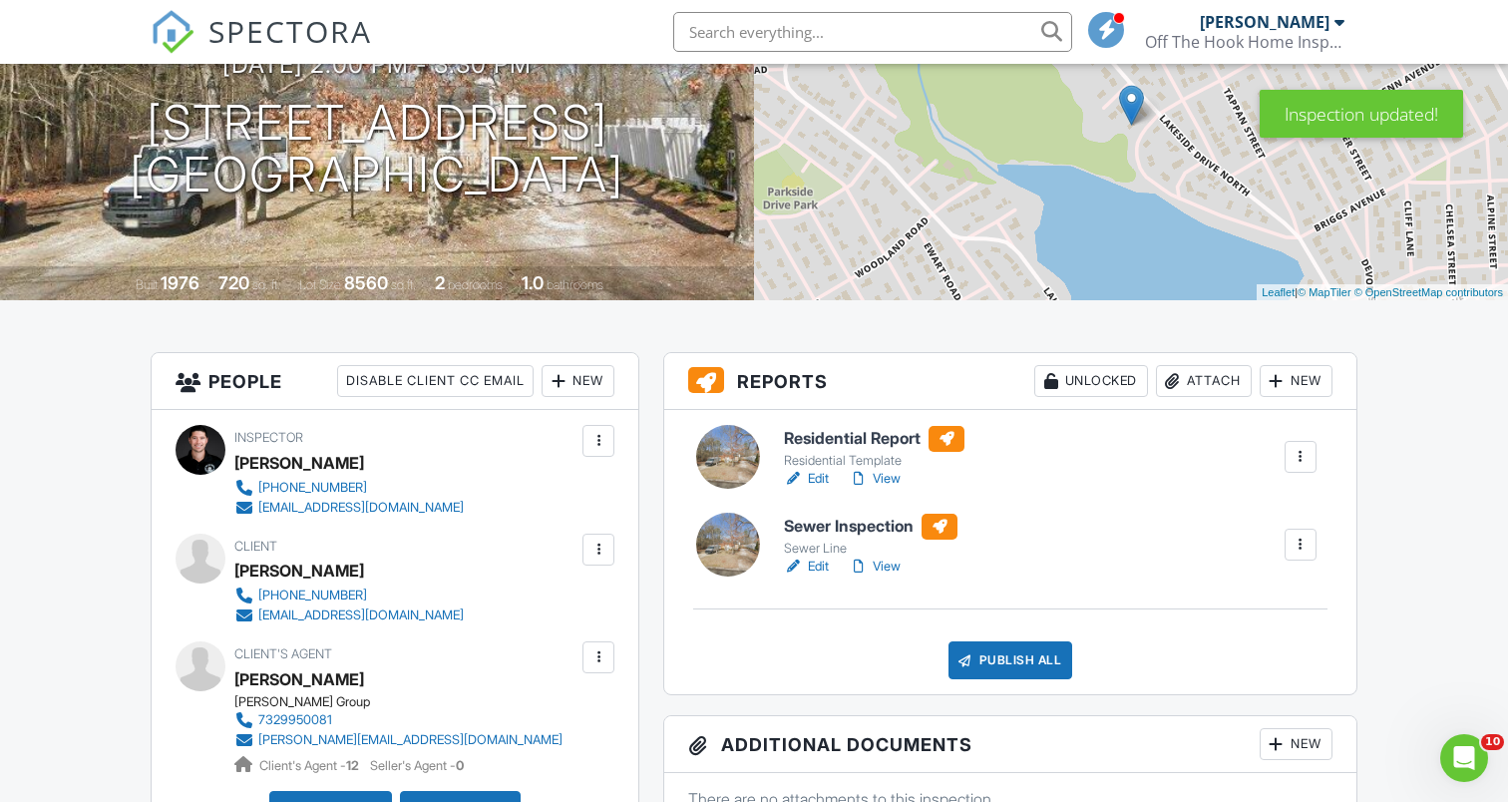
click at [874, 480] on link "View" at bounding box center [875, 479] width 52 height 20
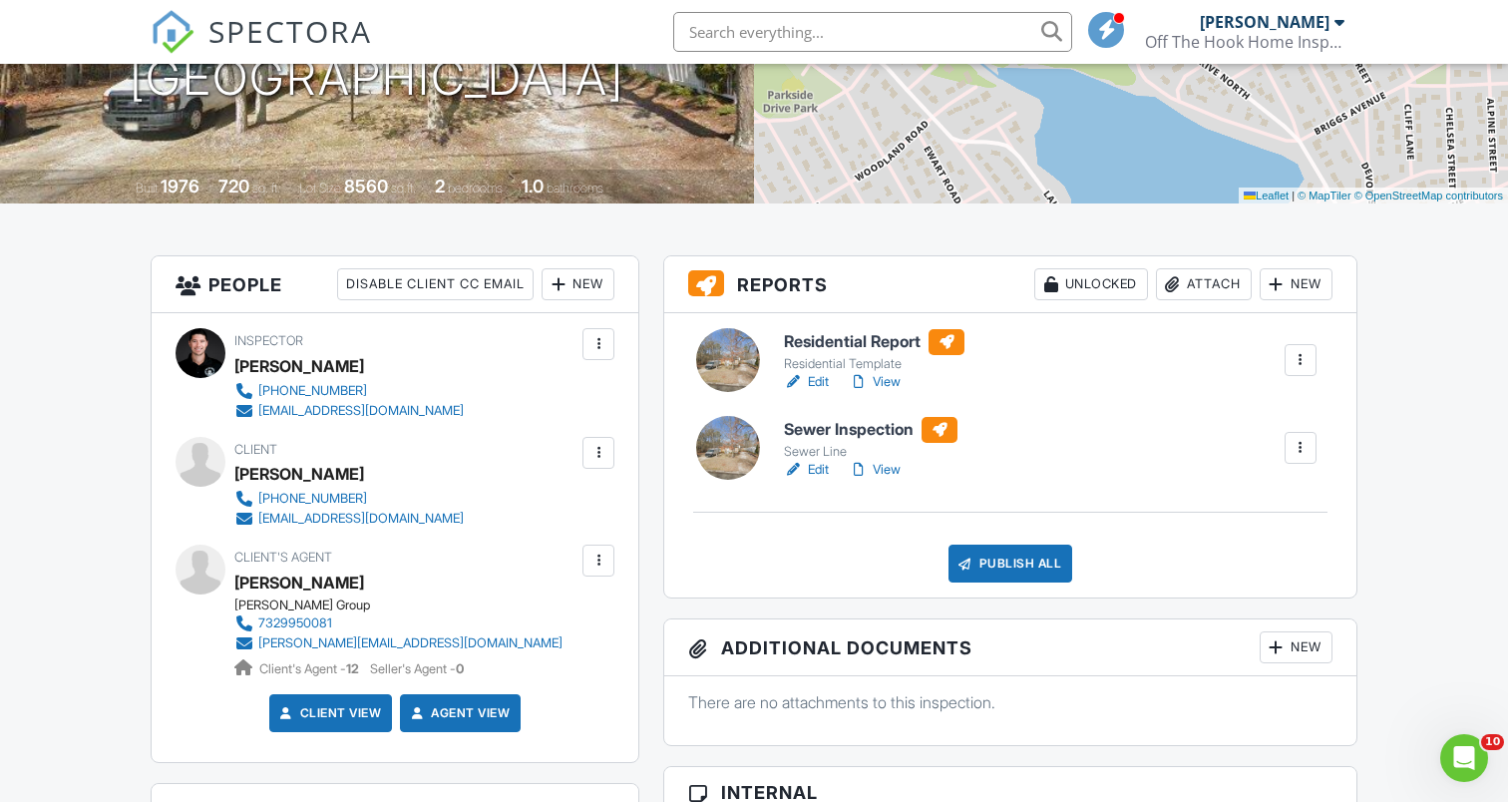
scroll to position [336, 0]
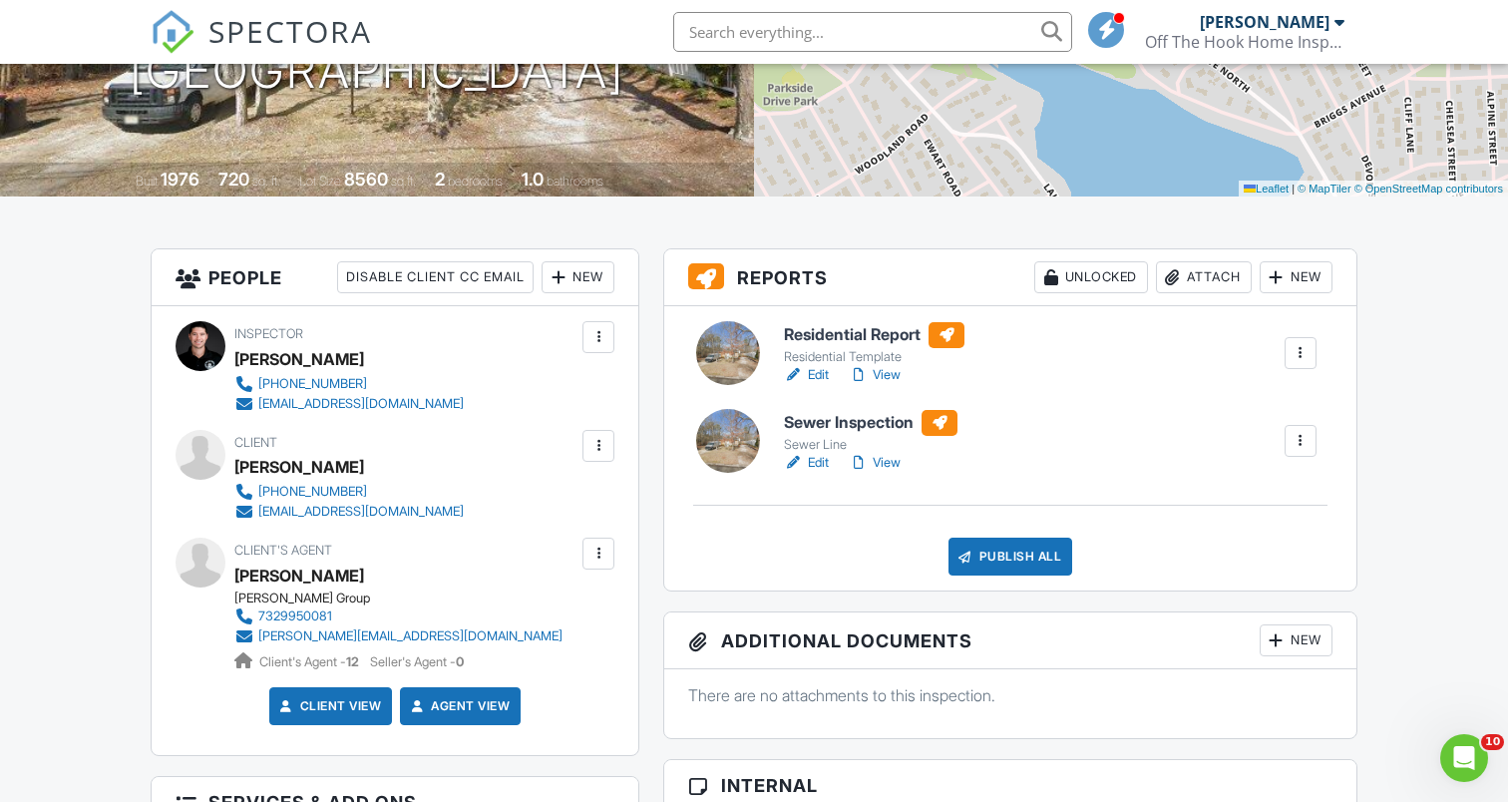
click at [878, 376] on link "View" at bounding box center [875, 375] width 52 height 20
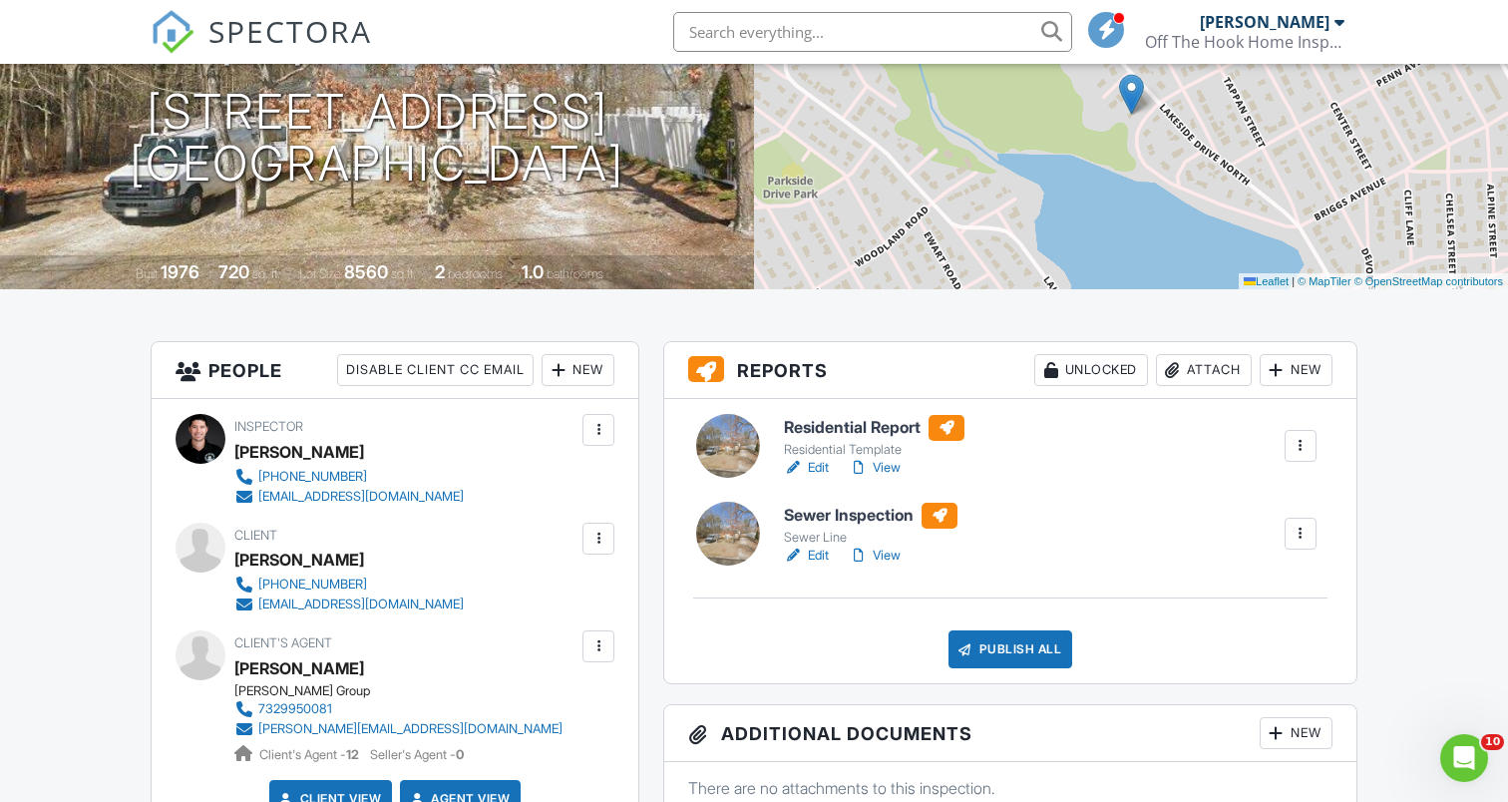
click at [823, 556] on link "Edit" at bounding box center [806, 556] width 45 height 20
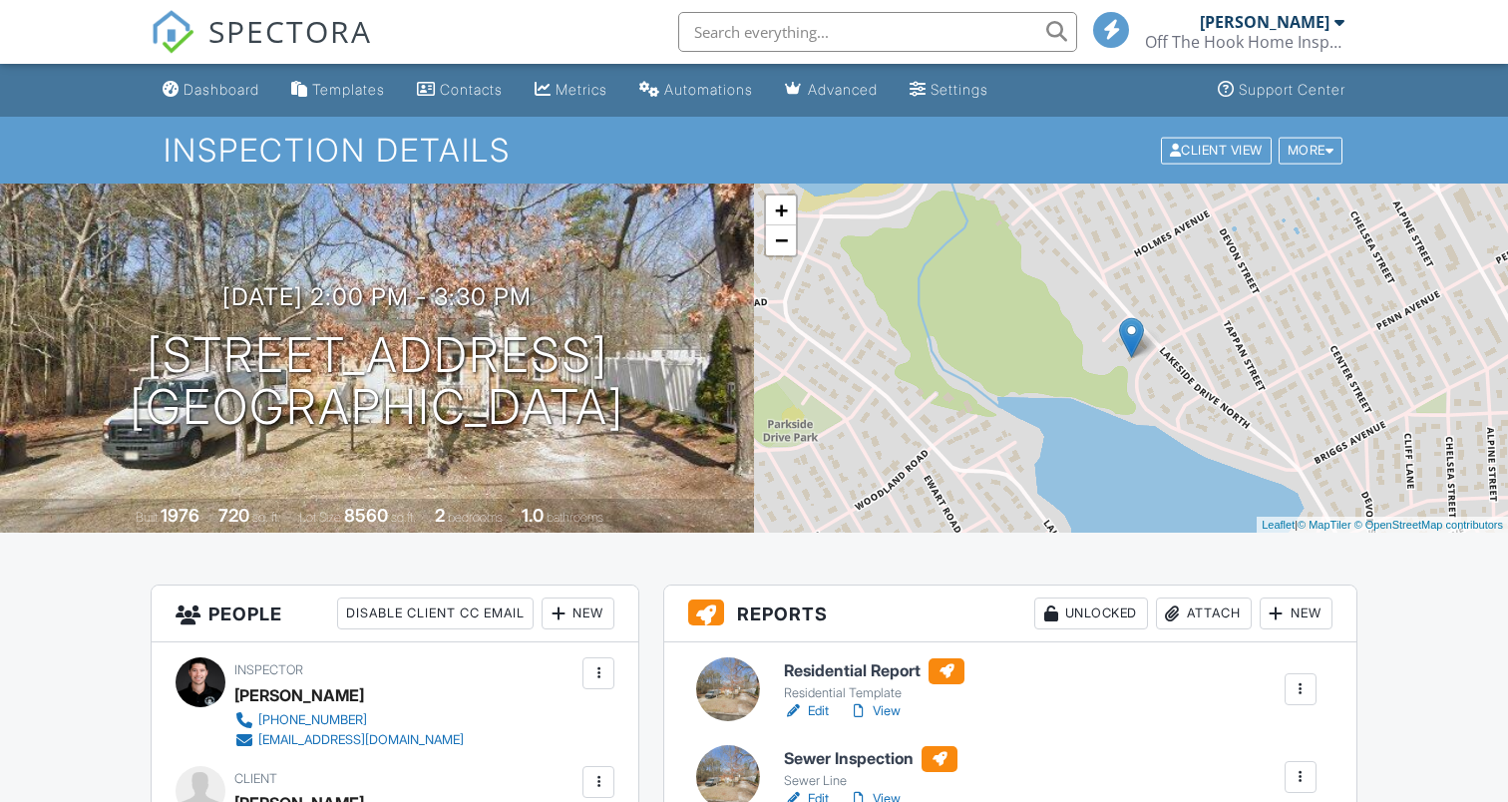
scroll to position [243, 0]
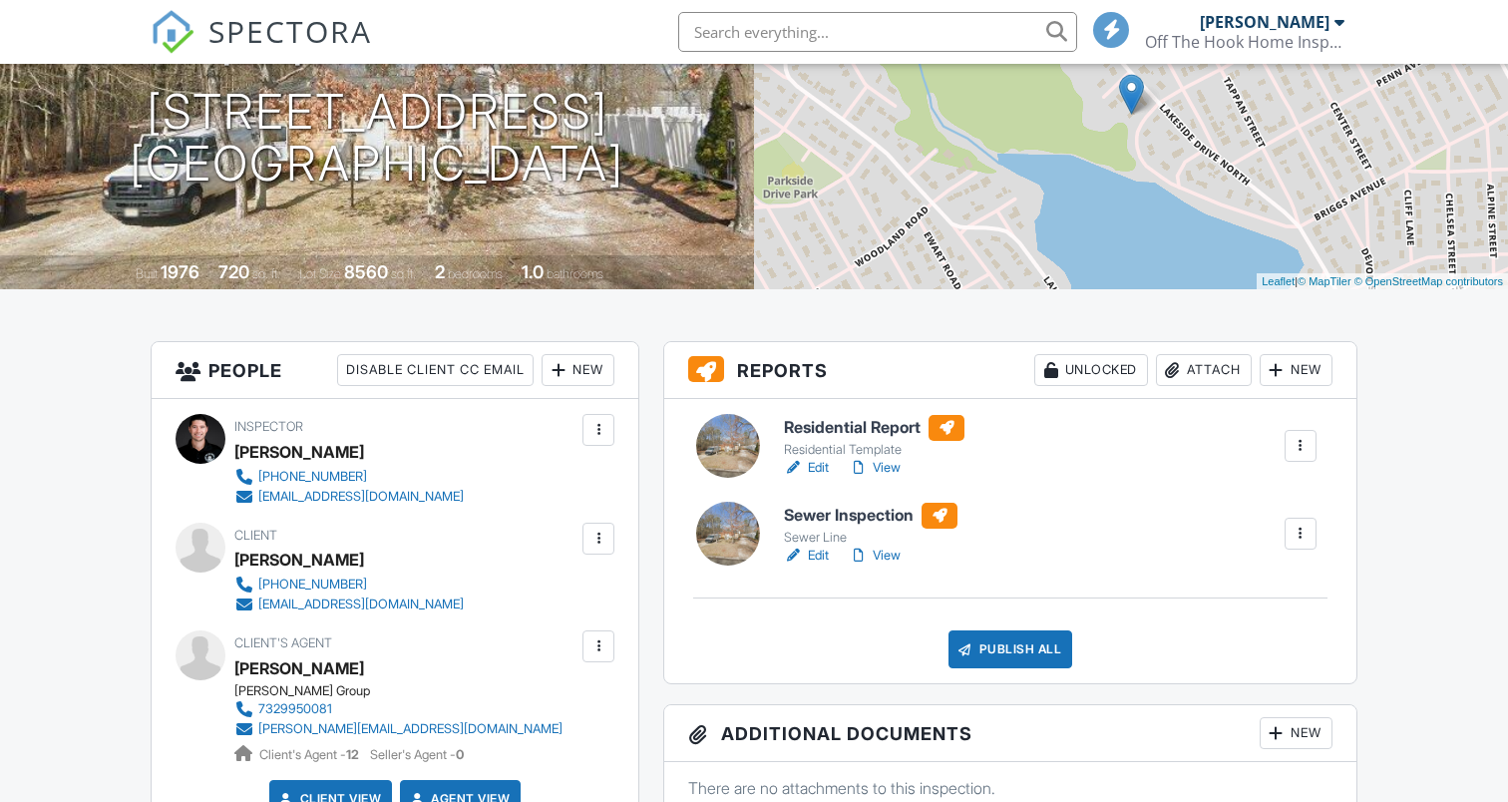
click at [1048, 651] on div "Publish All" at bounding box center [1010, 649] width 125 height 38
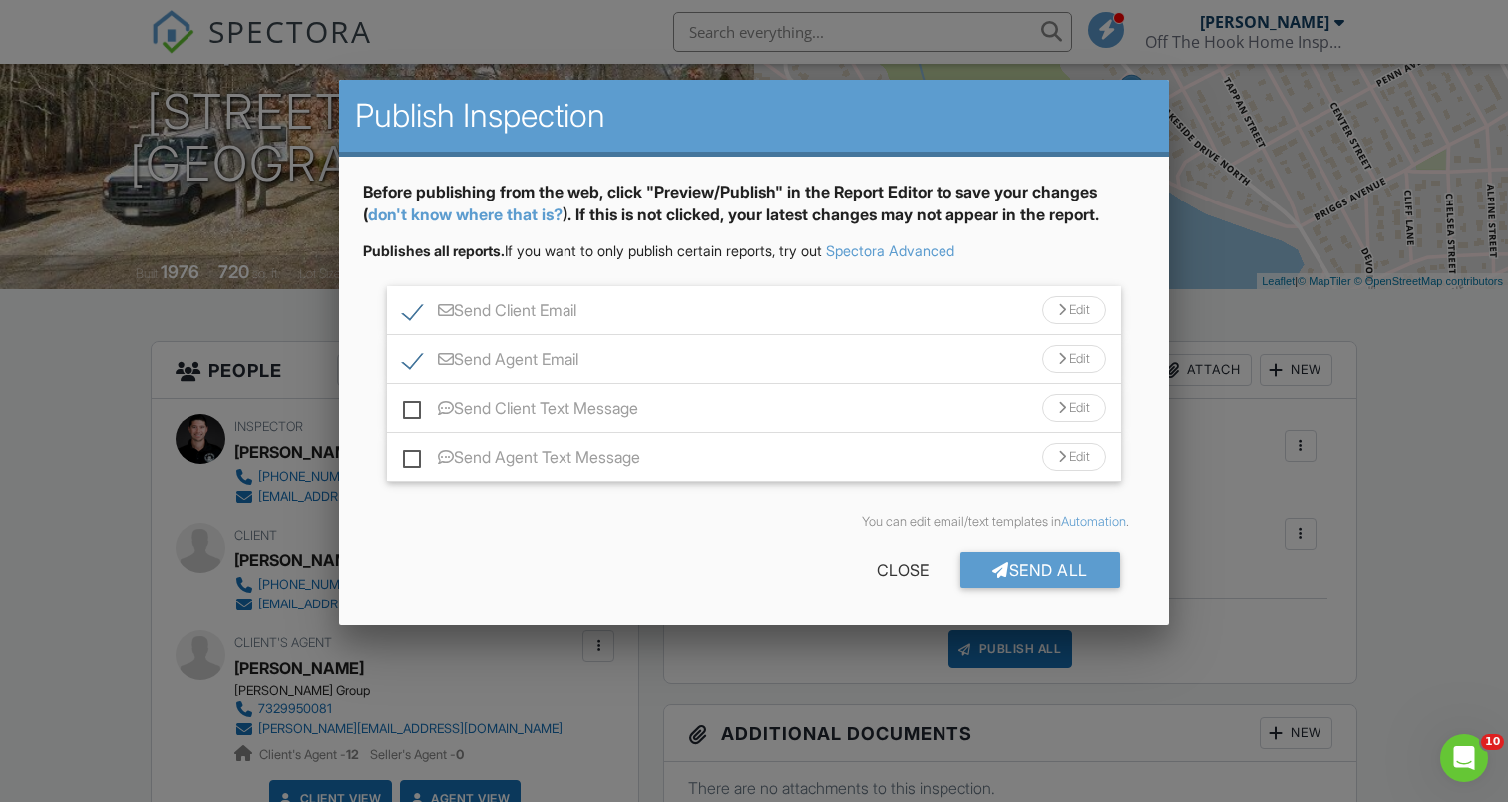
scroll to position [0, 0]
click at [406, 416] on label "Send Client Text Message" at bounding box center [520, 411] width 235 height 25
click at [406, 405] on input "Send Client Text Message" at bounding box center [409, 398] width 13 height 13
checkbox input "true"
click at [413, 465] on label "Send Agent Text Message" at bounding box center [521, 460] width 237 height 25
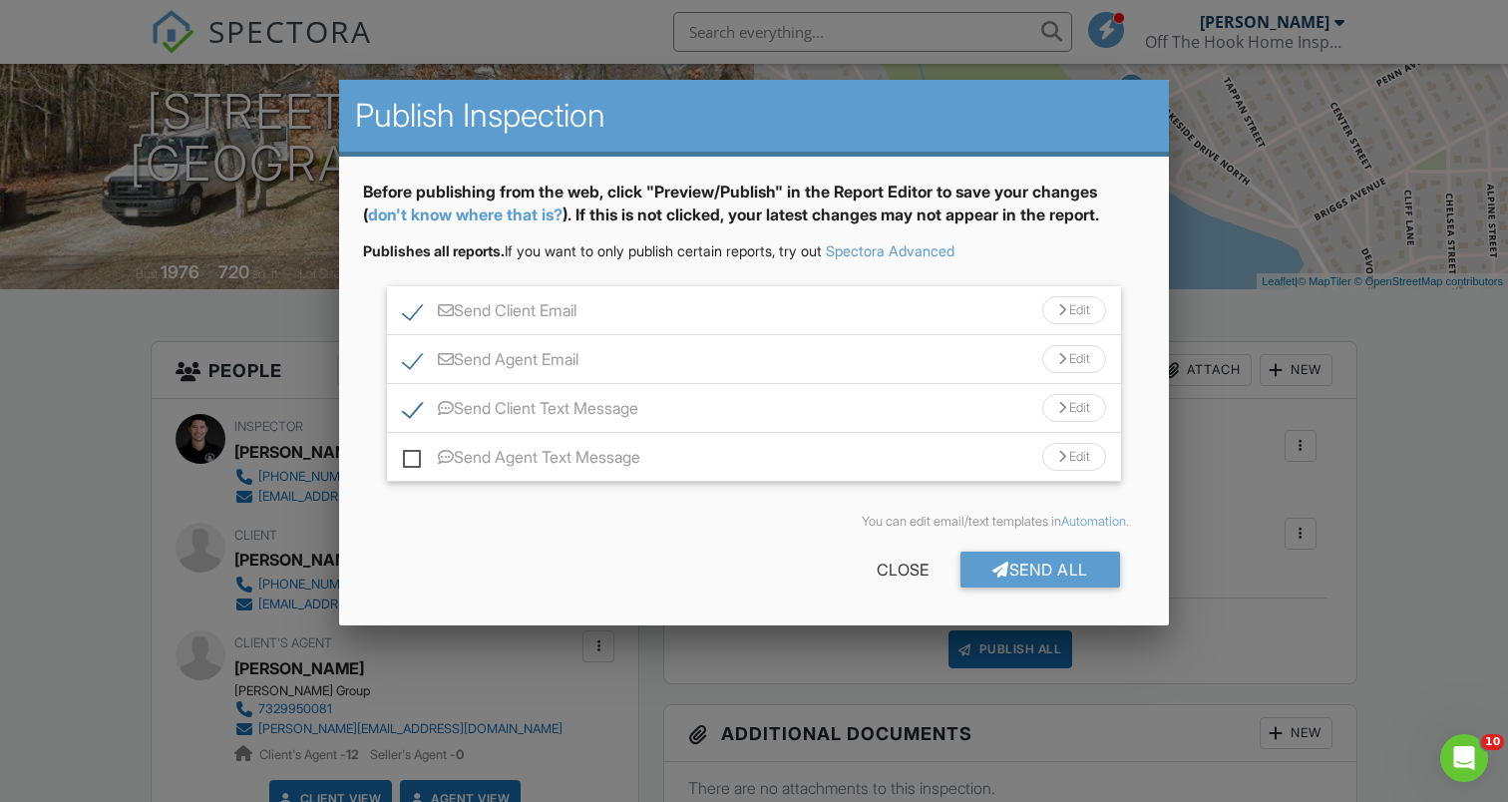
click at [413, 454] on input "Send Agent Text Message" at bounding box center [409, 447] width 13 height 13
checkbox input "true"
click at [1083, 574] on div "Send All" at bounding box center [1040, 570] width 160 height 36
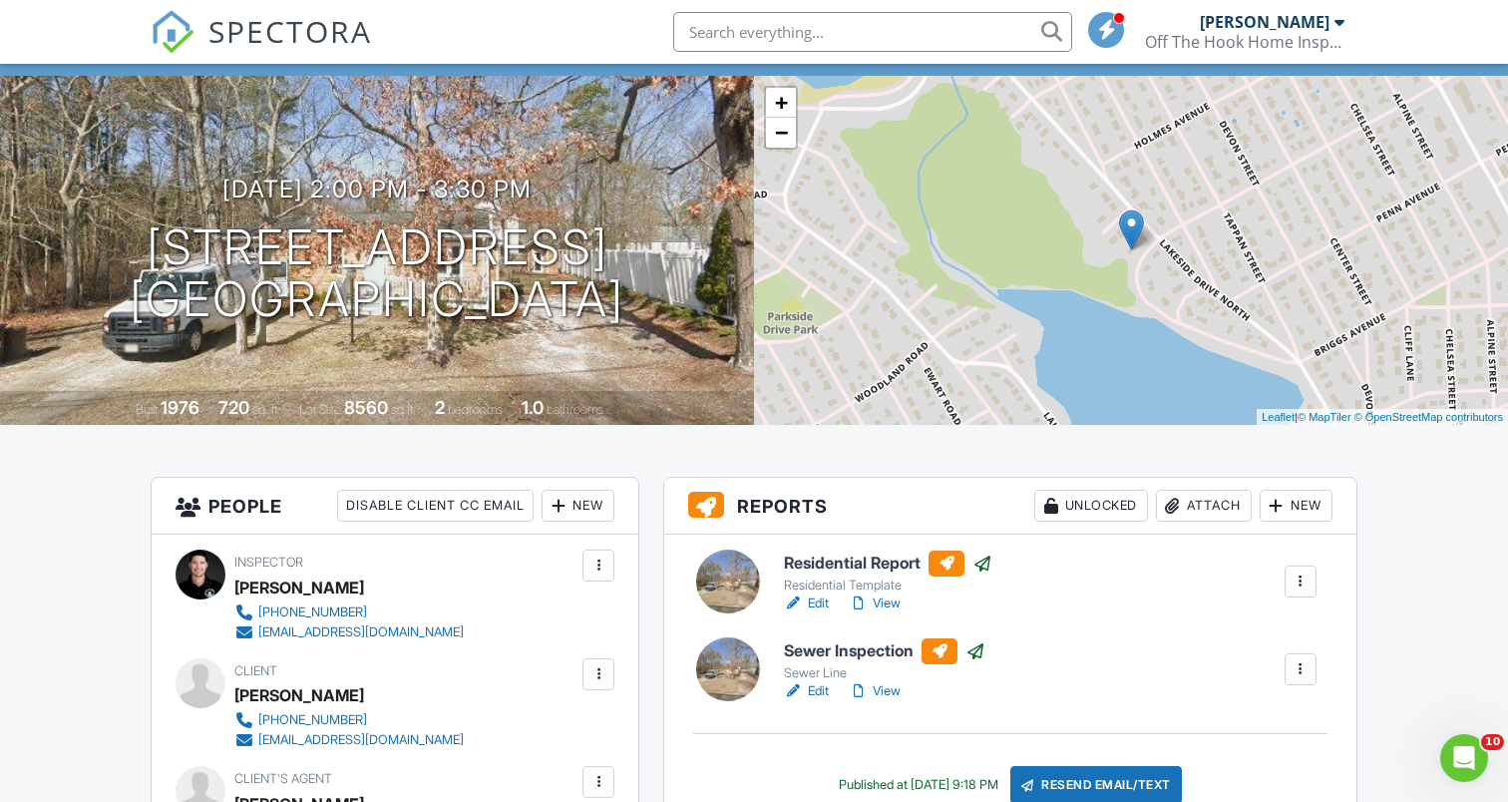
scroll to position [105, 0]
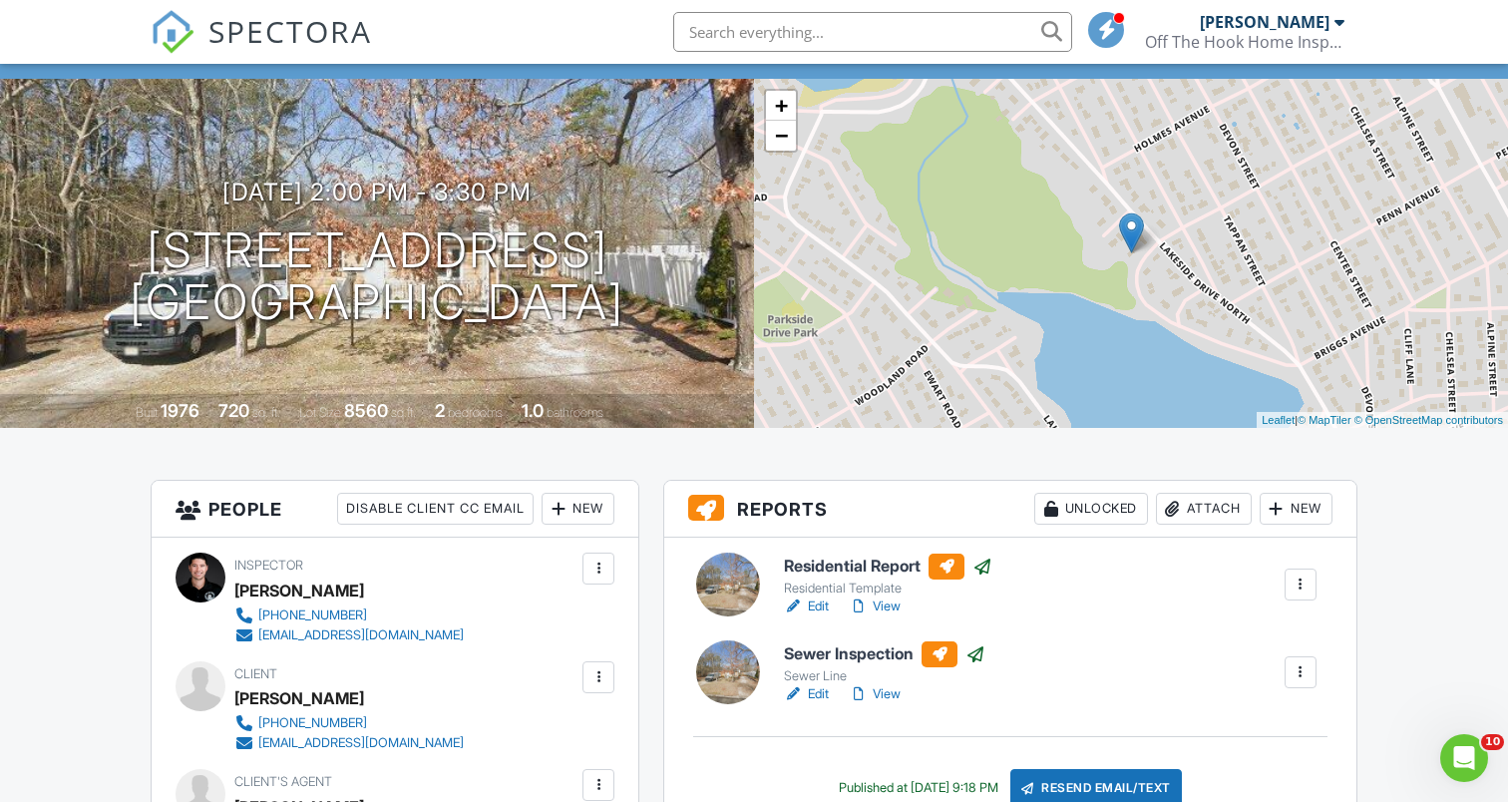
click at [272, 33] on span "SPECTORA" at bounding box center [290, 31] width 164 height 42
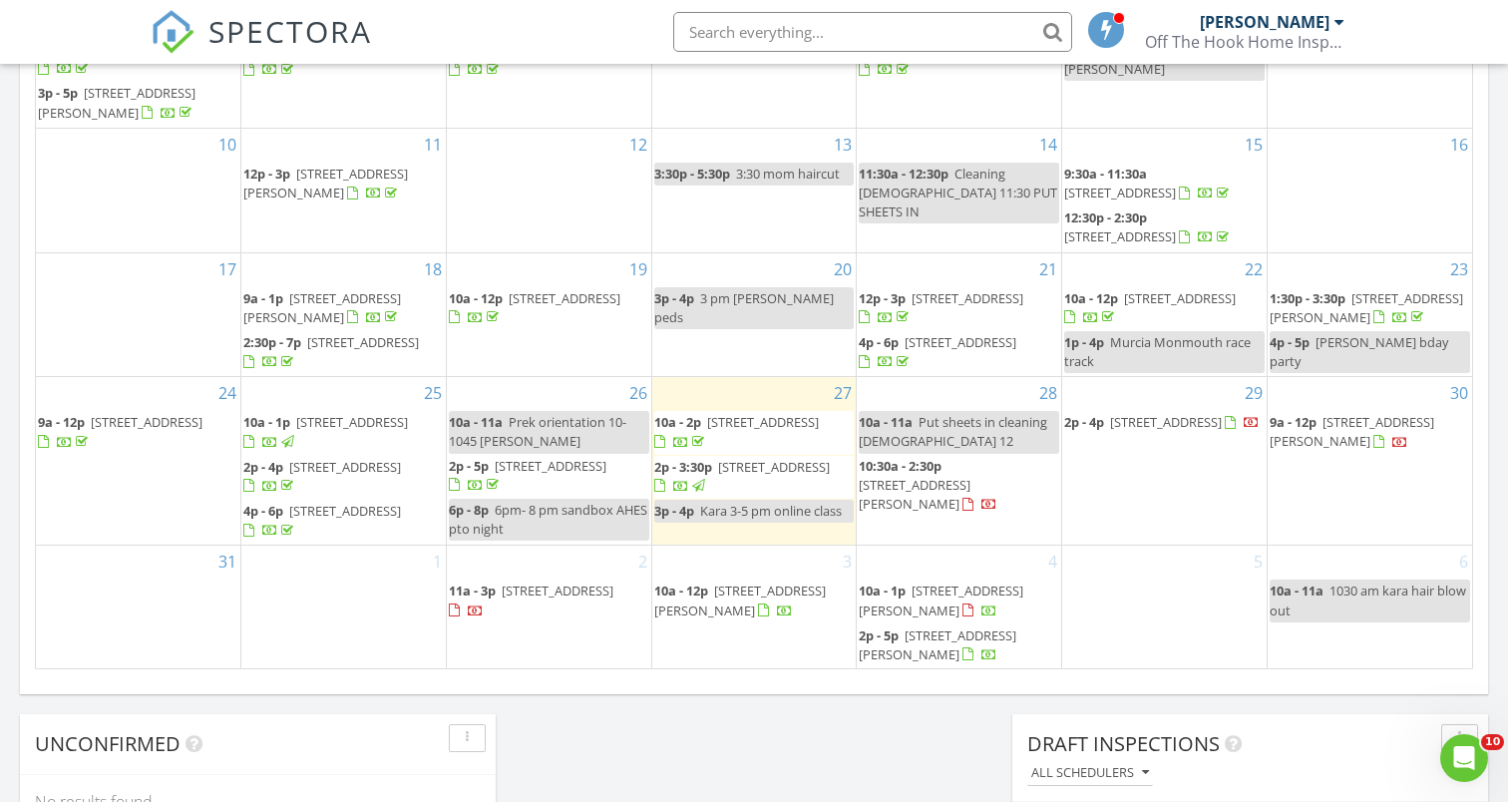
scroll to position [1178, 0]
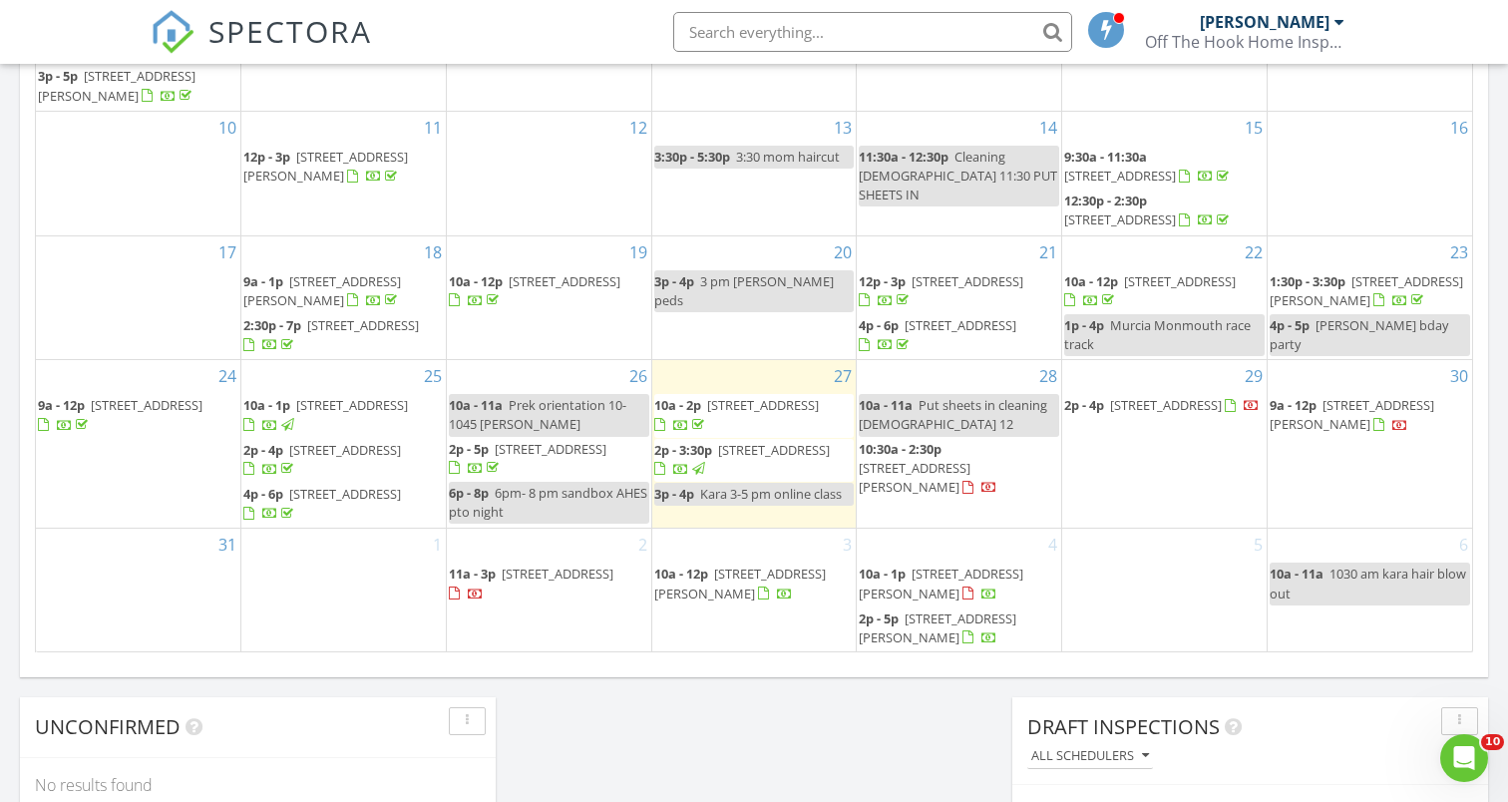
click at [713, 589] on span "51 Diane Dr, Tinton Falls 07753" at bounding box center [740, 582] width 172 height 37
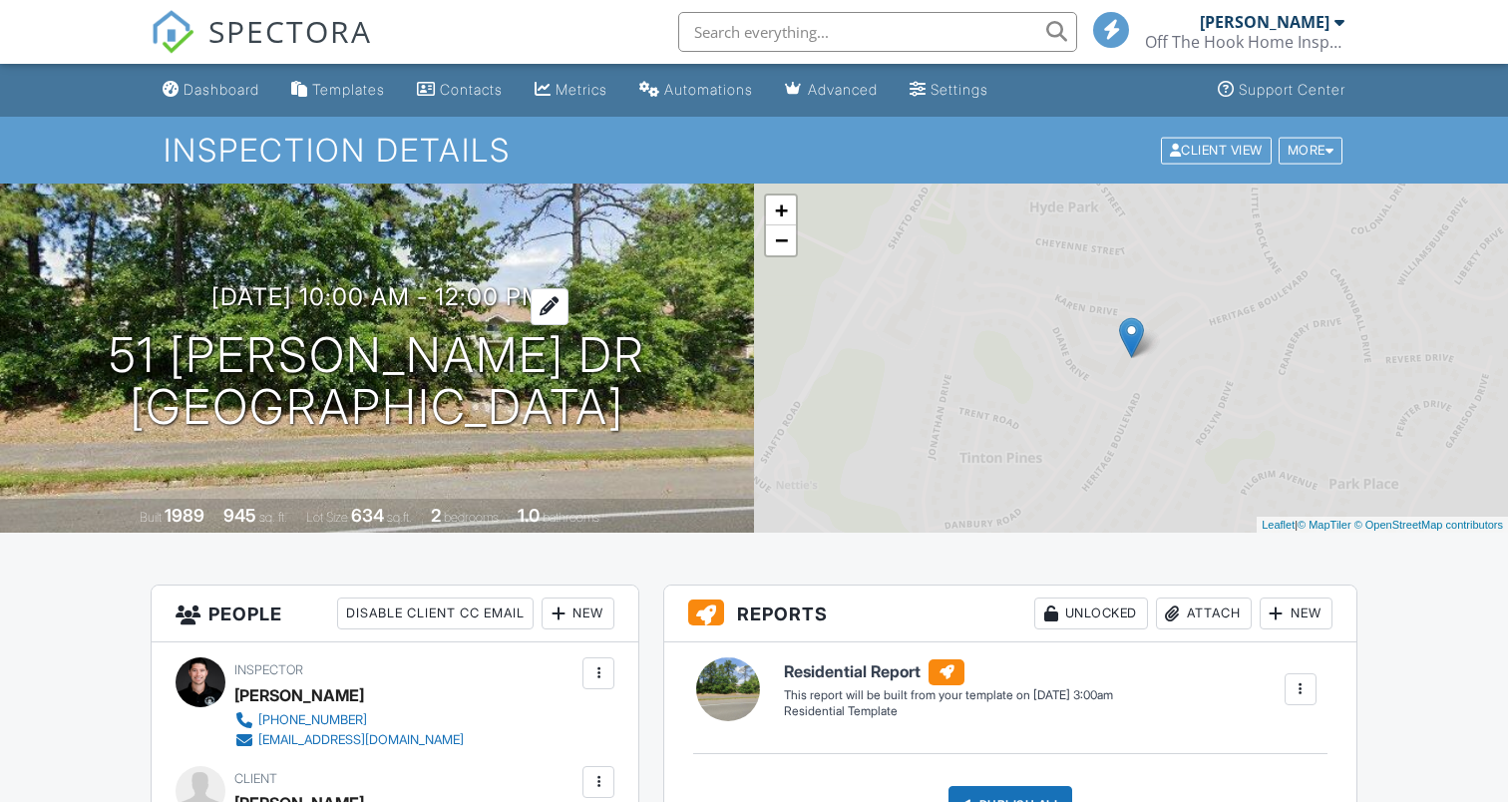
click at [405, 299] on h3 "[DATE] 10:00 am - 12:00 pm" at bounding box center [377, 296] width 332 height 27
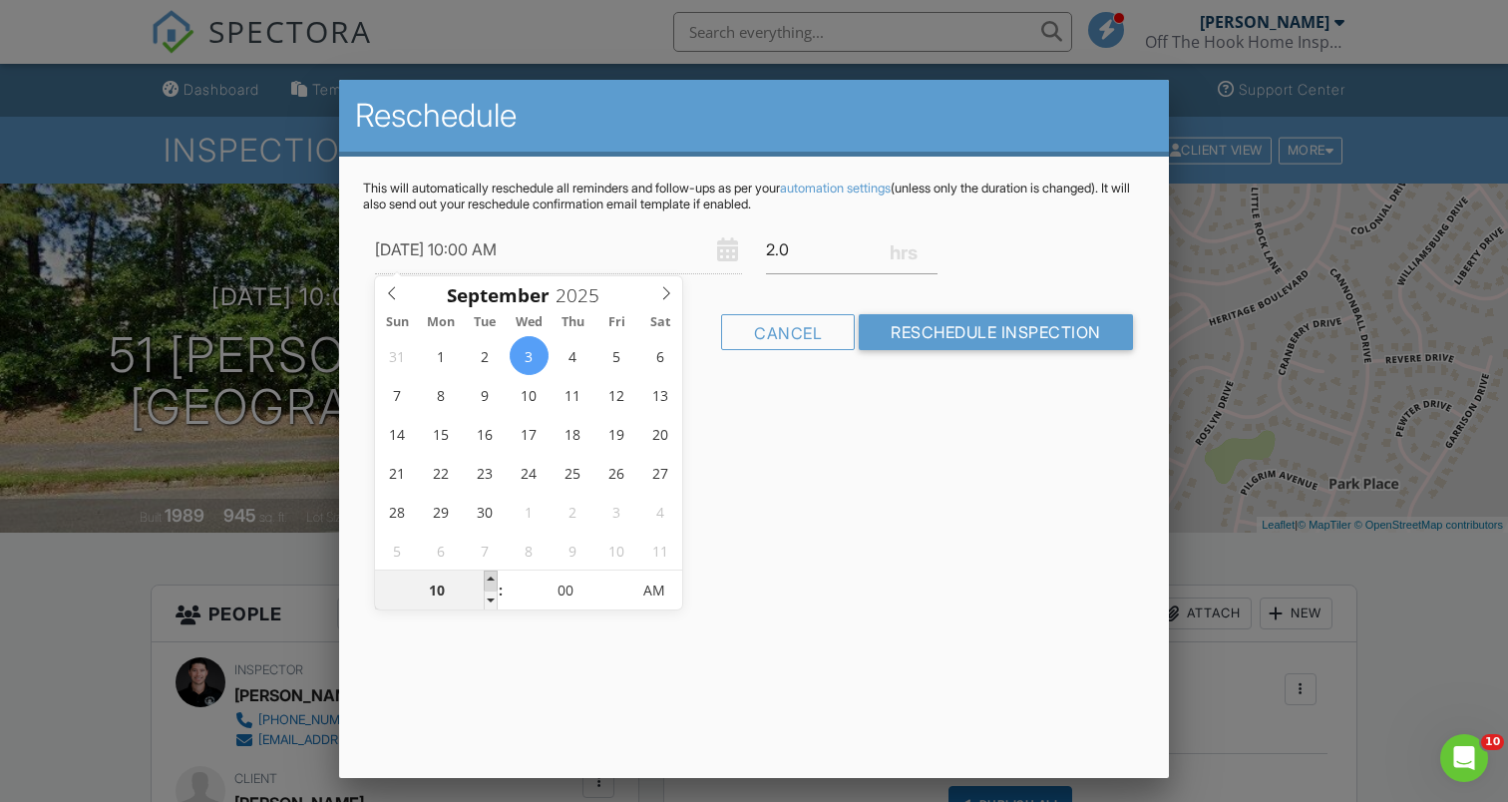
type input "[DATE] 11:00 AM"
type input "11"
click at [485, 578] on span at bounding box center [491, 580] width 14 height 20
type input "[DATE] 12:00 PM"
type input "12"
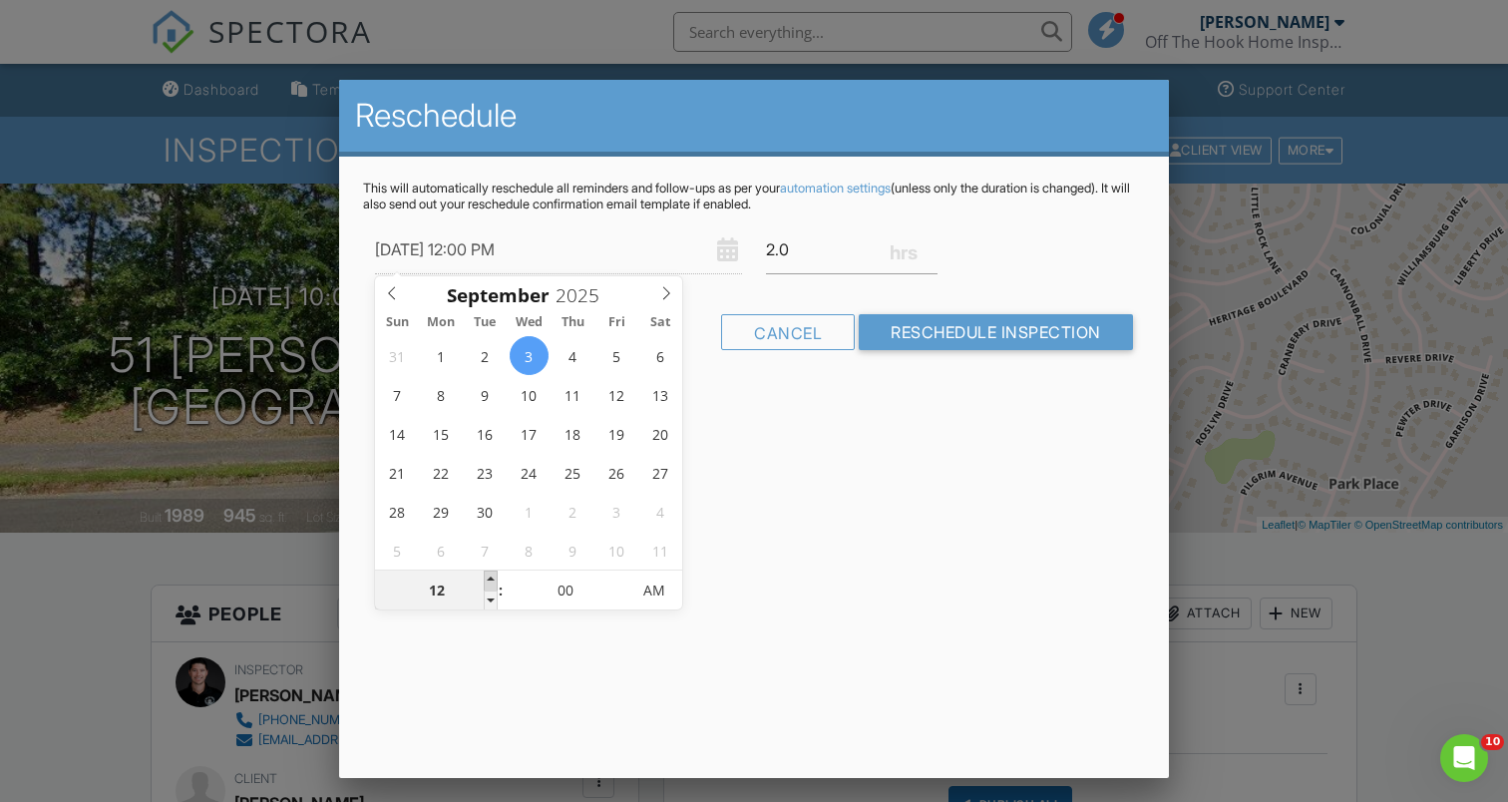
click at [485, 578] on span at bounding box center [491, 580] width 14 height 20
type input "[DATE] 1:00 PM"
type input "01"
click at [485, 578] on span at bounding box center [491, 580] width 14 height 20
type input "[DATE] 2:00 PM"
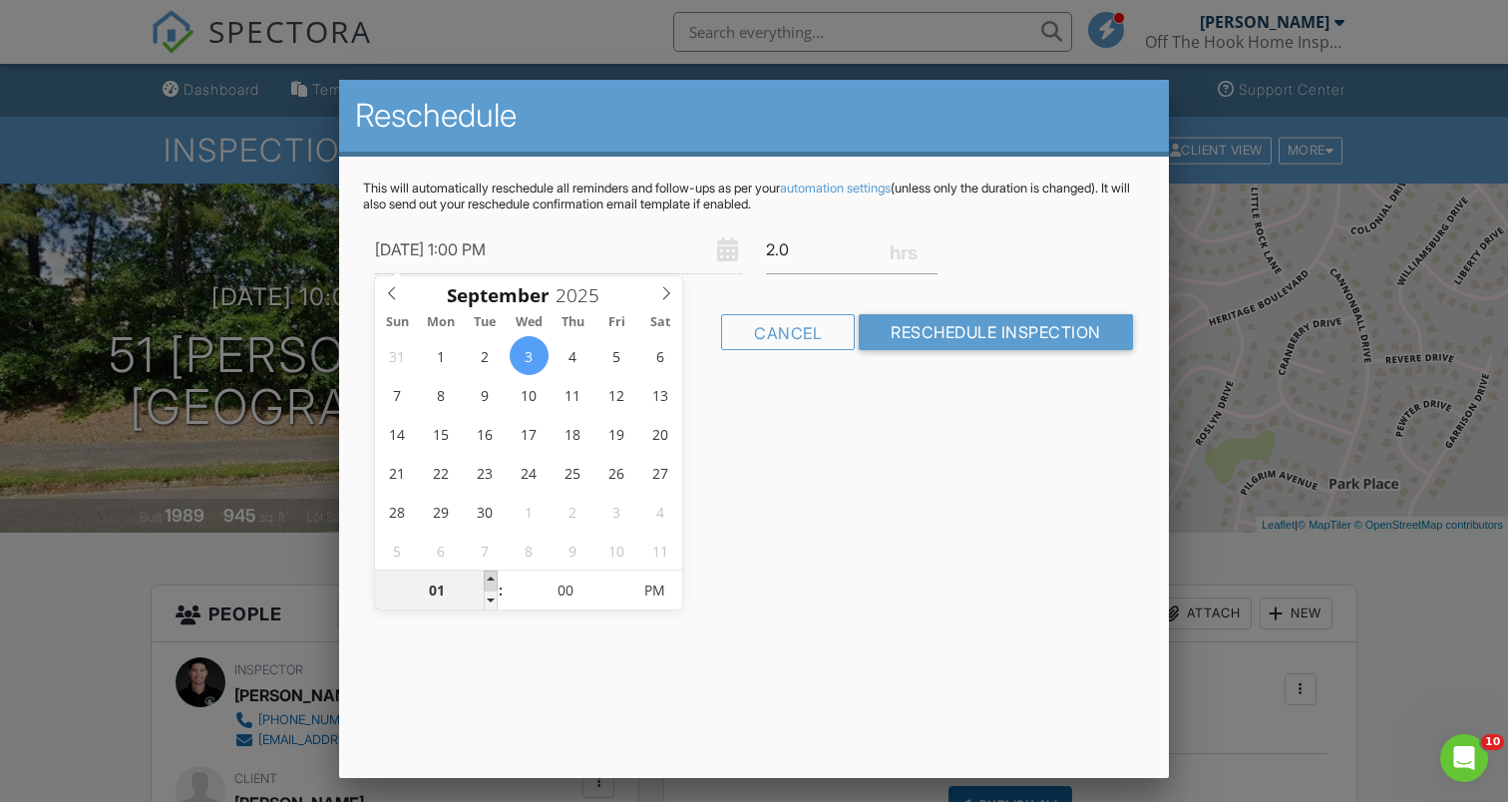
type input "02"
click at [485, 578] on span at bounding box center [491, 580] width 14 height 20
type input "[DATE] 3:00 PM"
type input "03"
click at [485, 578] on span at bounding box center [491, 580] width 14 height 20
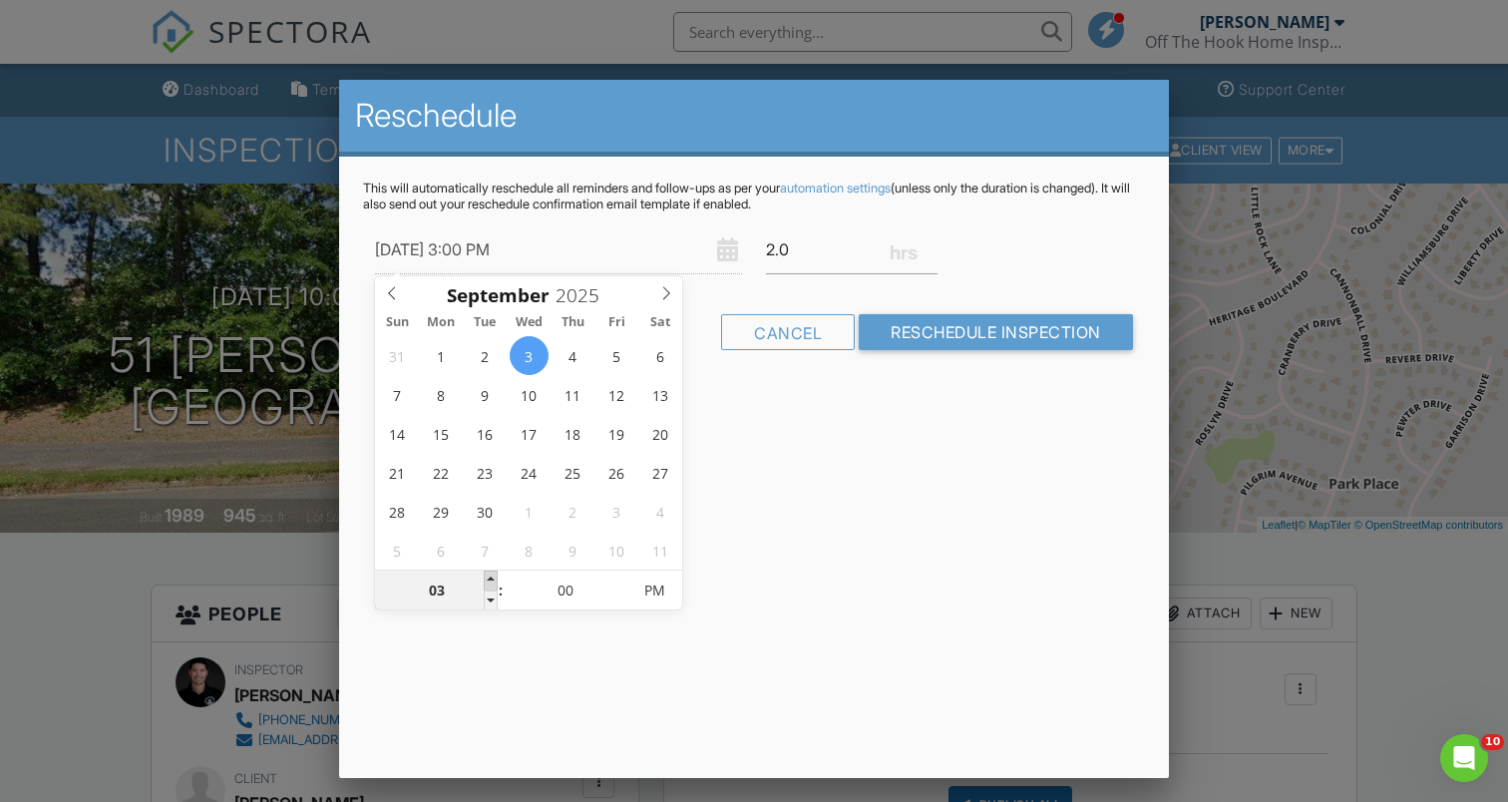
type input "[DATE] 4:00 PM"
type input "04"
click at [485, 578] on span at bounding box center [491, 580] width 14 height 20
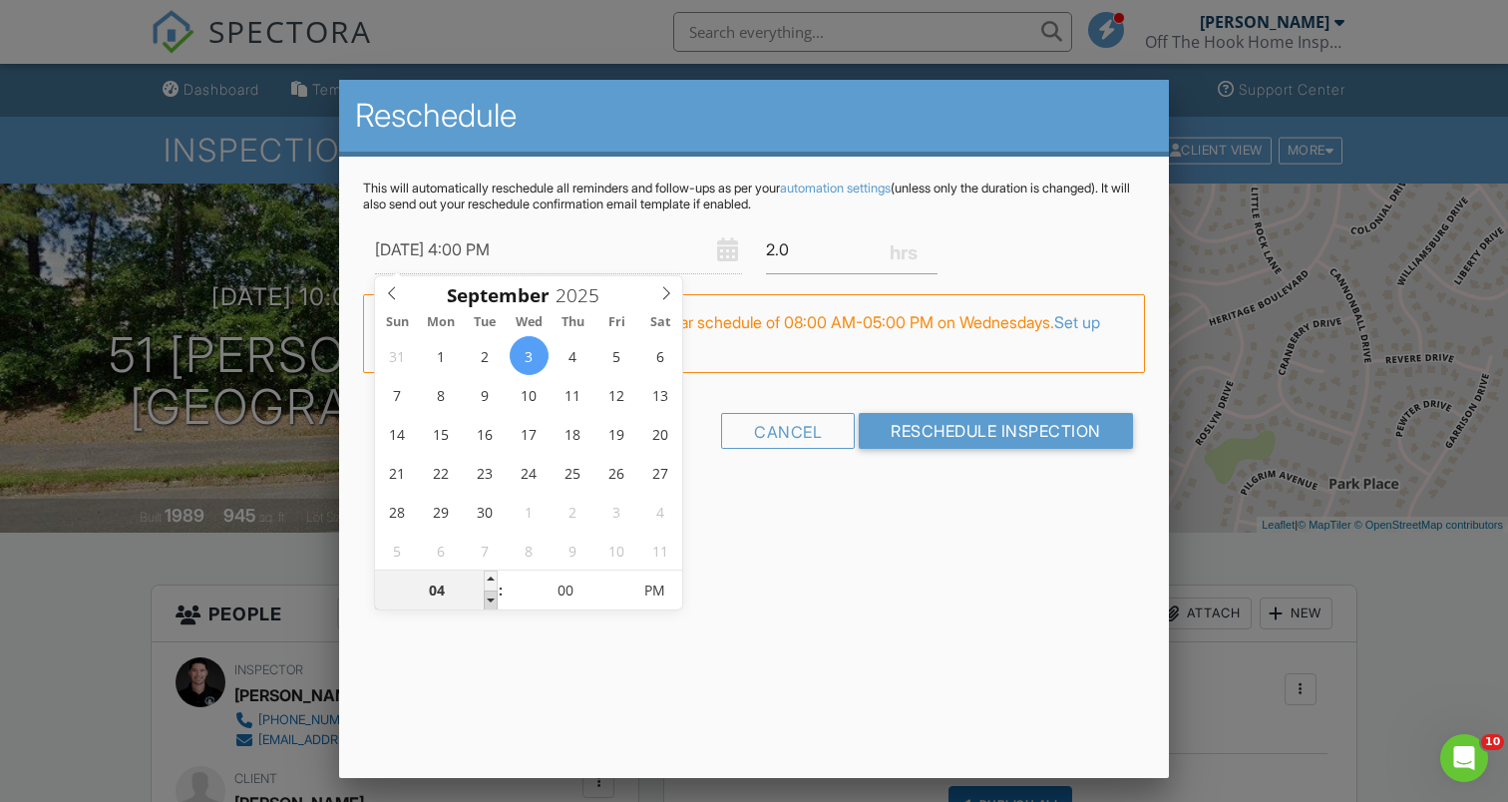
type input "09/03/2025 3:00 PM"
type input "03"
click at [491, 604] on span at bounding box center [491, 600] width 14 height 20
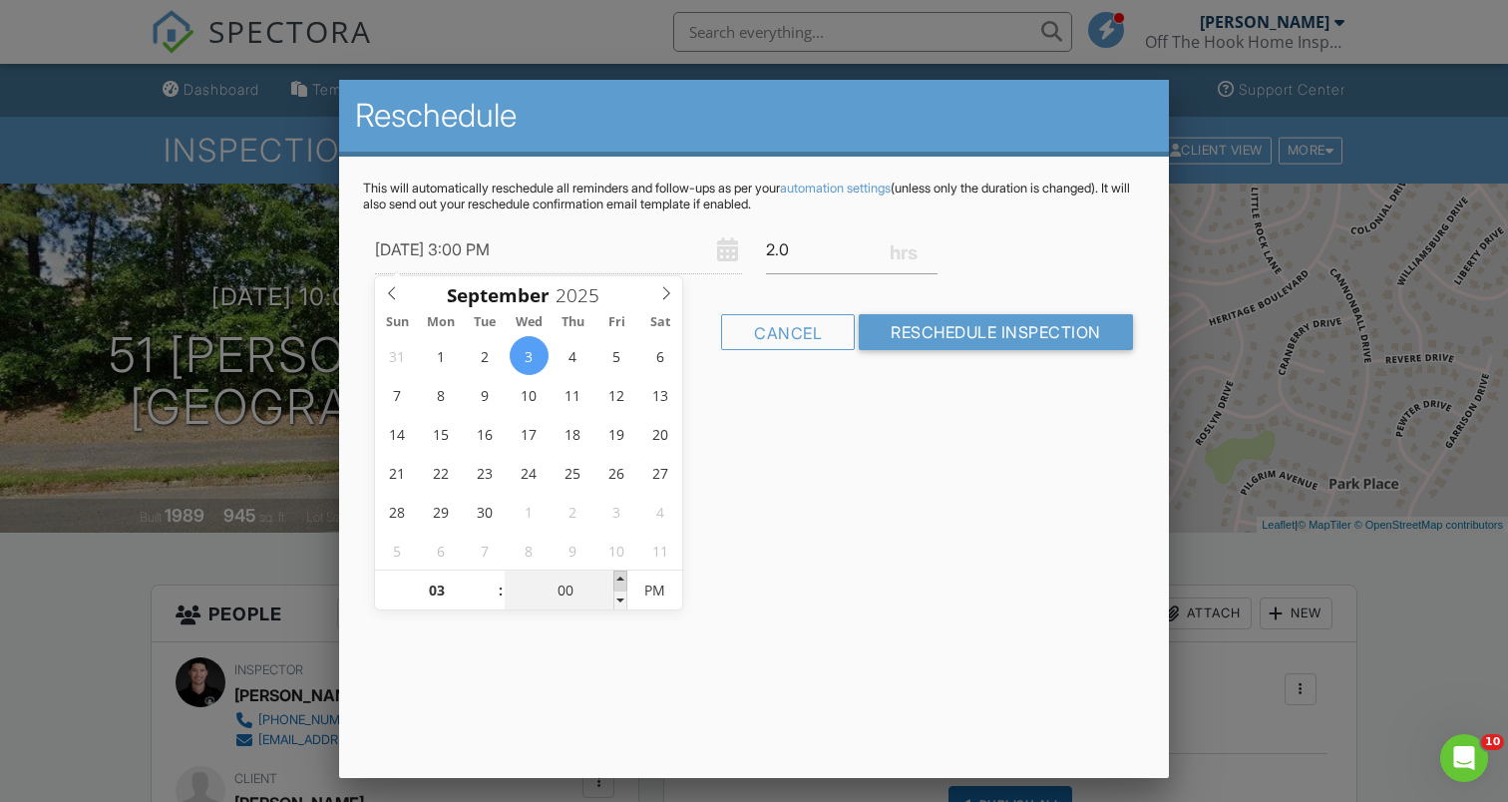
type input "09/03/2025 3:05 PM"
type input "05"
click at [623, 573] on span at bounding box center [620, 580] width 14 height 20
type input "09/03/2025 3:10 PM"
type input "10"
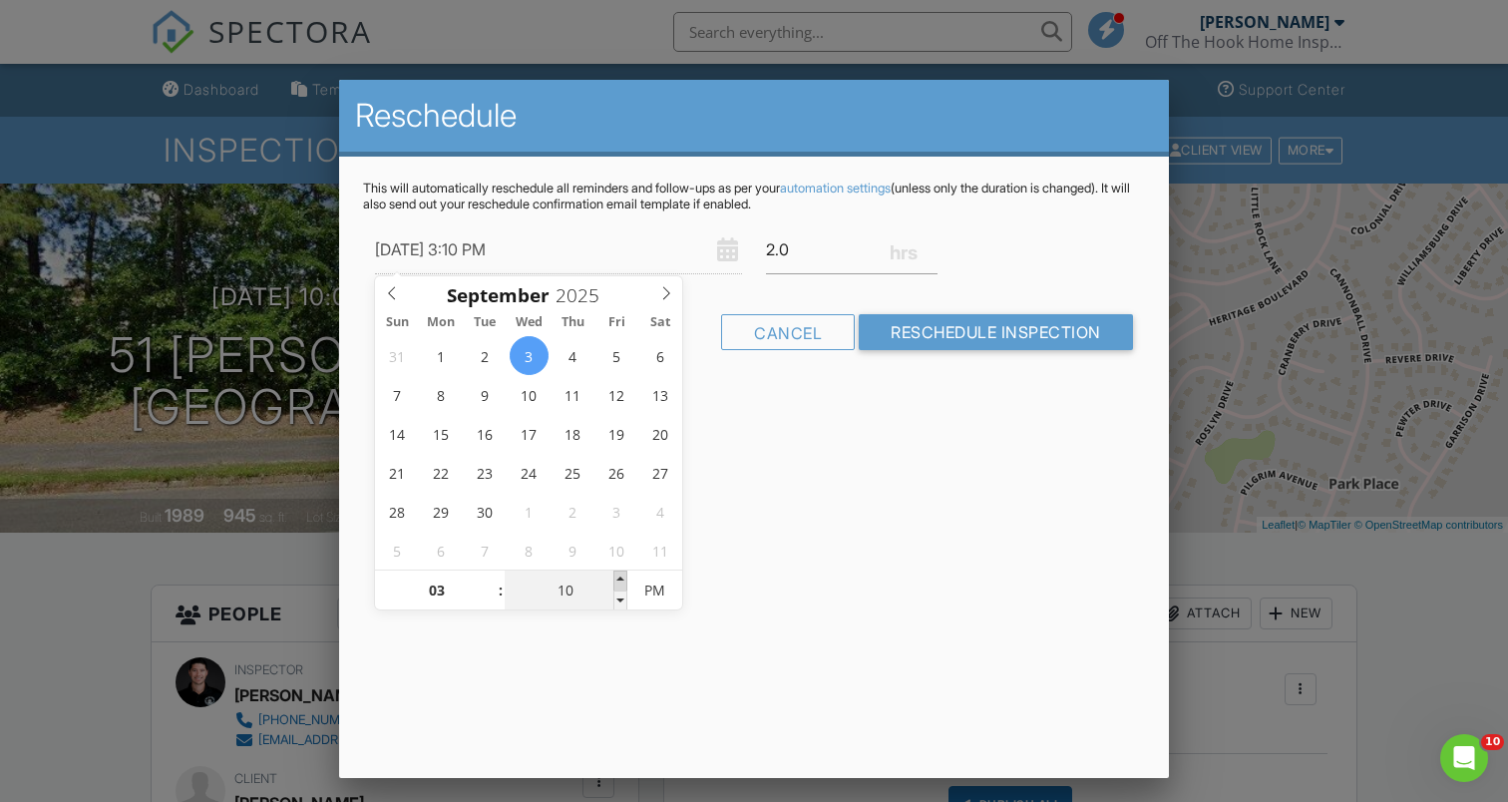
click at [623, 573] on span at bounding box center [620, 580] width 14 height 20
type input "09/03/2025 3:15 PM"
type input "15"
click at [623, 573] on span at bounding box center [620, 580] width 14 height 20
type input "09/03/2025 3:20 PM"
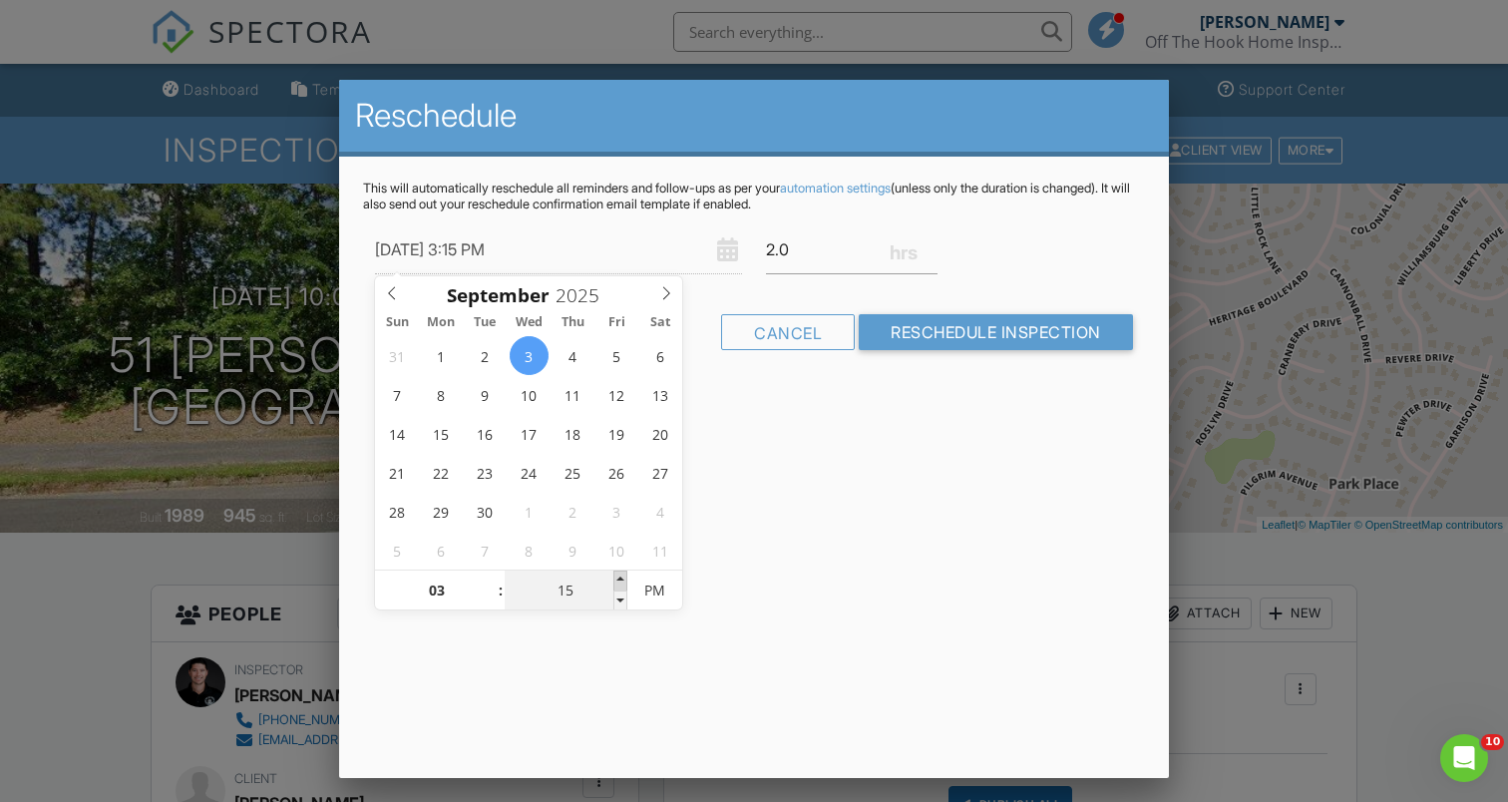
type input "20"
click at [623, 573] on span at bounding box center [620, 580] width 14 height 20
type input "09/03/2025 3:25 PM"
type input "25"
click at [623, 573] on span at bounding box center [620, 580] width 14 height 20
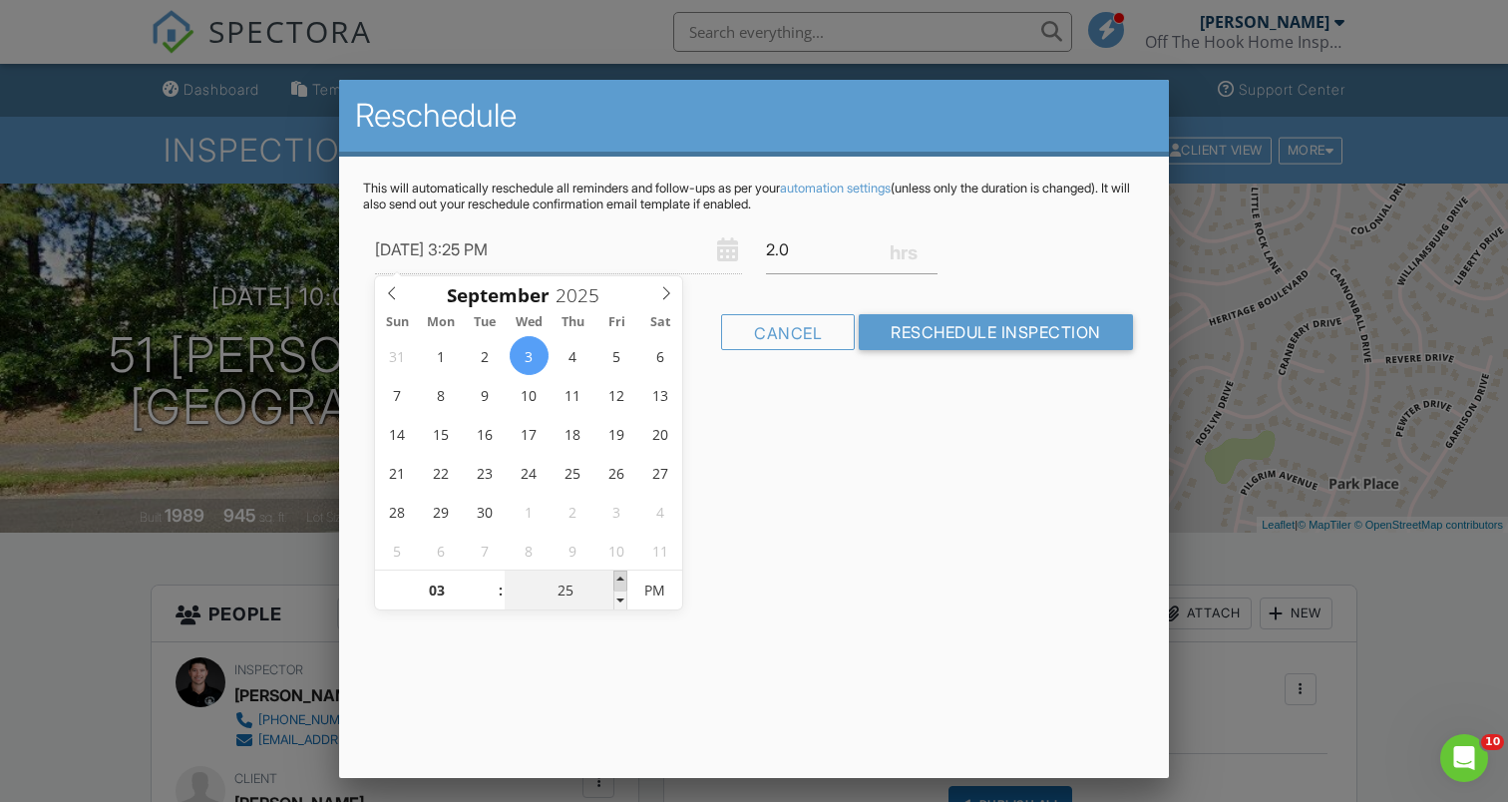
type input "[DATE] 3:30 PM"
type input "30"
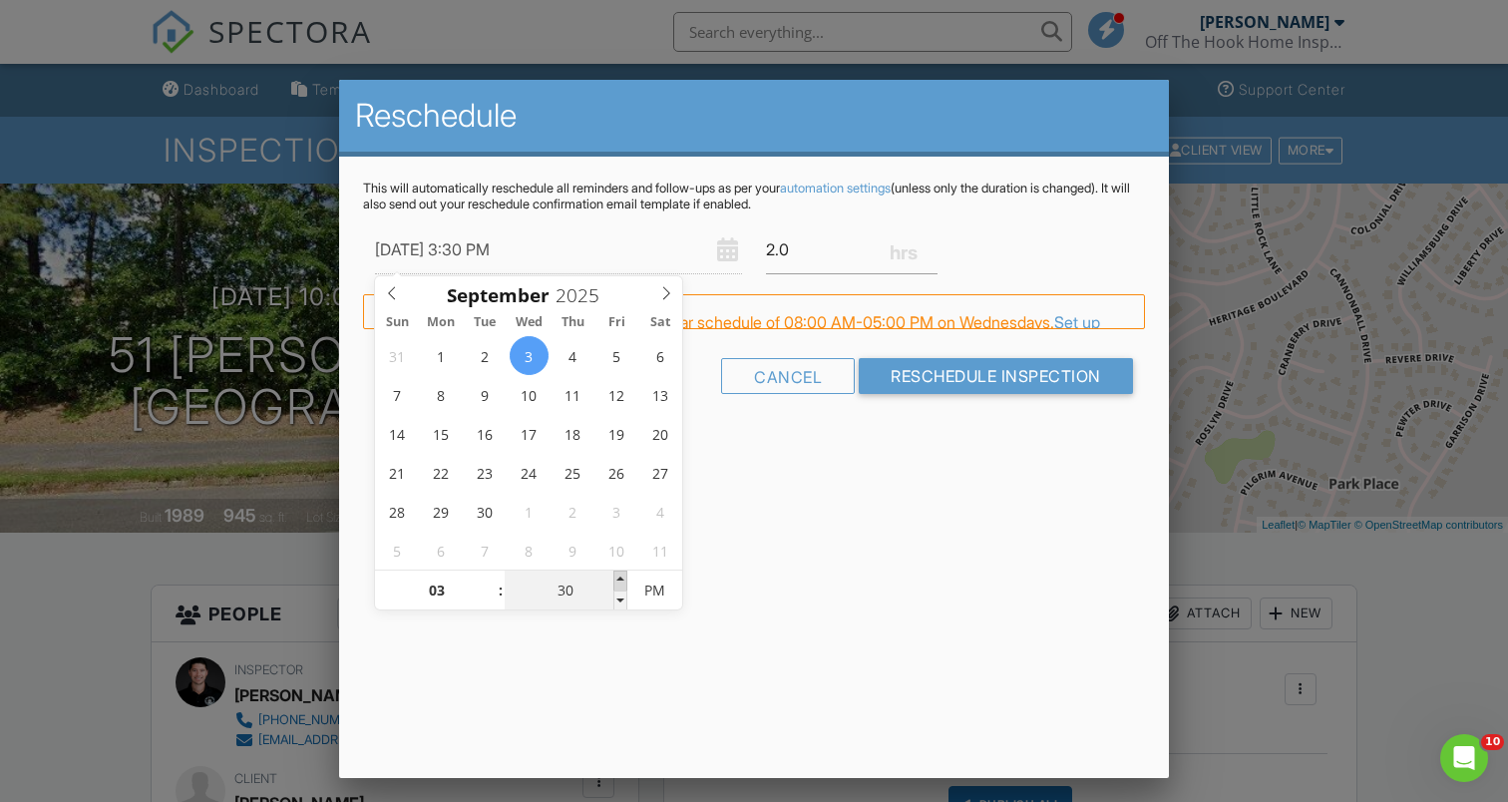
click at [623, 573] on span at bounding box center [620, 580] width 14 height 20
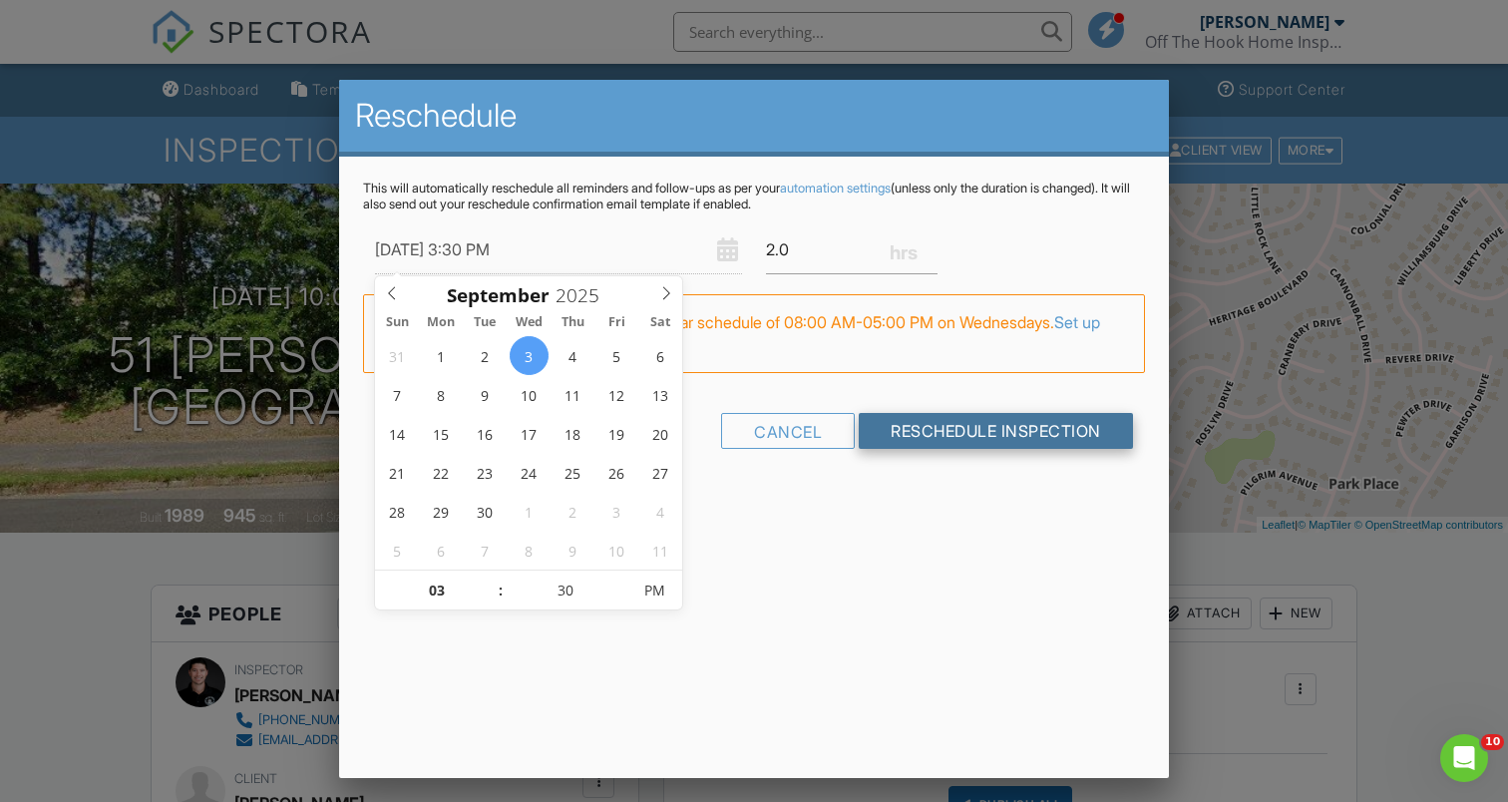
click at [954, 438] on input "Reschedule Inspection" at bounding box center [996, 431] width 274 height 36
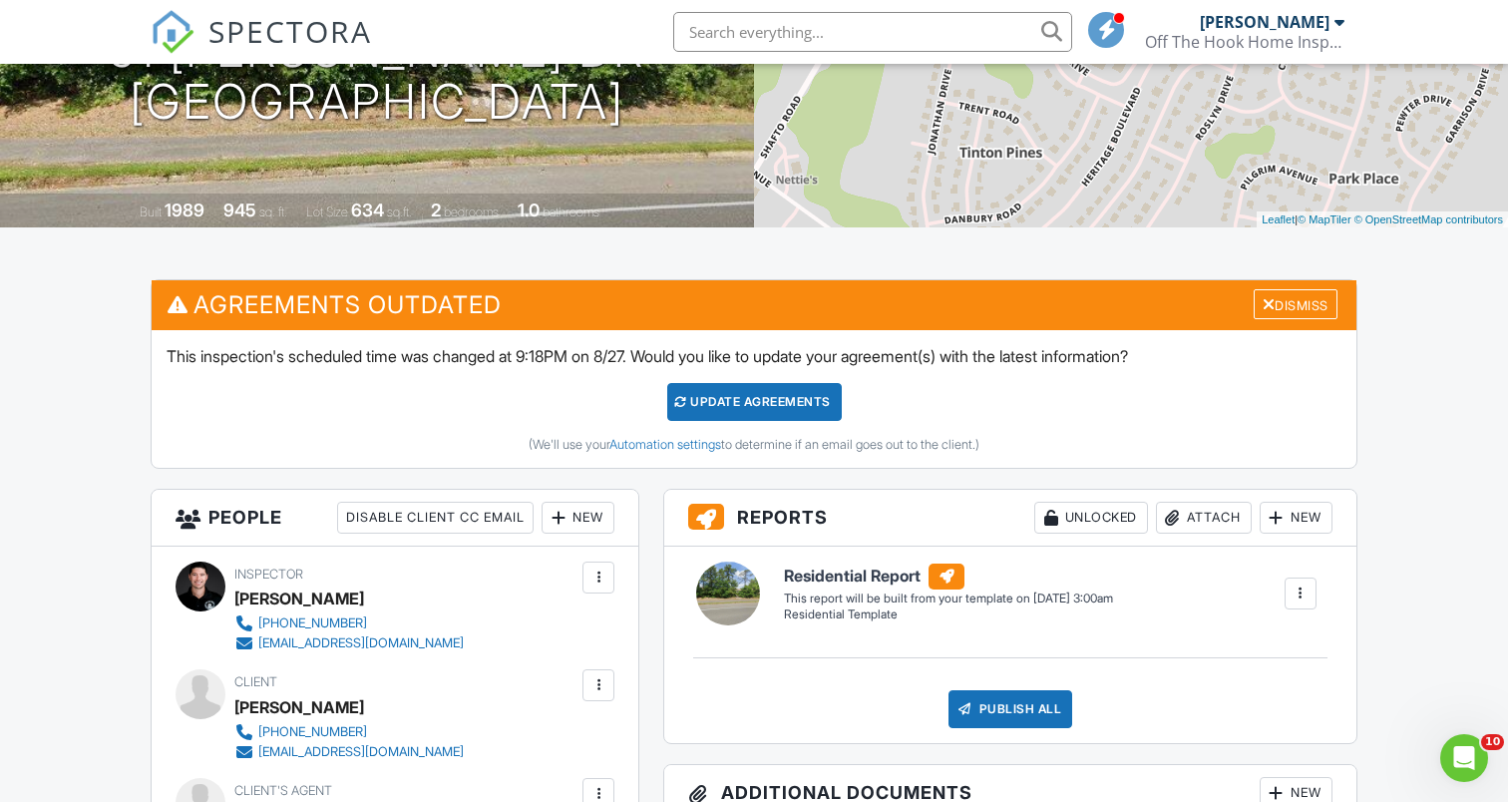
scroll to position [271, 0]
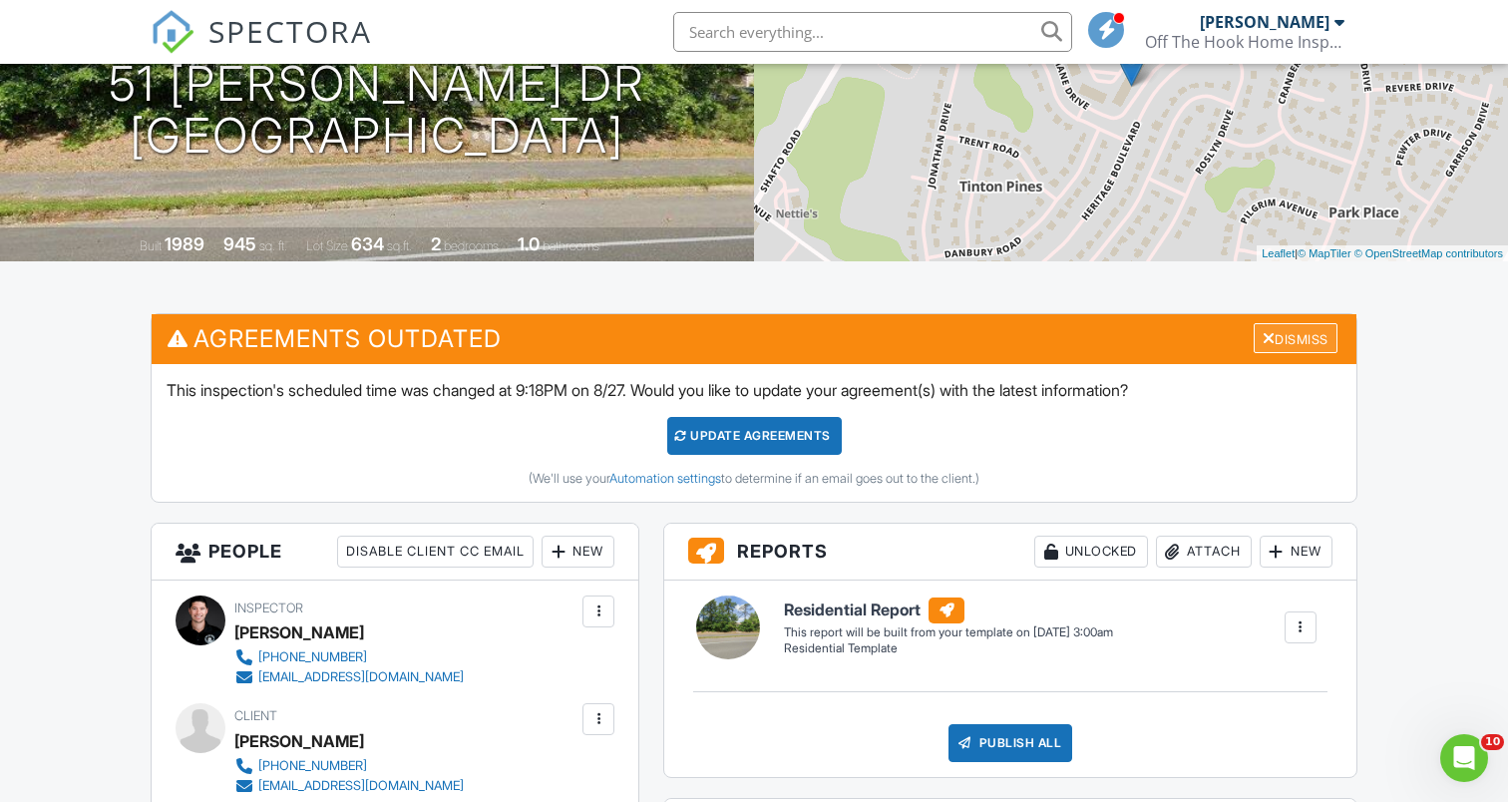
click at [1263, 344] on div at bounding box center [1269, 338] width 13 height 16
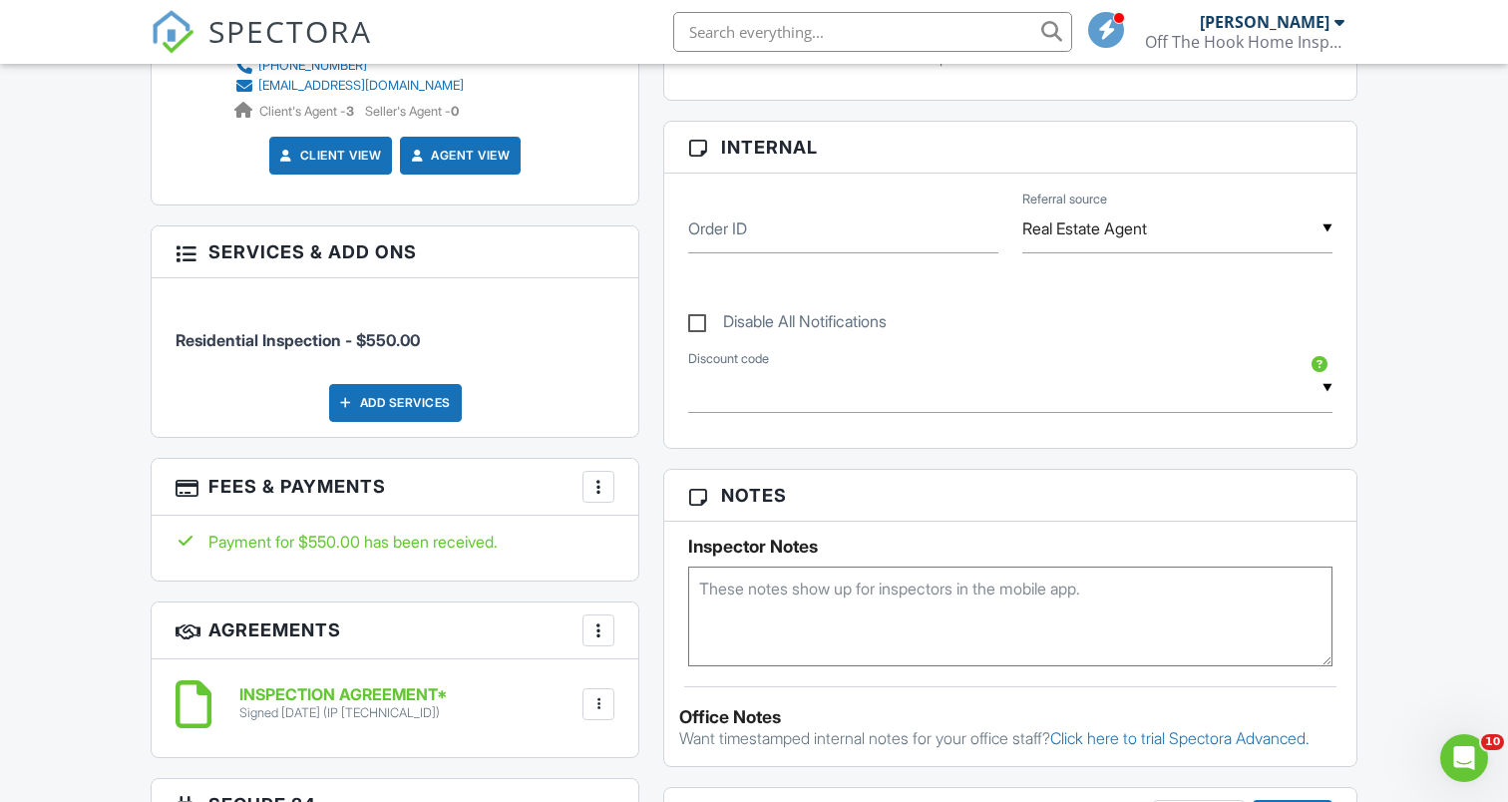
scroll to position [935, 0]
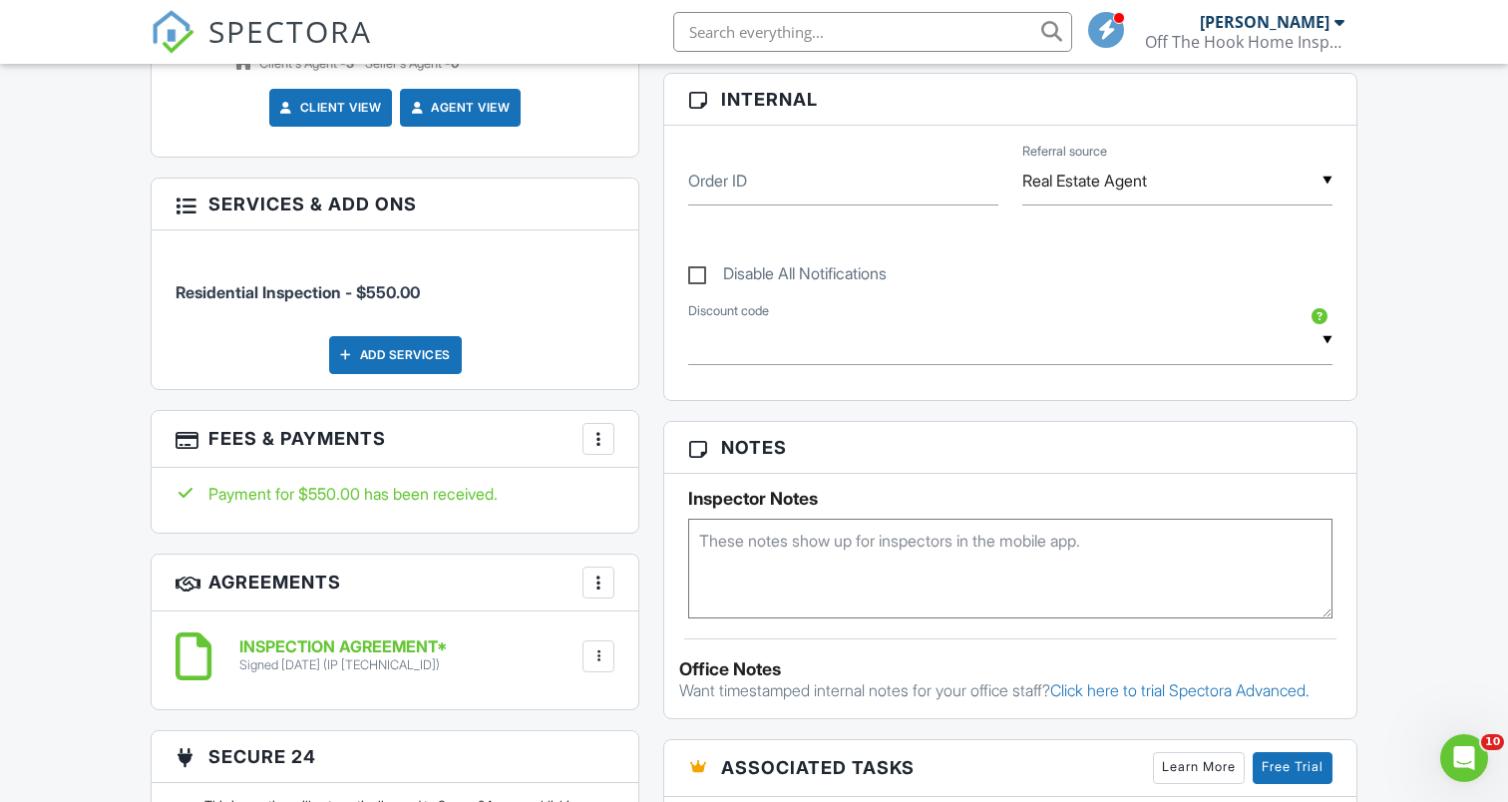
click at [602, 447] on div at bounding box center [598, 439] width 20 height 20
click at [461, 550] on div "People Disable Client CC Email New Client Listing Agent Add Another Person Insp…" at bounding box center [395, 294] width 513 height 1288
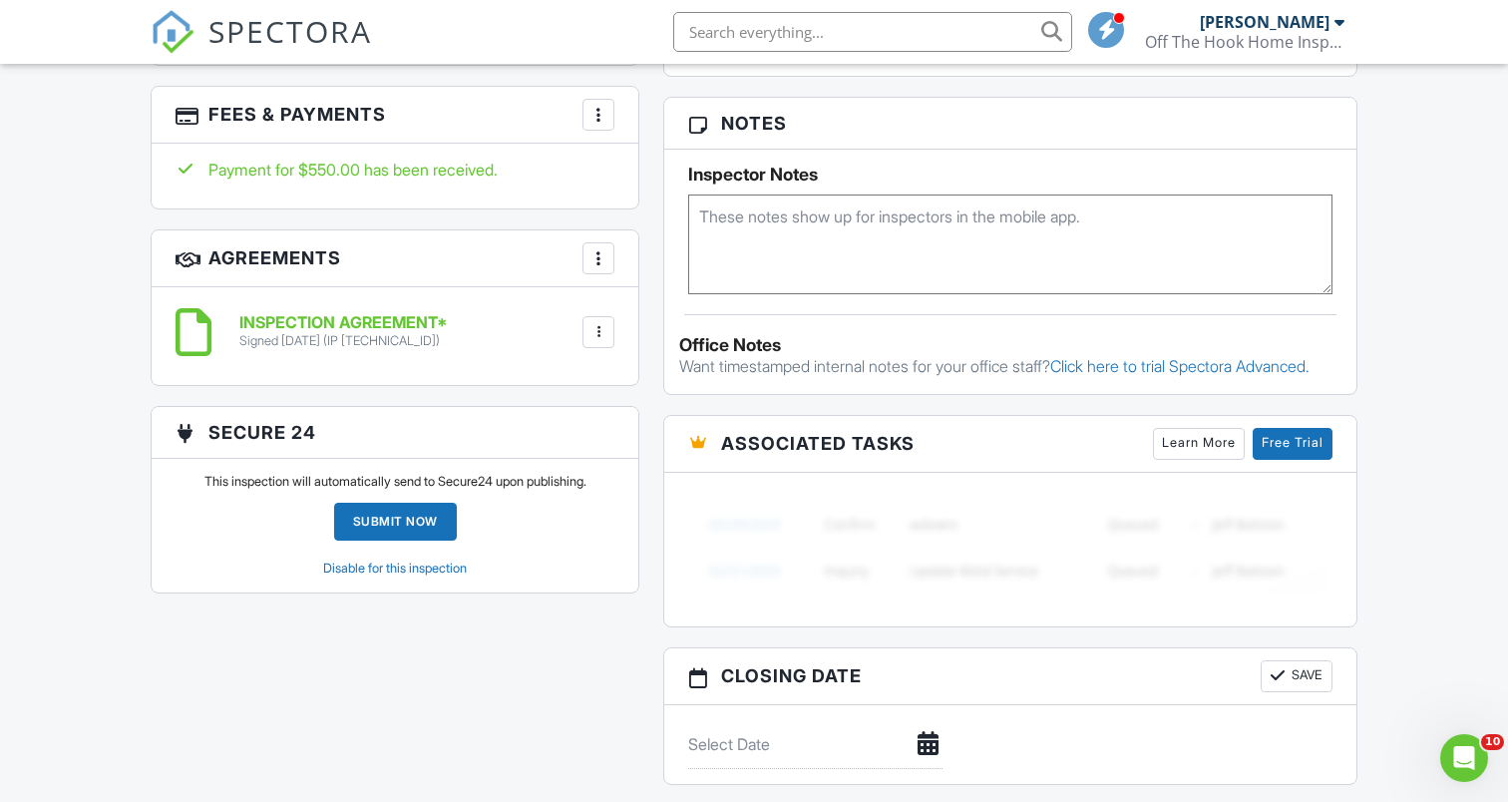
scroll to position [1261, 0]
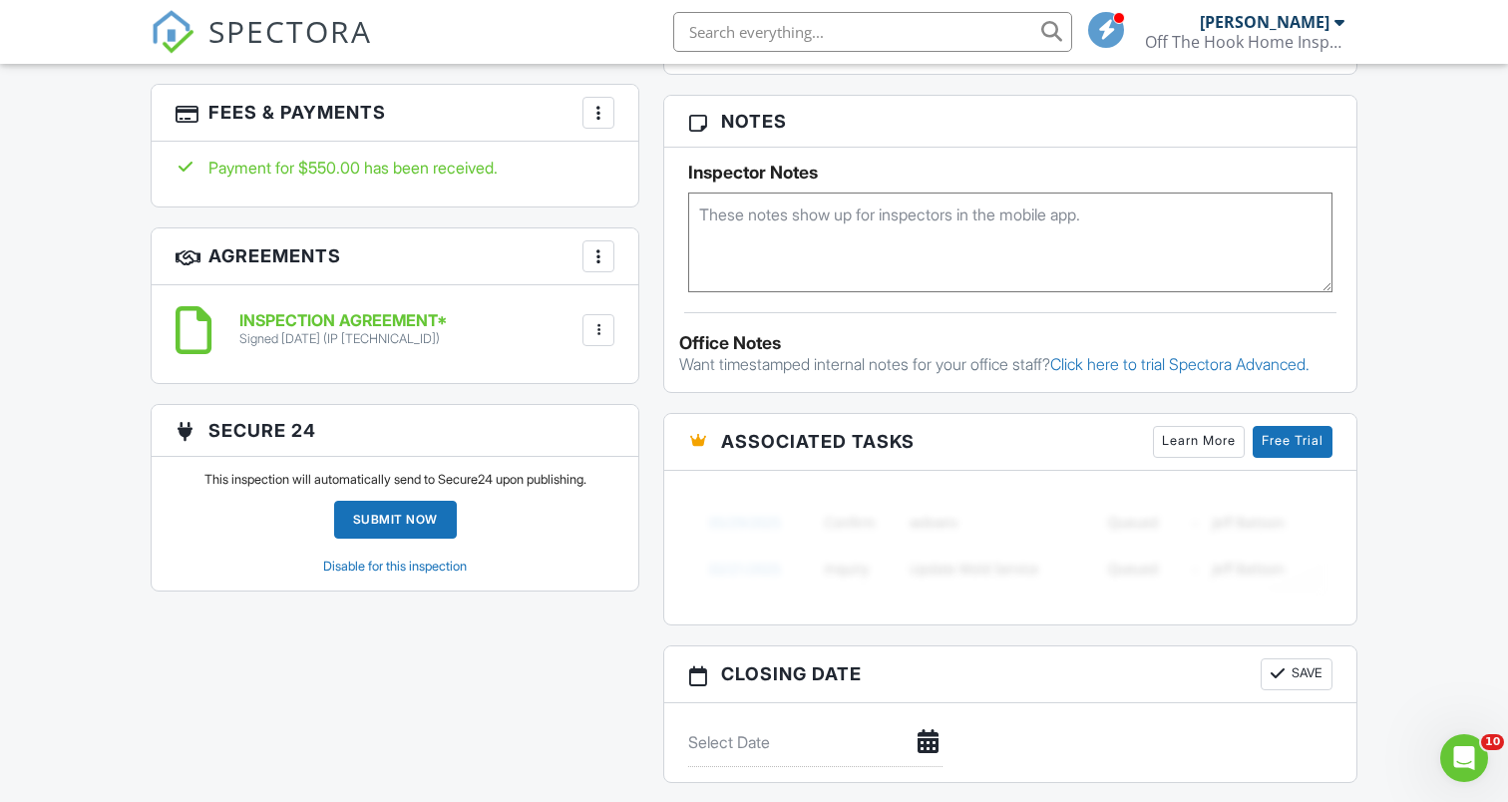
click at [410, 563] on link "Disable for this inspection" at bounding box center [395, 566] width 144 height 15
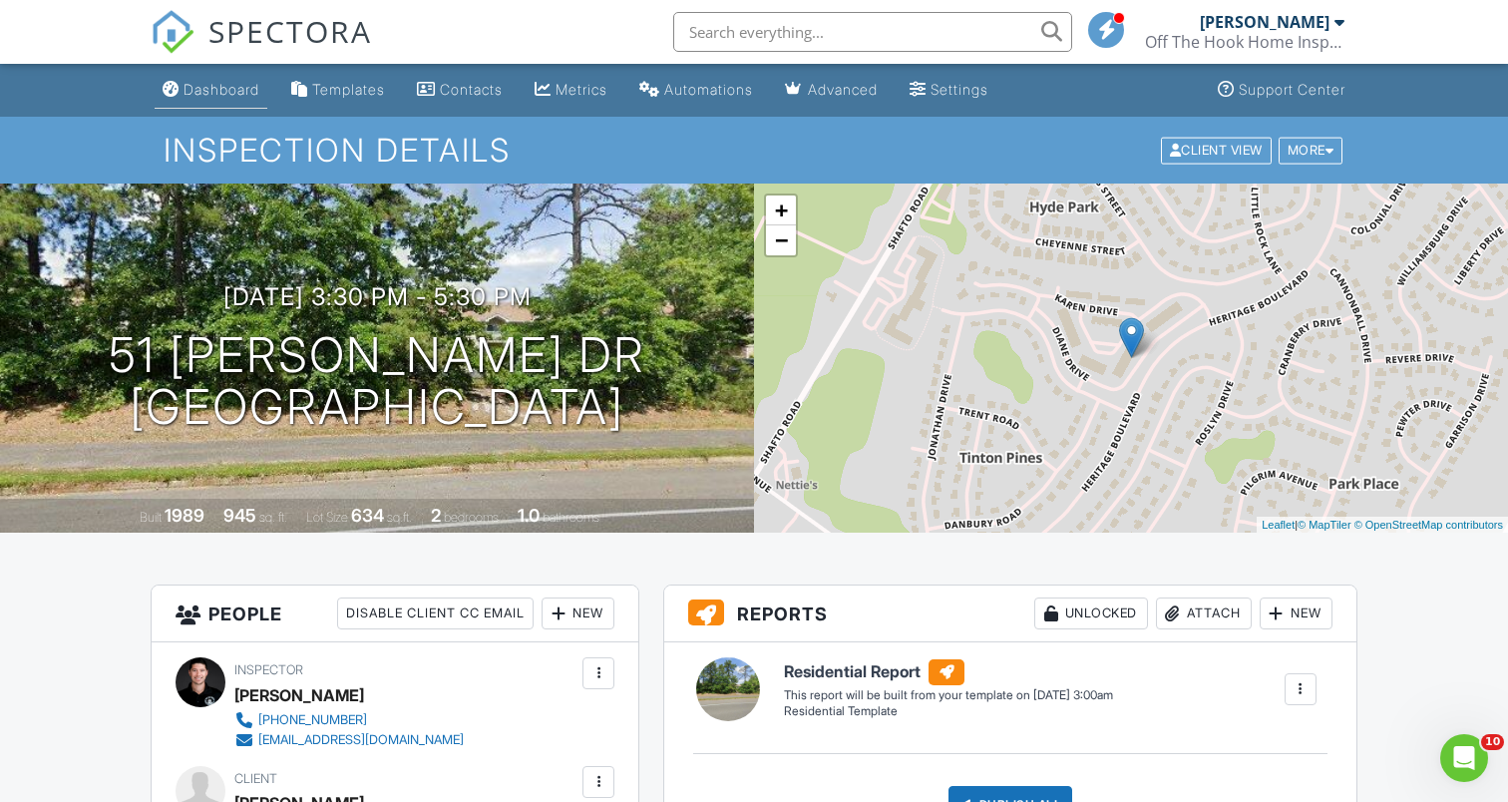
click at [213, 90] on div "Dashboard" at bounding box center [222, 89] width 76 height 17
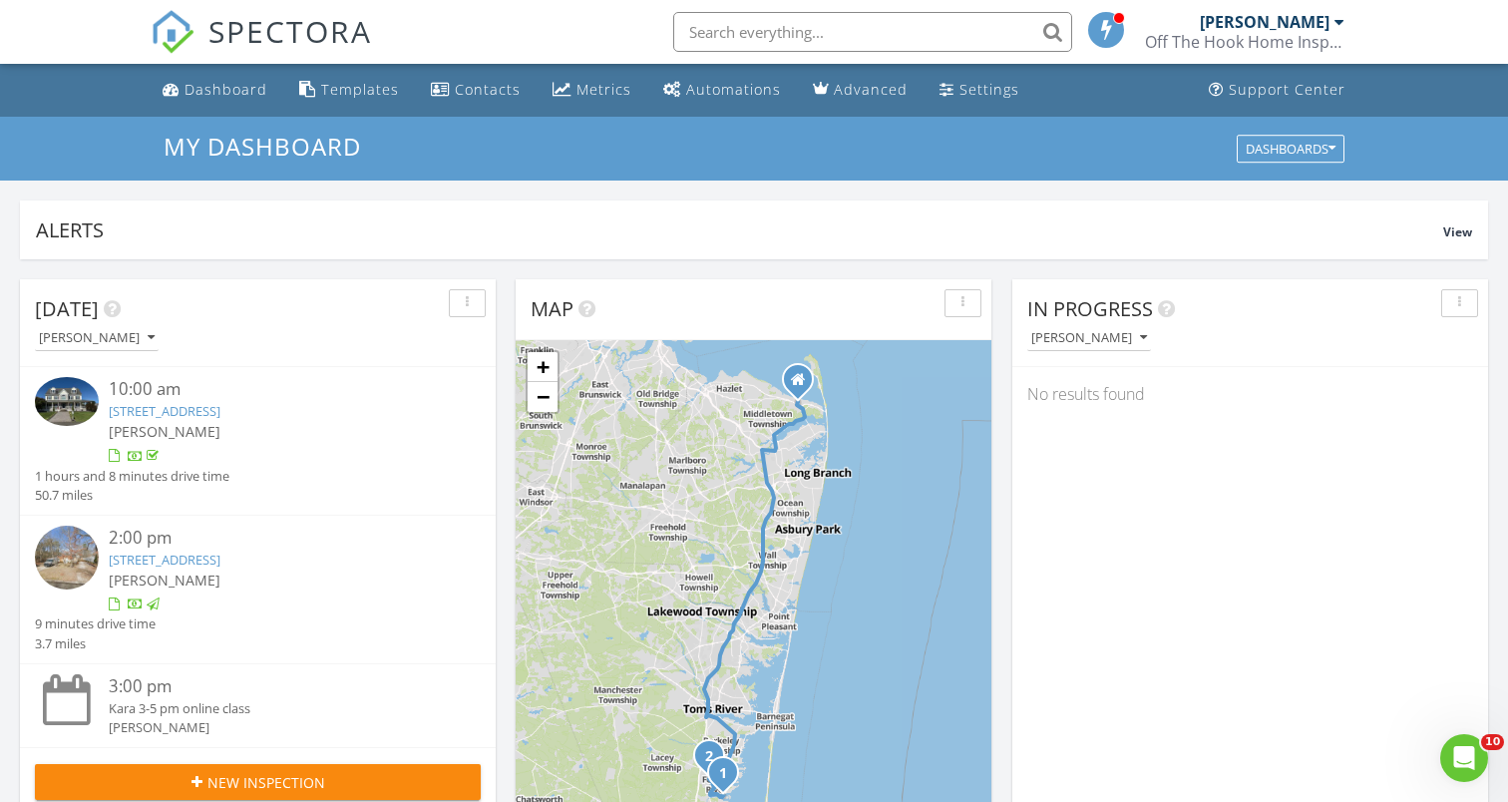
click at [220, 417] on link "[STREET_ADDRESS]" at bounding box center [165, 411] width 112 height 18
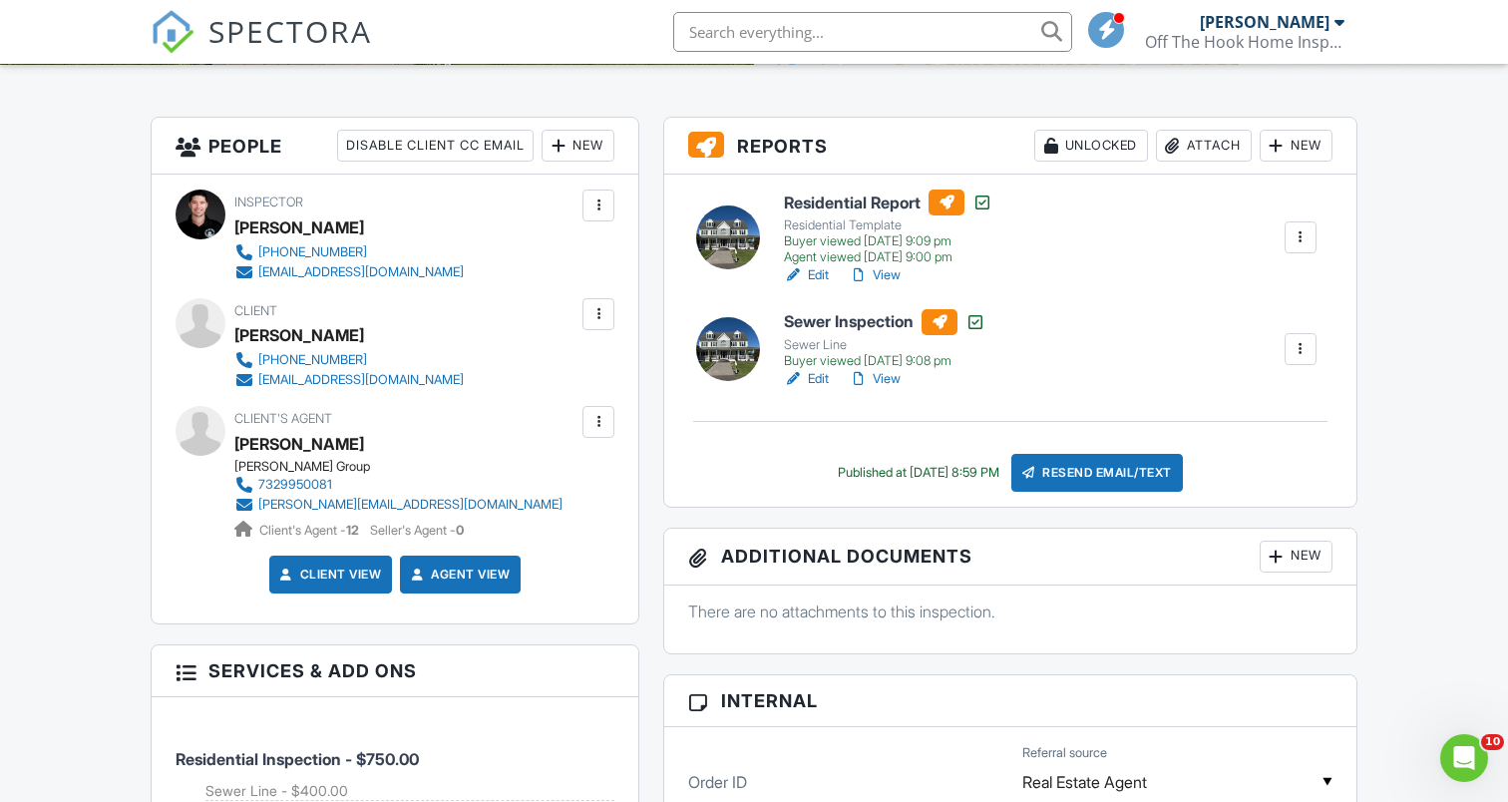
scroll to position [470, 0]
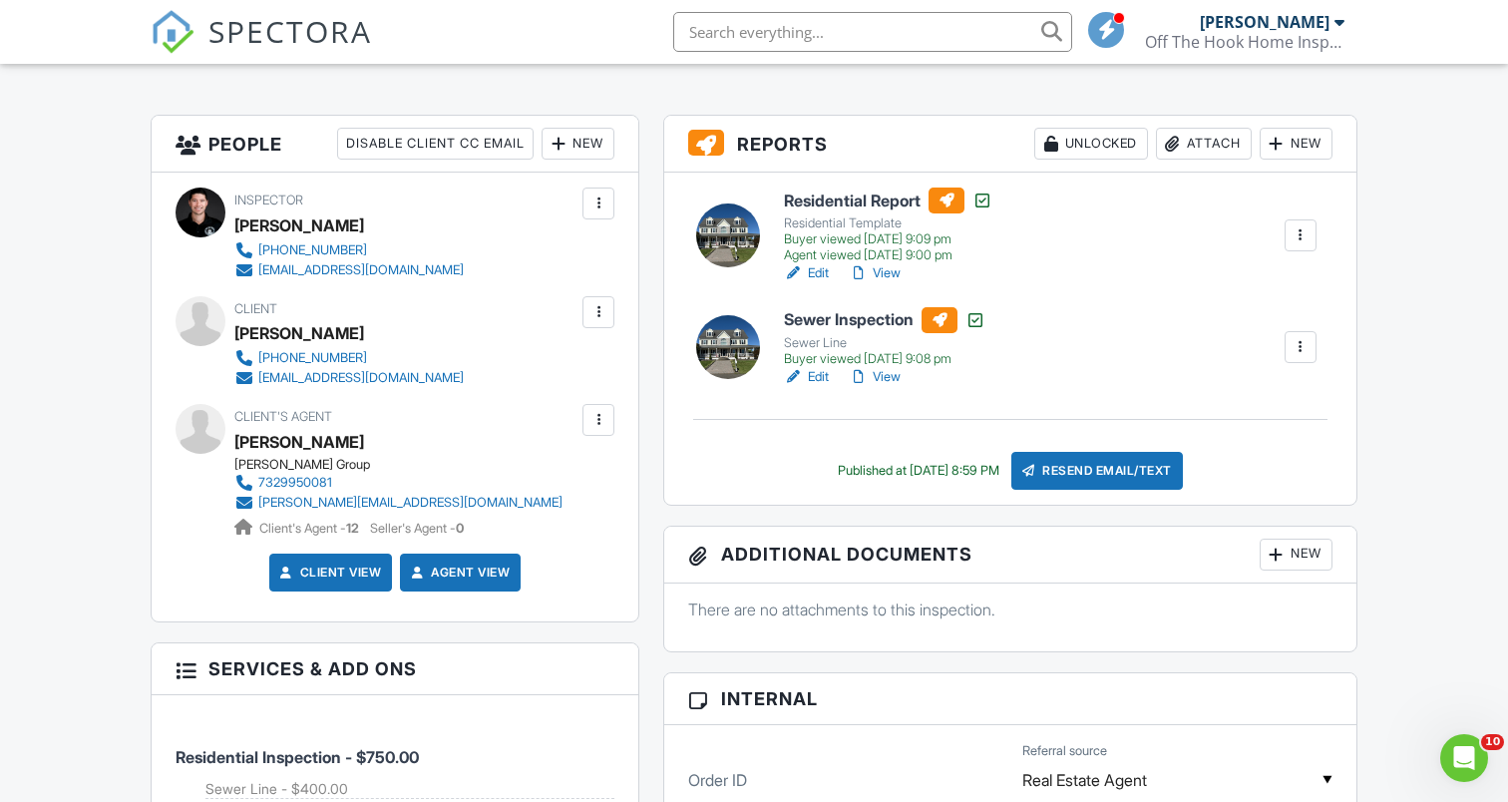
click at [1278, 560] on div at bounding box center [1277, 555] width 20 height 20
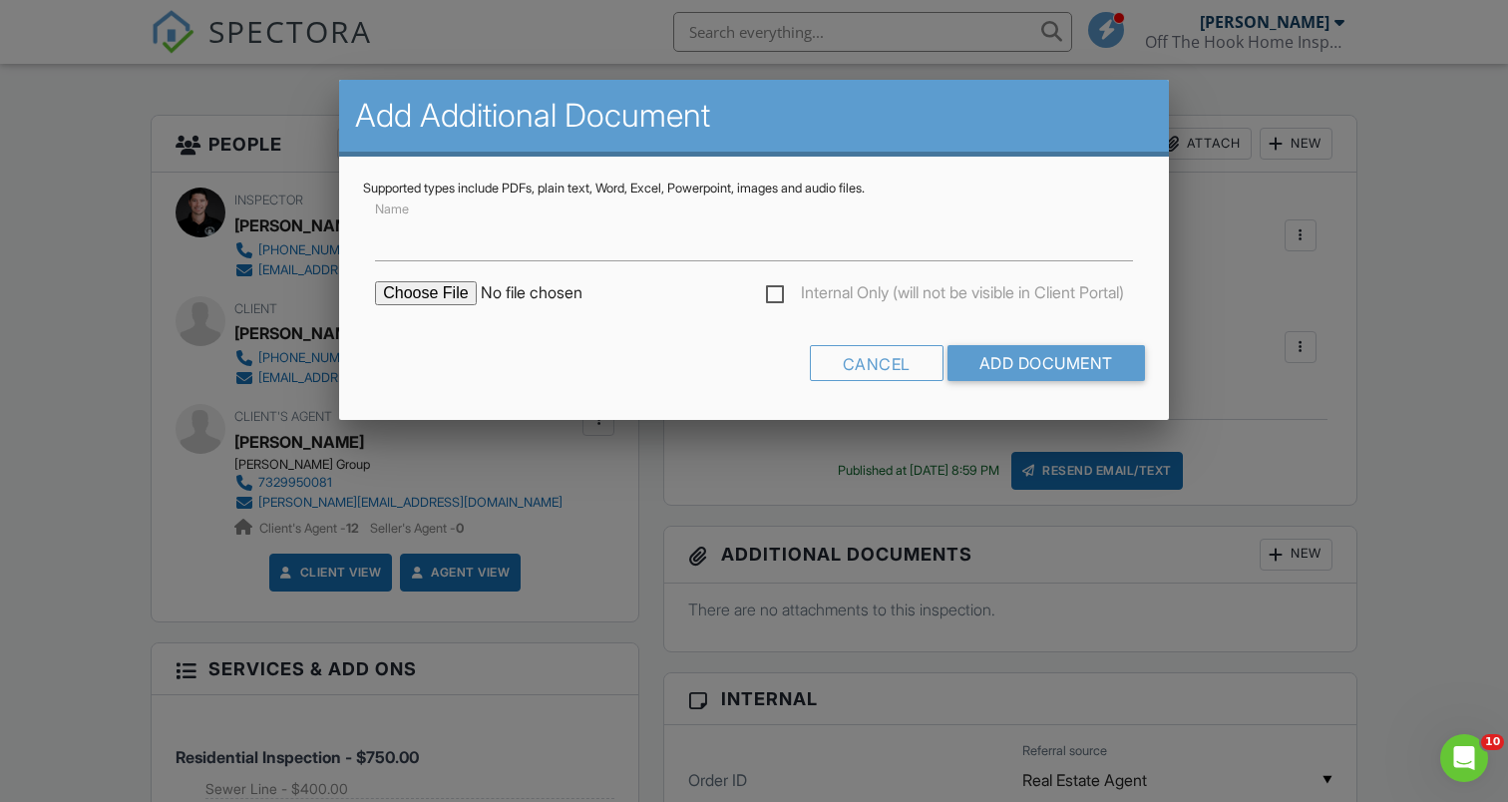
click at [467, 295] on input "file" at bounding box center [544, 293] width 339 height 24
type input "C:\fakepath\WDI.pdf"
click at [977, 367] on input "Add Document" at bounding box center [1045, 363] width 197 height 36
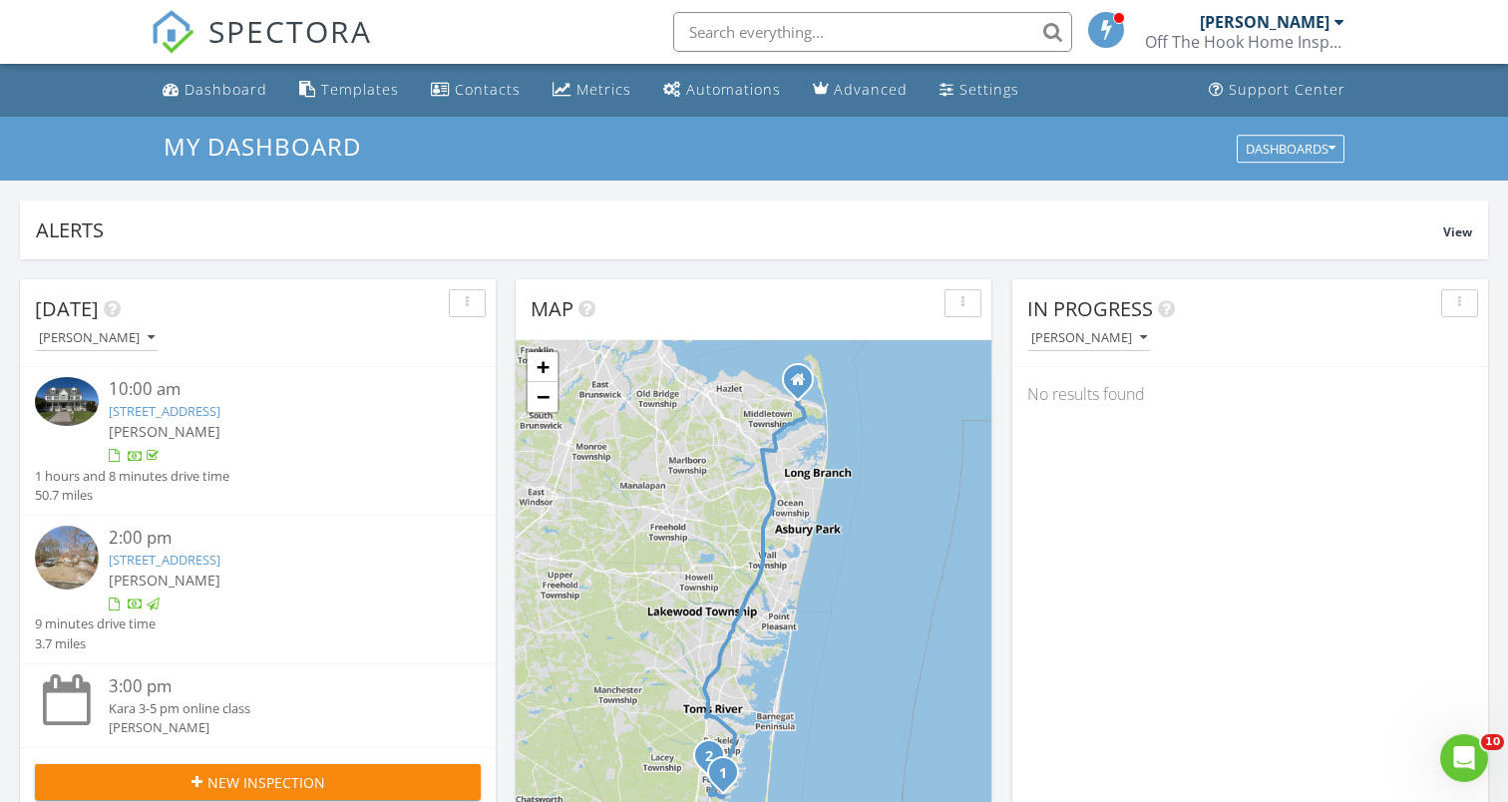
click at [220, 563] on link "476 Lake Barnegat Dr S, Lacey Township, NJ 08731" at bounding box center [165, 560] width 112 height 18
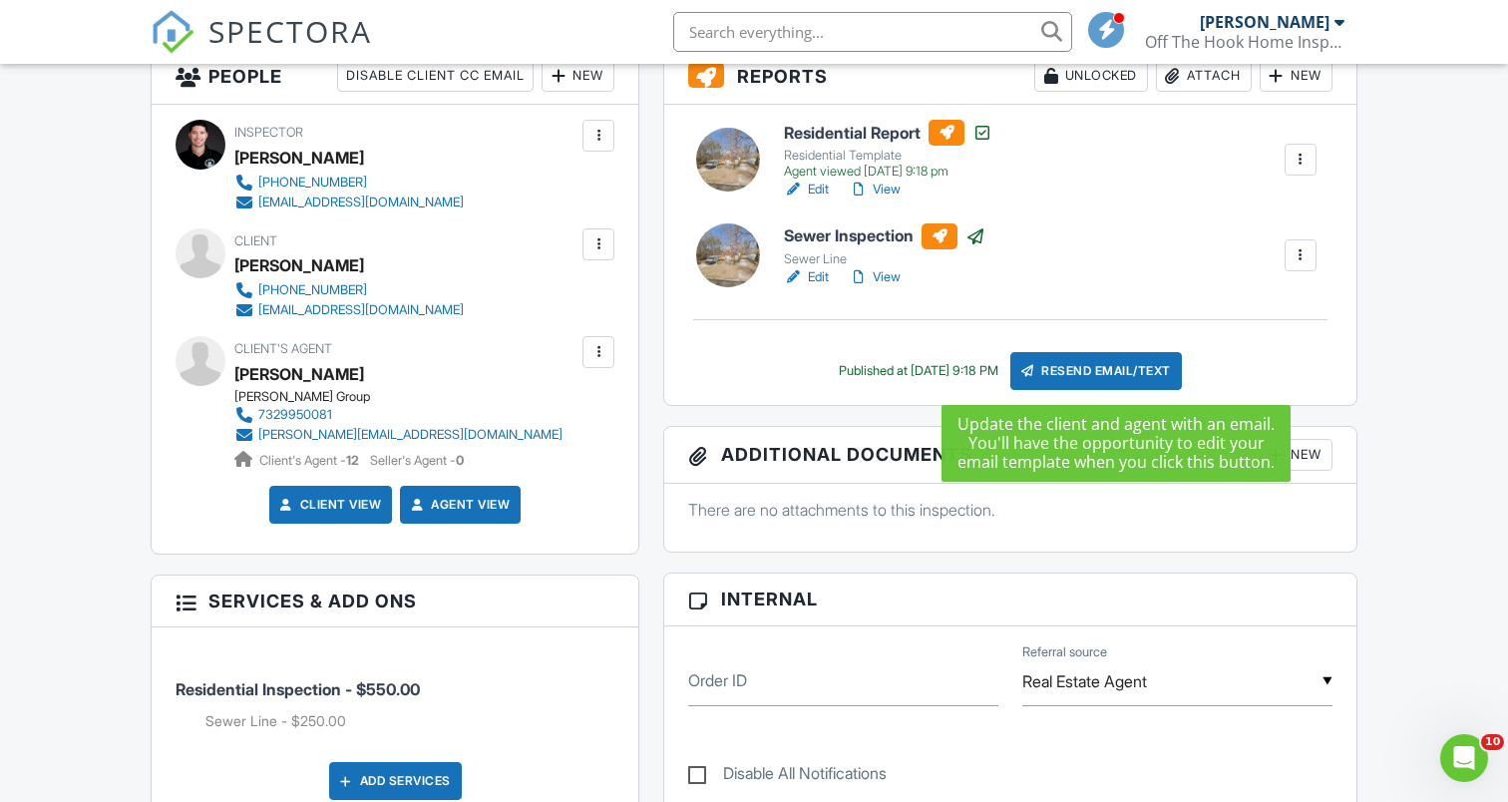
scroll to position [539, 0]
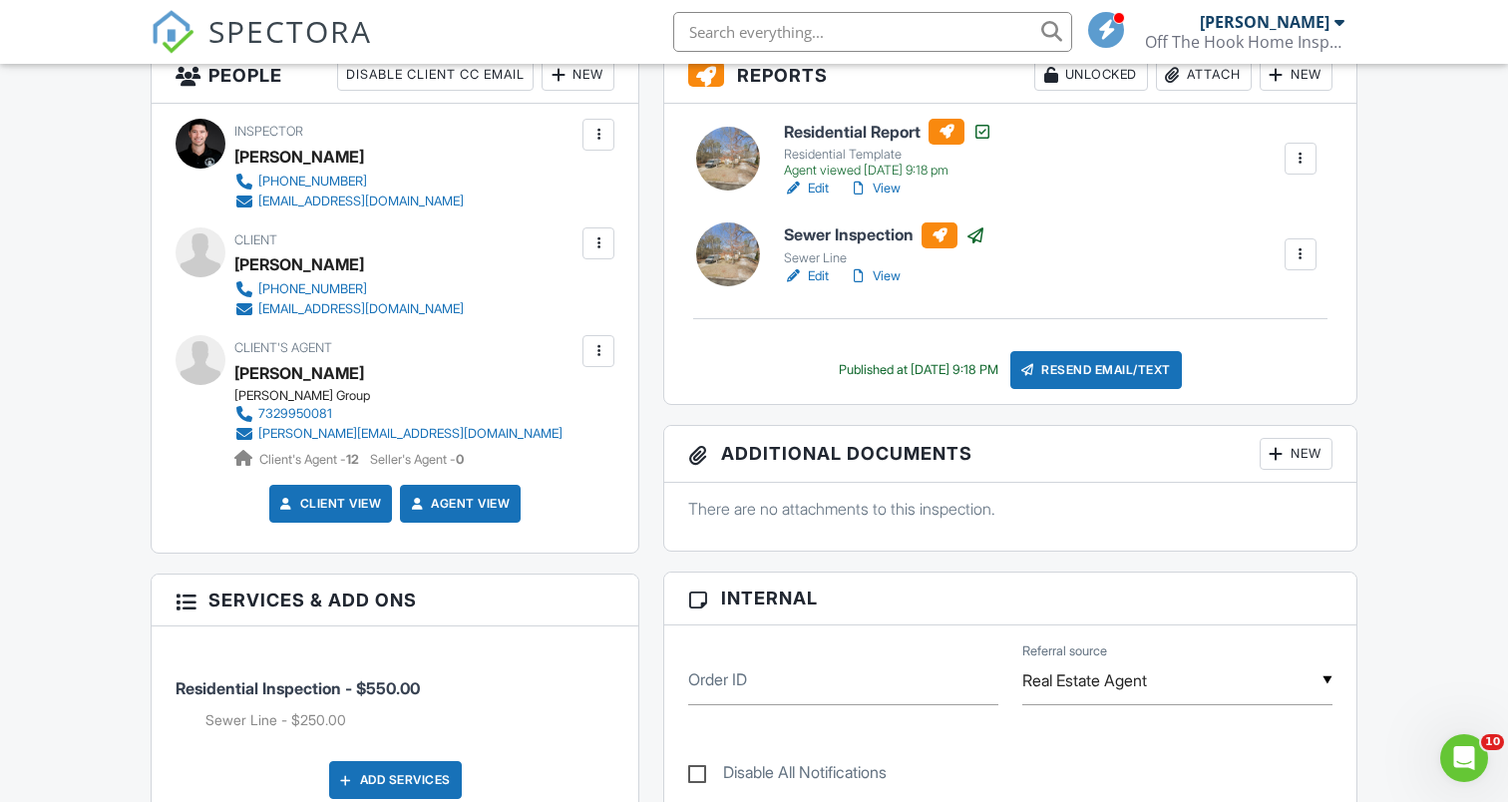
click at [1308, 459] on div "New" at bounding box center [1296, 454] width 73 height 32
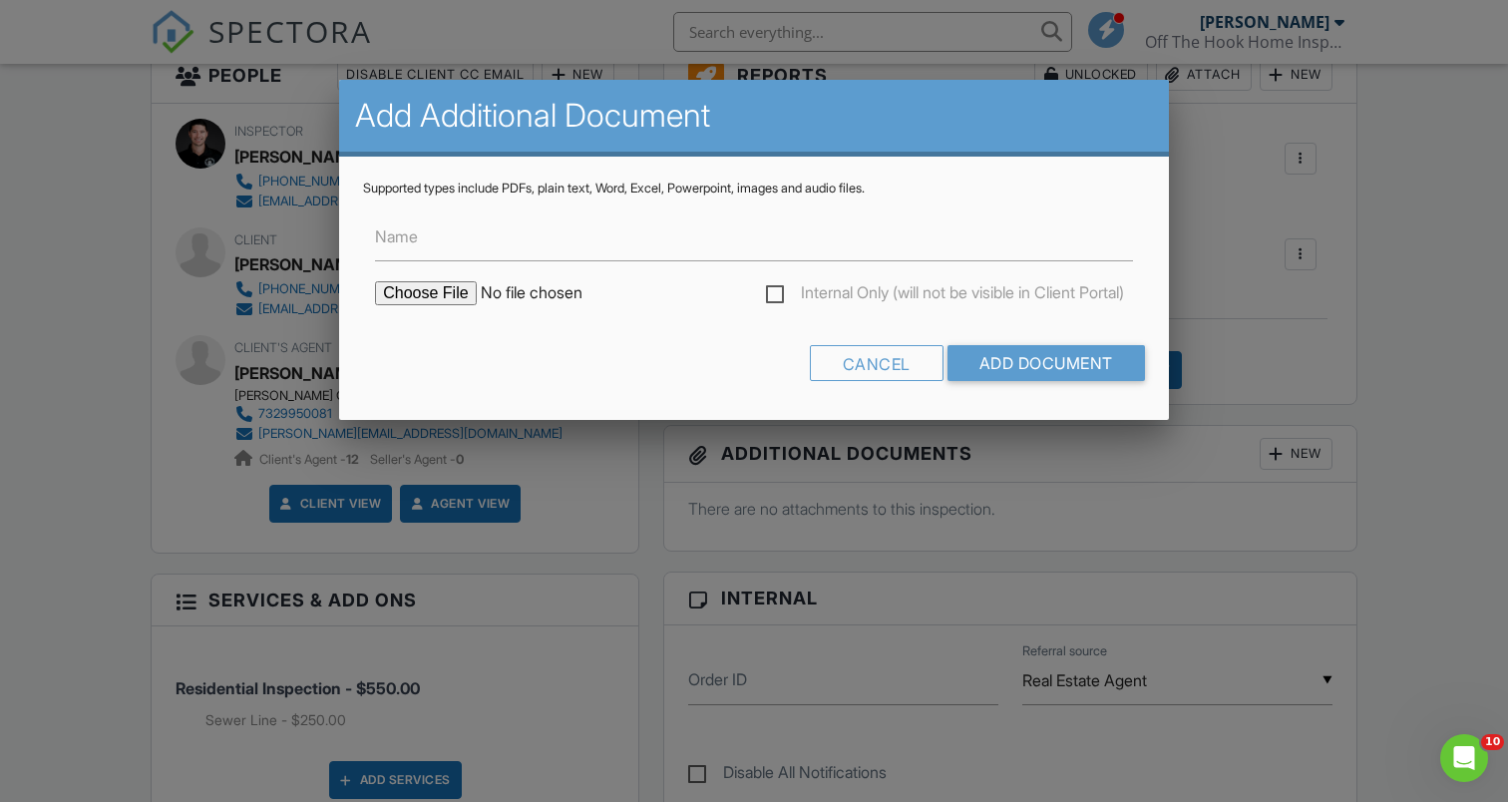
click at [410, 296] on input "file" at bounding box center [544, 293] width 339 height 24
type input "C:\fakepath\WDI Strum.pdf"
click at [988, 358] on input "Add Document" at bounding box center [1045, 363] width 197 height 36
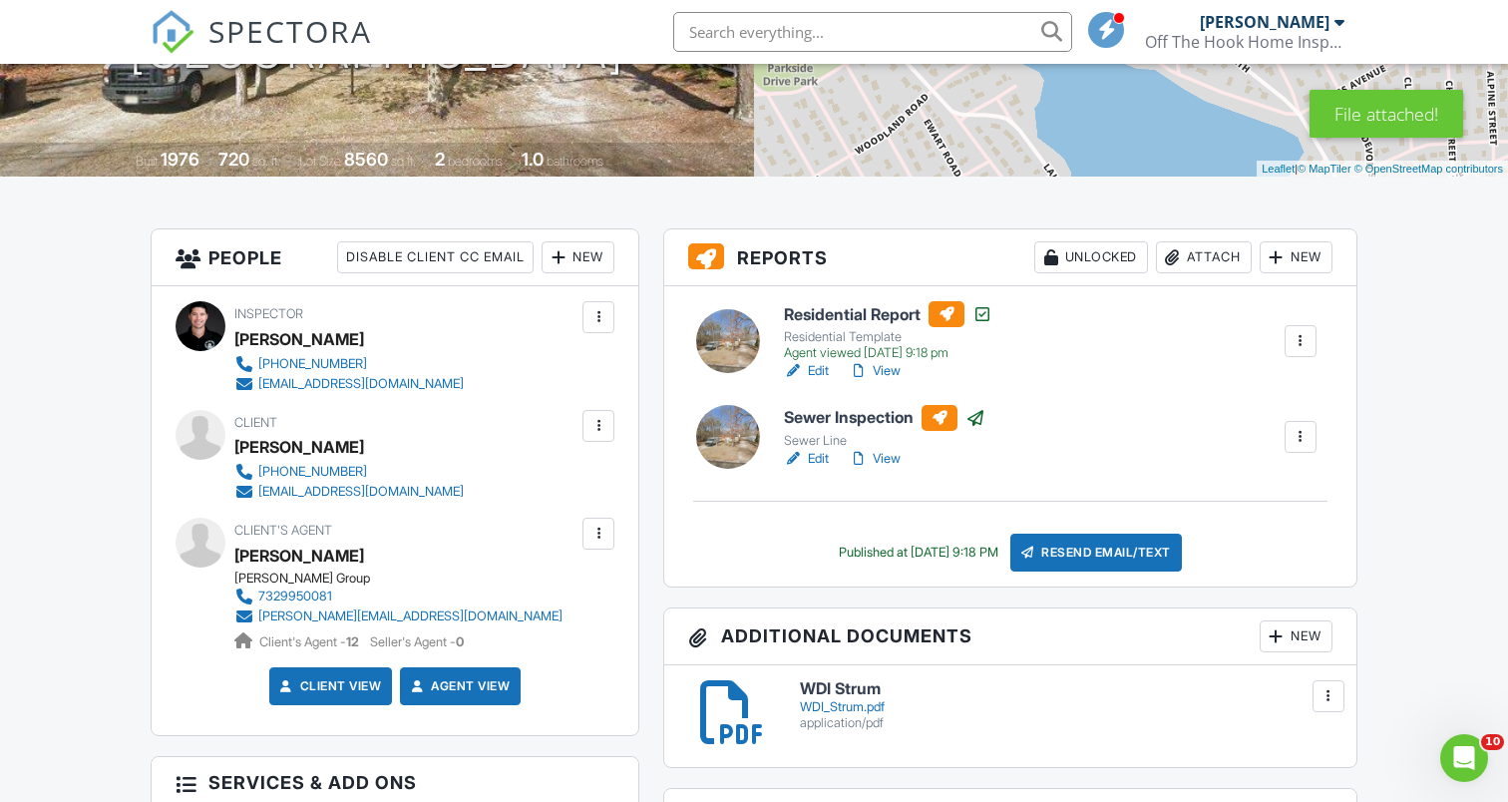
scroll to position [367, 0]
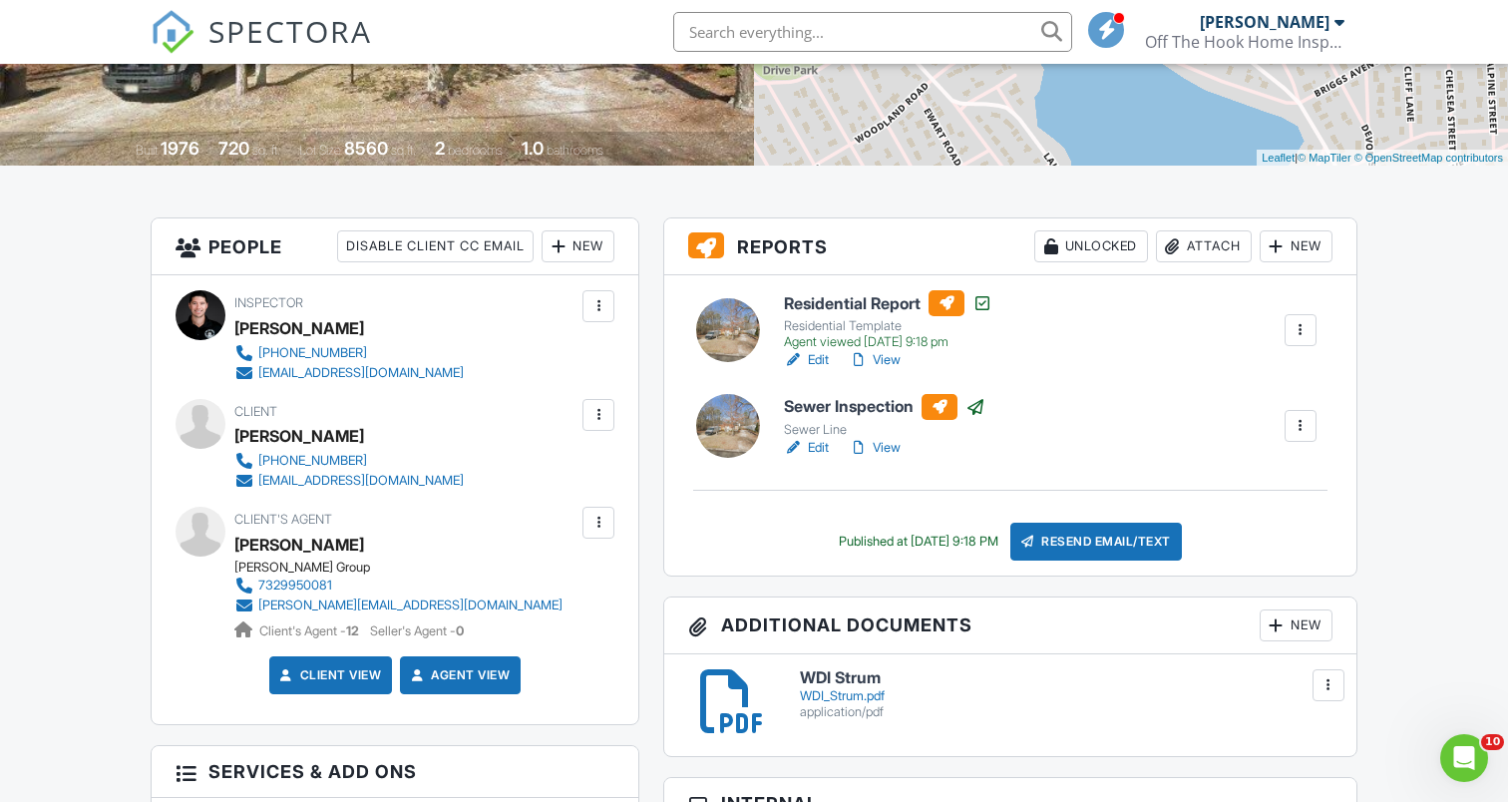
click at [327, 480] on div "n.strum4161@gmail.com" at bounding box center [360, 481] width 205 height 16
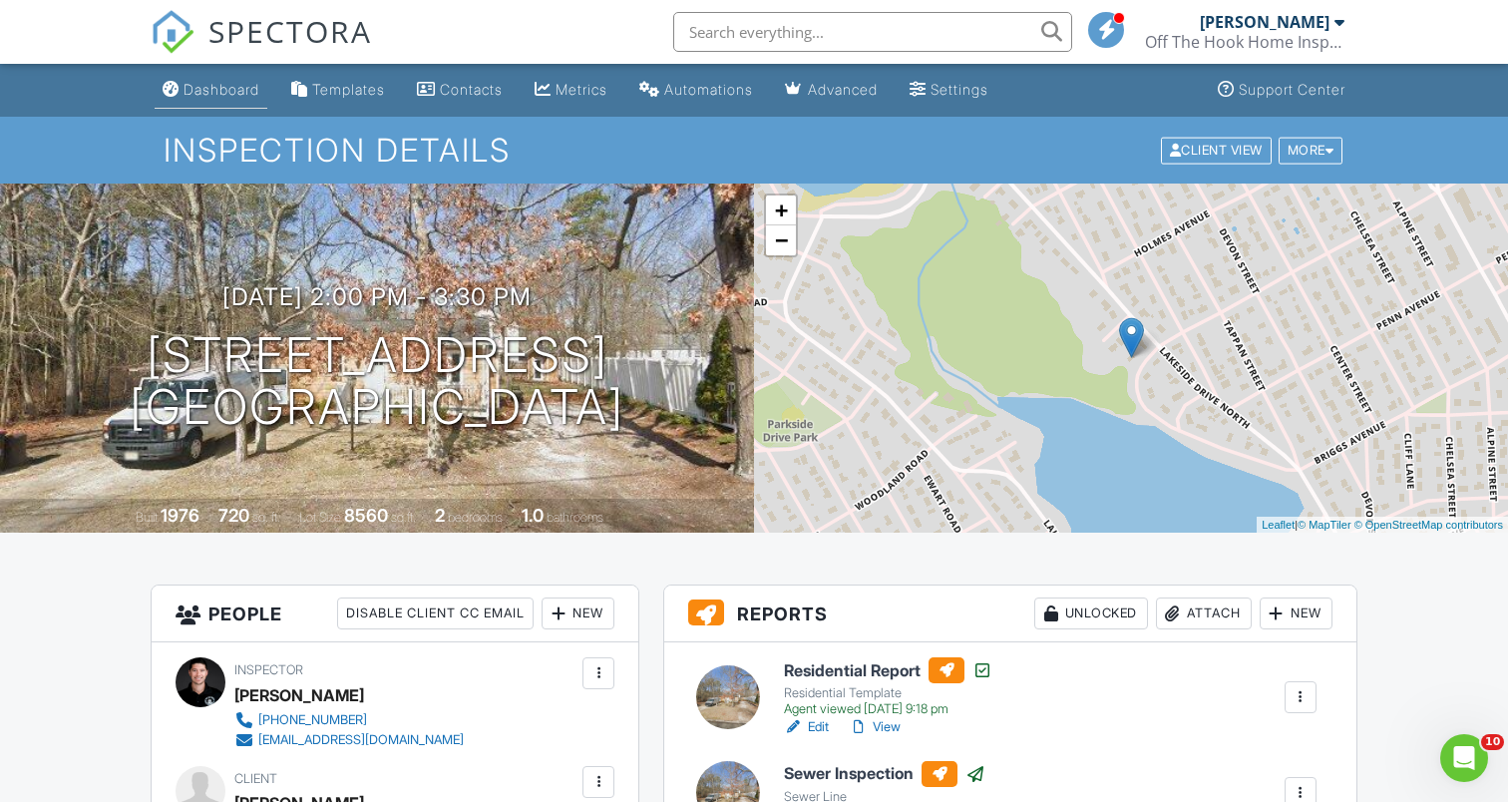
click at [228, 88] on div "Dashboard" at bounding box center [222, 89] width 76 height 17
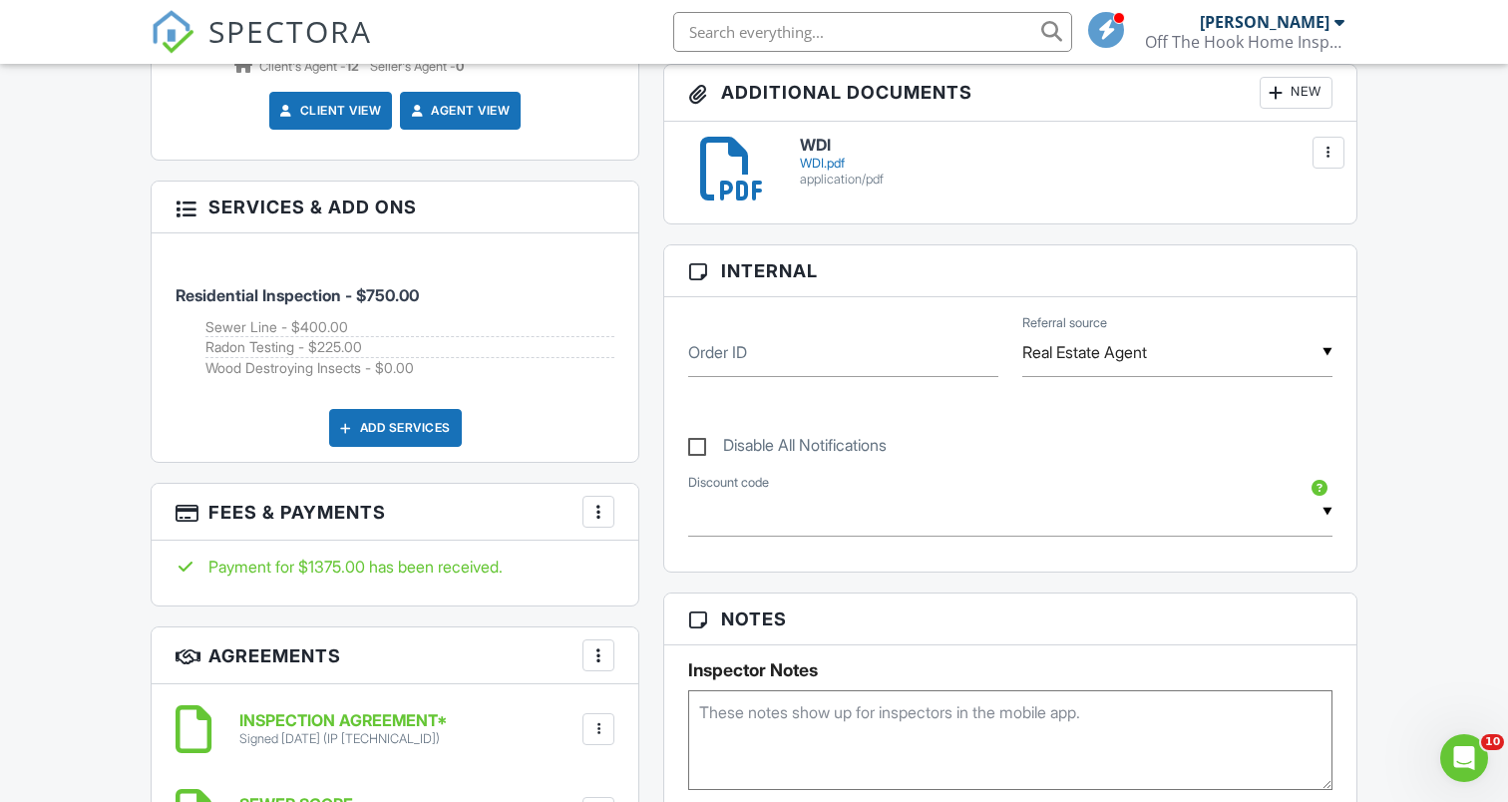
scroll to position [934, 0]
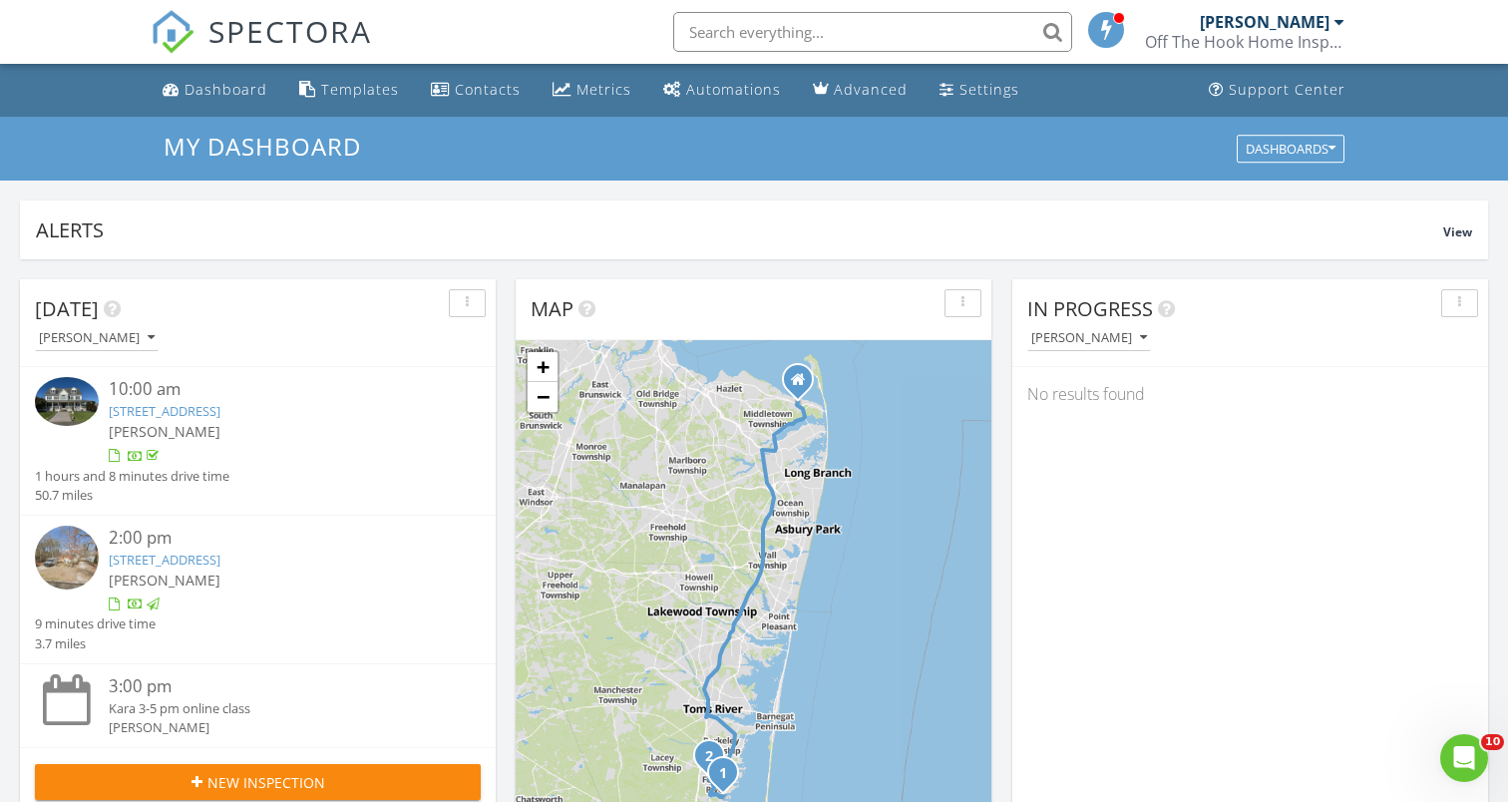
click at [220, 560] on link "[STREET_ADDRESS]" at bounding box center [165, 560] width 112 height 18
